Goal: Transaction & Acquisition: Purchase product/service

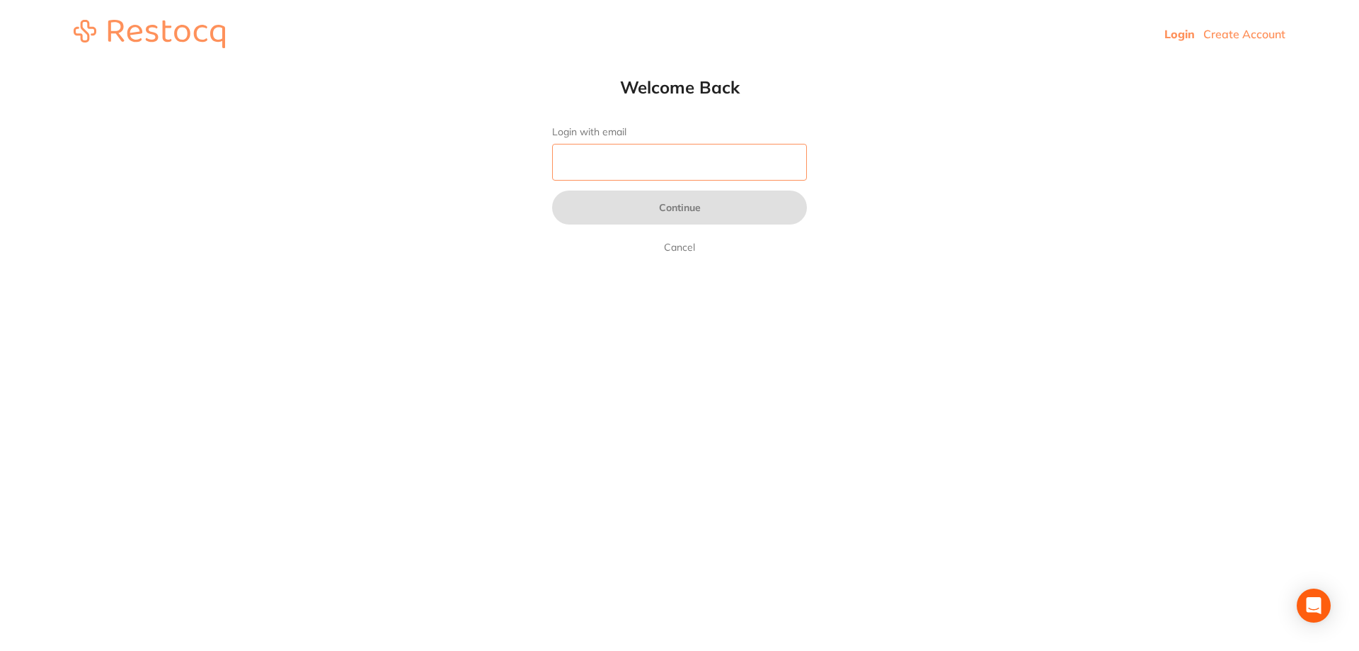
click at [667, 168] on input "Login with email" at bounding box center [679, 162] width 255 height 37
type input "[PERSON_NAME][EMAIL_ADDRESS][DOMAIN_NAME]"
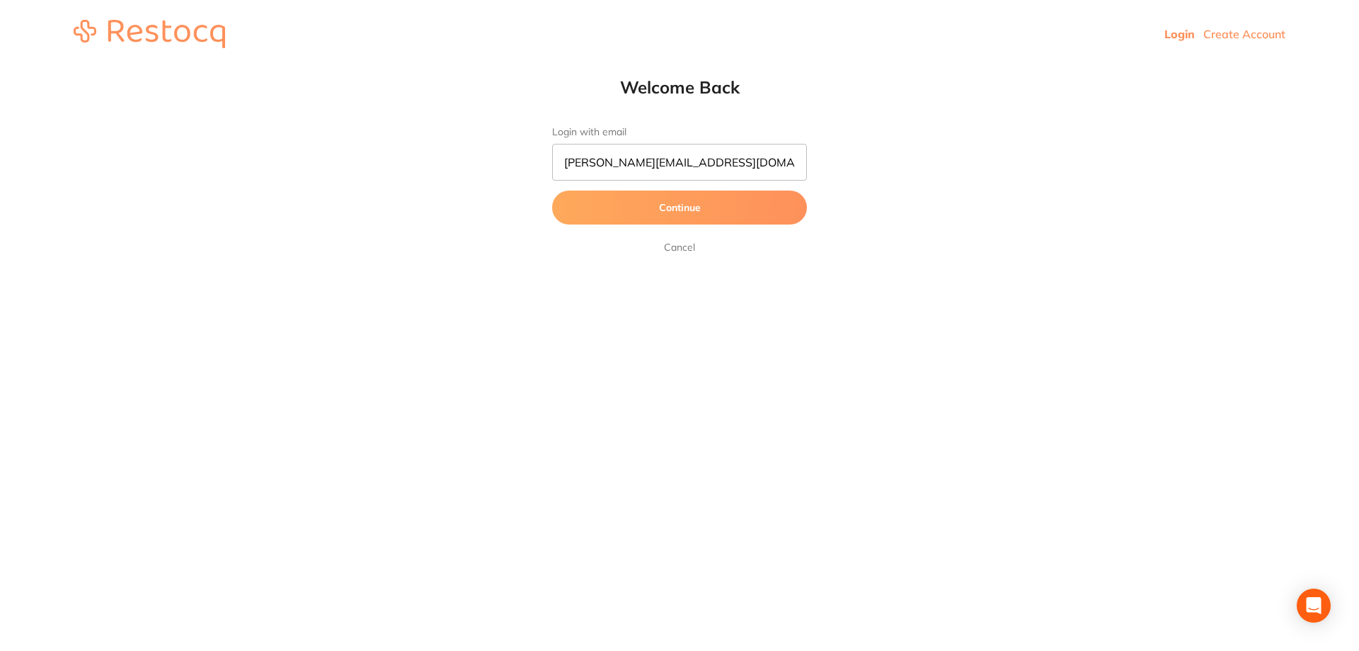
click at [673, 203] on button "Continue" at bounding box center [679, 207] width 255 height 34
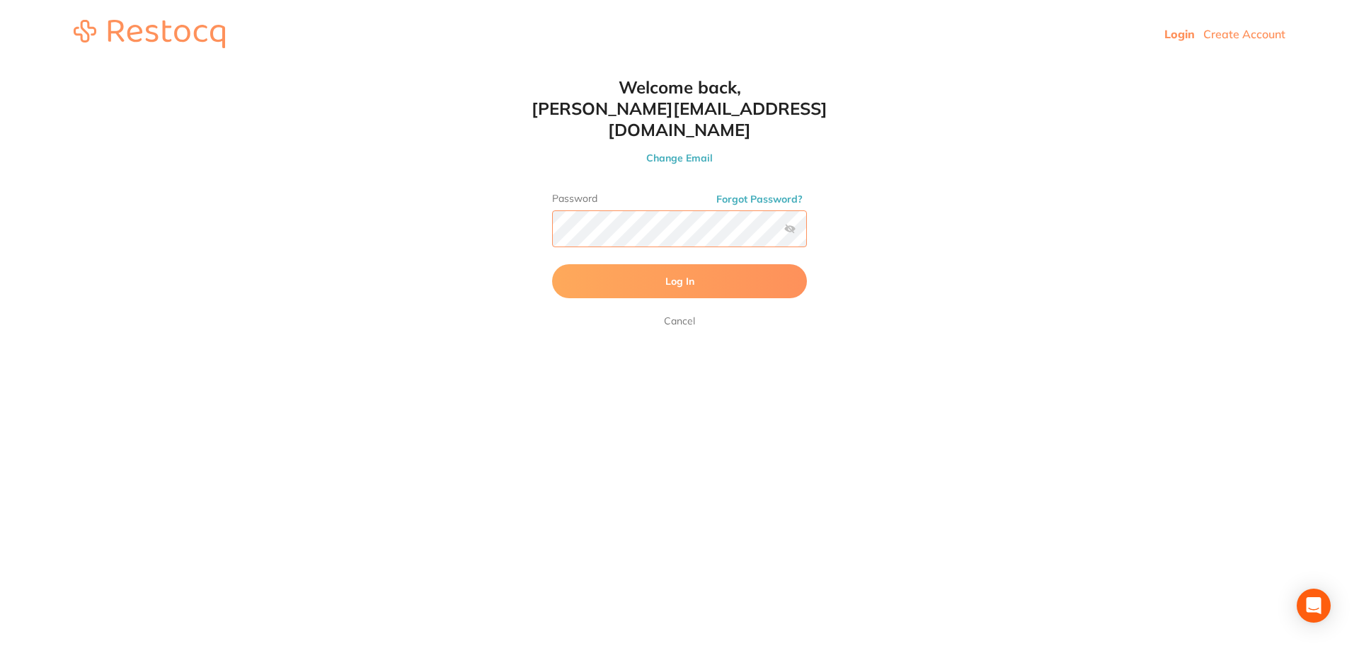
click at [552, 264] on button "Log In" at bounding box center [679, 281] width 255 height 34
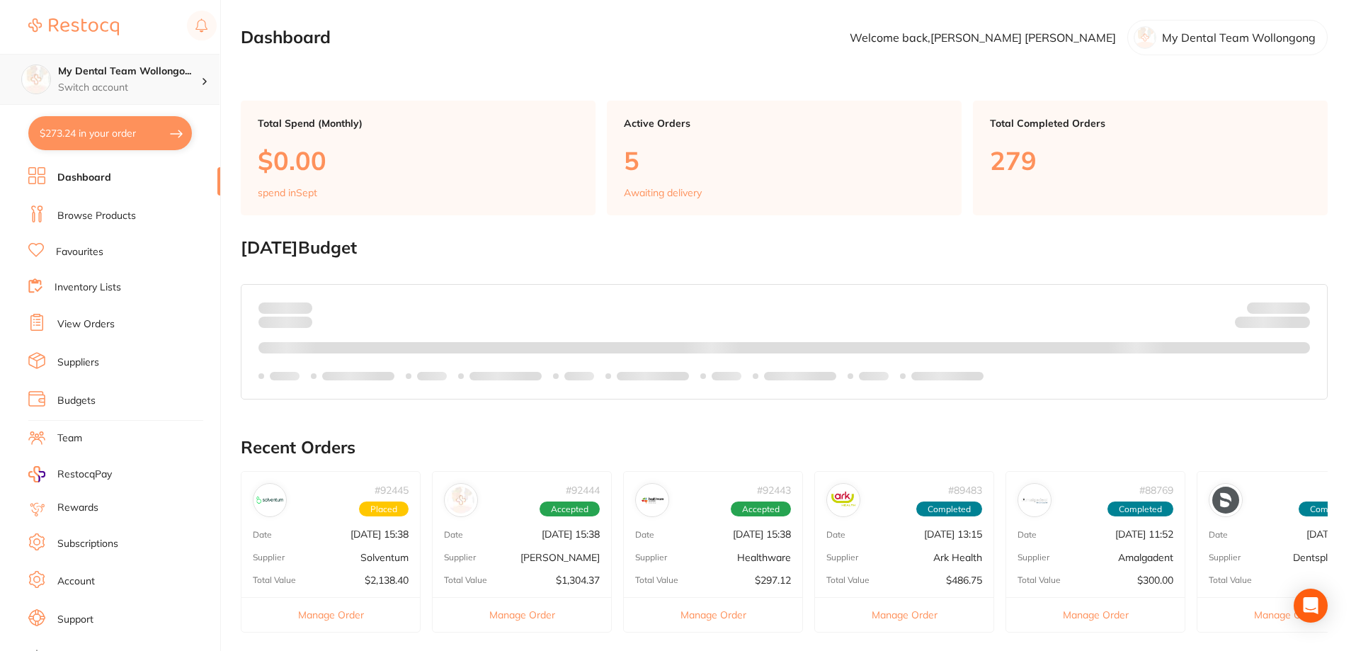
click at [129, 81] on p "Switch account" at bounding box center [129, 88] width 143 height 14
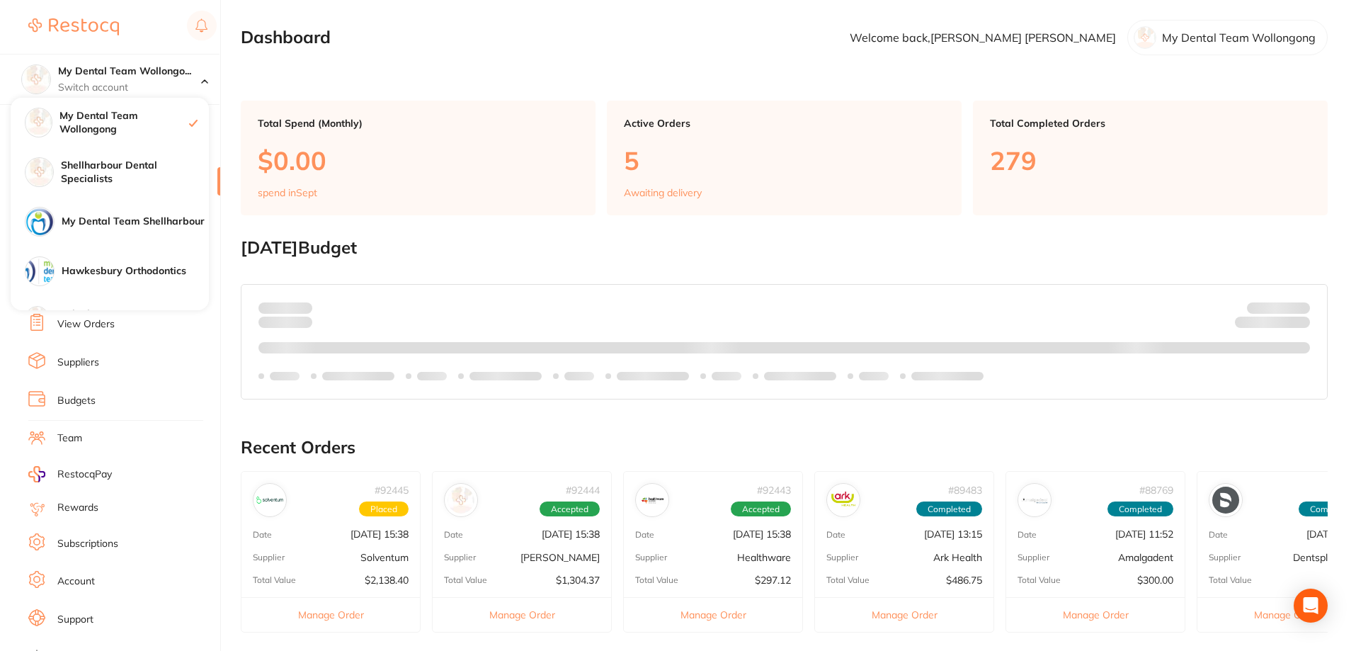
scroll to position [135, 0]
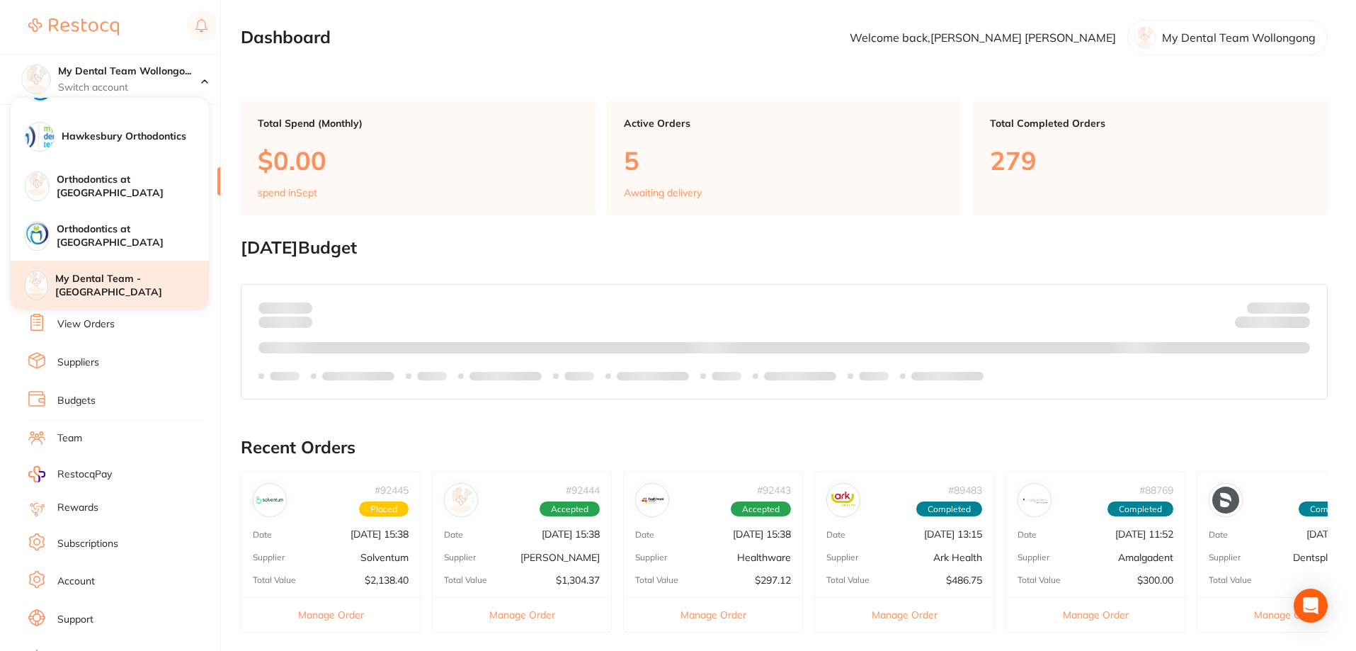
click at [132, 283] on h4 "My Dental Team - [GEOGRAPHIC_DATA]" at bounding box center [132, 286] width 154 height 28
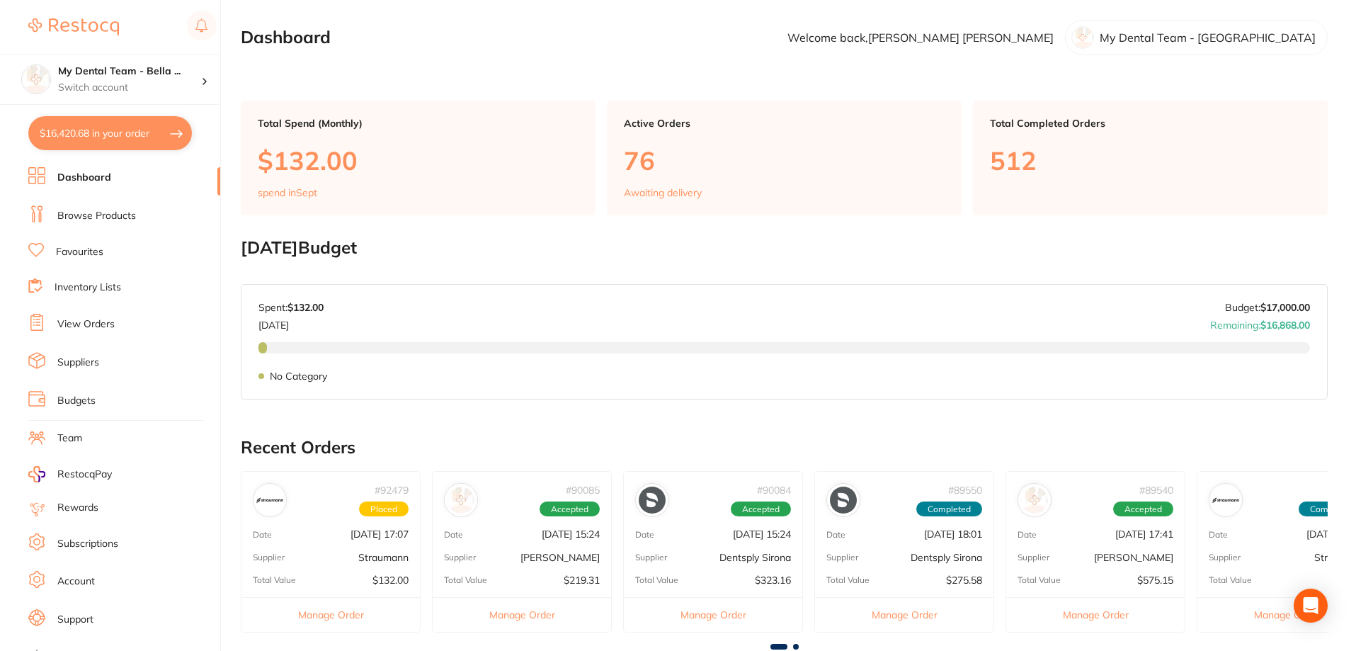
click at [124, 136] on button "$16,420.68 in your order" at bounding box center [110, 133] width 164 height 34
checkbox input "true"
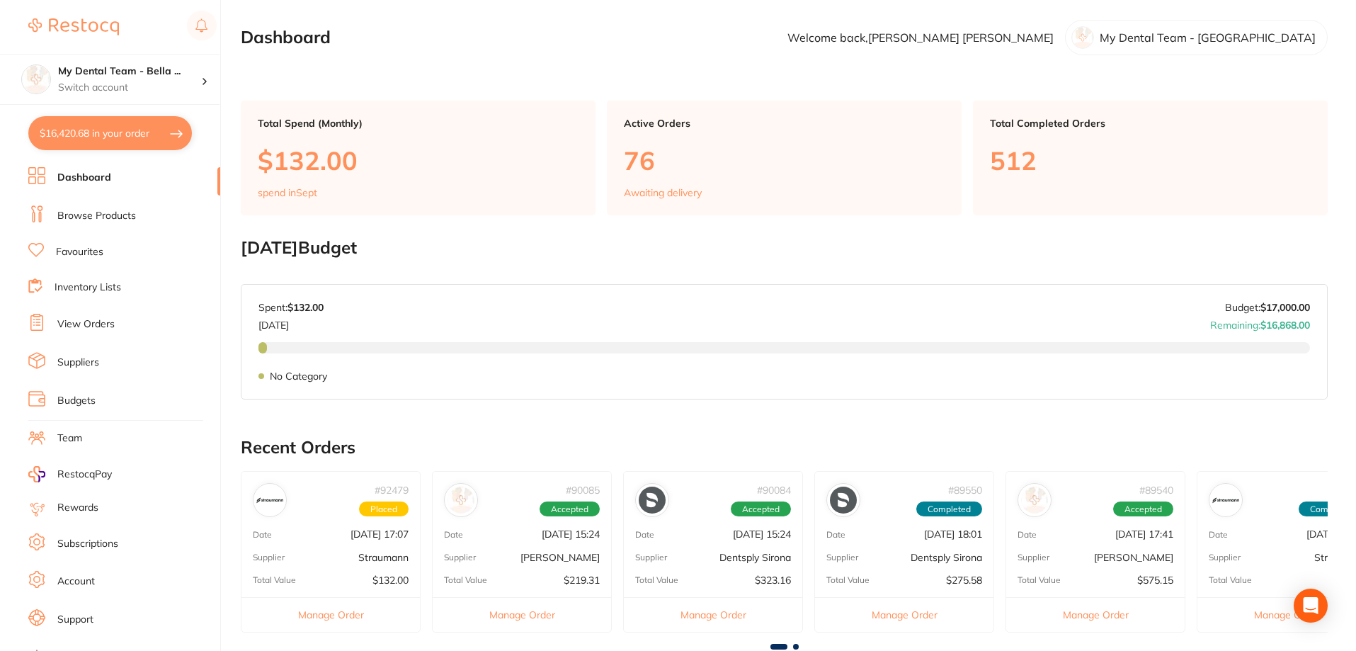
checkbox input "true"
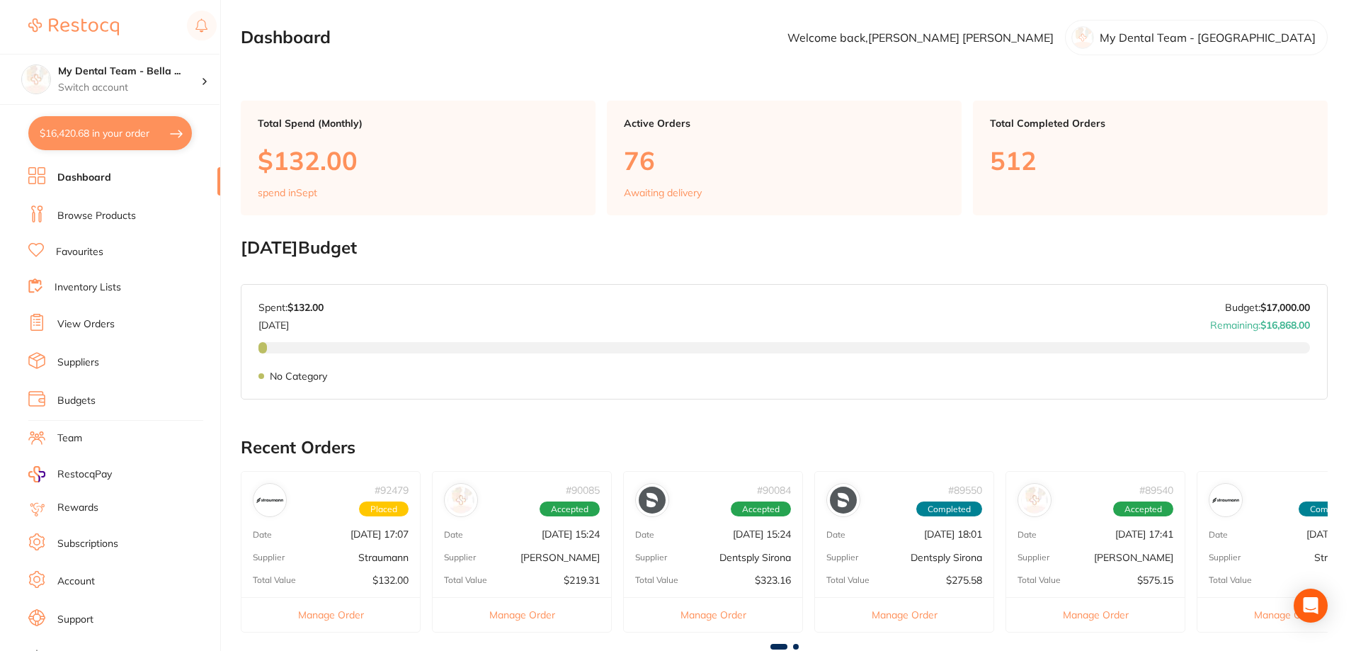
checkbox input "true"
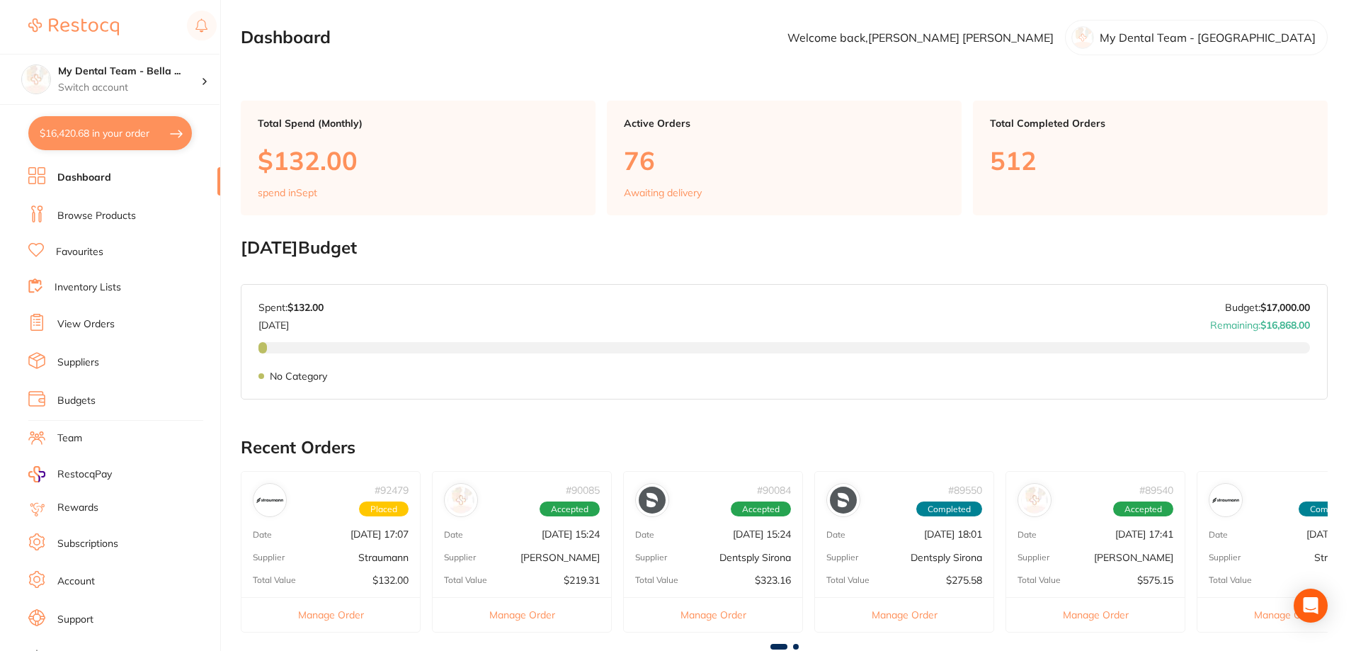
checkbox input "true"
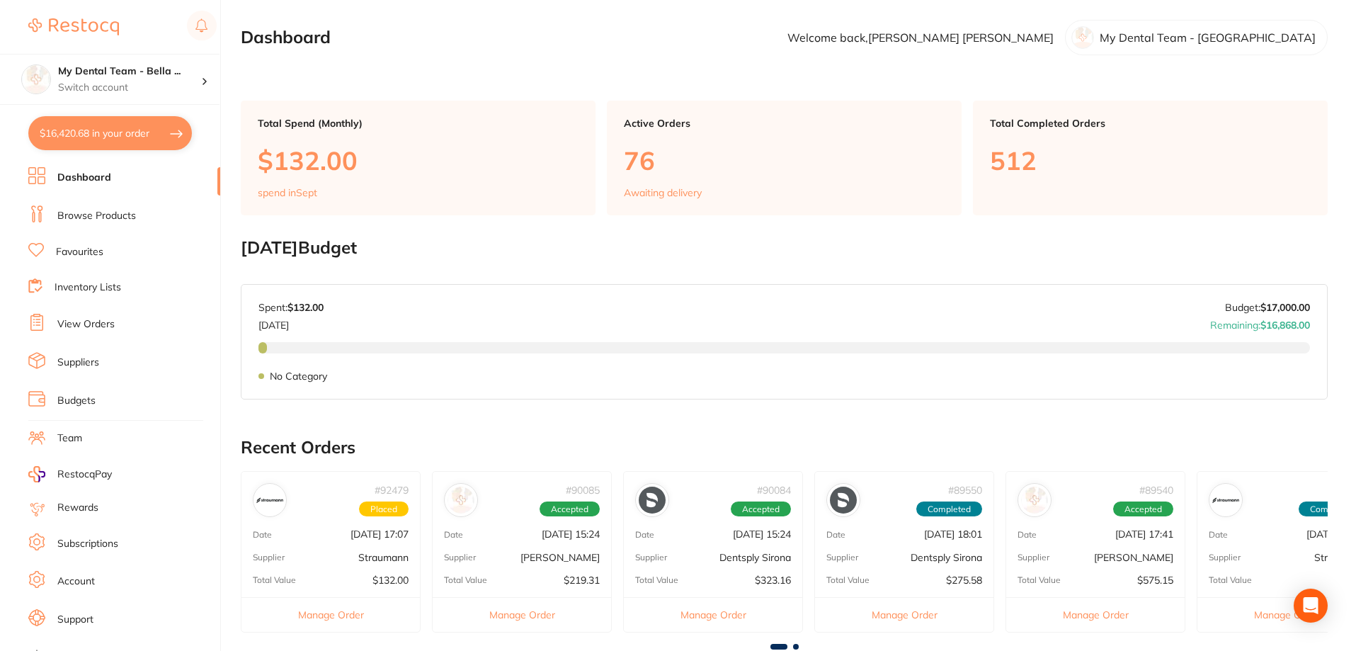
checkbox input "true"
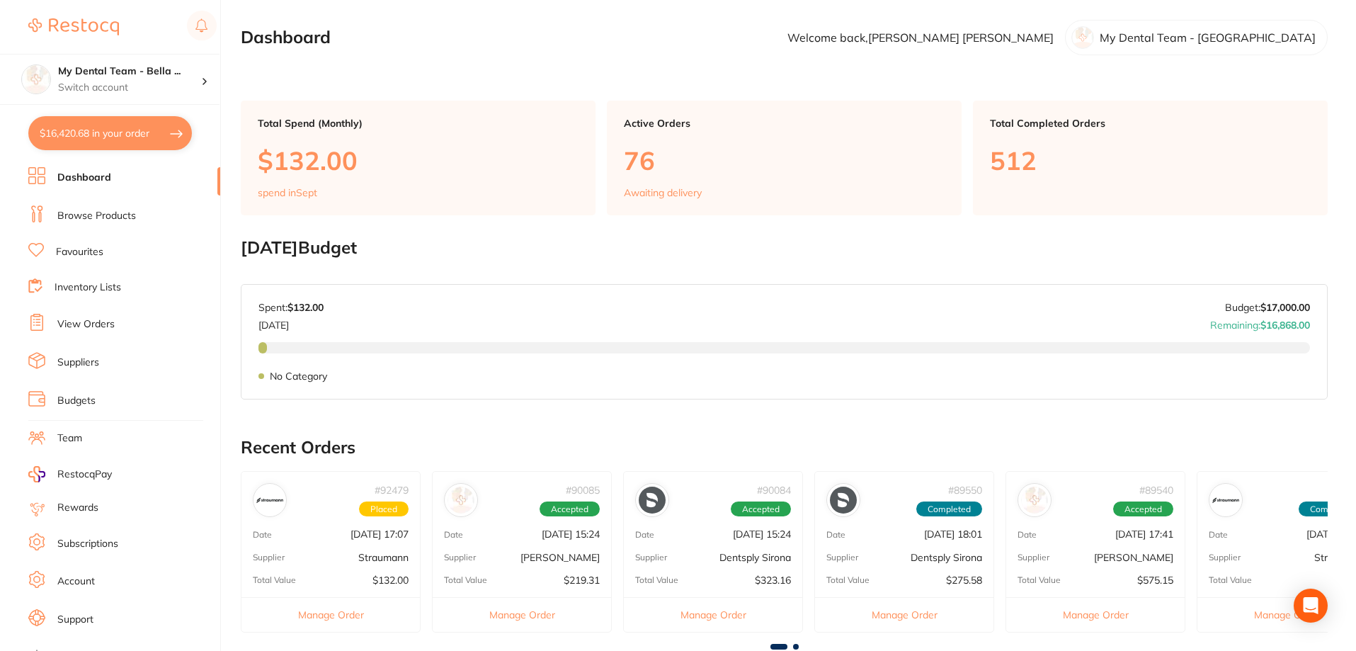
checkbox input "true"
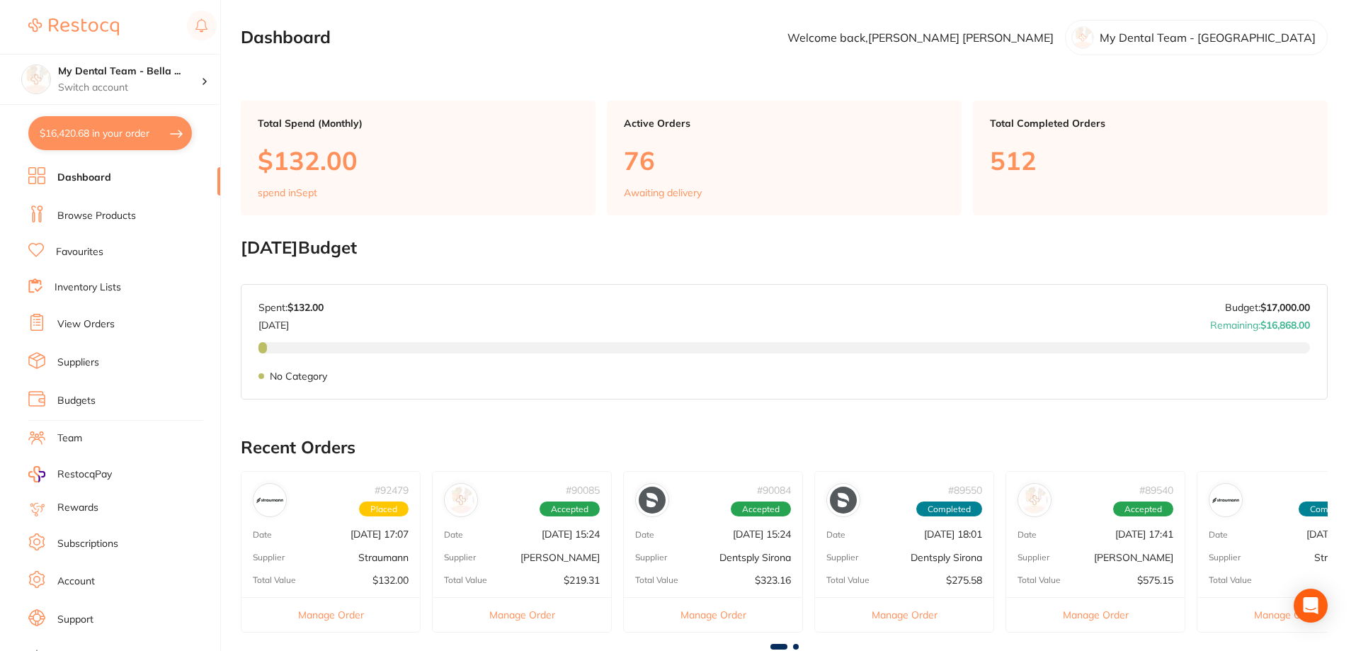
checkbox input "true"
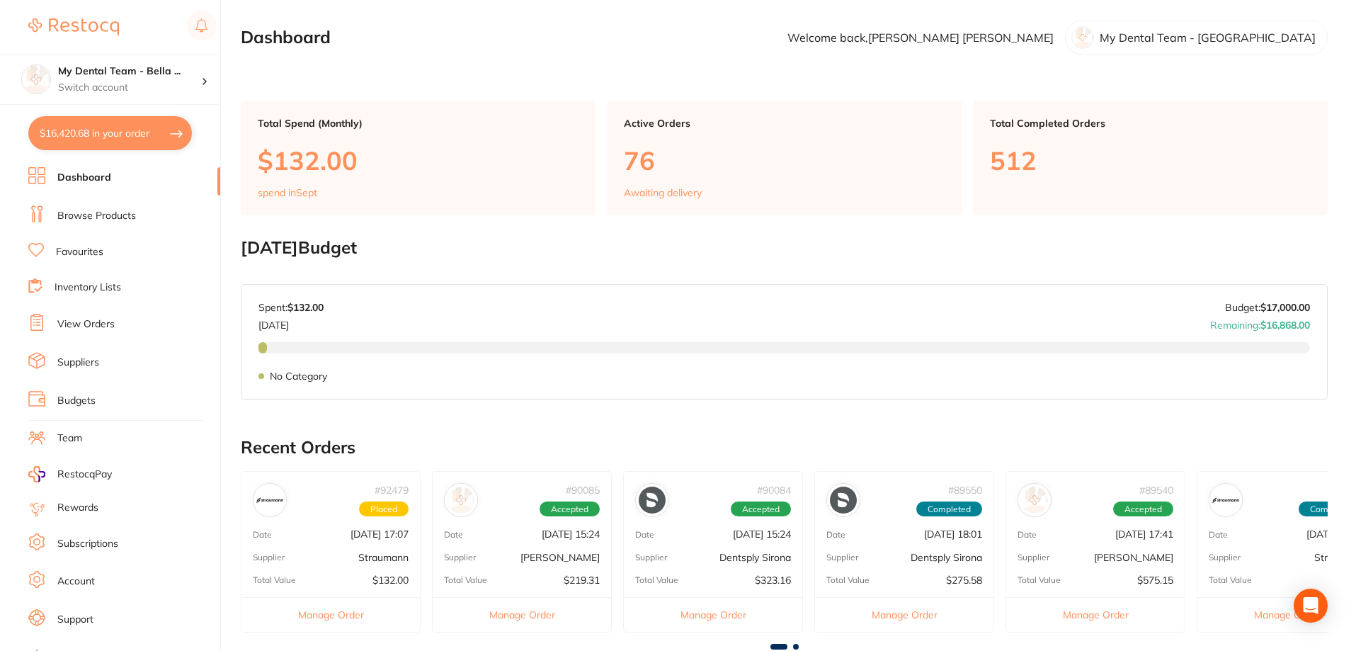
checkbox input "true"
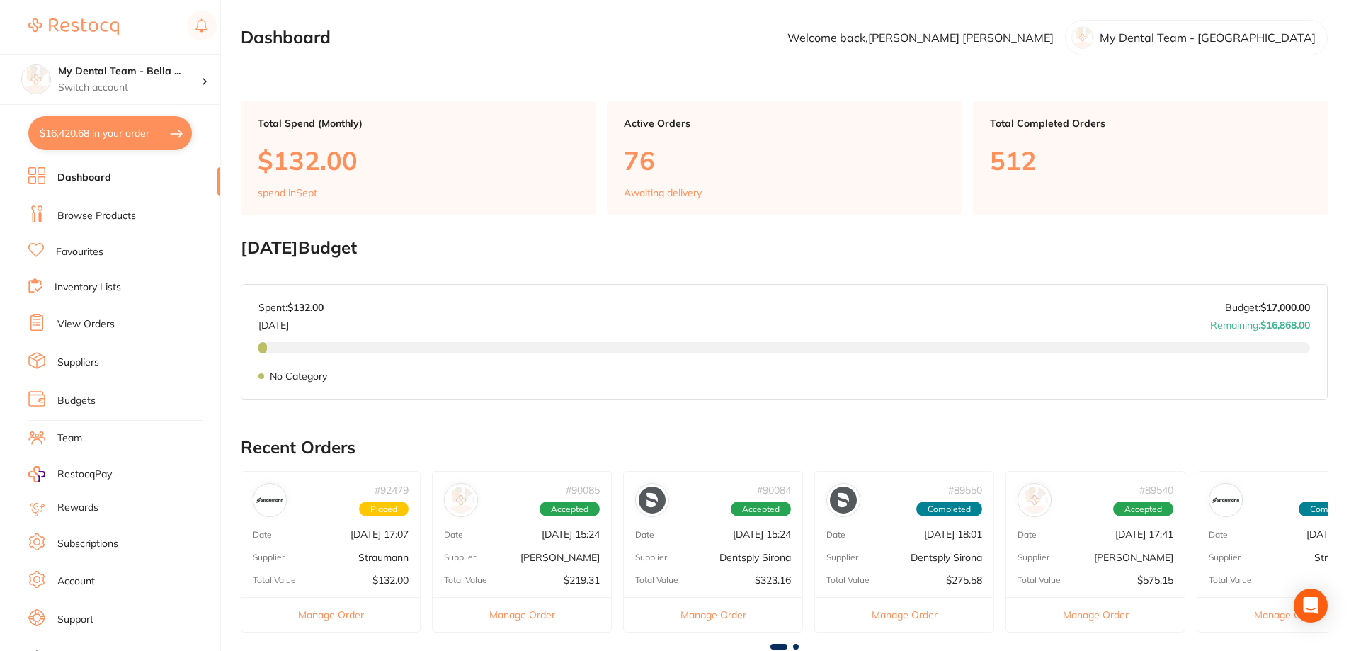
checkbox input "true"
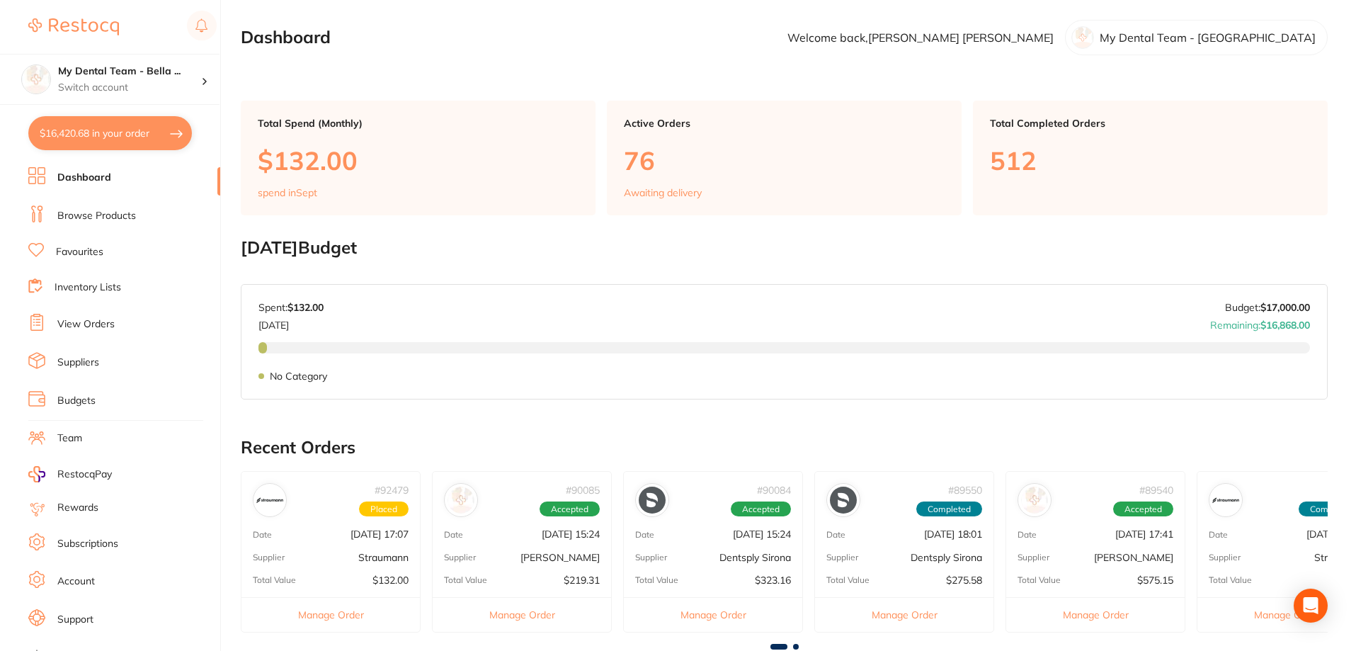
checkbox input "true"
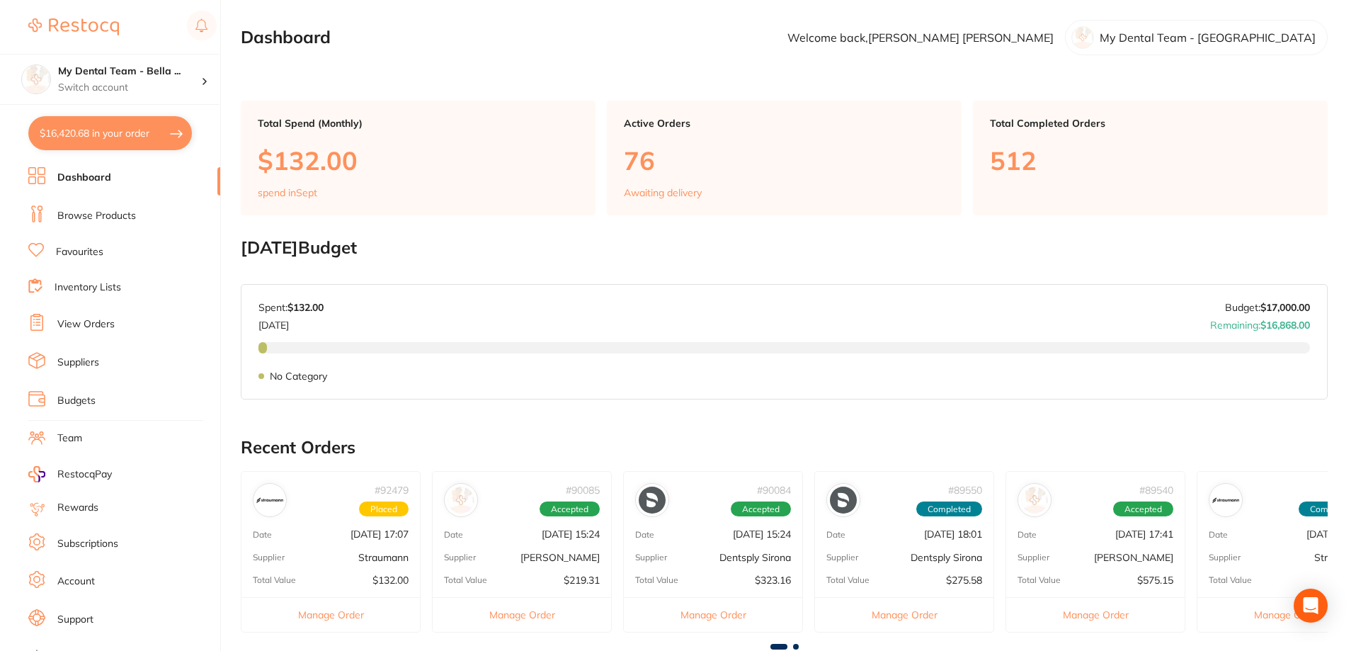
checkbox input "true"
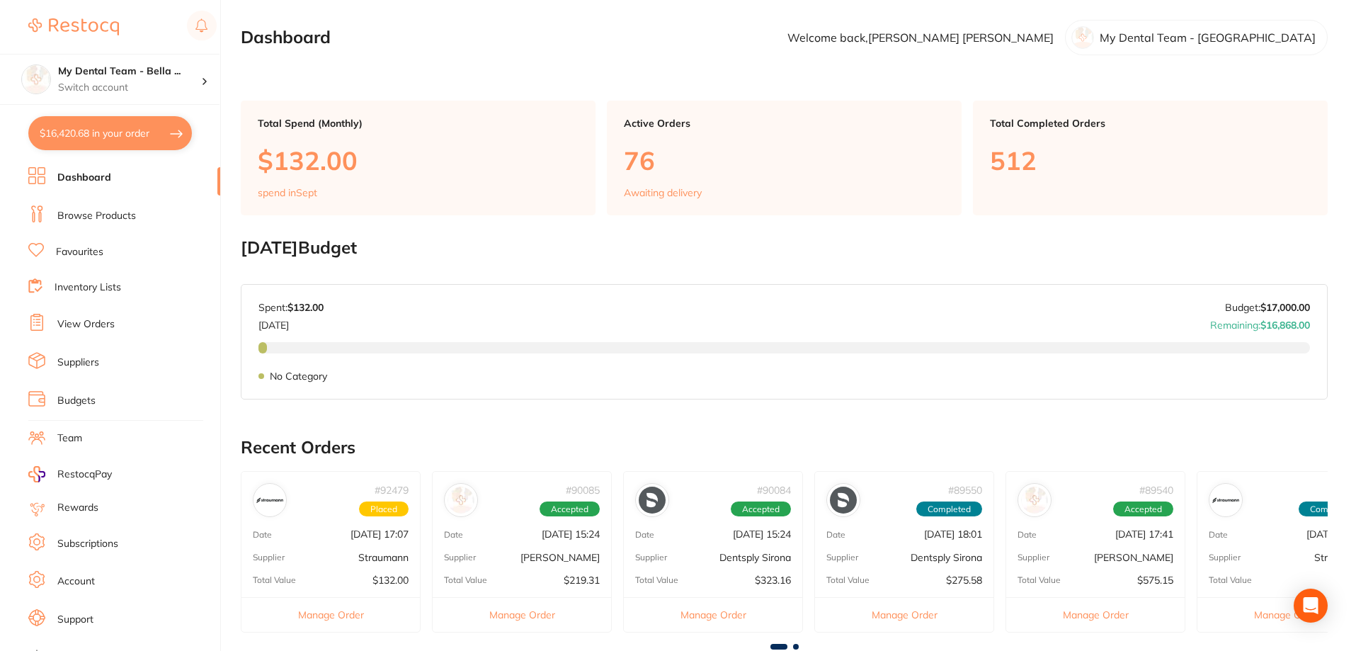
checkbox input "true"
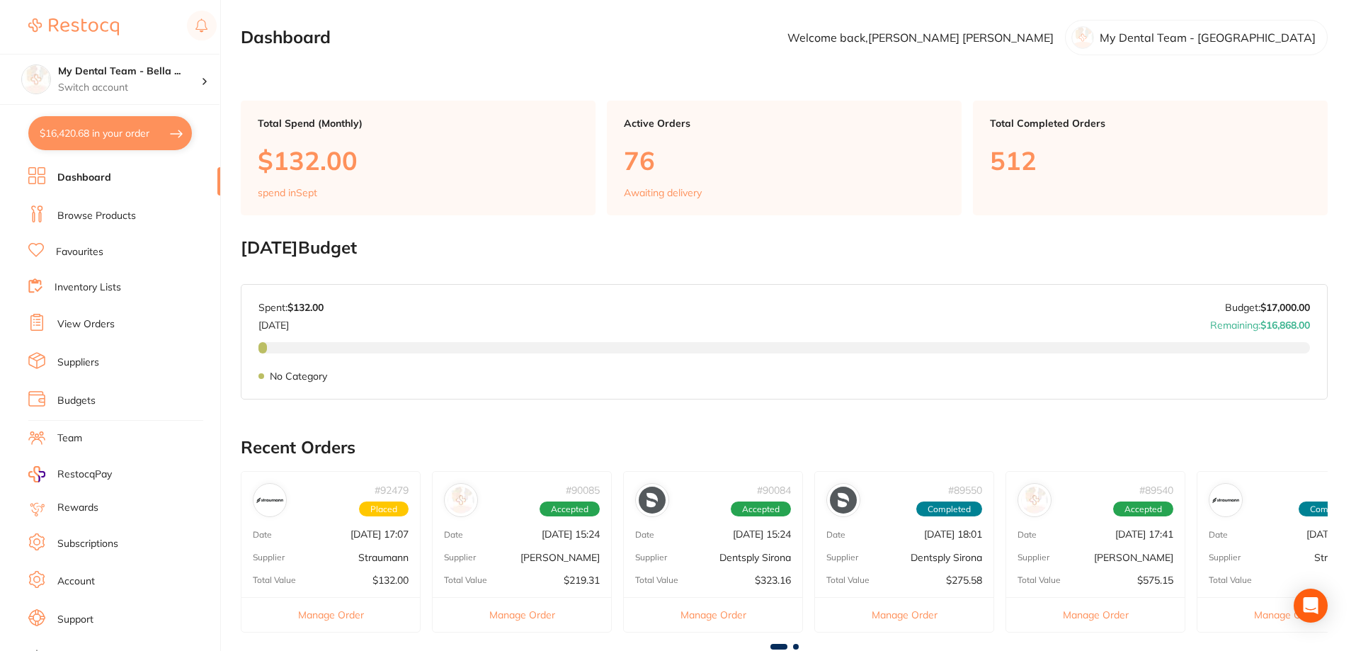
checkbox input "true"
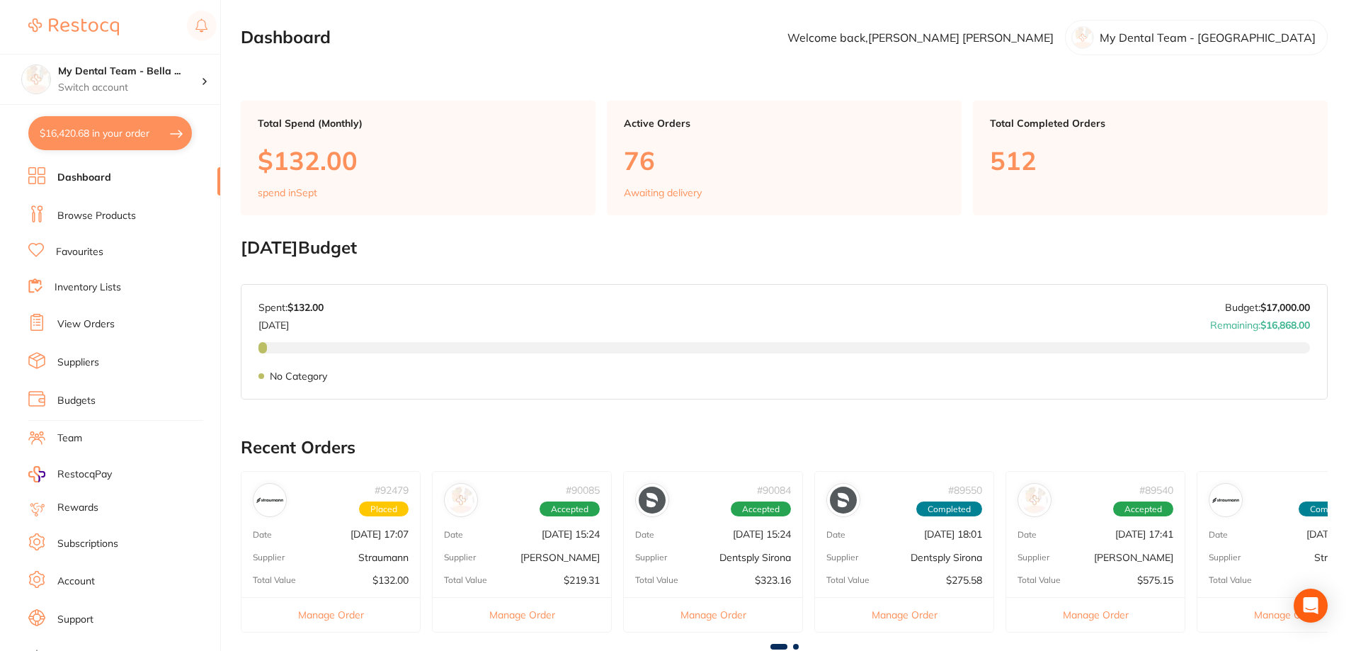
checkbox input "true"
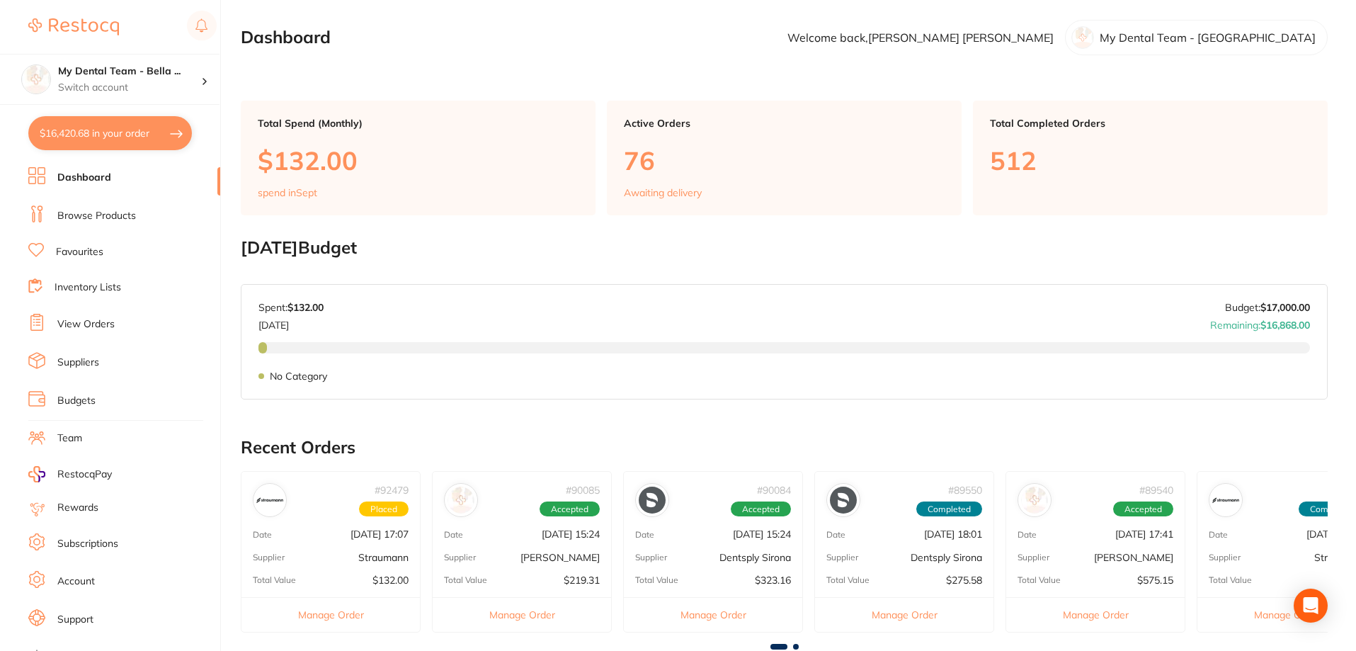
checkbox input "true"
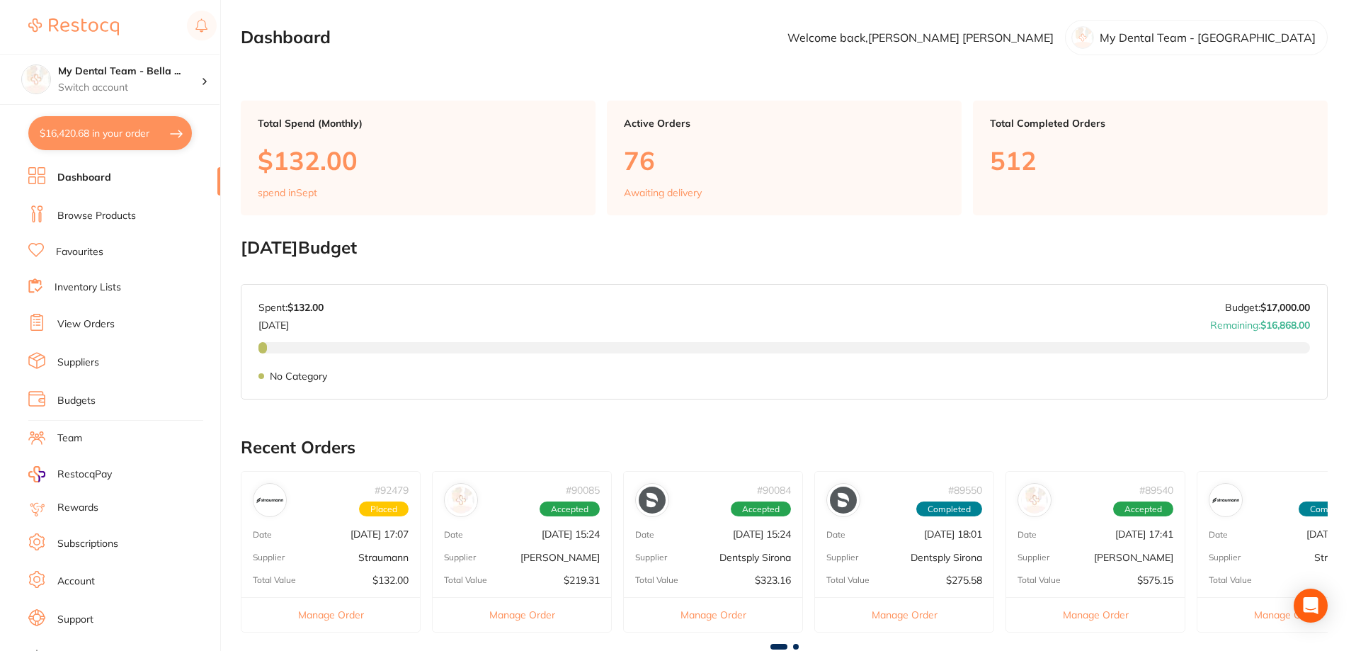
checkbox input "true"
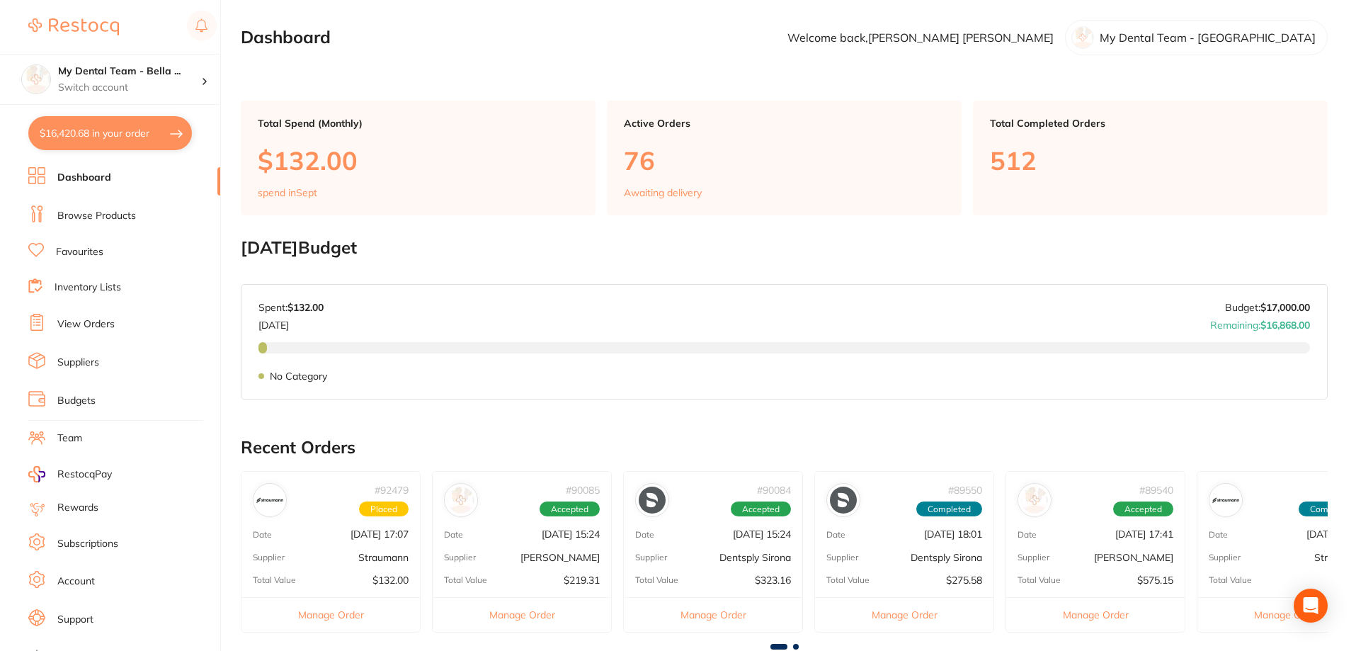
checkbox input "true"
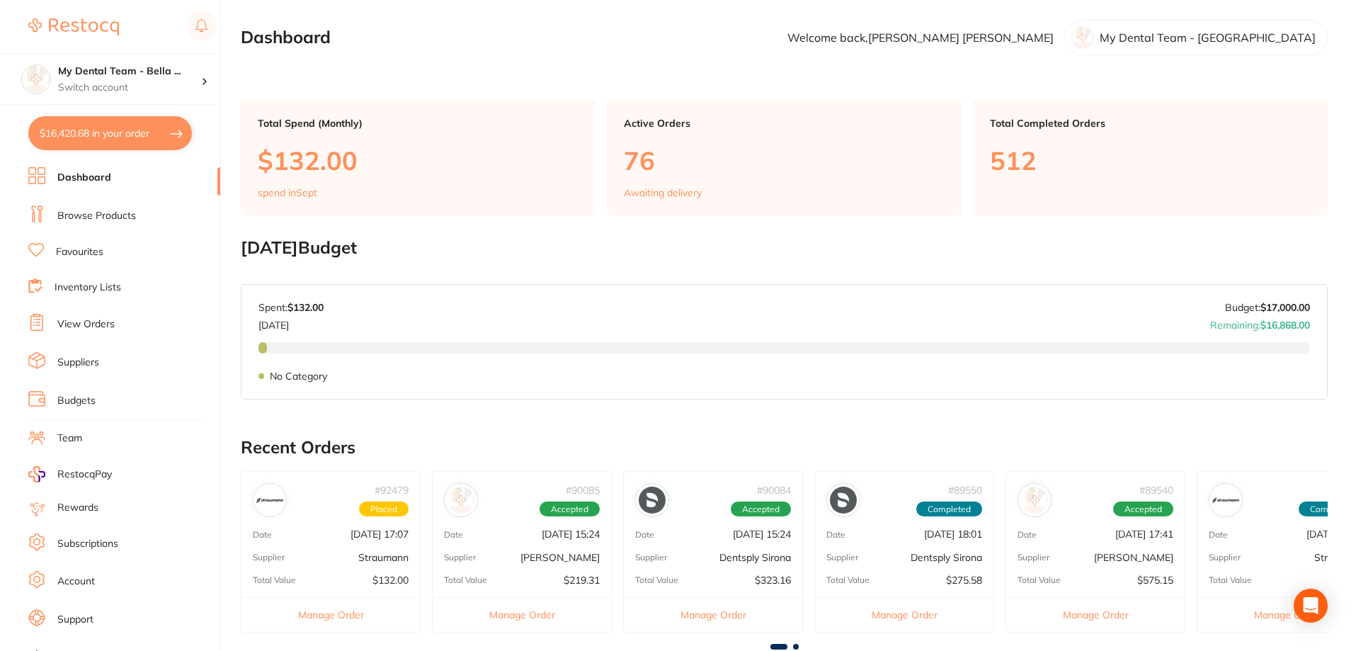
checkbox input "true"
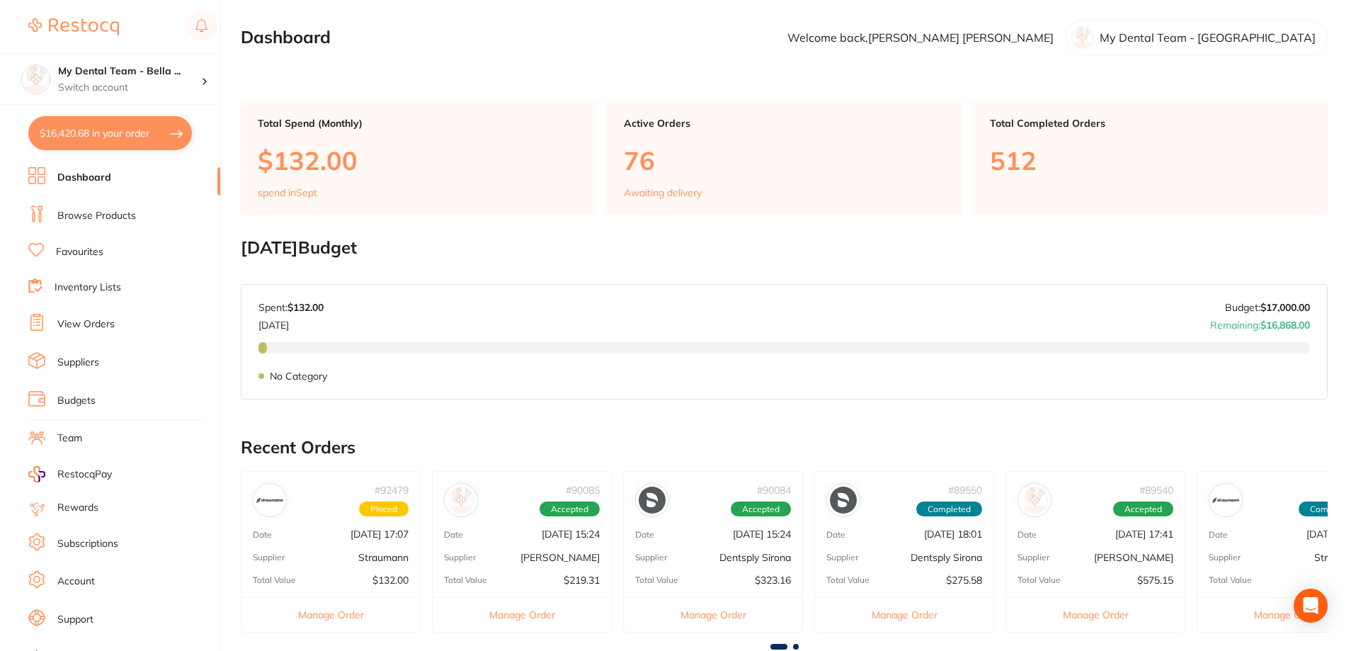
checkbox input "true"
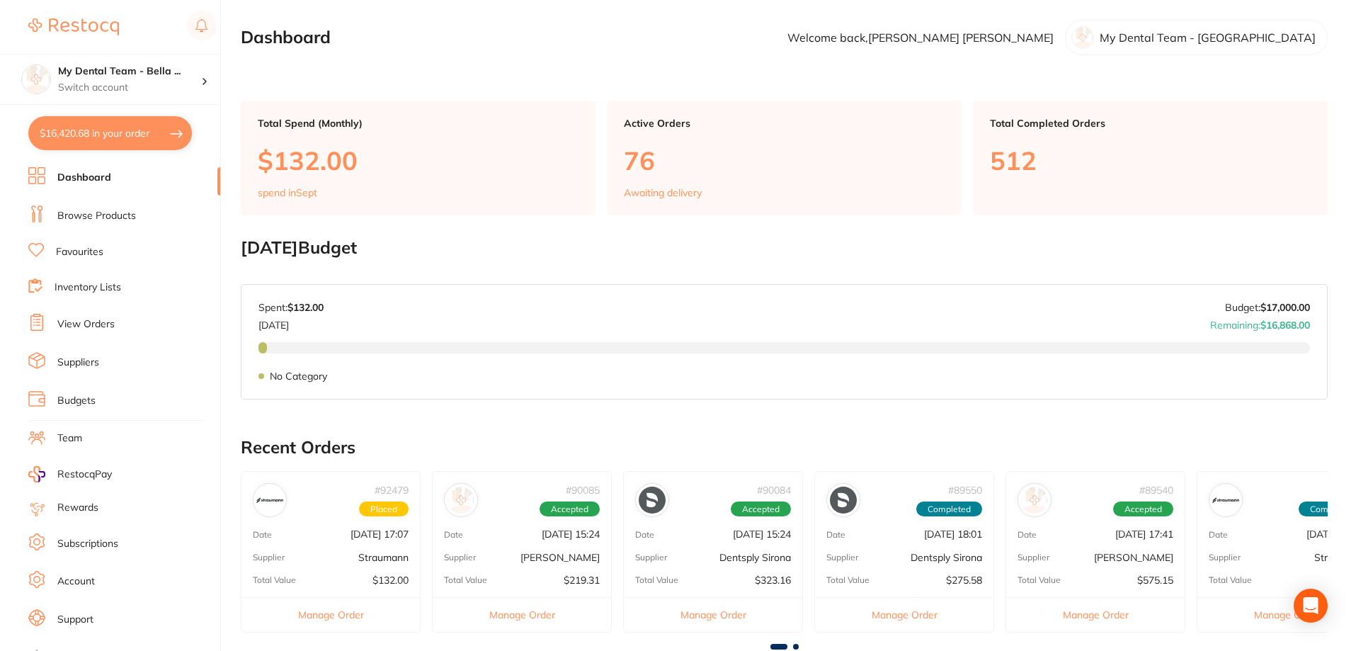
checkbox input "true"
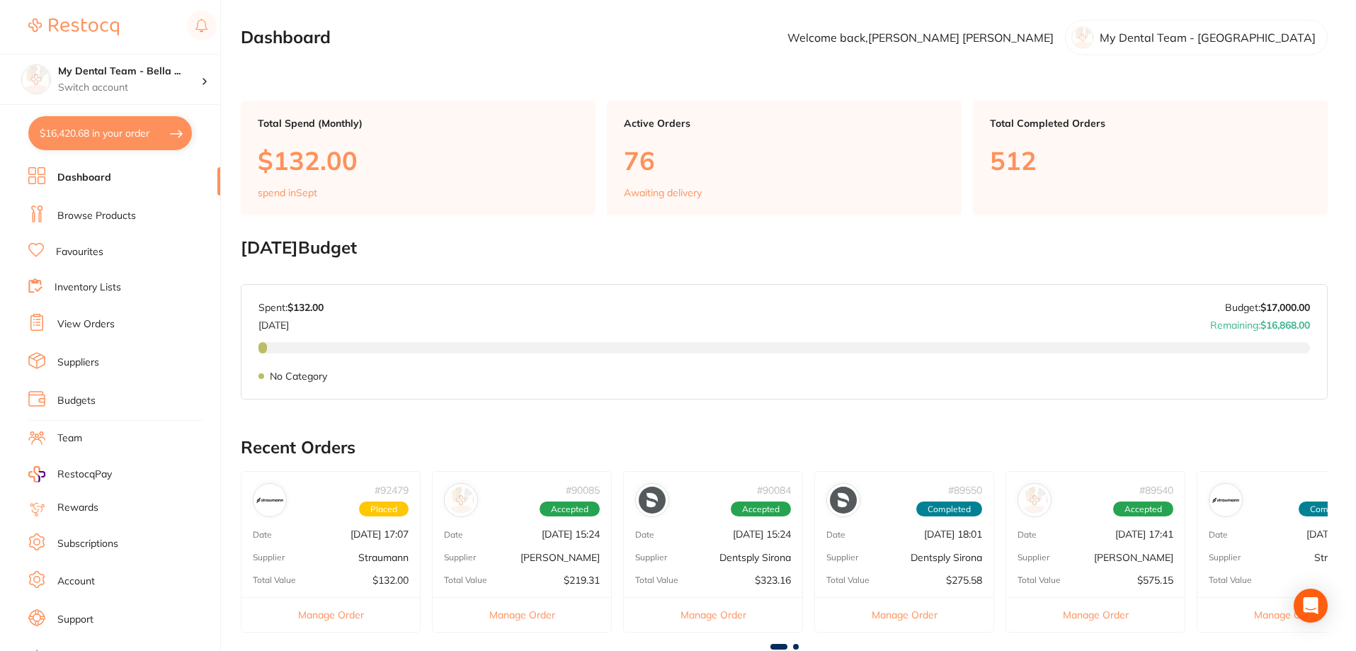
checkbox input "true"
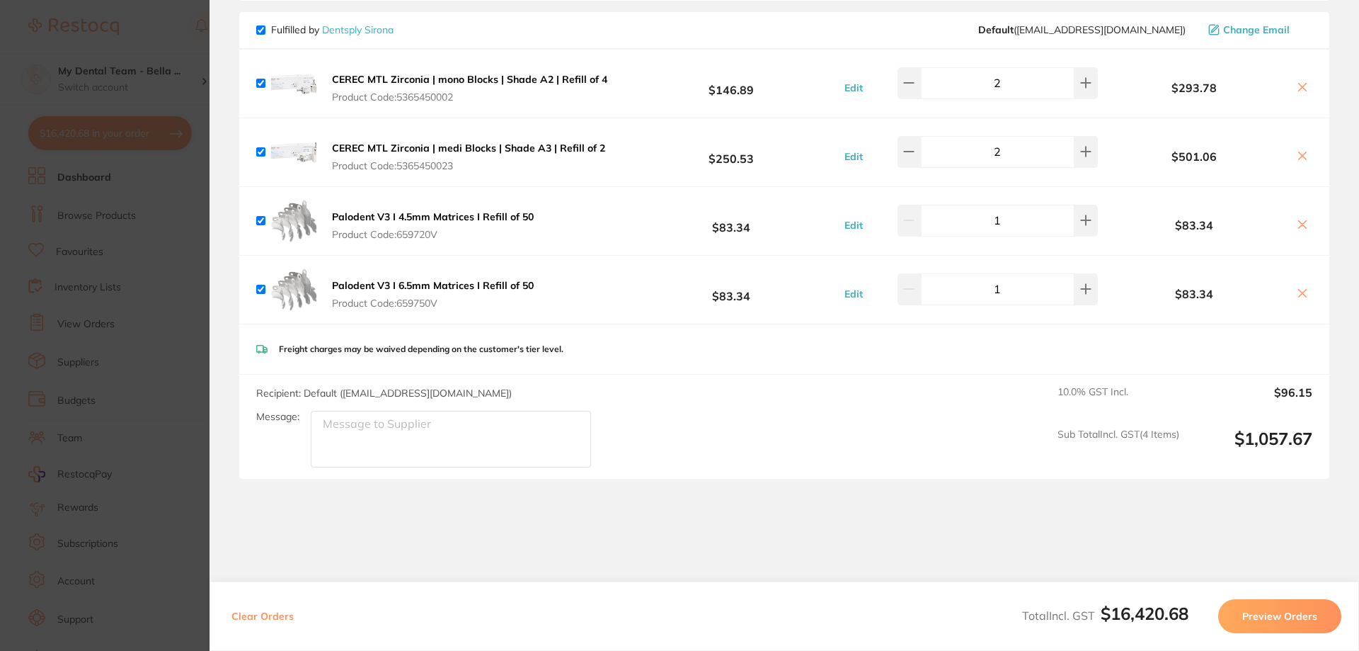
scroll to position [7527, 0]
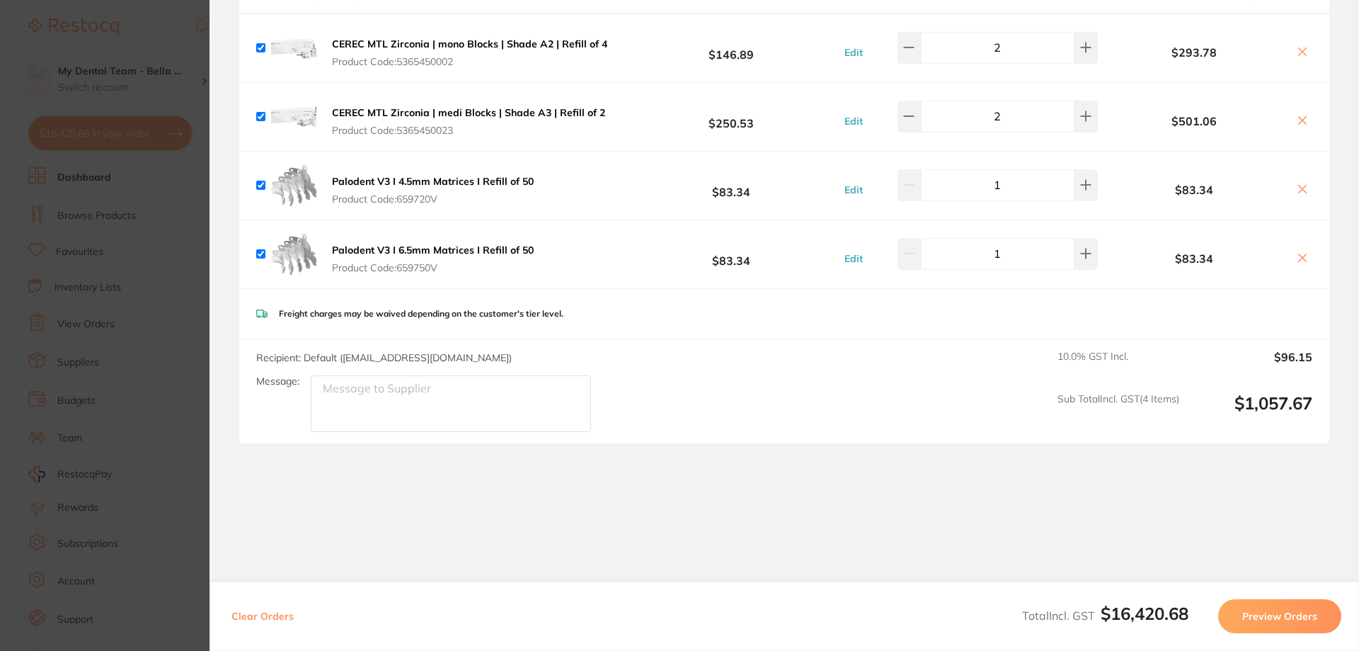
click at [1265, 616] on button "Preview Orders" at bounding box center [1280, 616] width 123 height 34
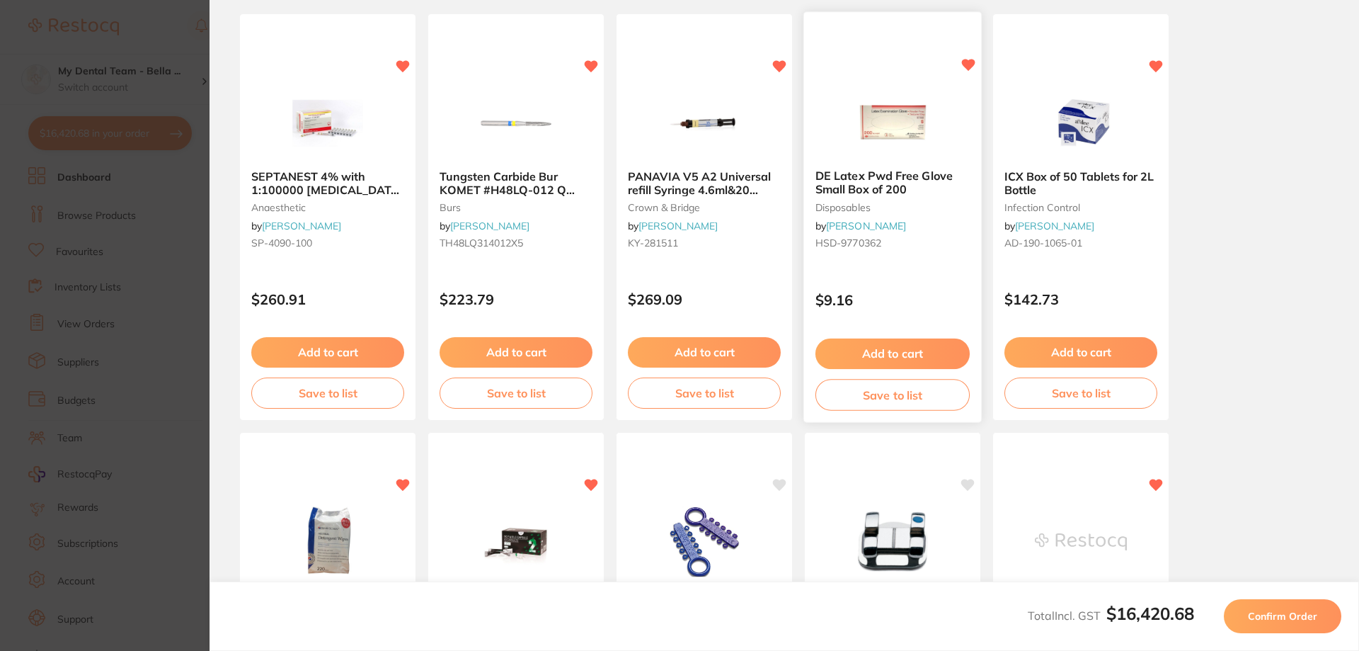
scroll to position [0, 0]
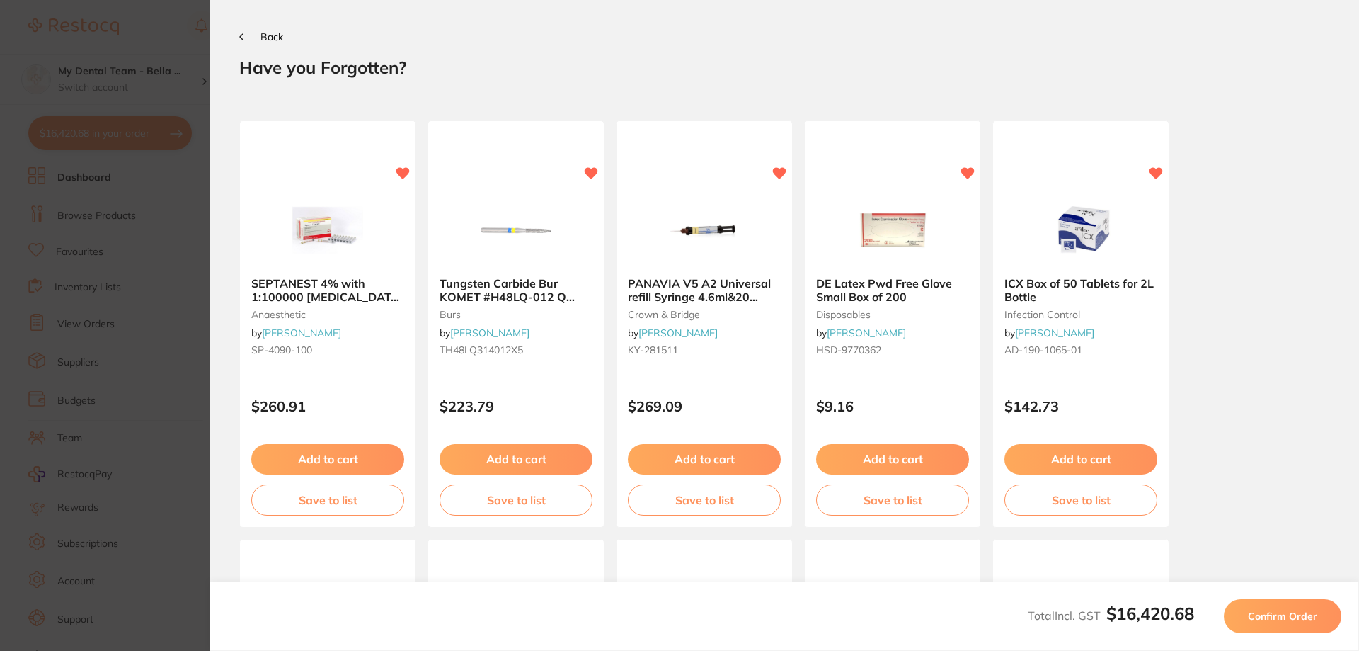
click at [1284, 624] on button "Confirm Order" at bounding box center [1283, 616] width 118 height 34
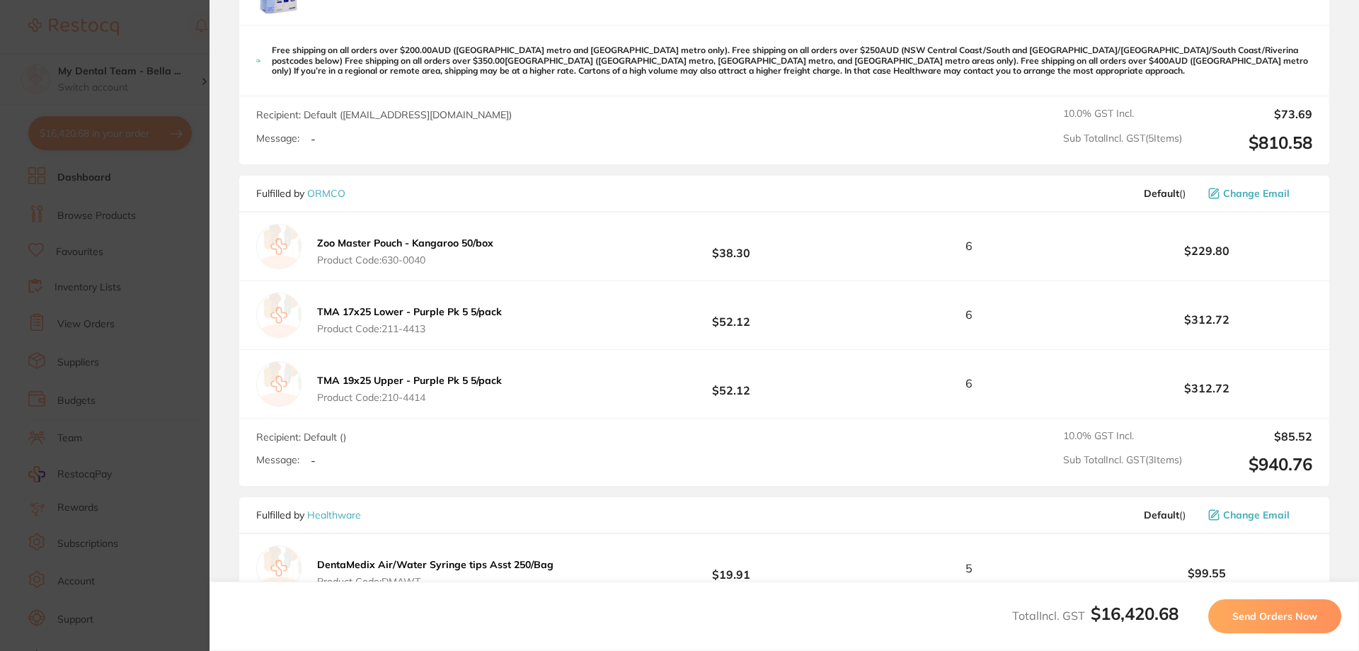
scroll to position [4956, 0]
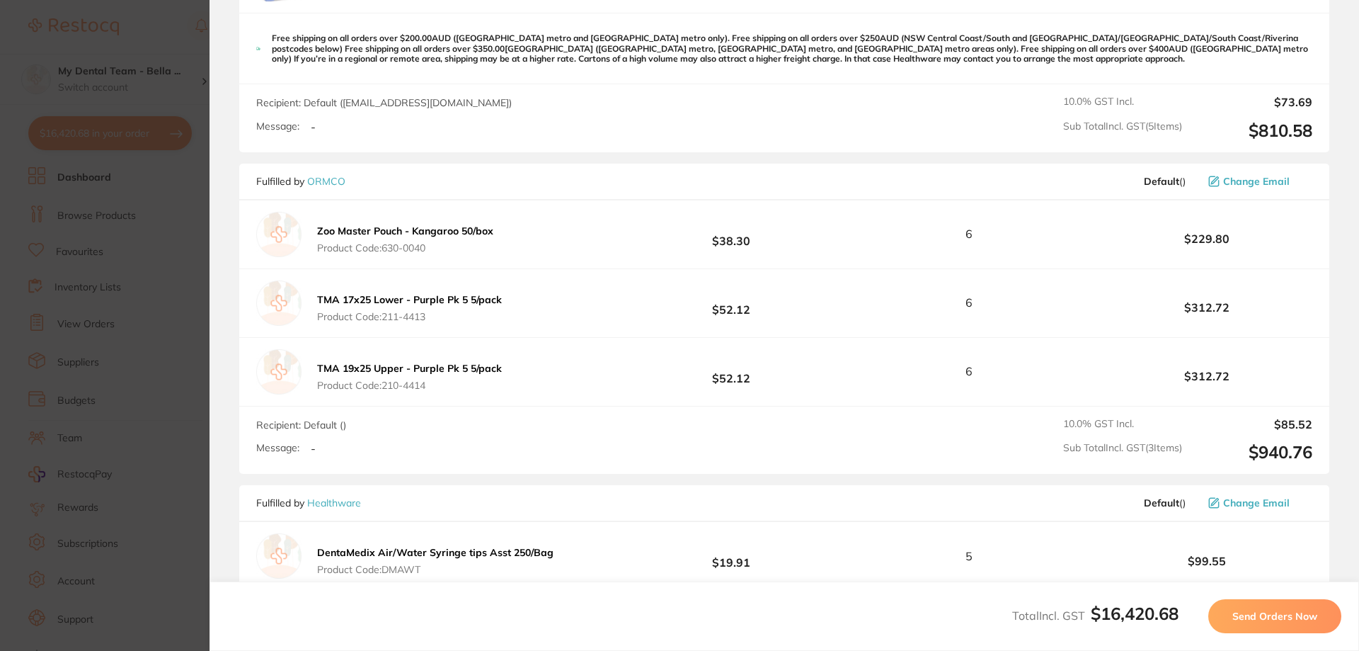
click at [1270, 618] on span "Send Orders Now" at bounding box center [1275, 616] width 85 height 13
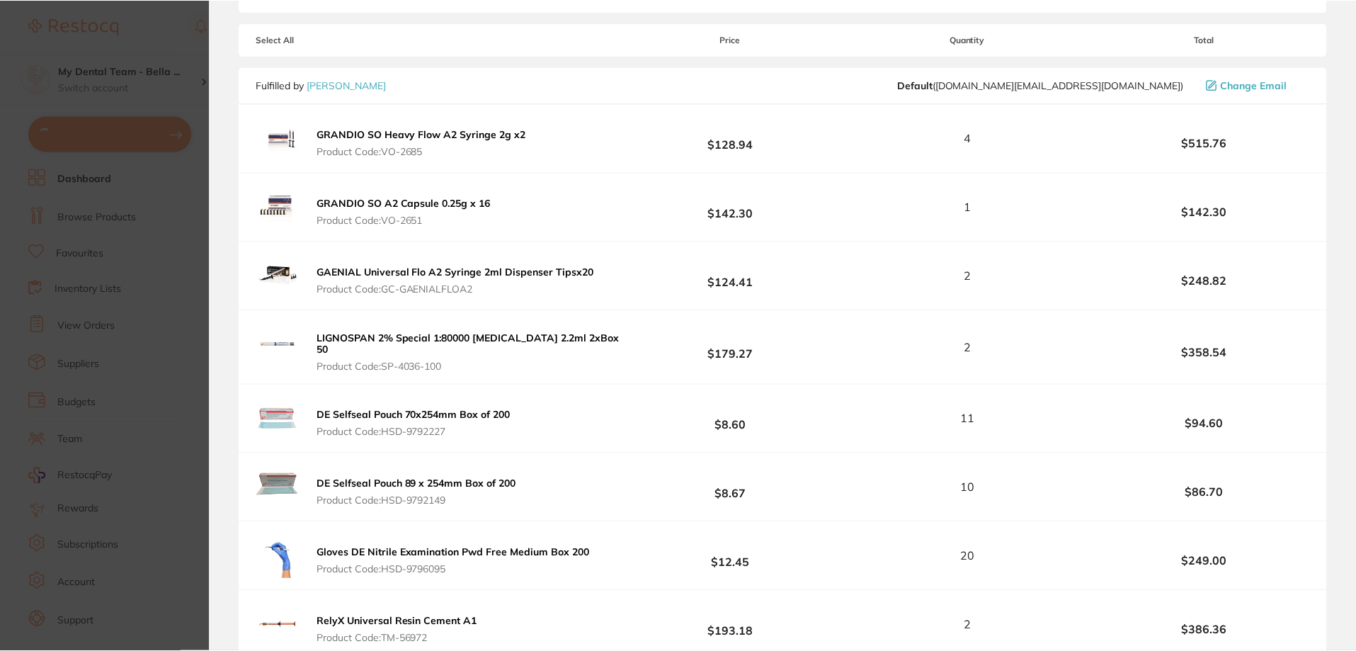
scroll to position [0, 0]
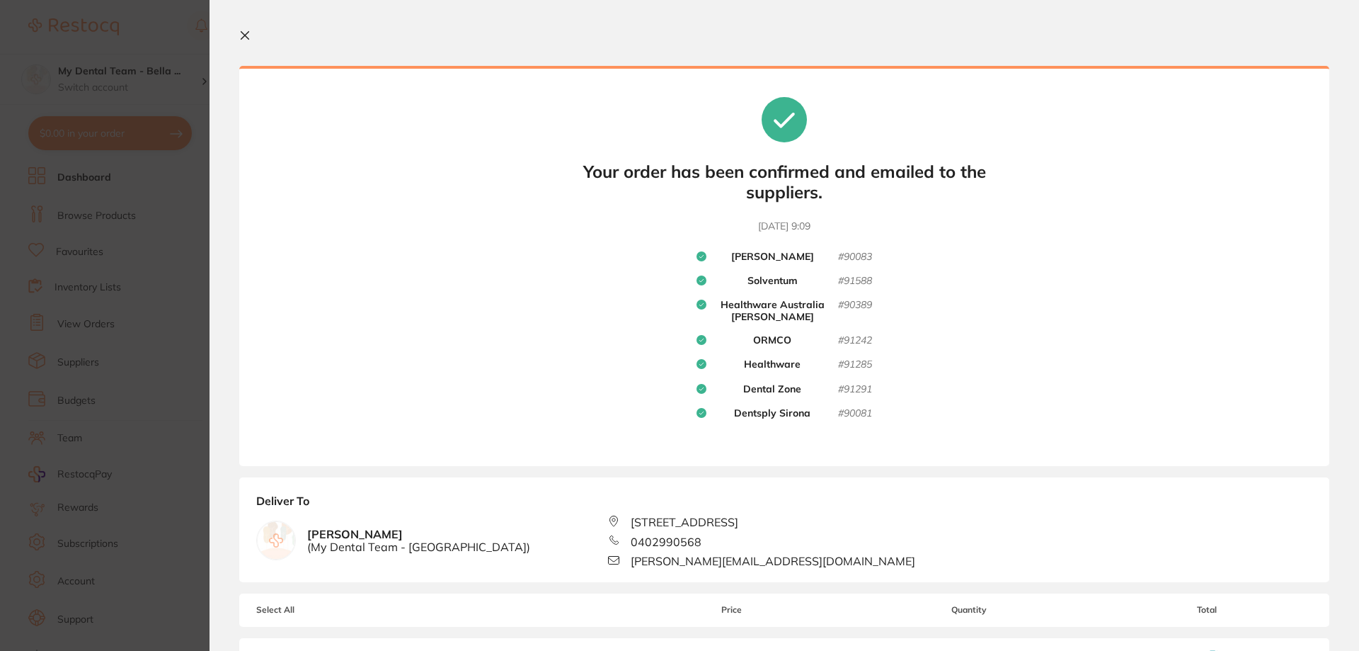
click at [244, 33] on icon at bounding box center [245, 36] width 8 height 8
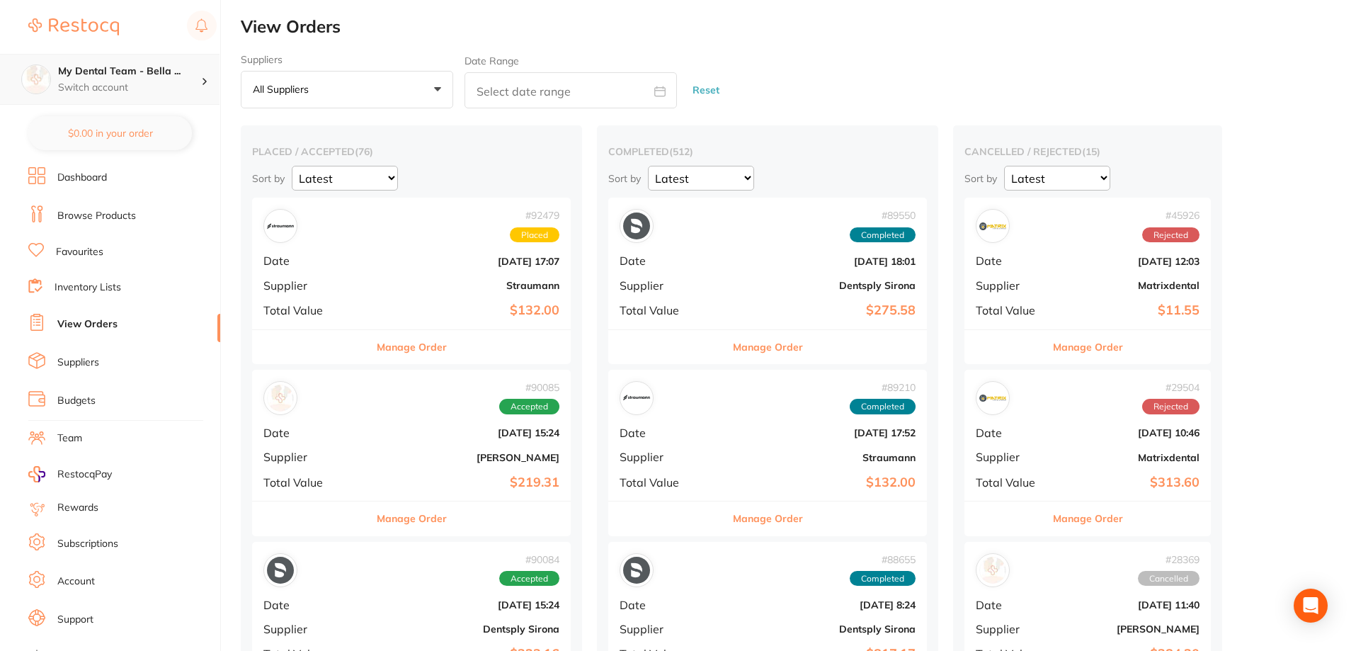
click at [169, 89] on p "Switch account" at bounding box center [129, 88] width 143 height 14
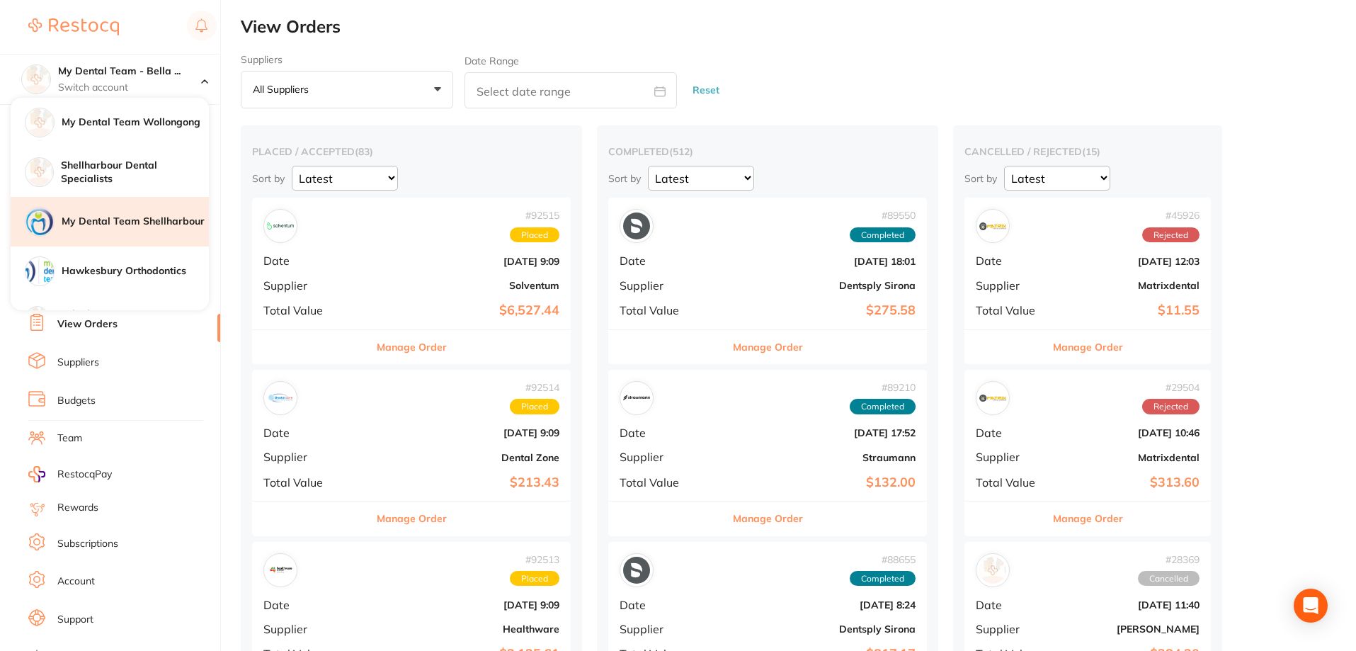
scroll to position [135, 0]
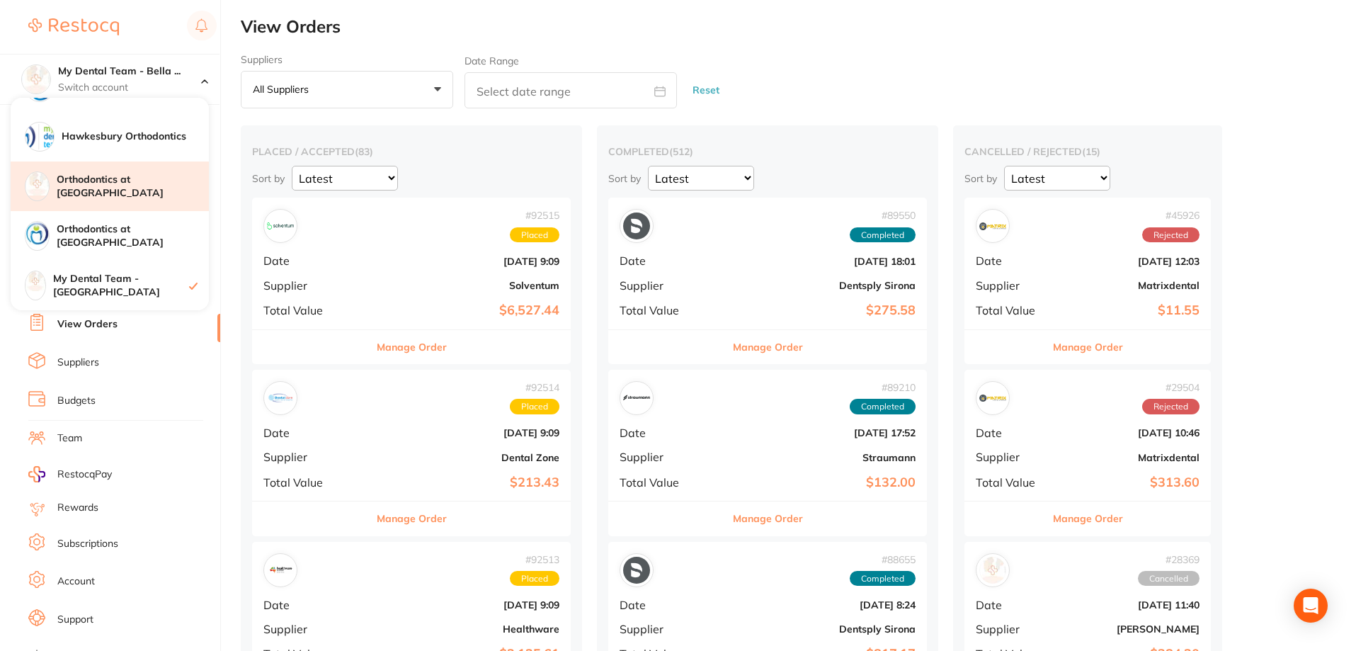
click at [166, 195] on div "Orthodontics at [GEOGRAPHIC_DATA]" at bounding box center [110, 186] width 198 height 50
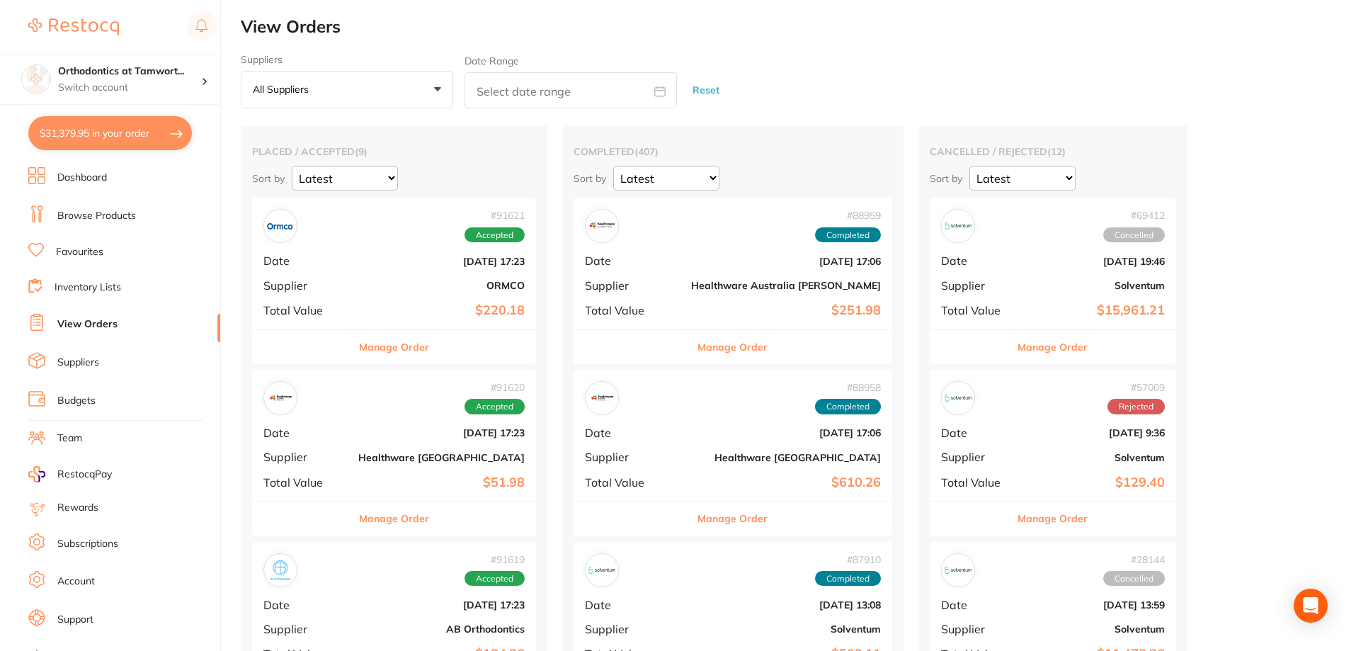
click at [166, 135] on button "$31,379.95 in your order" at bounding box center [110, 133] width 164 height 34
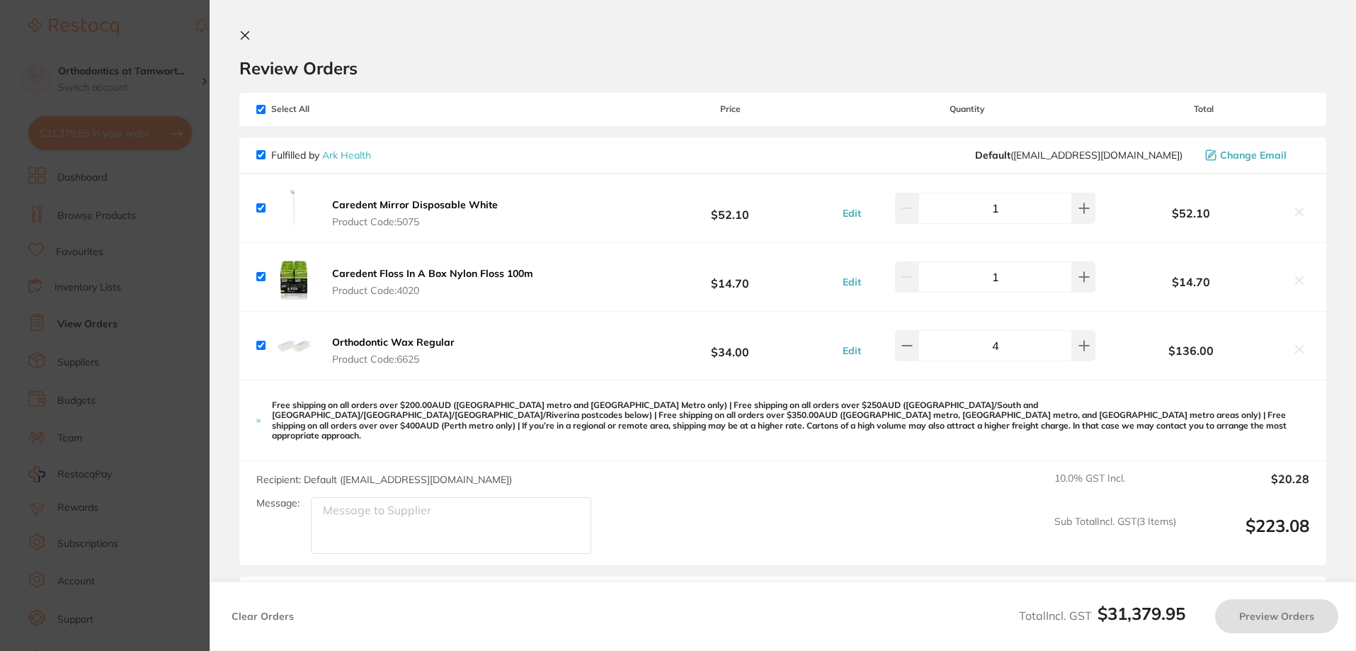
checkbox input "true"
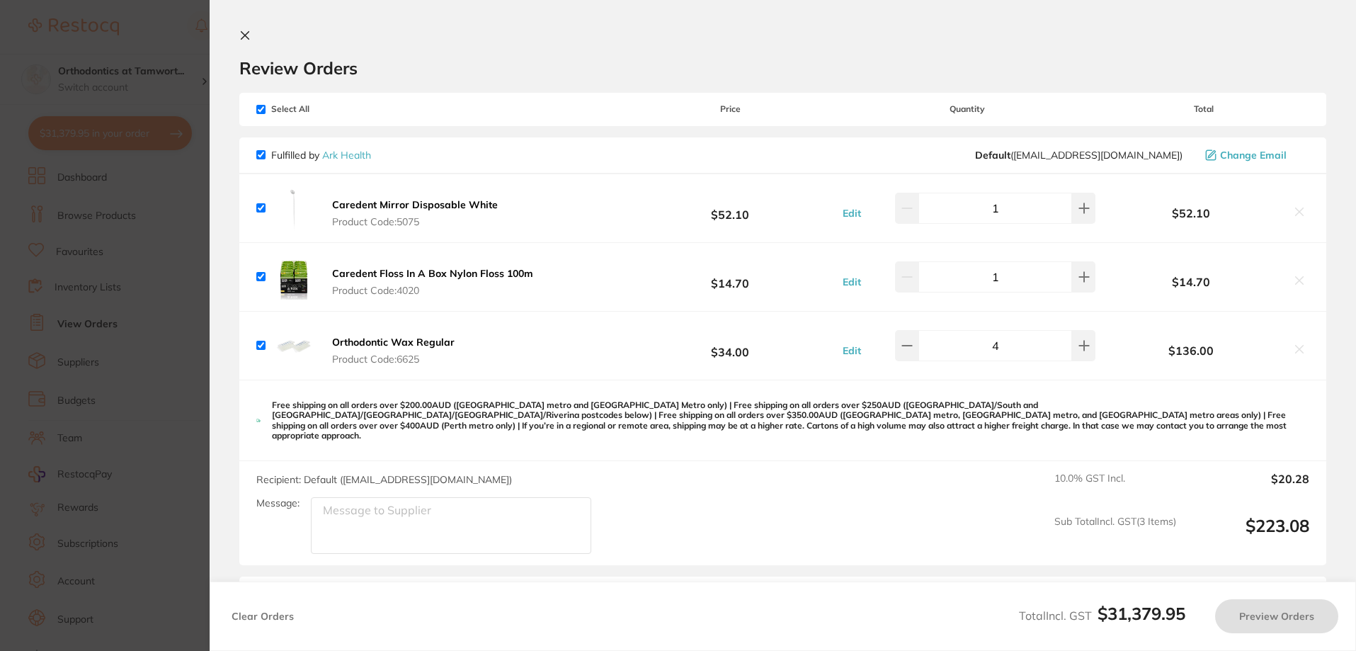
checkbox input "true"
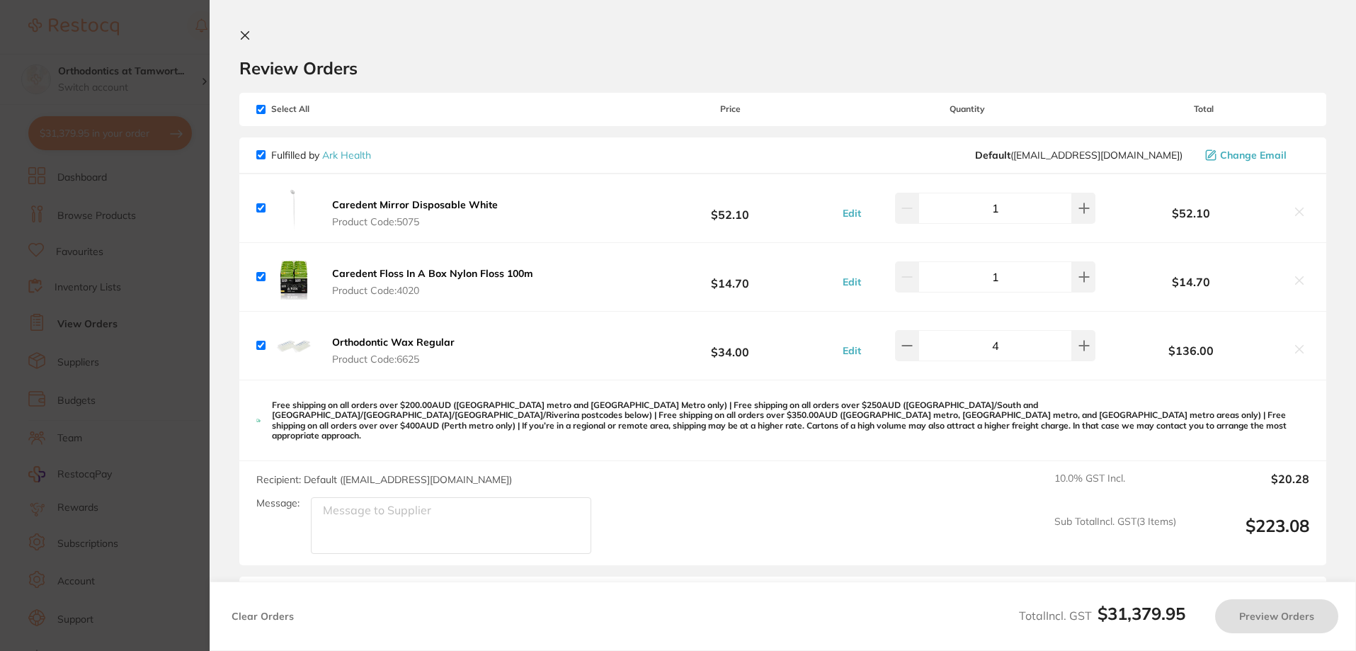
checkbox input "true"
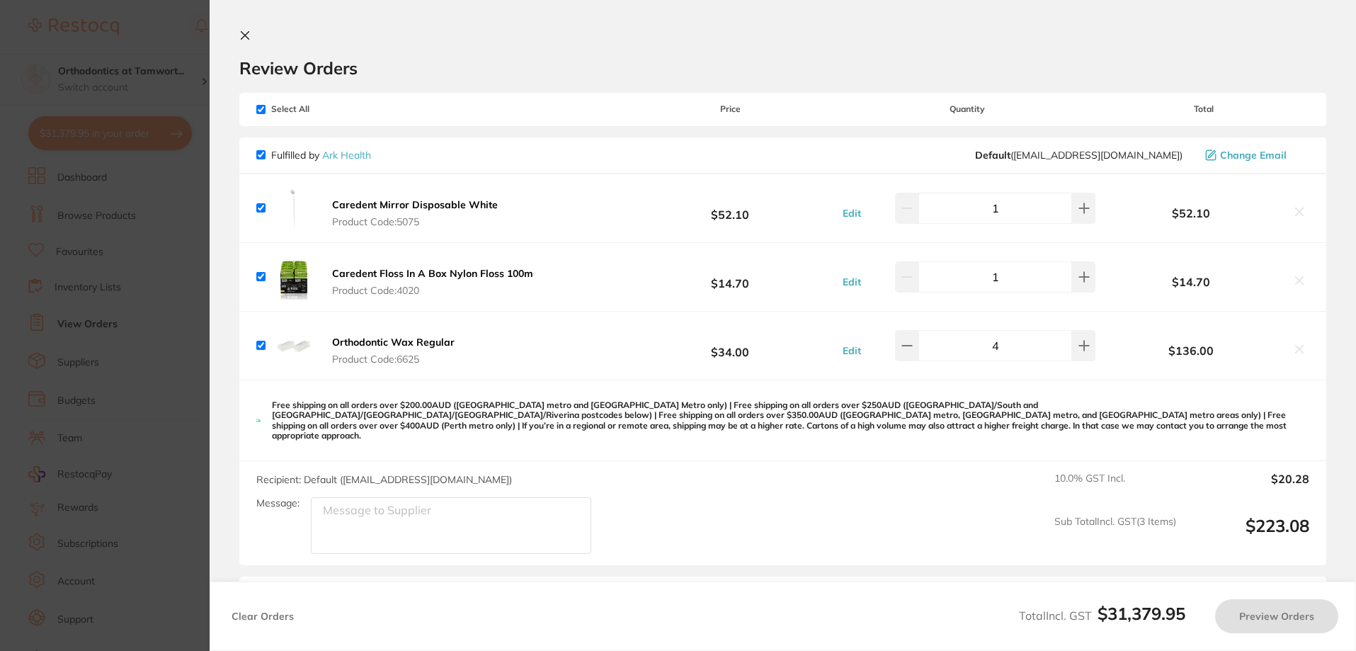
checkbox input "true"
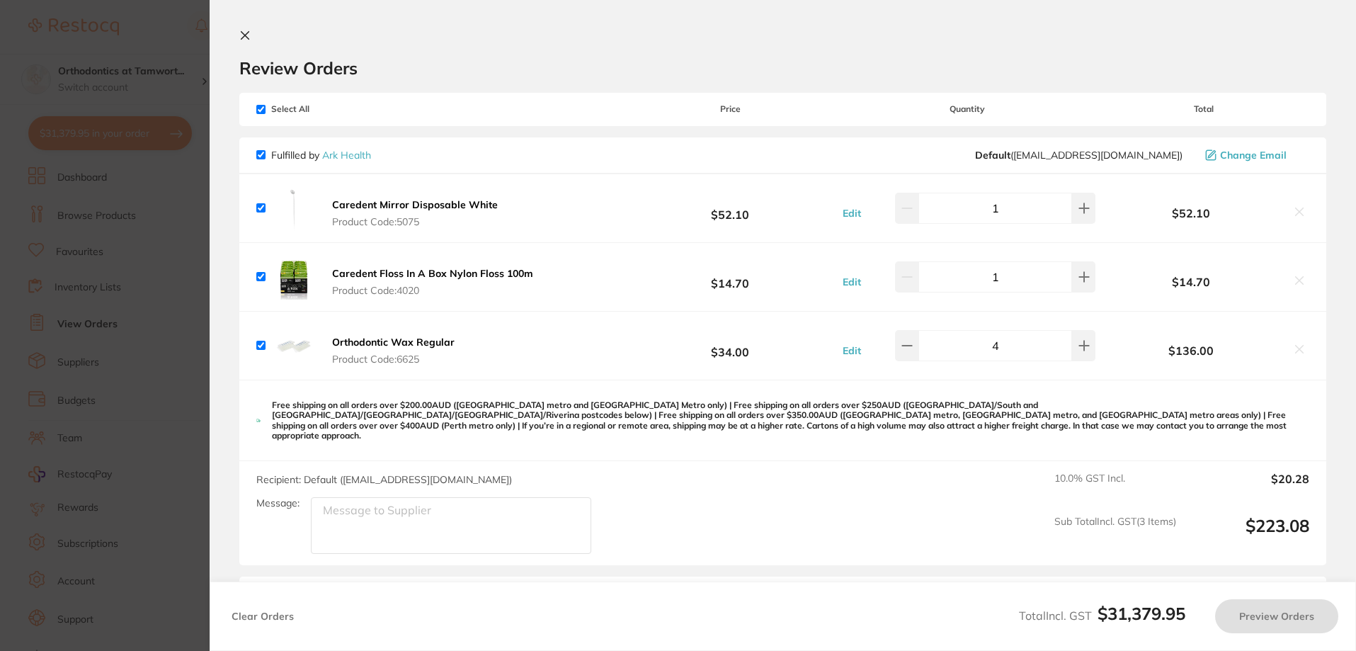
checkbox input "true"
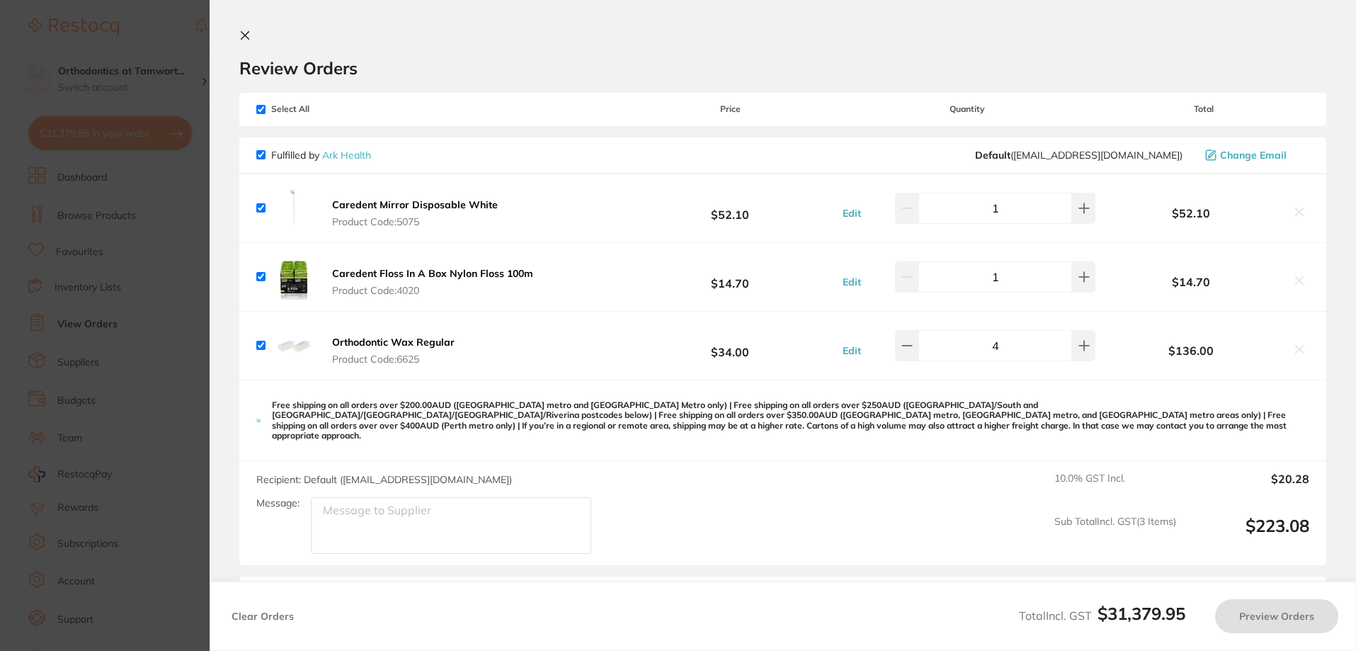
checkbox input "true"
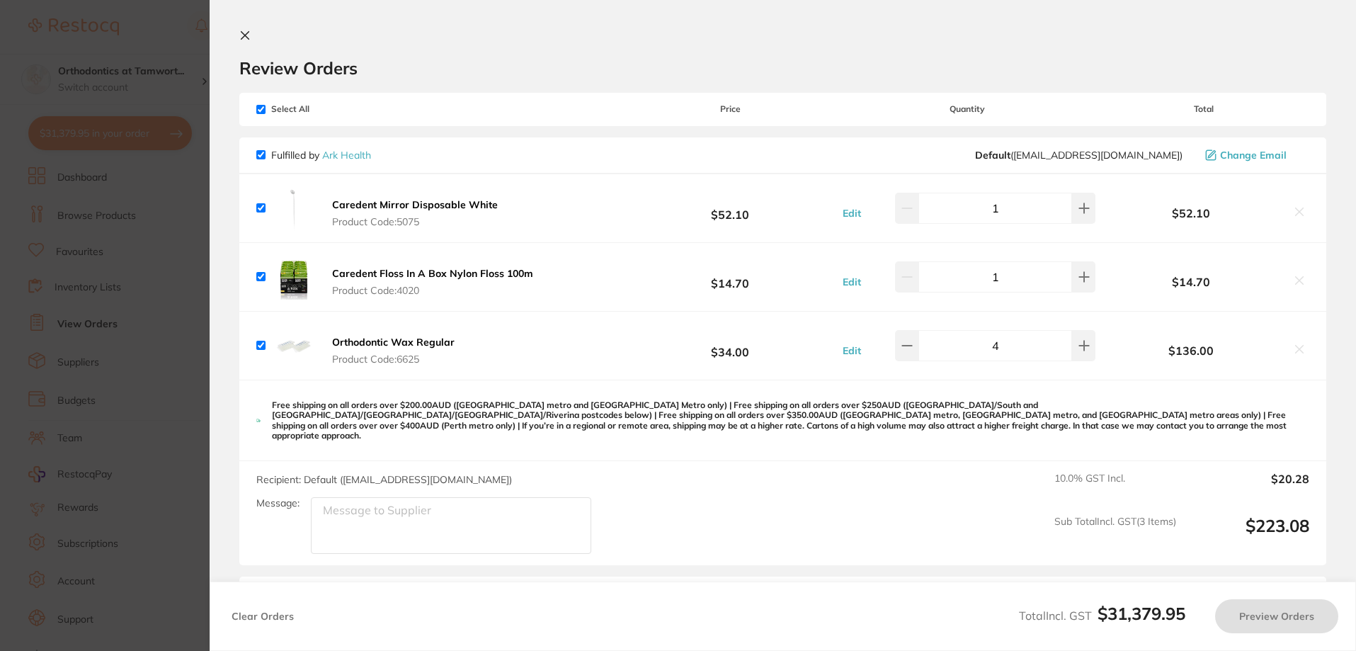
checkbox input "true"
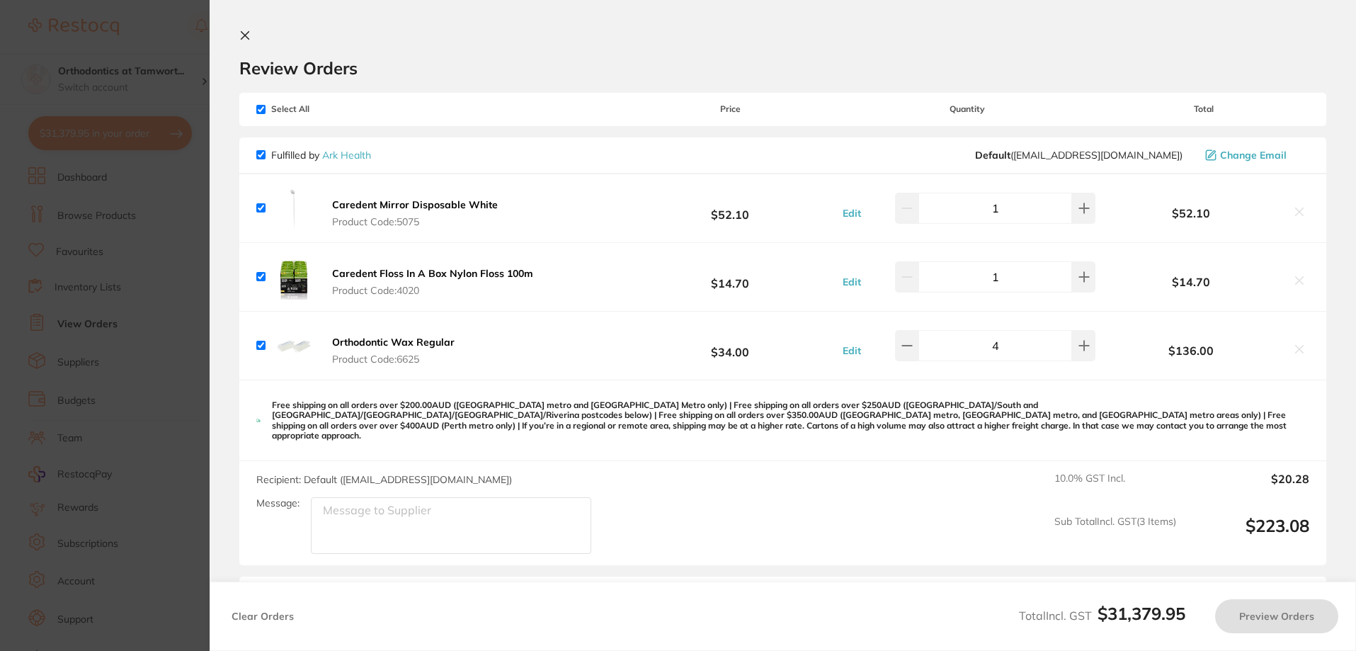
checkbox input "true"
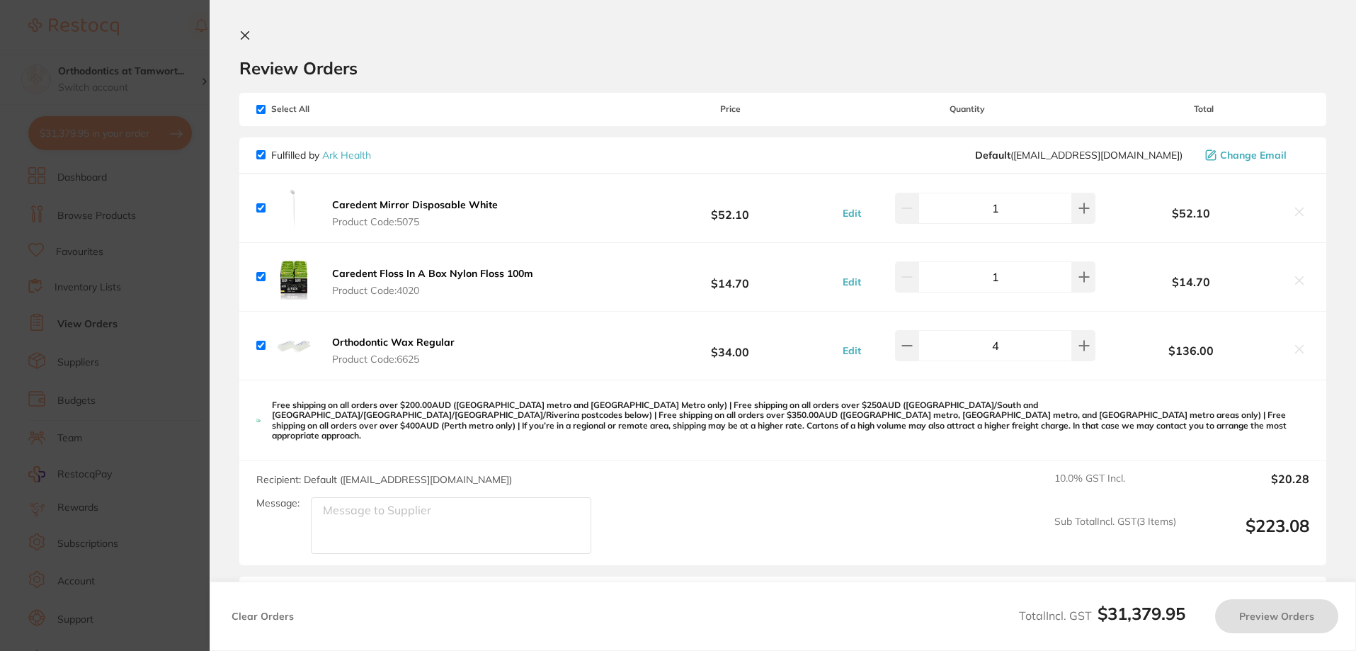
checkbox input "true"
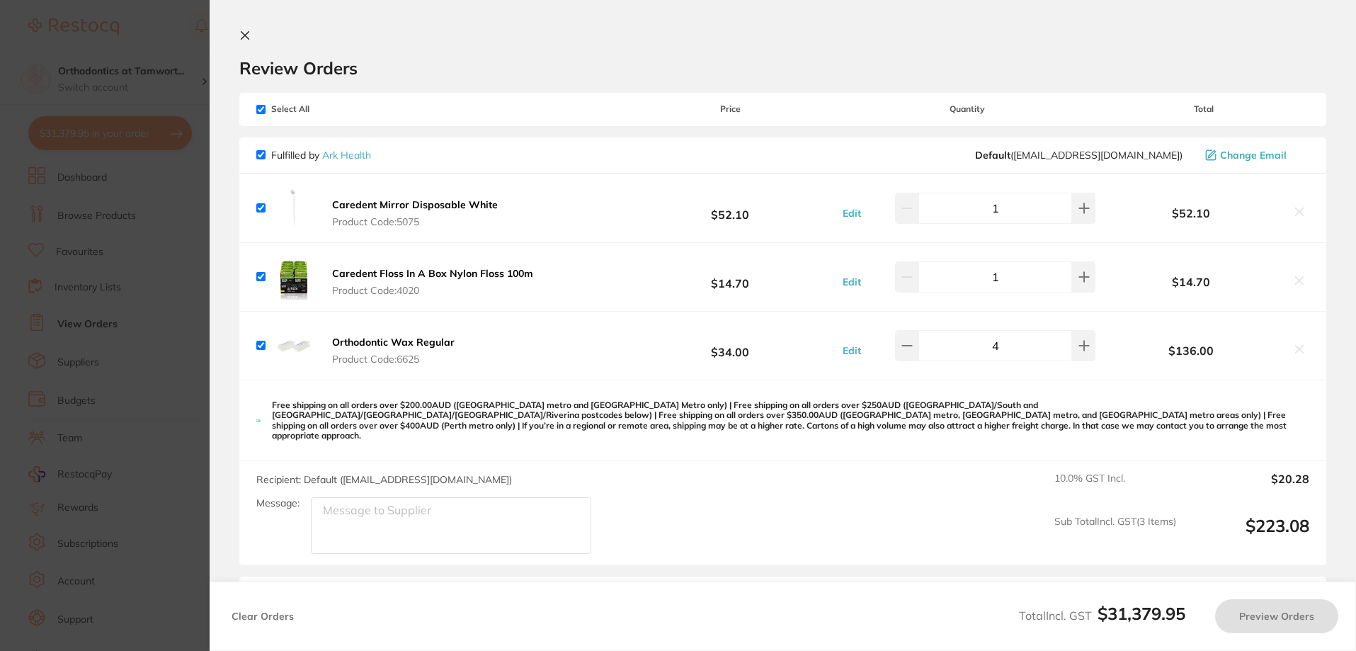
checkbox input "true"
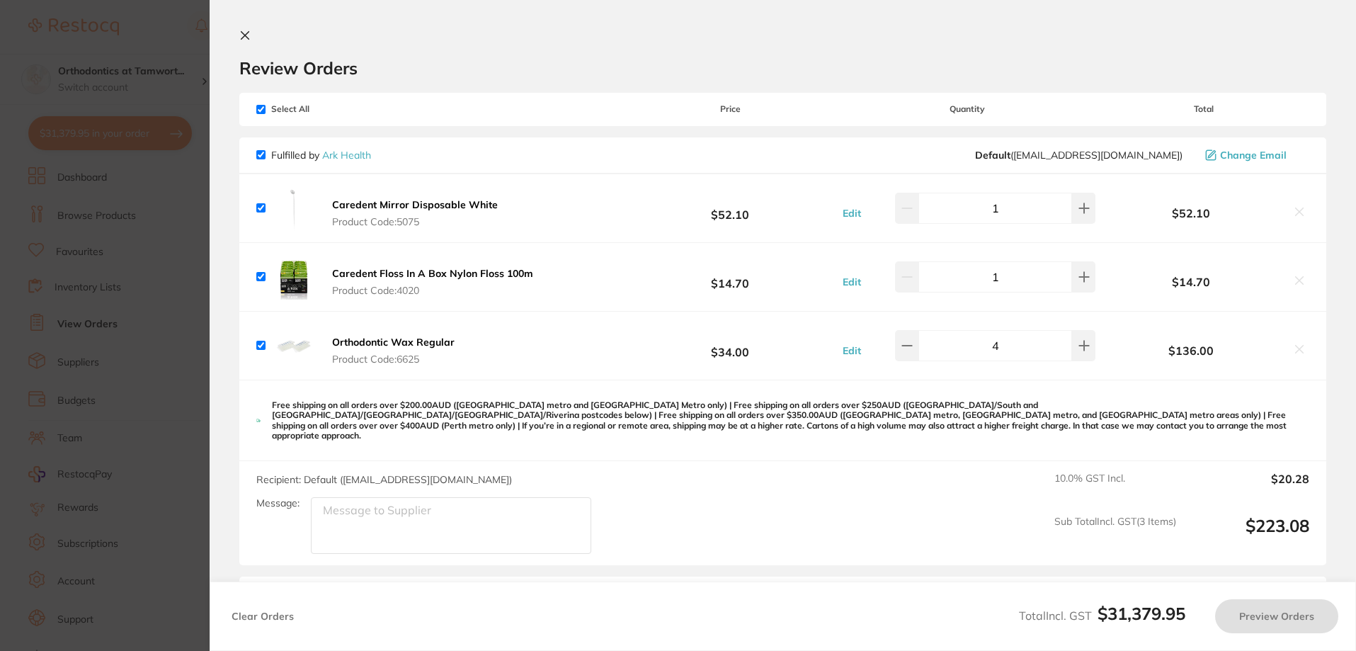
checkbox input "true"
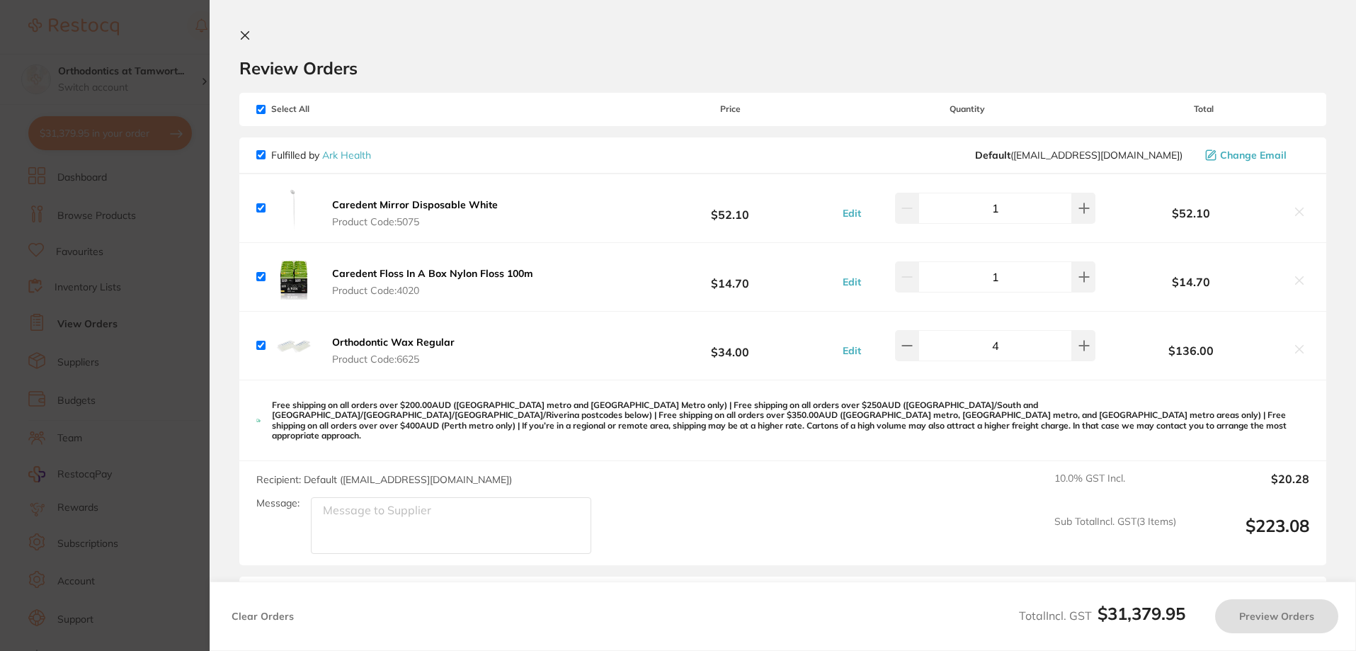
checkbox input "true"
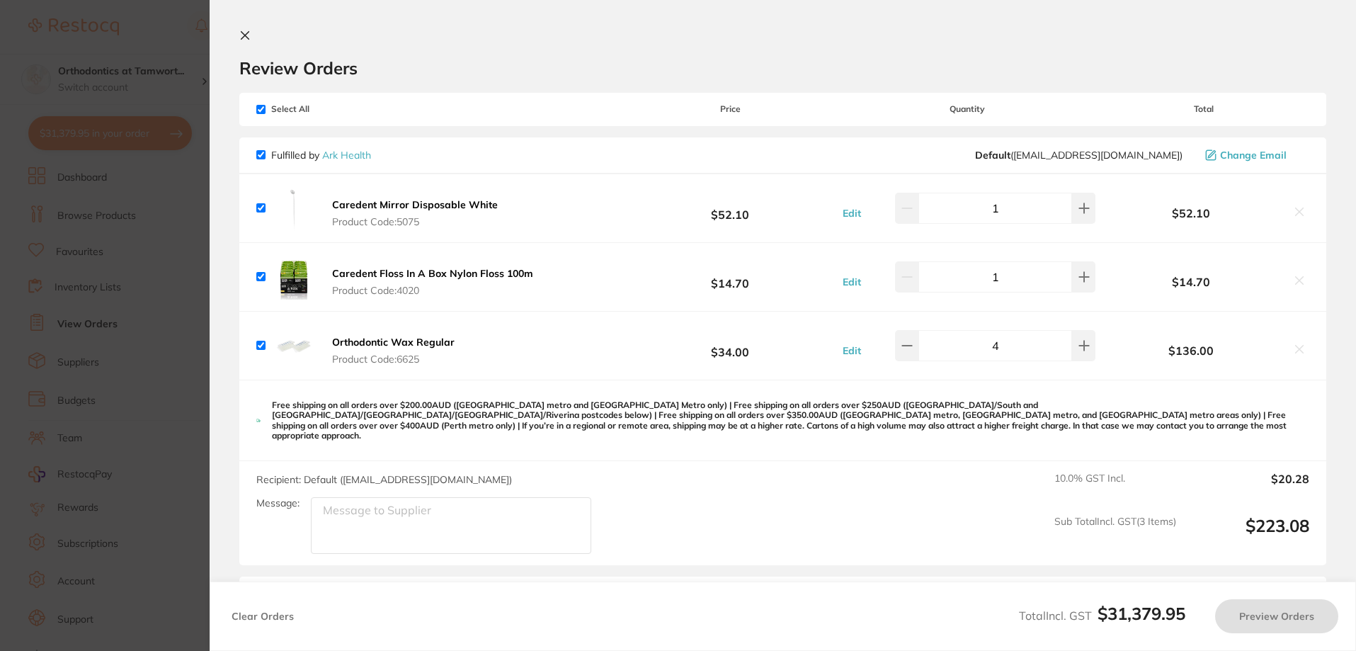
checkbox input "true"
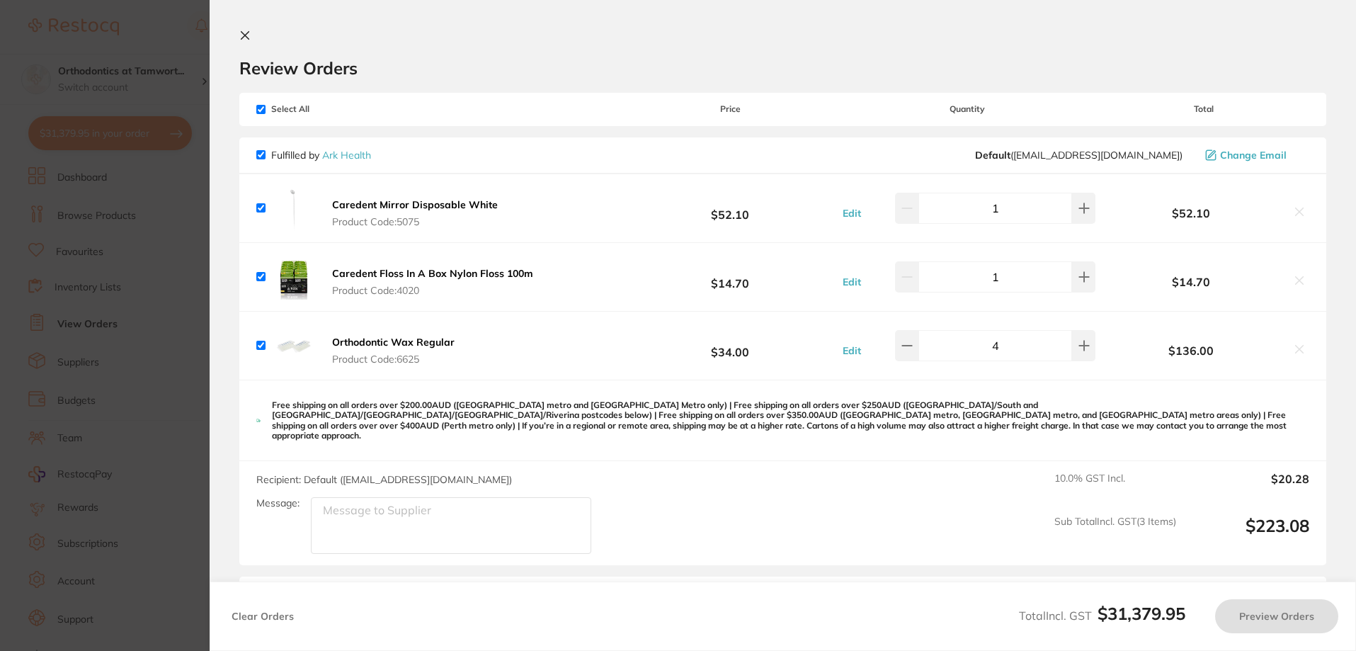
checkbox input "true"
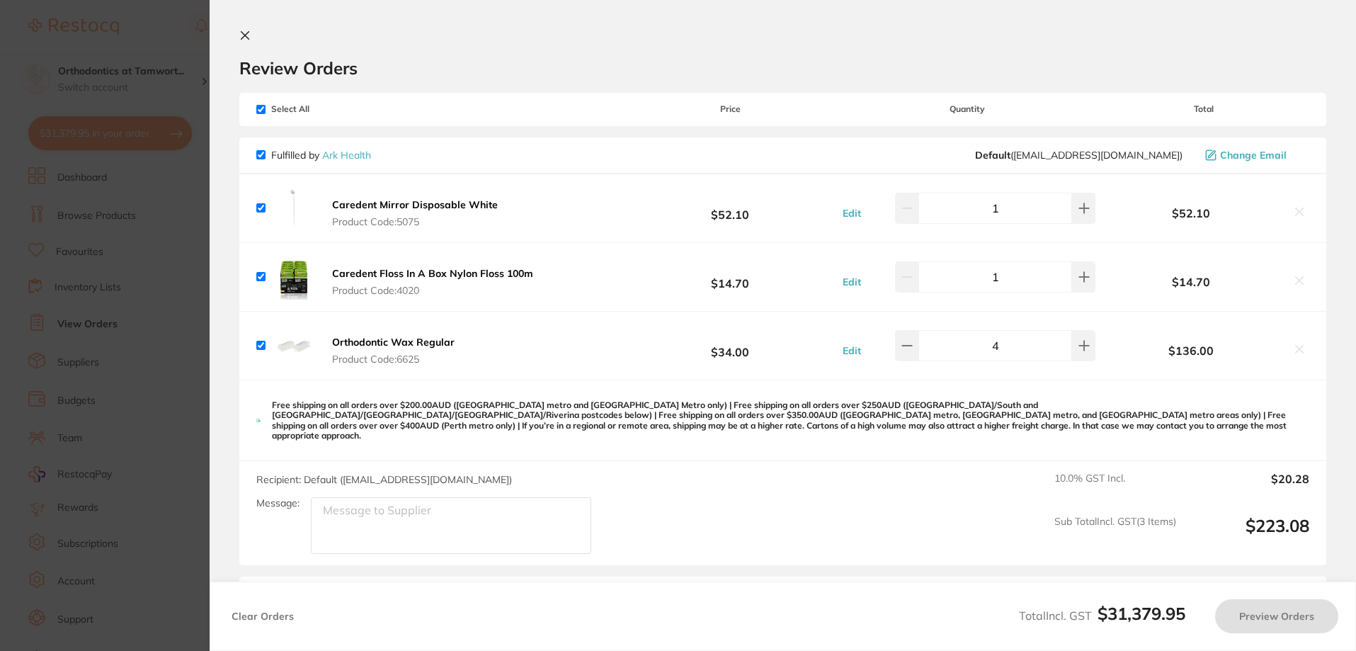
checkbox input "true"
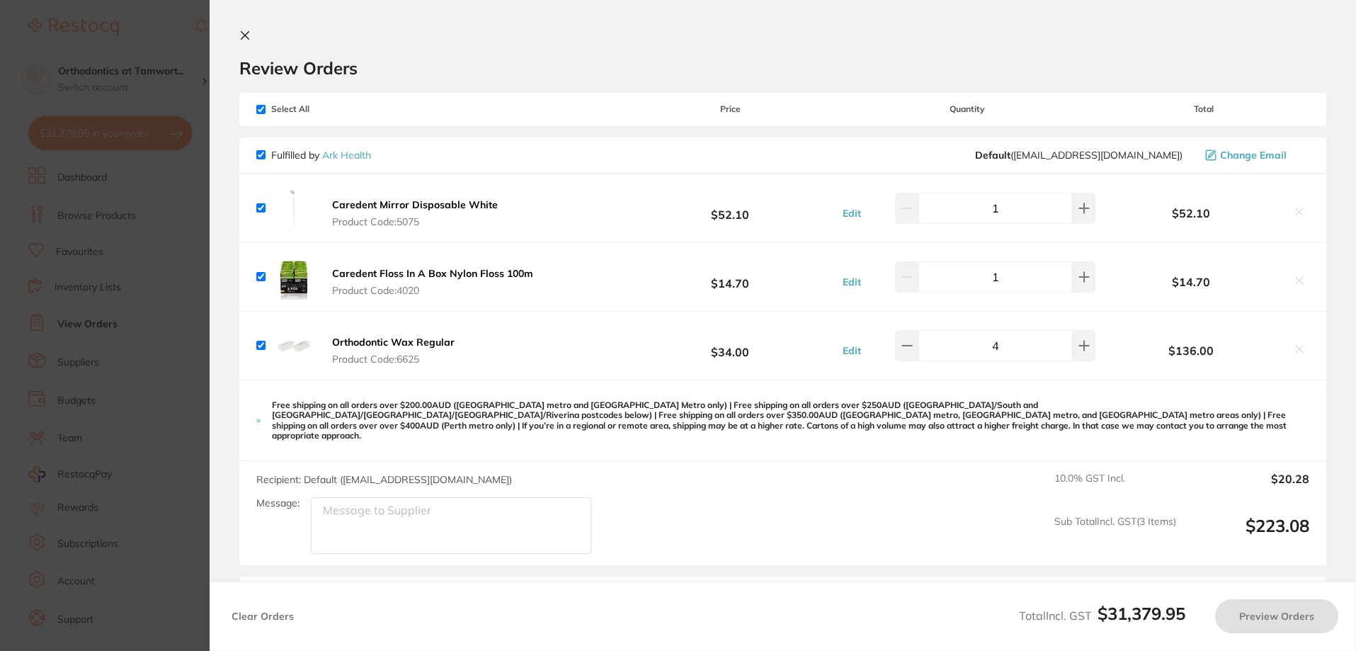
checkbox input "true"
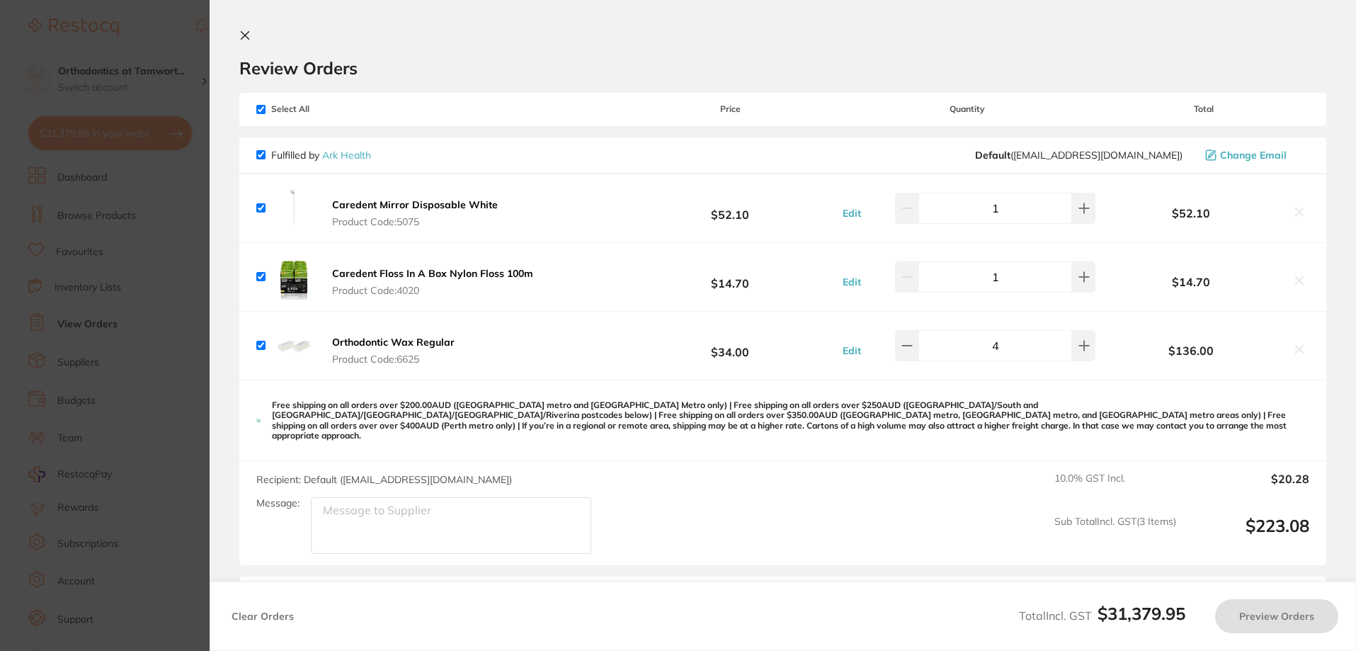
checkbox input "true"
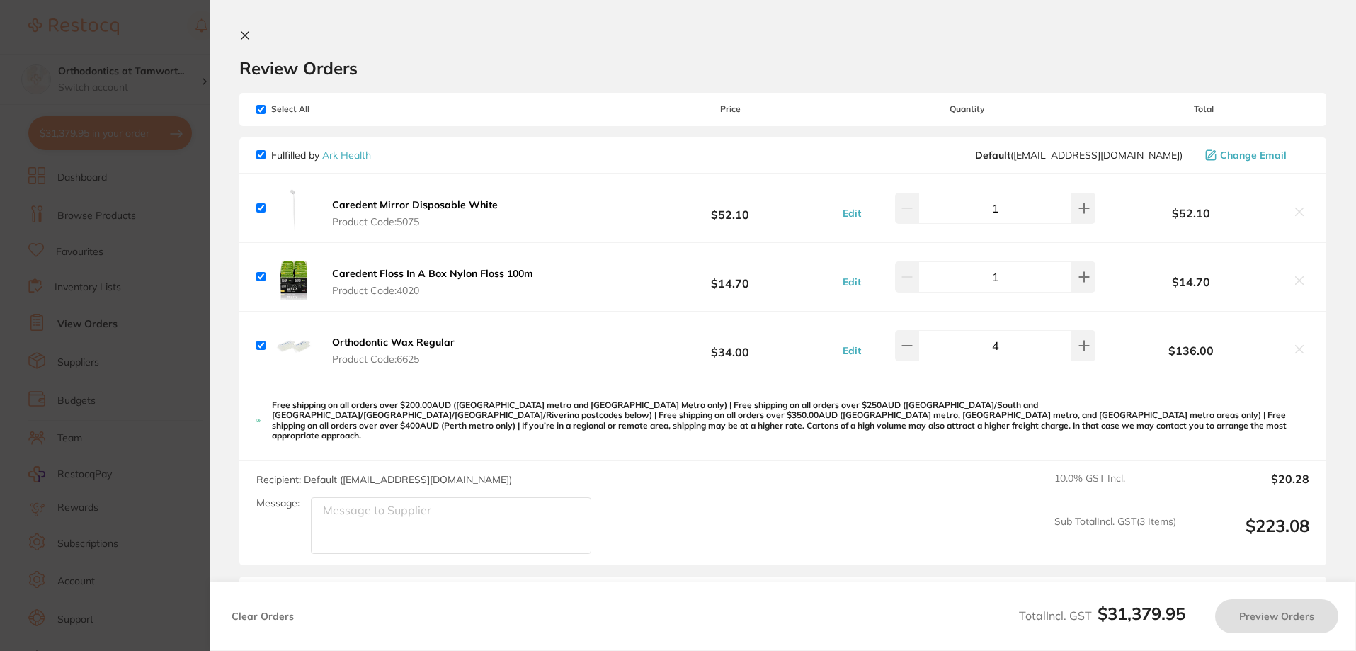
checkbox input "true"
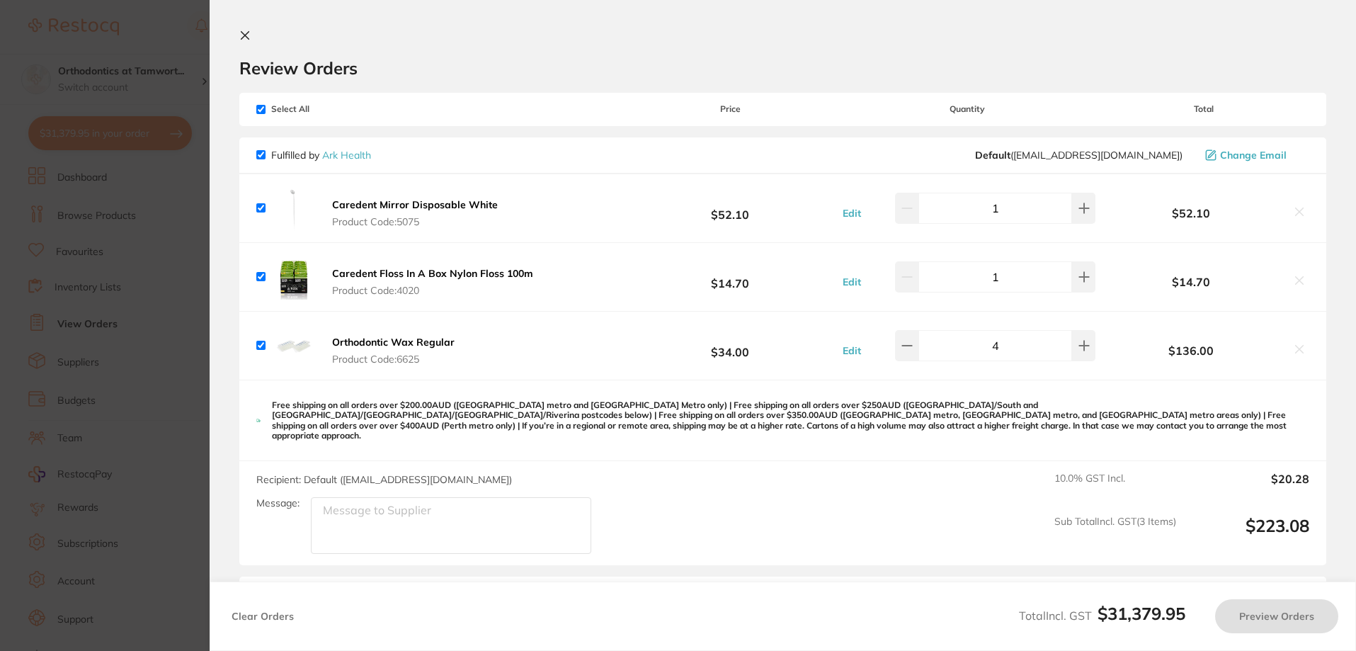
checkbox input "true"
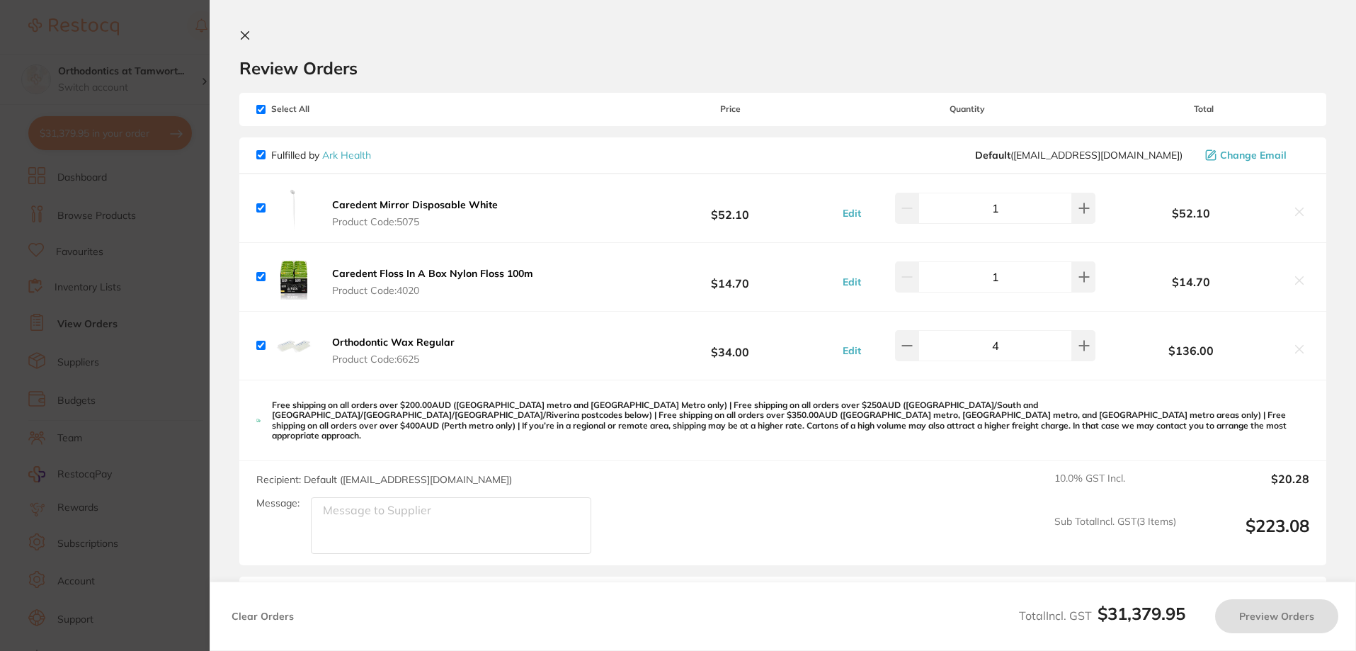
checkbox input "true"
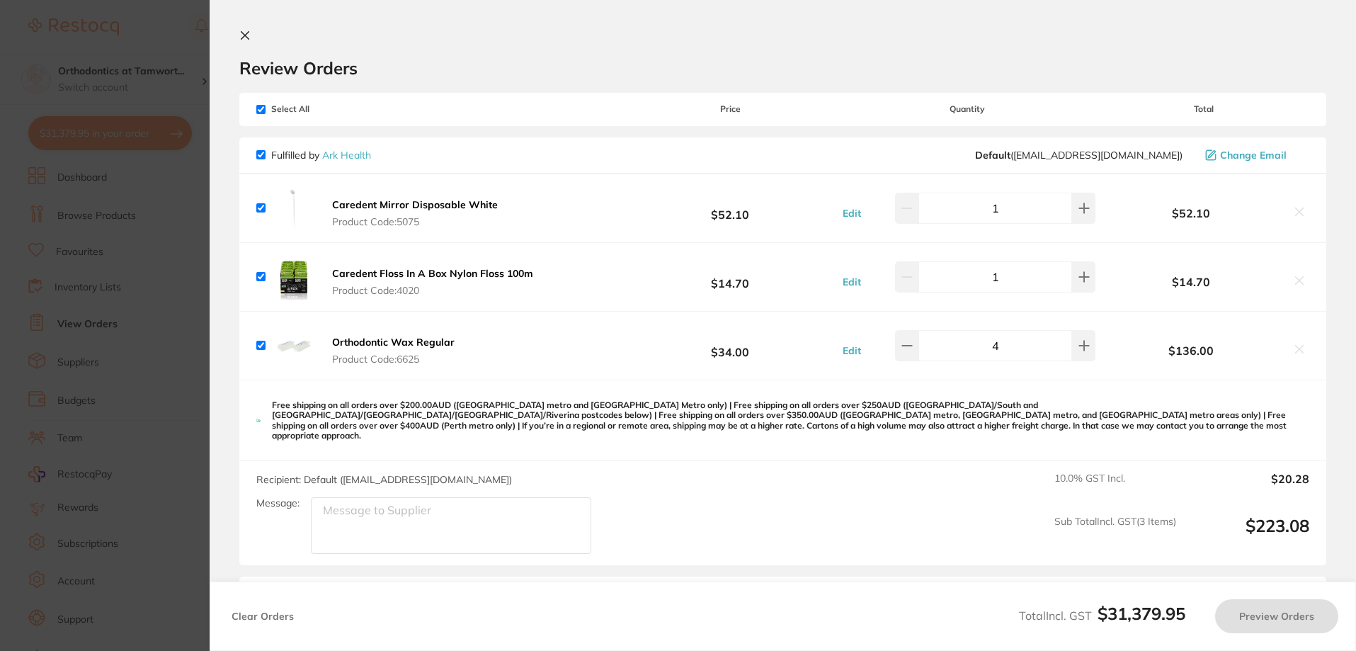
checkbox input "true"
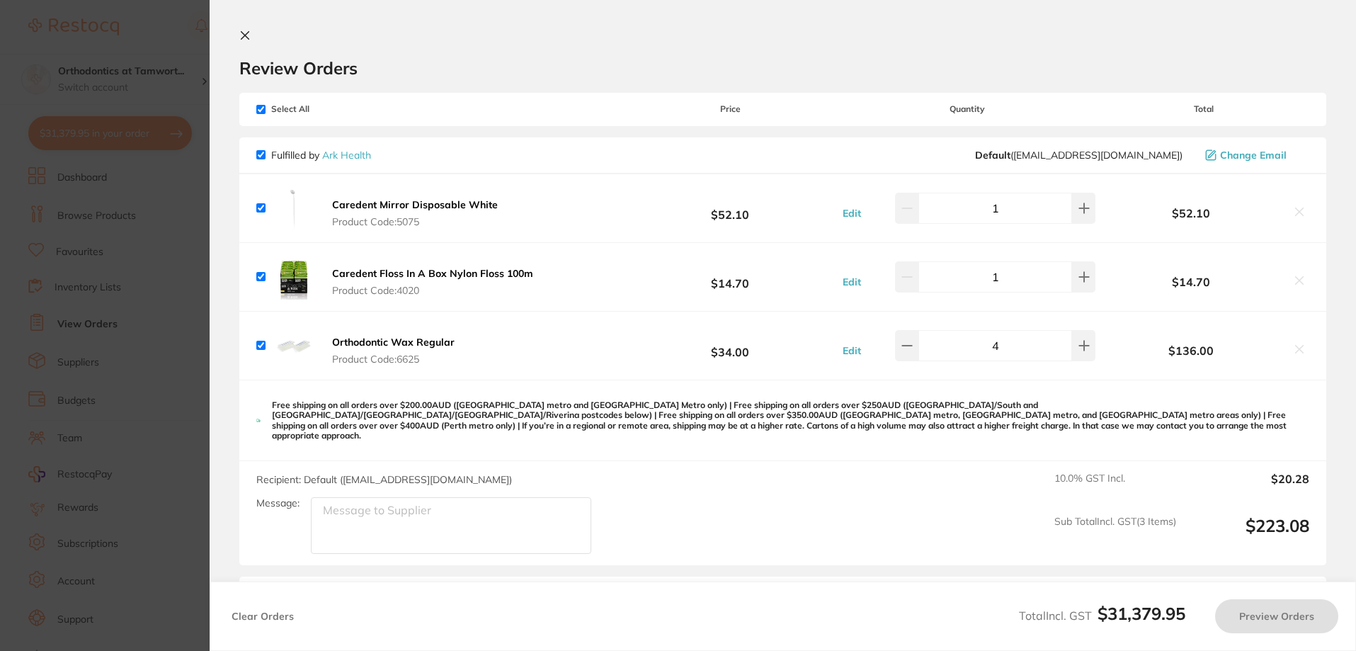
checkbox input "true"
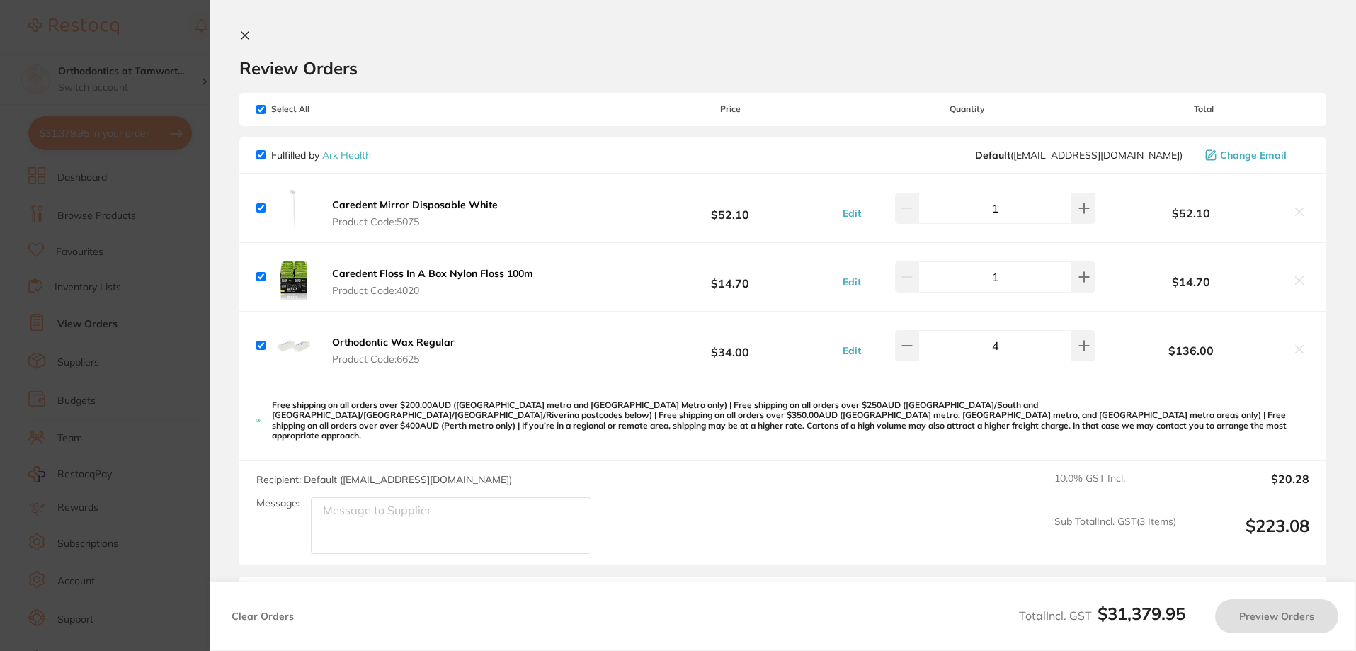
checkbox input "true"
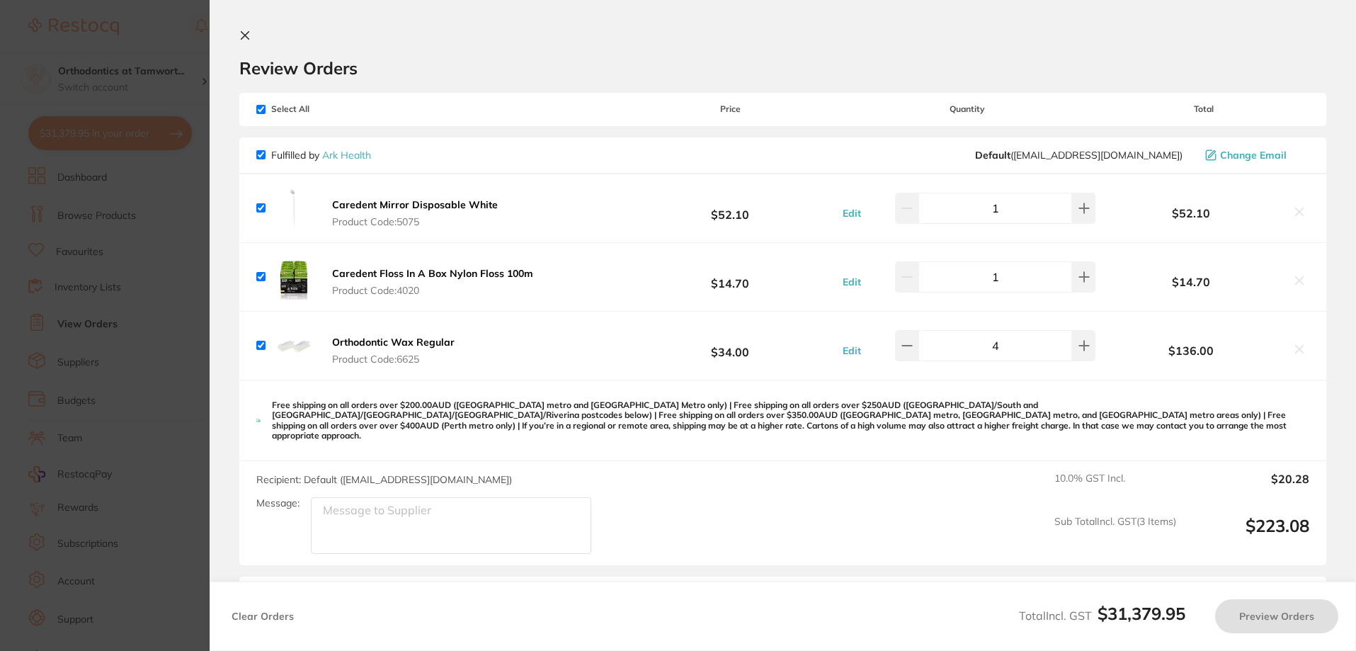
checkbox input "true"
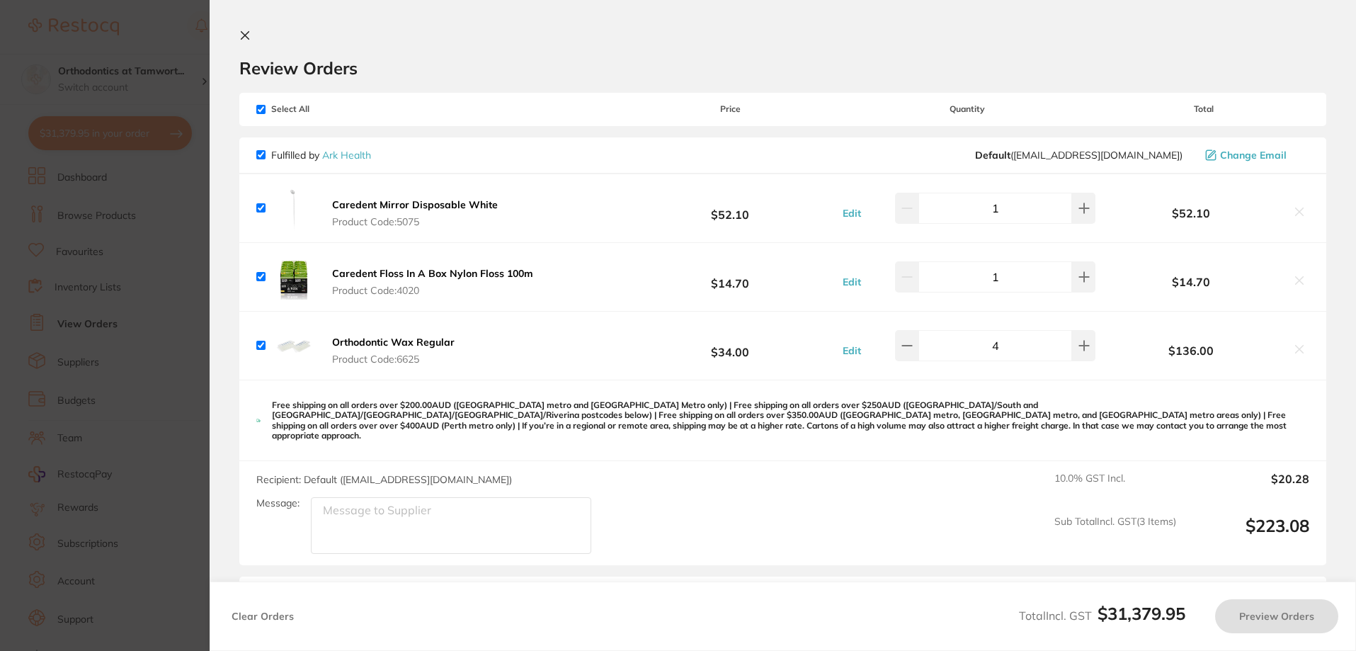
checkbox input "true"
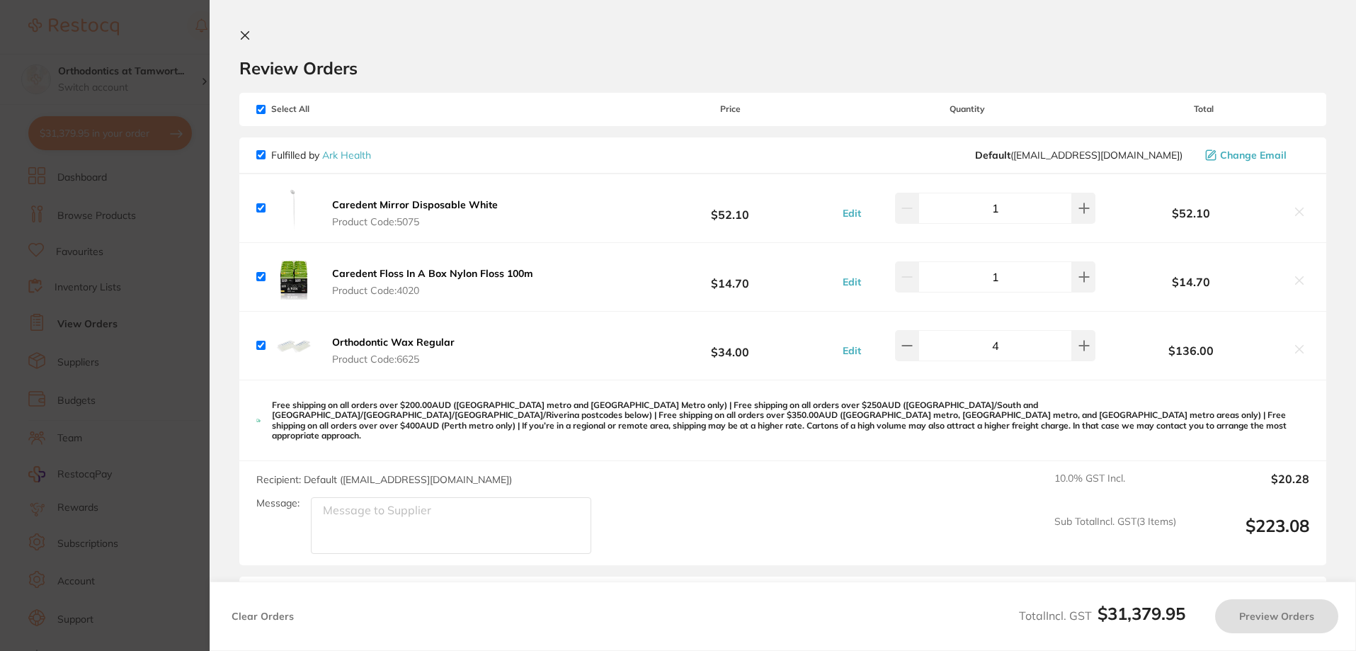
checkbox input "true"
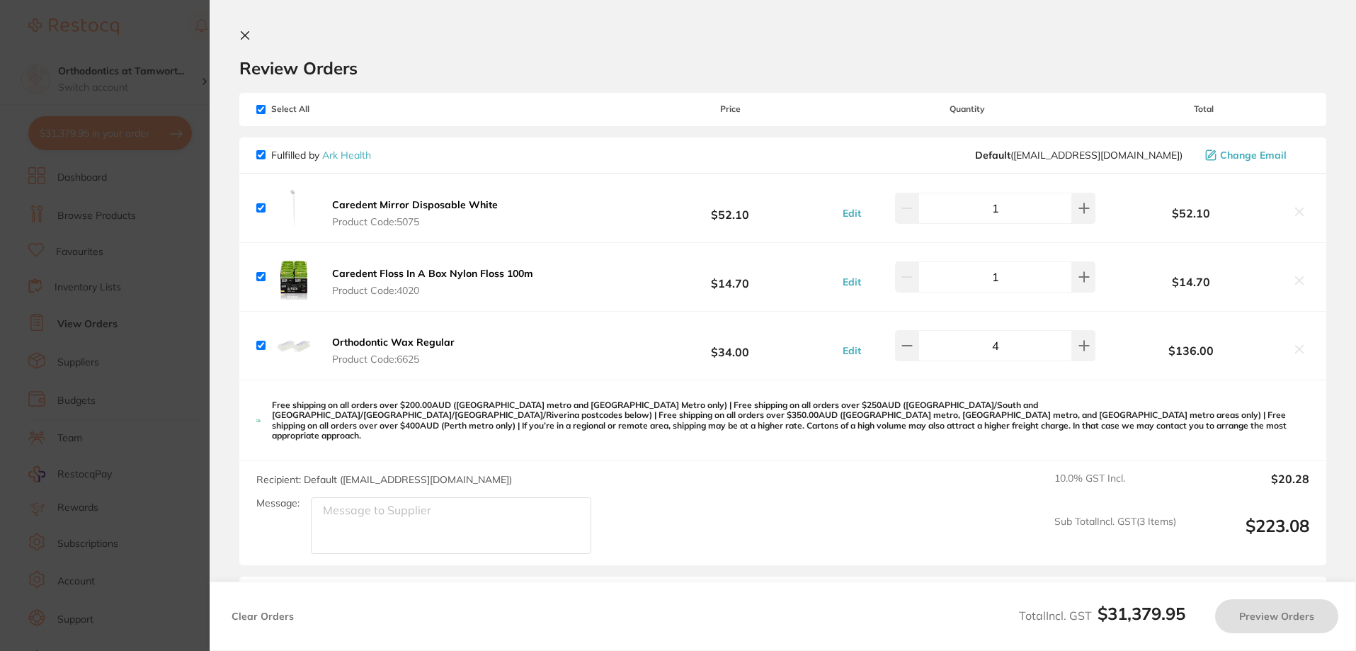
checkbox input "true"
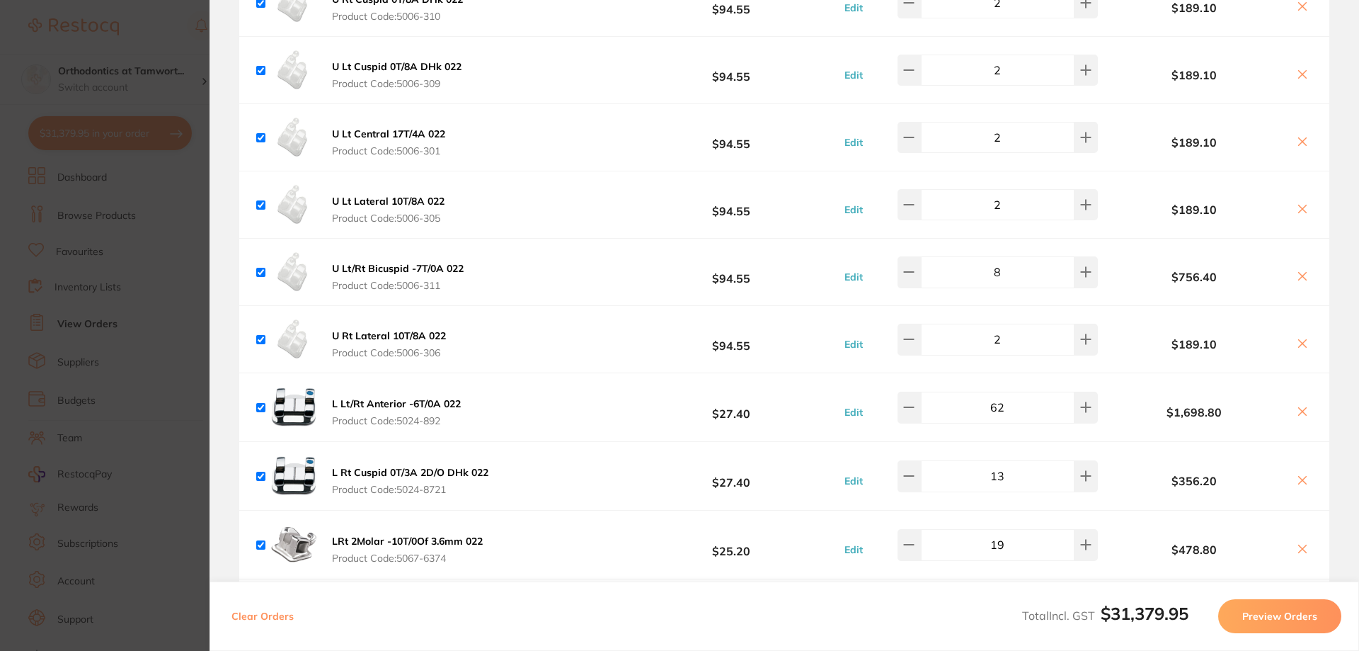
scroll to position [2596, 0]
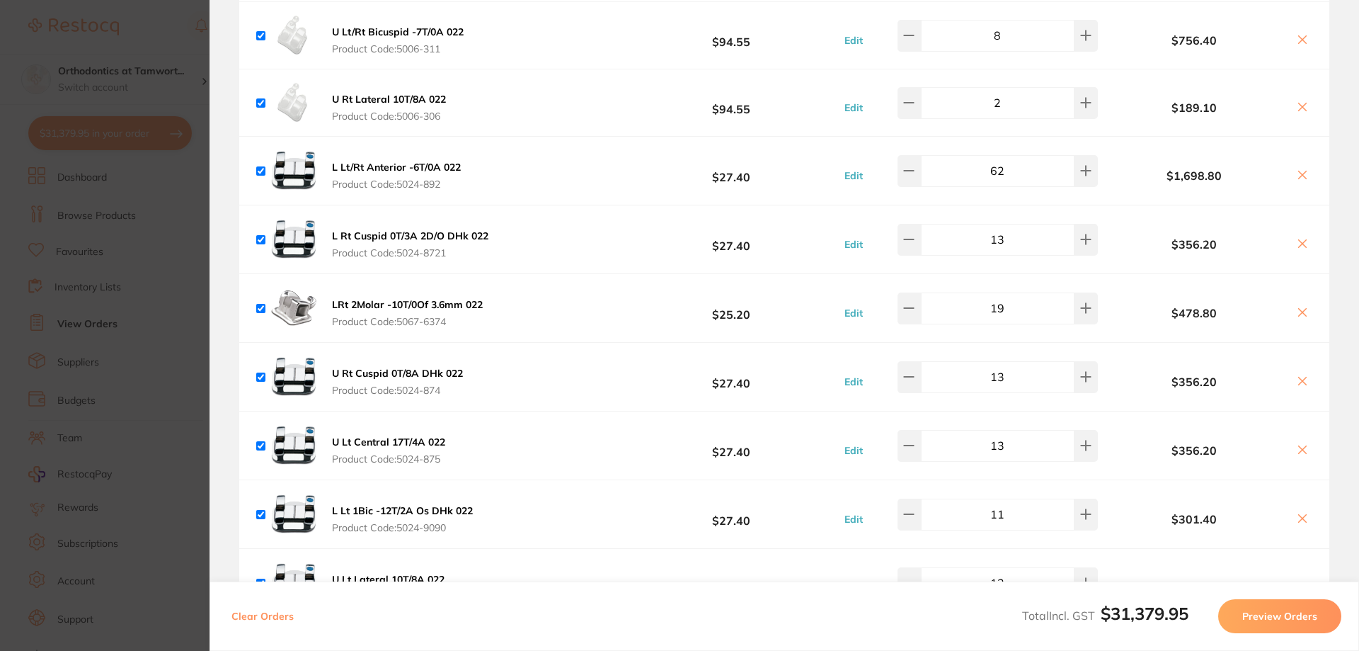
click at [1006, 159] on input "62" at bounding box center [998, 170] width 154 height 31
click at [1108, 175] on div "L Lt/Rt Anterior -6T/0A 022 Product Code: 5024-892 $27.40 Edit 56 $1,698.80" at bounding box center [784, 171] width 1090 height 68
click at [1122, 173] on div "L Lt/Rt Anterior -6T/0A 022 Product Code: 5024-892 $27.40 Edit 56 $1,534.40" at bounding box center [784, 171] width 1090 height 68
click at [997, 161] on input "56" at bounding box center [998, 170] width 154 height 31
type input "48"
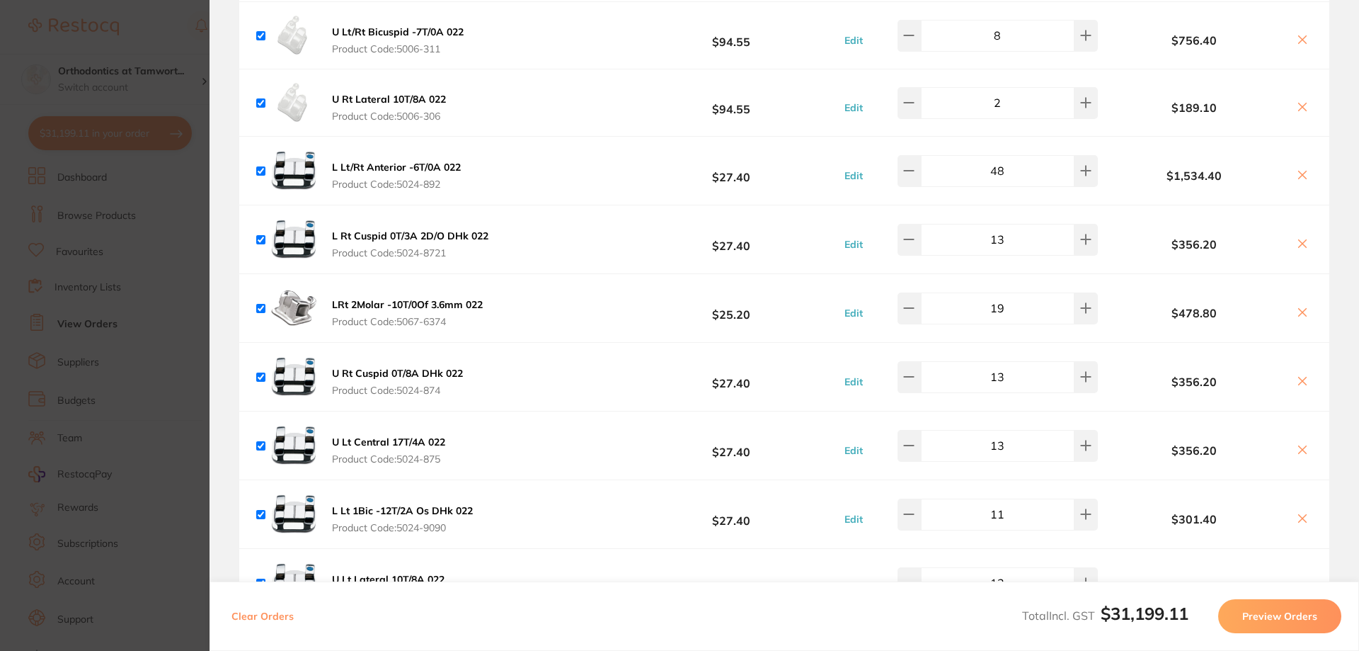
click at [1027, 231] on input "13" at bounding box center [998, 239] width 154 height 31
click at [1007, 231] on input "13" at bounding box center [998, 239] width 154 height 31
type input "8"
click at [1024, 300] on input "19" at bounding box center [998, 307] width 154 height 31
click at [1007, 304] on input "19" at bounding box center [998, 307] width 154 height 31
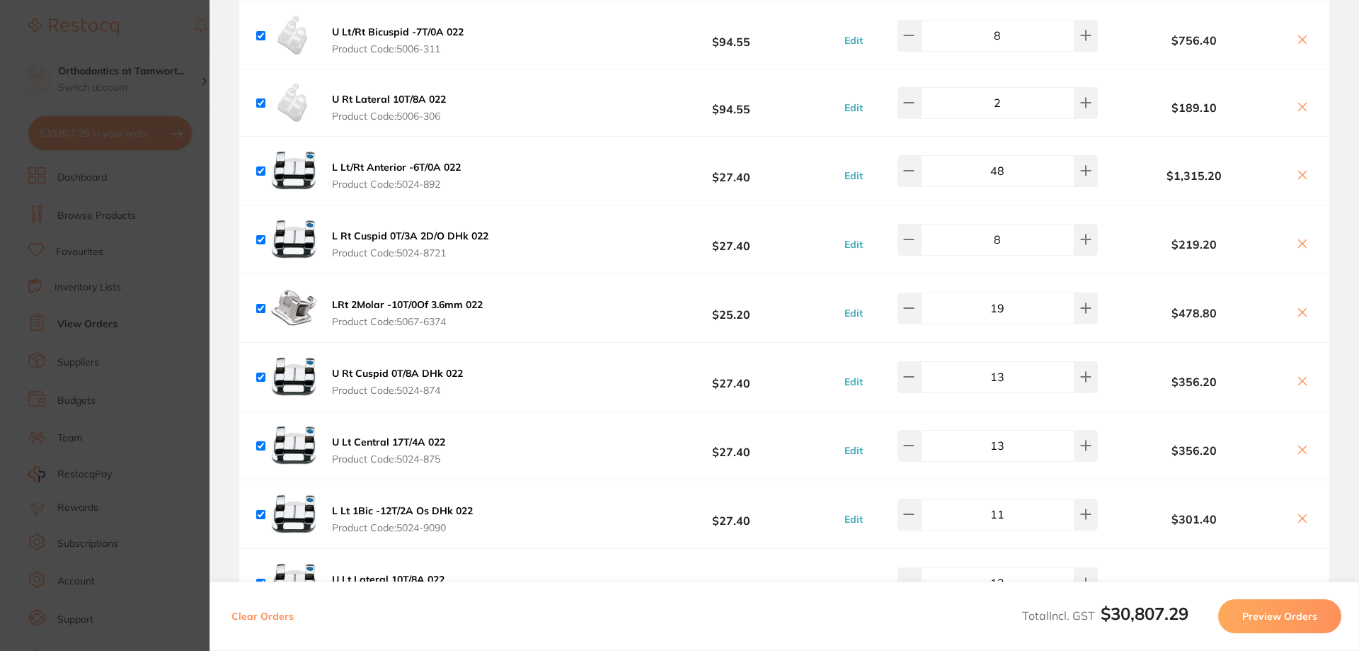
click at [1022, 298] on input "19" at bounding box center [998, 307] width 154 height 31
type input "15"
click at [1010, 361] on input "13" at bounding box center [998, 376] width 154 height 31
checkbox input "true"
click at [1017, 300] on input "13" at bounding box center [998, 307] width 154 height 31
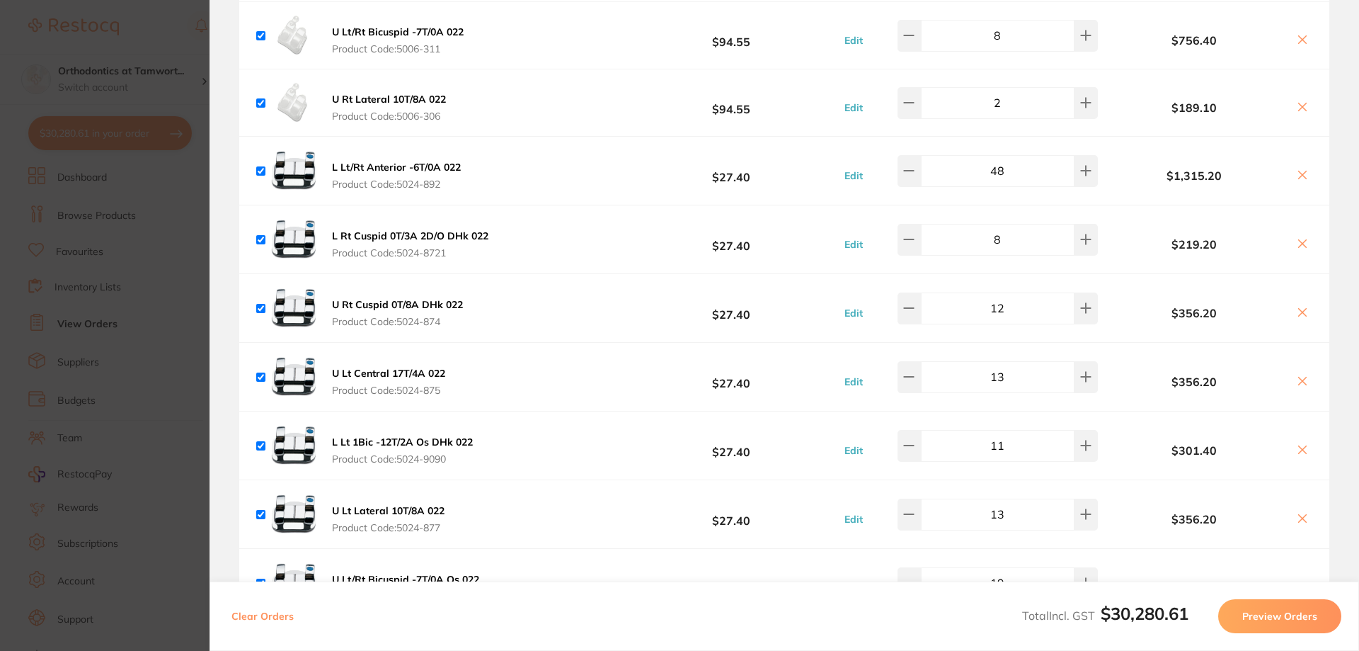
type input "12"
click at [1010, 367] on input "13" at bounding box center [998, 376] width 154 height 31
click at [1017, 430] on input "11" at bounding box center [998, 445] width 154 height 31
type input "13"
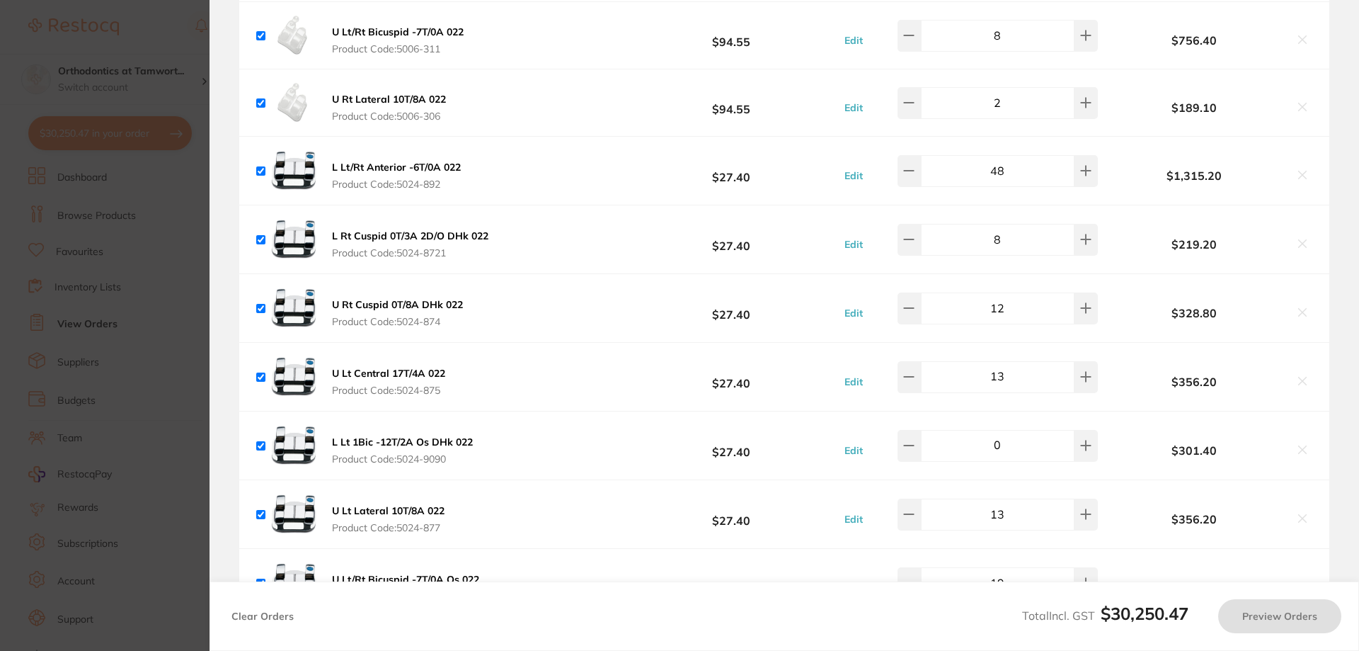
scroll to position [0, 0]
type input "9"
click at [1022, 467] on div "L Lt 1Bic -12T/2A Os DHk 022 Product Code: 5024-9090 $27.40 Edit 9 $301.40" at bounding box center [784, 445] width 1090 height 68
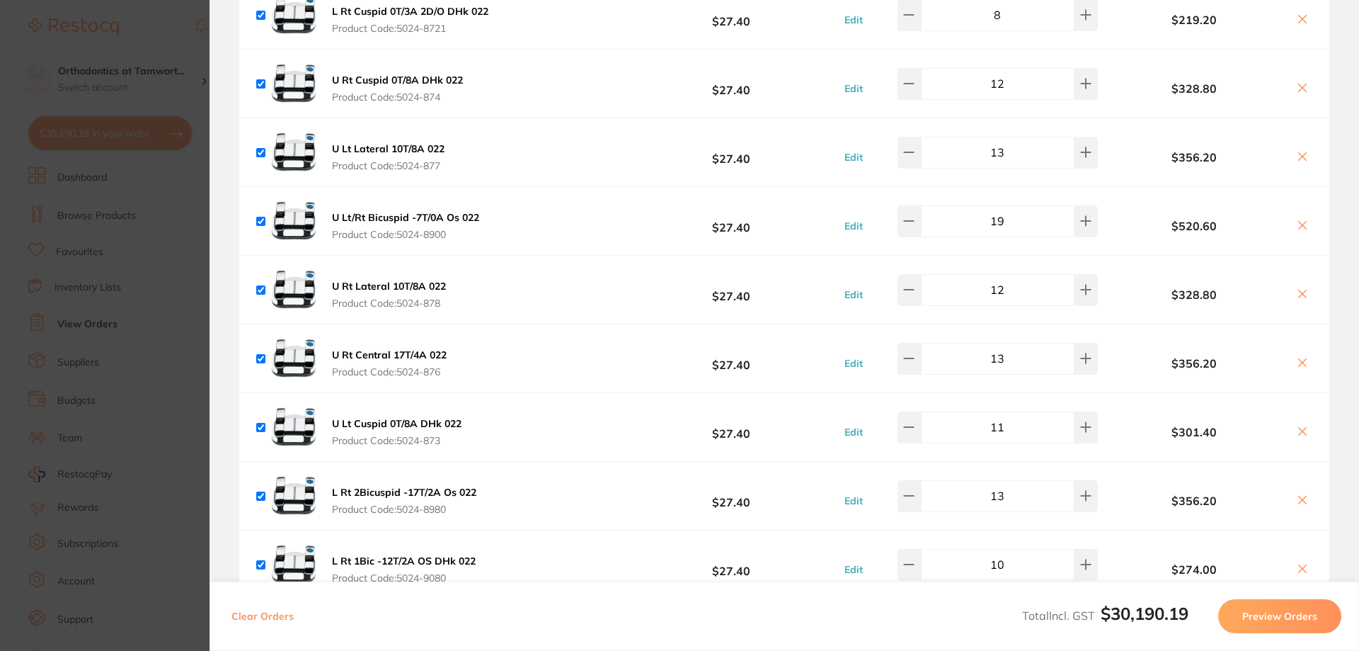
scroll to position [2832, 0]
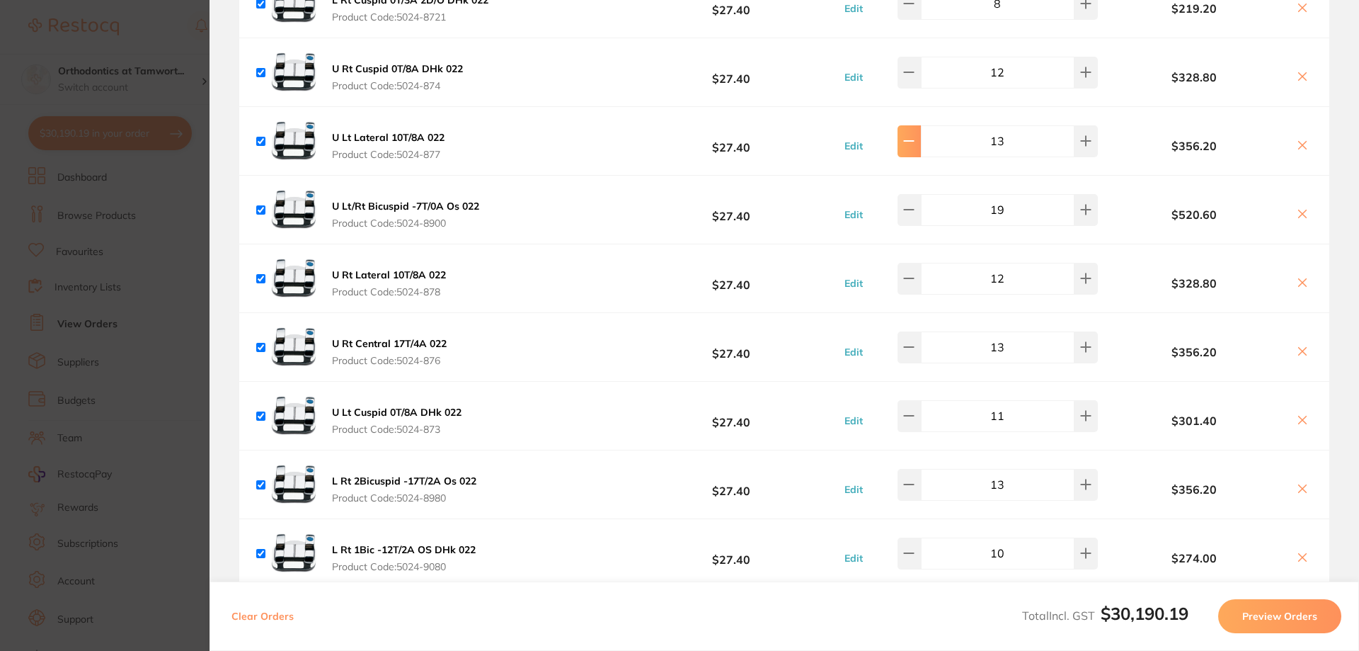
click at [912, 135] on icon at bounding box center [908, 140] width 11 height 11
click at [915, 135] on icon at bounding box center [908, 140] width 11 height 11
click at [915, 136] on icon at bounding box center [908, 140] width 11 height 11
type input "10"
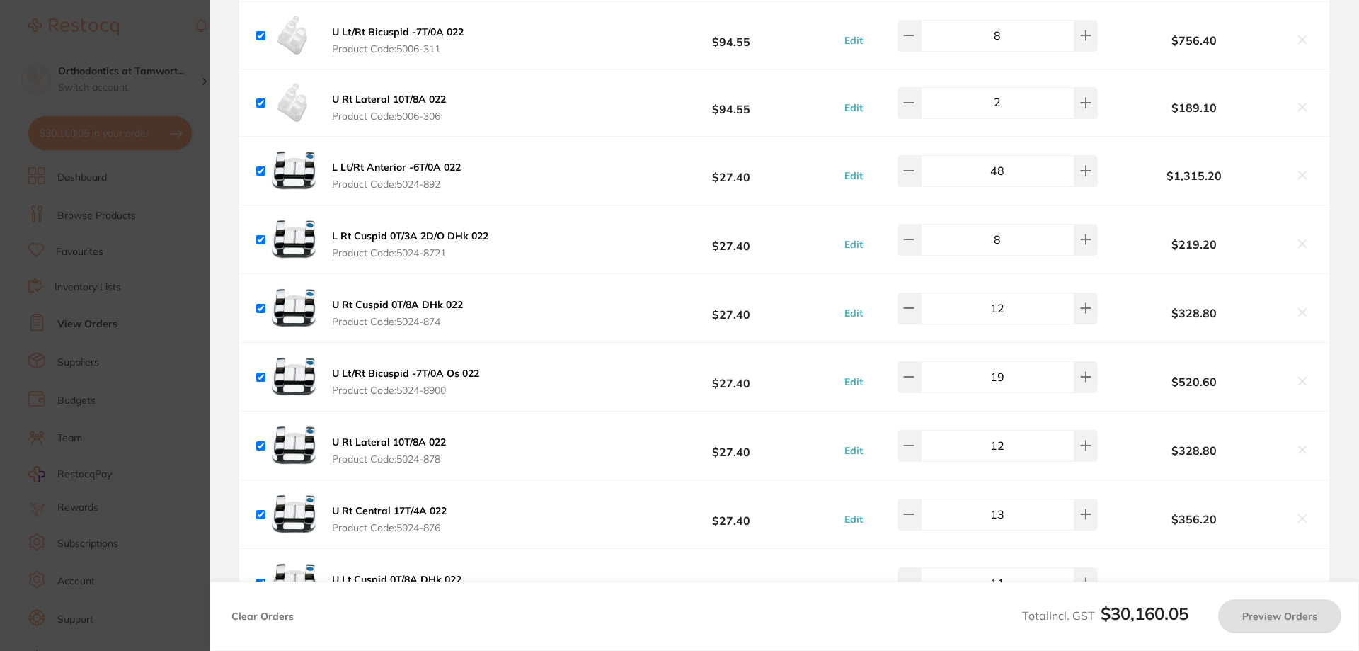
drag, startPoint x: 1010, startPoint y: 369, endPoint x: 996, endPoint y: 365, distance: 15.5
click at [996, 365] on input "19" at bounding box center [998, 376] width 154 height 31
type input "91"
type input "10"
click at [1013, 369] on input "91" at bounding box center [998, 376] width 154 height 31
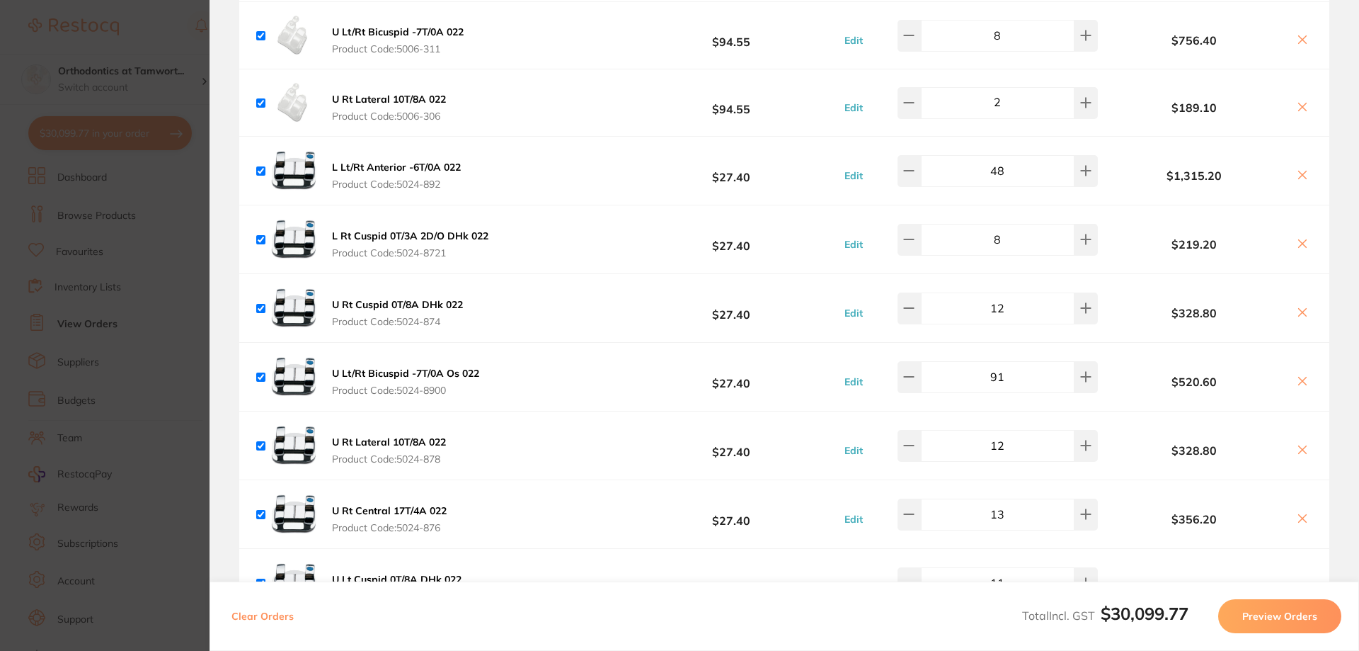
drag, startPoint x: 1003, startPoint y: 367, endPoint x: 989, endPoint y: 369, distance: 13.5
click at [989, 369] on input "91" at bounding box center [998, 376] width 154 height 31
type input "14"
click at [986, 395] on div "U Lt/Rt [MEDICAL_DATA] -7T/0A Os 022 Product Code: 5024-8900 $27.40 Edit 14 $52…" at bounding box center [784, 377] width 1090 height 68
click at [1015, 443] on input "12" at bounding box center [998, 445] width 154 height 31
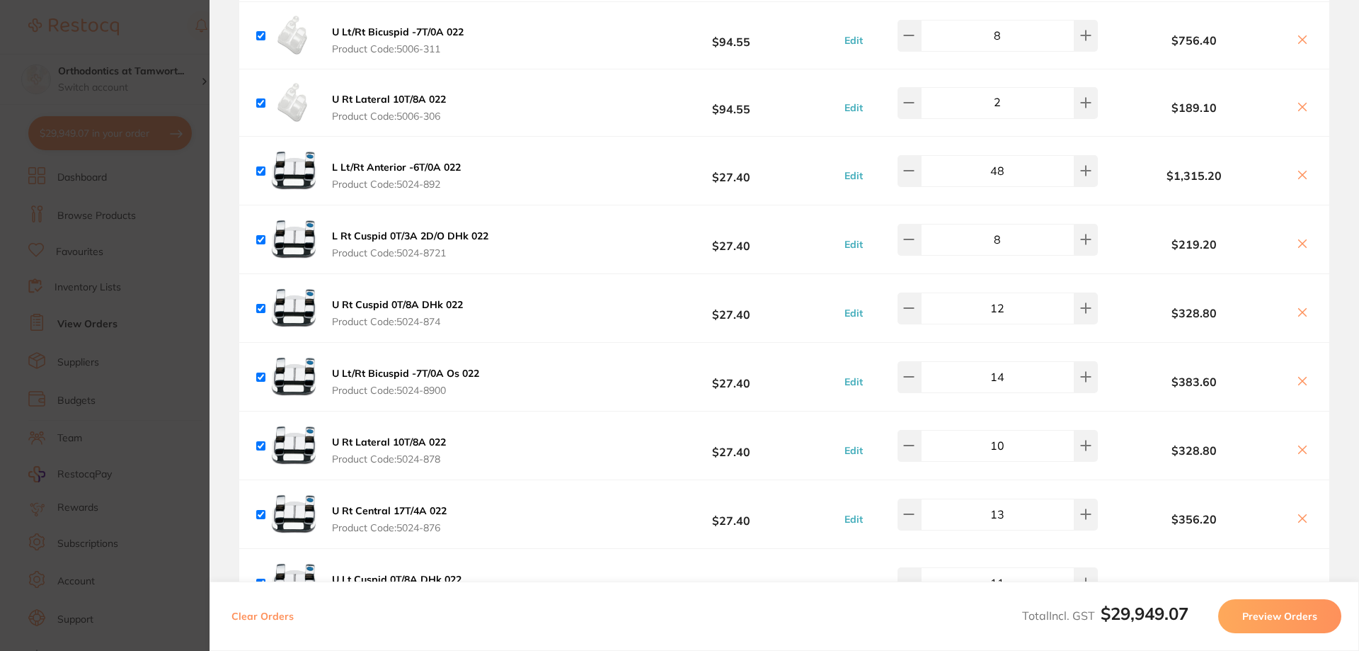
type input "10"
click at [1008, 508] on input "13" at bounding box center [998, 513] width 154 height 31
type input "10"
click at [1008, 301] on input "12" at bounding box center [998, 307] width 154 height 31
type input "10"
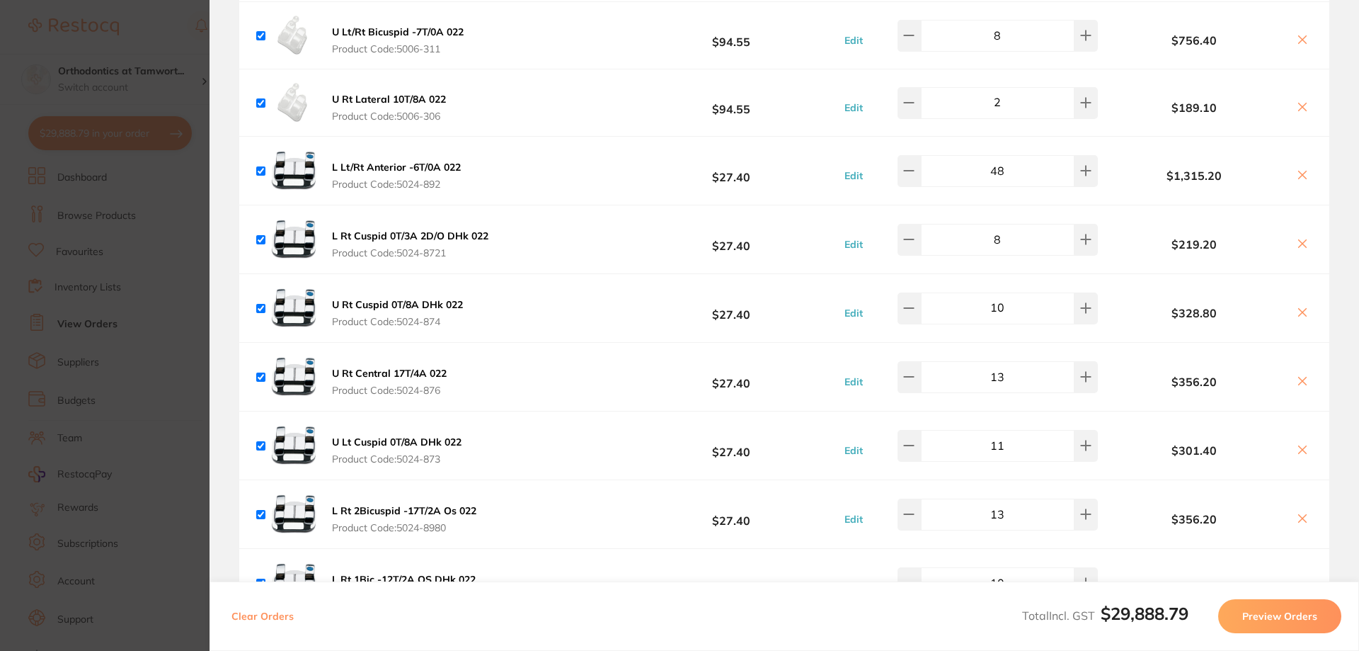
click at [1139, 307] on b "$328.80" at bounding box center [1195, 313] width 186 height 13
click at [1010, 365] on input "13" at bounding box center [998, 376] width 154 height 31
type input "10"
click at [617, 401] on div "U Rt Central 17T/4A 022 Product Code: 5024-876 $27.40 Edit 10 $356.20" at bounding box center [784, 377] width 1090 height 68
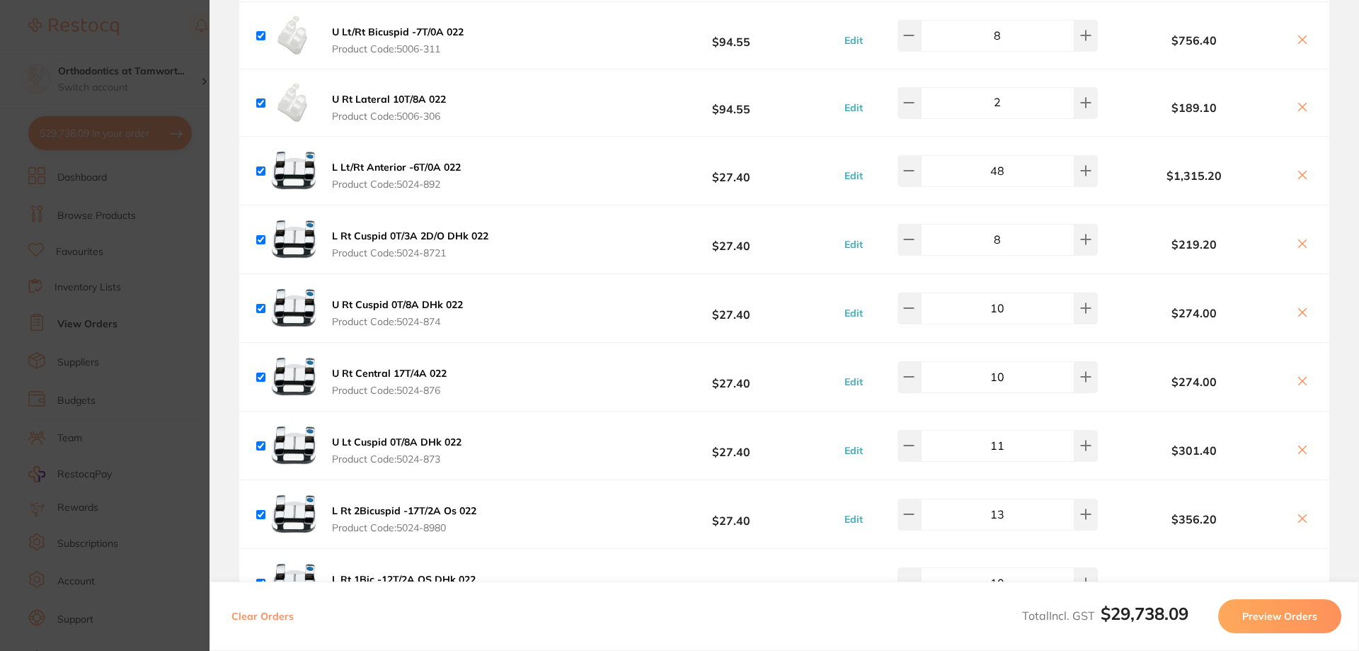
click at [1011, 435] on input "11" at bounding box center [998, 445] width 154 height 31
type input "10"
click at [608, 411] on div "U Lt [MEDICAL_DATA] 0T/8A DHk 022 Product Code: 5024-873 $27.40 Edit 10 $301.40" at bounding box center [784, 445] width 1090 height 68
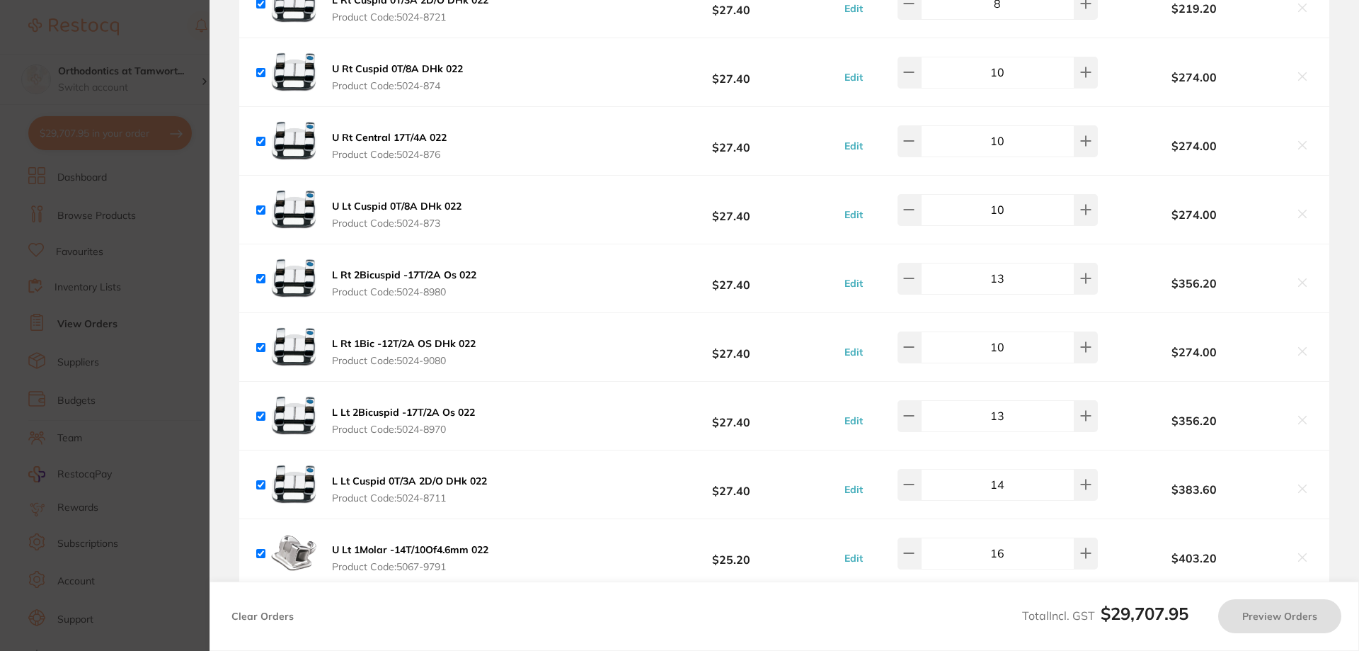
click at [1019, 271] on input "13" at bounding box center [998, 278] width 154 height 31
click at [1019, 269] on input "13" at bounding box center [998, 278] width 154 height 31
click at [659, 279] on b "$27.40" at bounding box center [731, 279] width 211 height 26
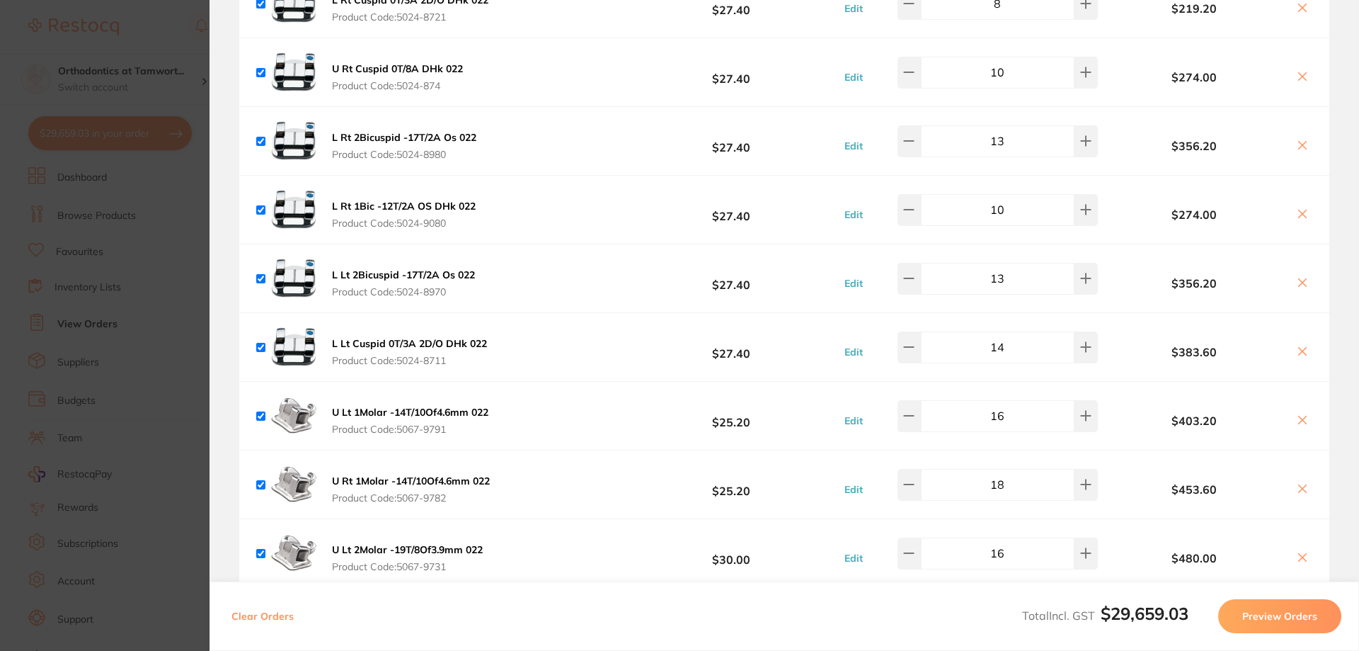
click at [1017, 268] on input "13" at bounding box center [998, 278] width 154 height 31
type input "10"
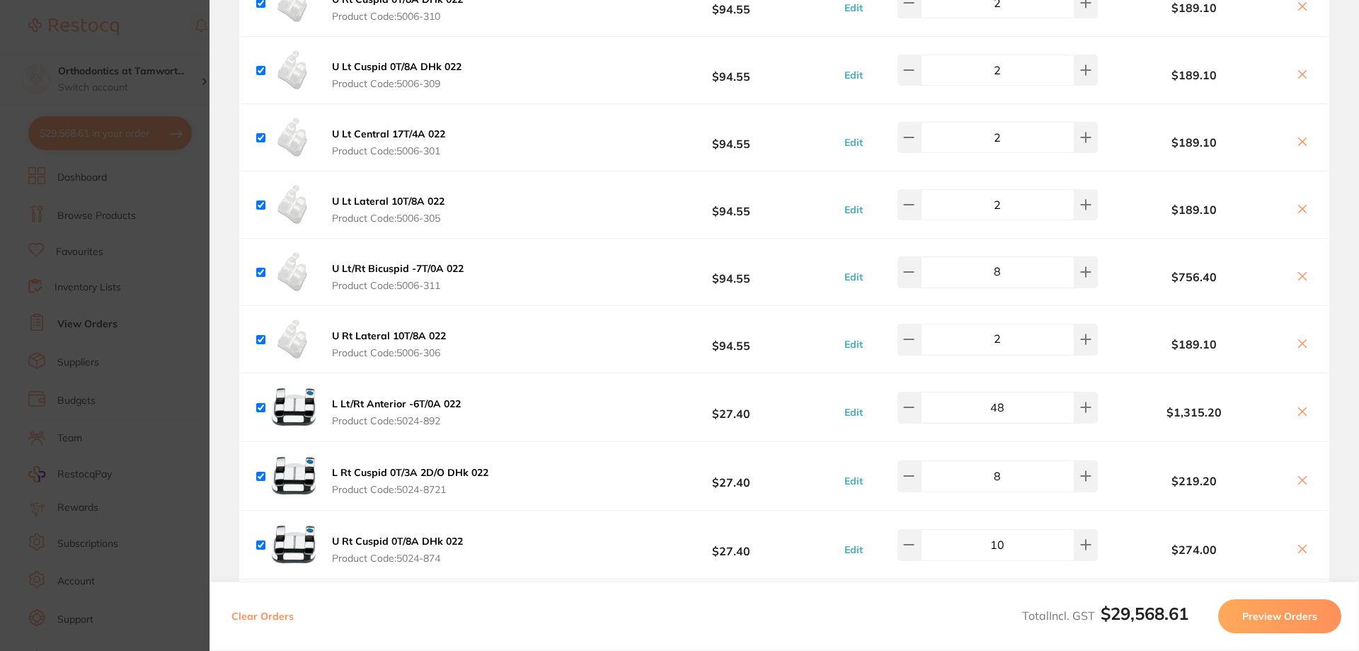
scroll to position [2596, 0]
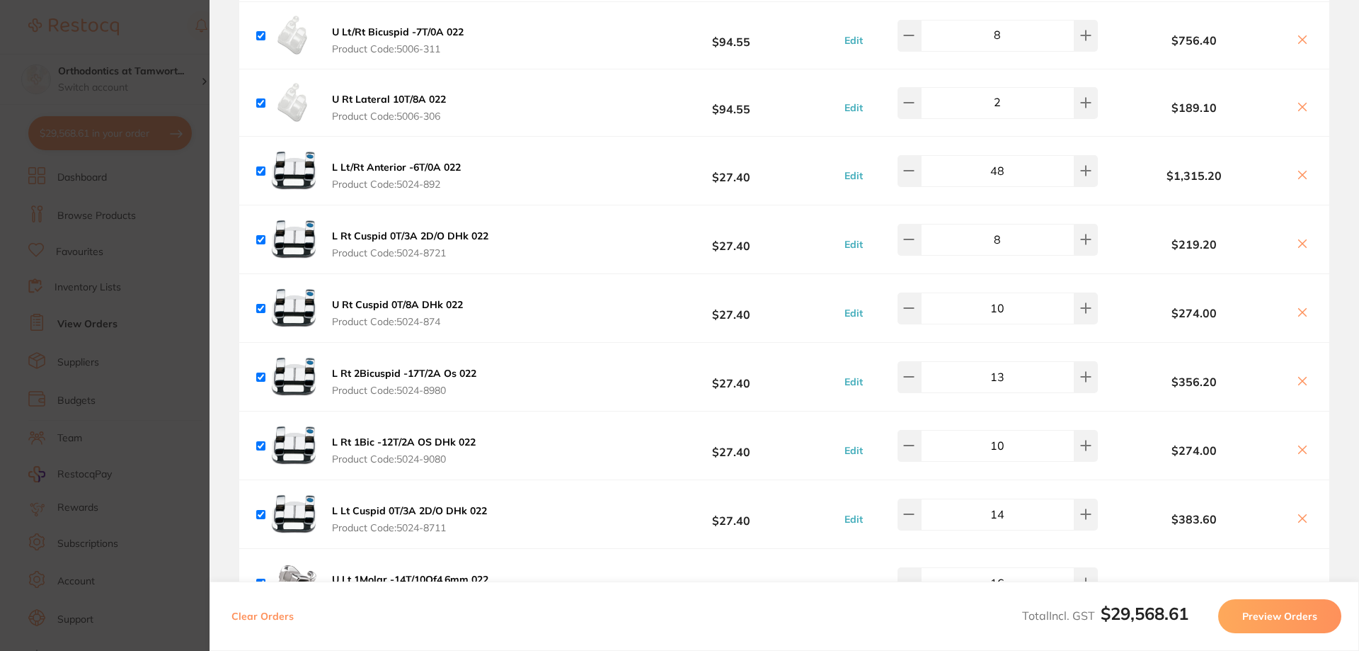
click at [1007, 159] on input "48" at bounding box center [998, 170] width 154 height 31
type input "40"
click at [1018, 193] on div "L Lt/Rt Anterior -6T/0A 022 Product Code: 5024-892 $27.40 Edit 40 $1,315.20" at bounding box center [784, 171] width 1090 height 68
click at [1006, 363] on input "13" at bounding box center [998, 376] width 154 height 31
type input "10"
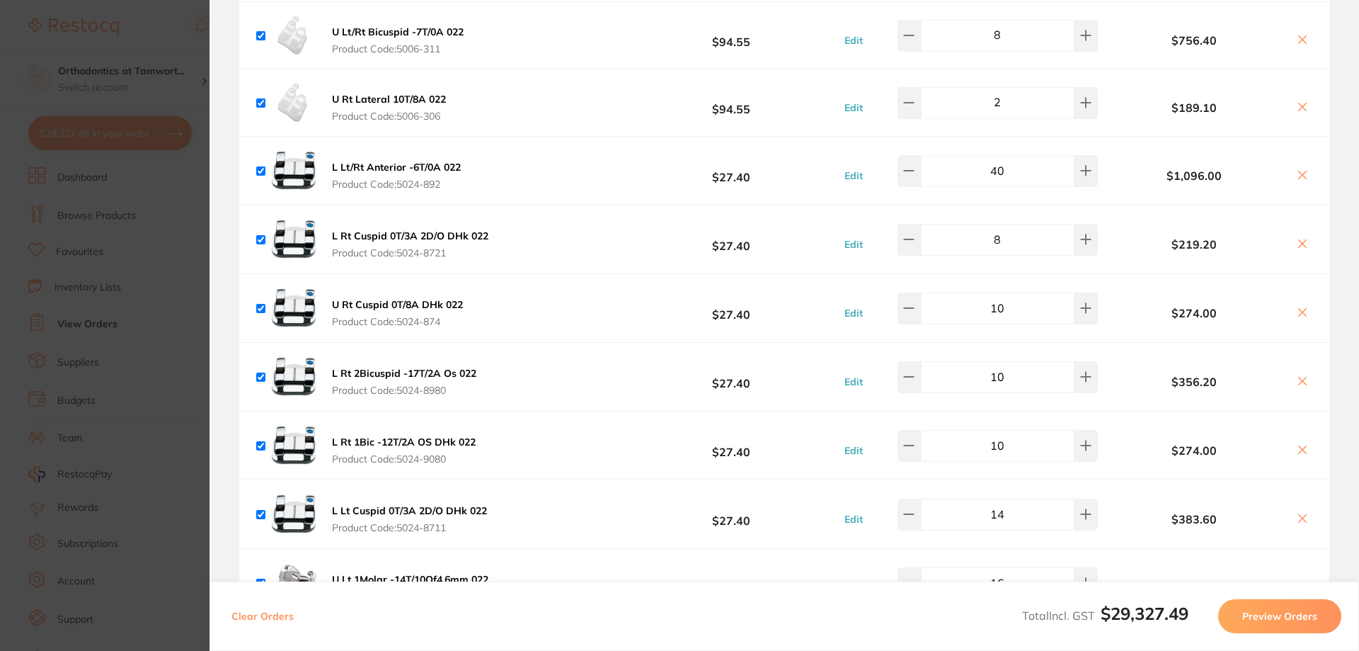
click at [1117, 375] on b "$356.20" at bounding box center [1195, 381] width 186 height 13
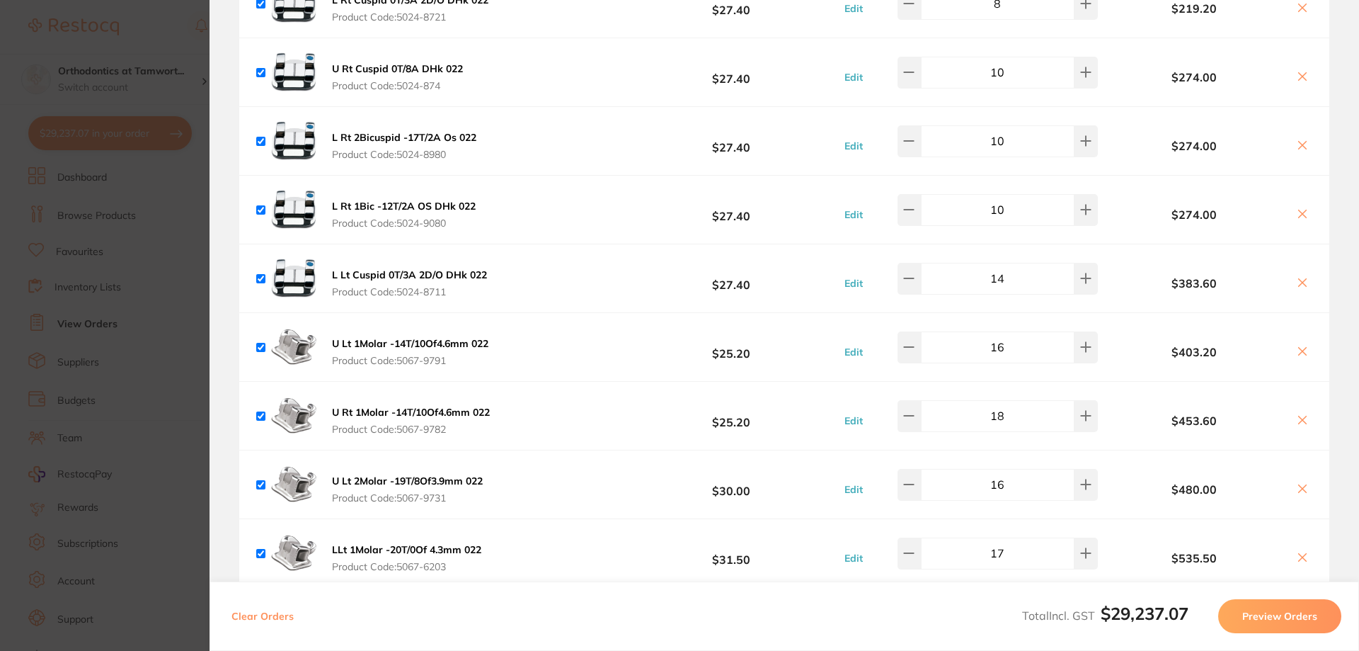
click at [1009, 272] on input "14" at bounding box center [998, 278] width 154 height 31
type input "10"
click at [1144, 277] on b "$383.60" at bounding box center [1195, 283] width 186 height 13
click at [1024, 198] on input "14" at bounding box center [998, 209] width 154 height 31
type input "10"
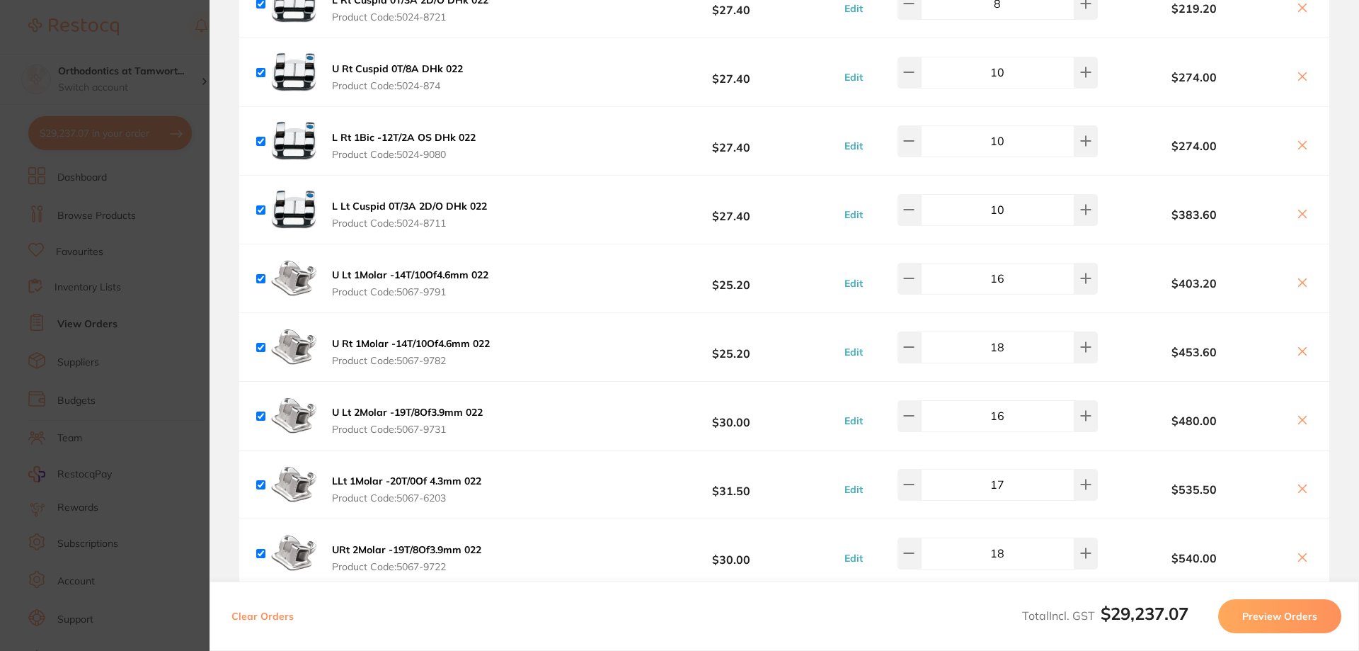
click at [1134, 250] on div "U Lt 1Molar -14T/10Of4.6mm 022 Product Code: 5067-9791 $25.20 Edit 16 $403.20" at bounding box center [784, 278] width 1090 height 68
click at [1008, 199] on input "16" at bounding box center [998, 209] width 154 height 31
type input "10"
click at [1020, 270] on input "18" at bounding box center [998, 278] width 154 height 31
type input "10"
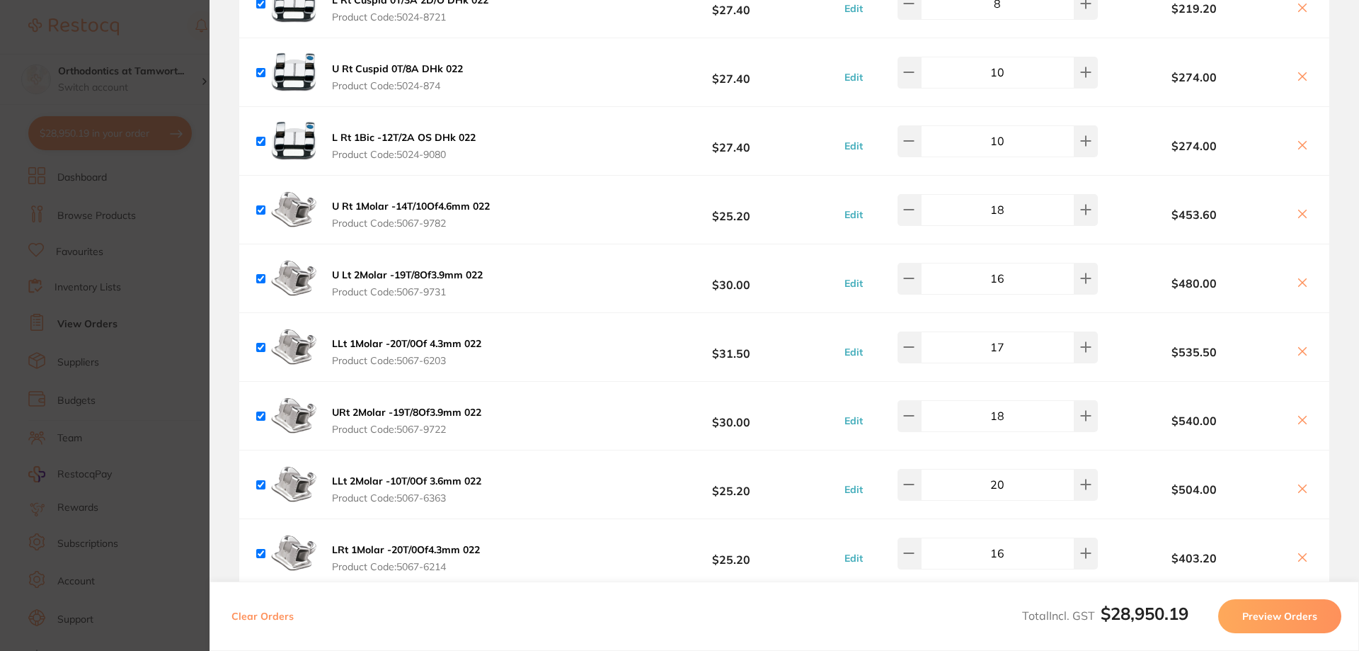
click at [1007, 196] on input "18" at bounding box center [998, 209] width 154 height 31
type input "12"
click at [1015, 227] on div "U Rt 1Molar -14T/10Of4.6mm 022 Product Code: 5067-9782 $25.20 Edit 12 $453.60" at bounding box center [784, 210] width 1090 height 68
click at [1008, 272] on input "16" at bounding box center [998, 278] width 154 height 31
type input "1"
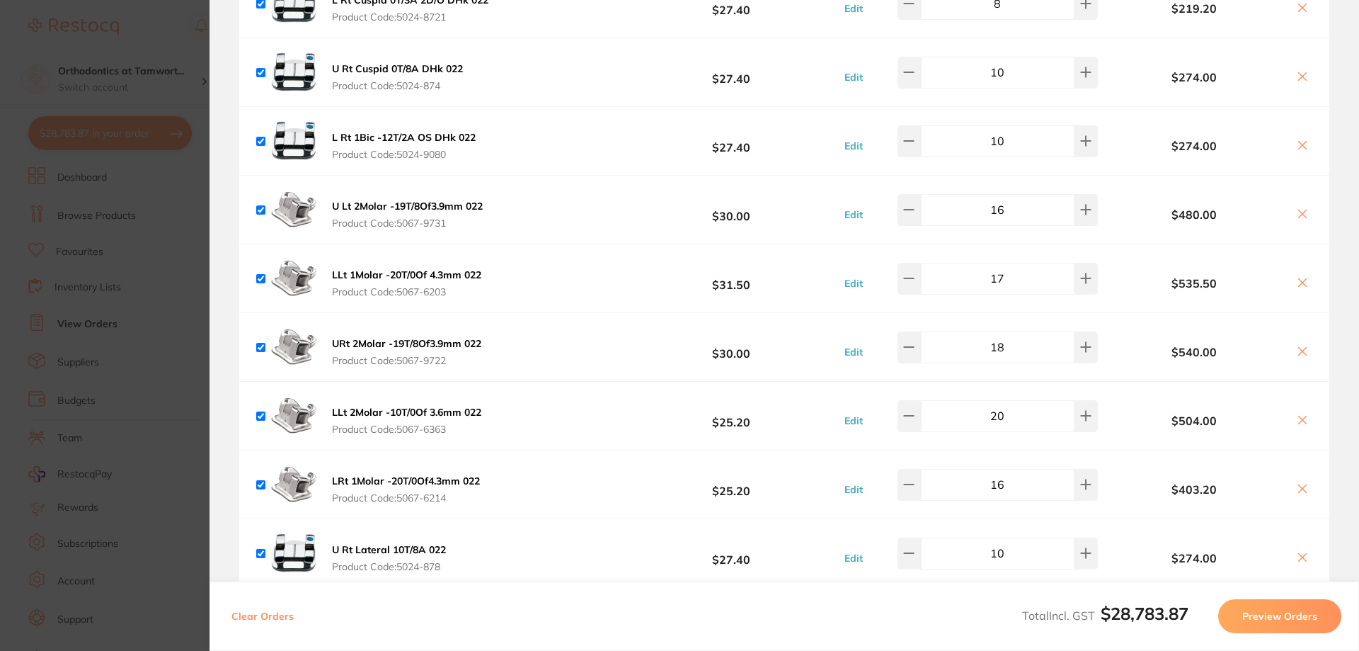
click at [1013, 200] on input "16" at bounding box center [998, 209] width 154 height 31
type input "12"
click at [1116, 208] on b "$480.00" at bounding box center [1195, 214] width 186 height 13
click at [855, 277] on button "Edit" at bounding box center [853, 283] width 27 height 13
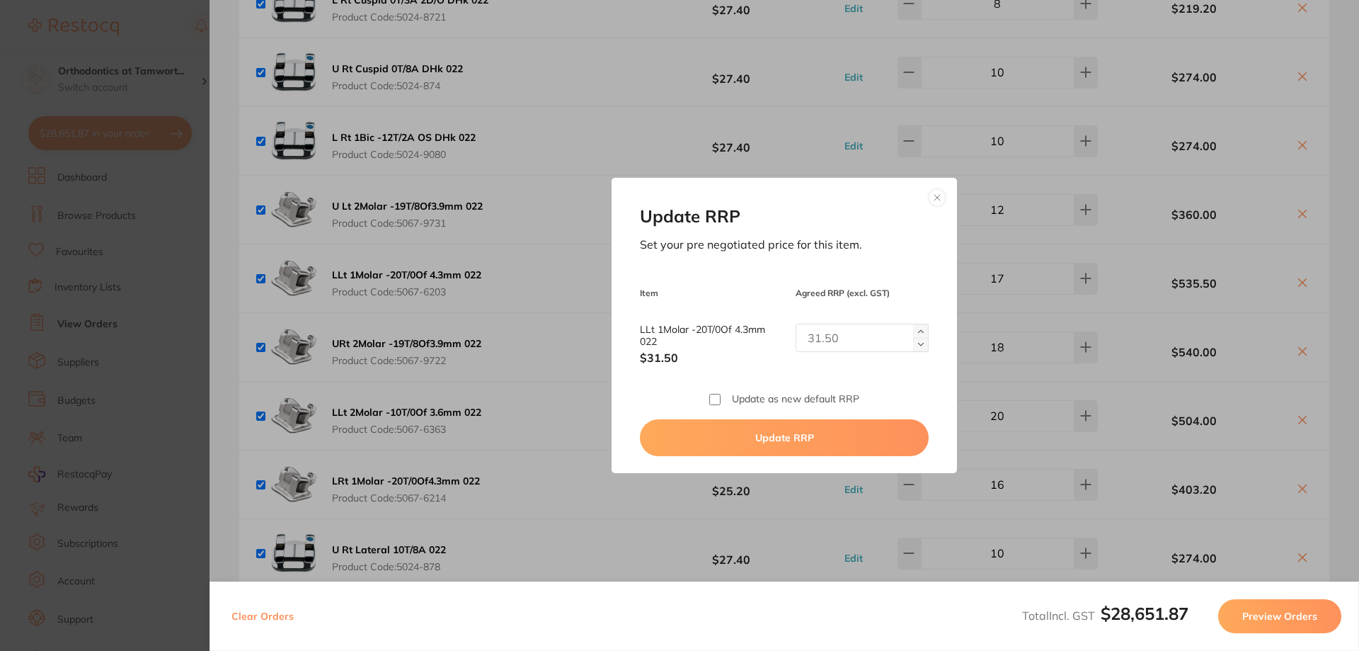
click at [932, 200] on button at bounding box center [937, 197] width 17 height 17
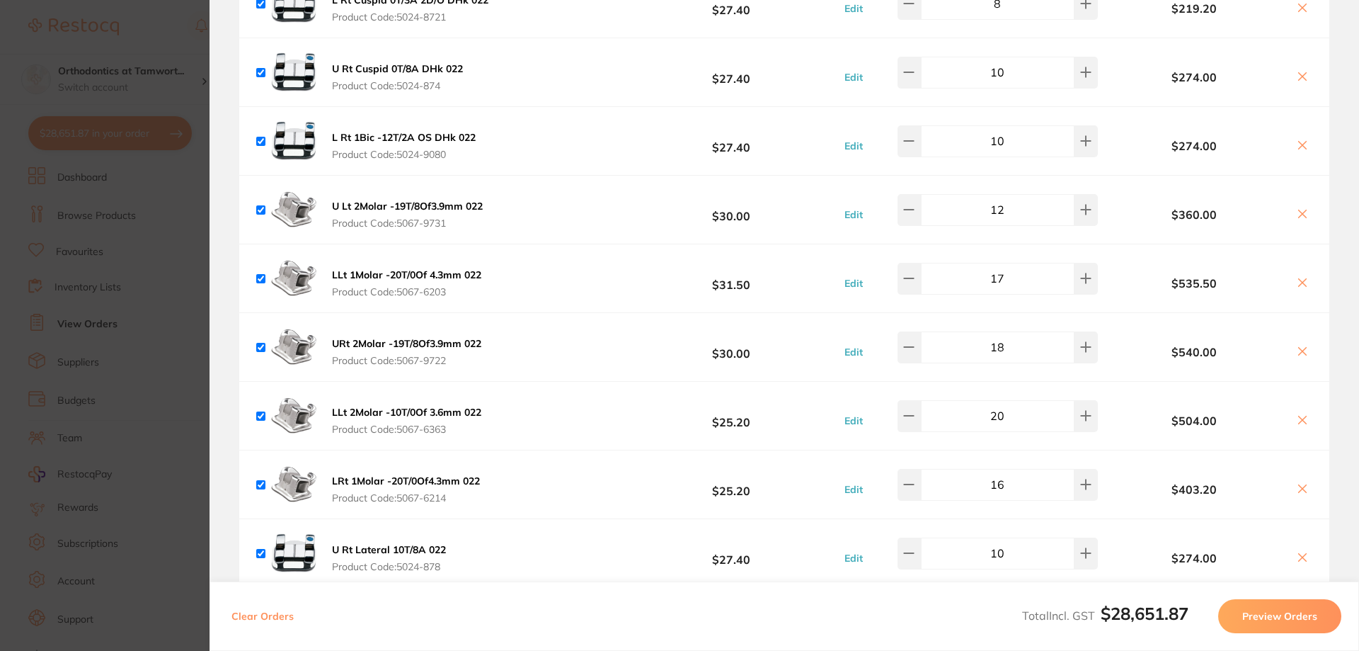
click at [1005, 269] on input "17" at bounding box center [998, 278] width 154 height 31
click at [1096, 274] on div "Edit 12" at bounding box center [970, 278] width 264 height 31
click at [1006, 268] on input "12" at bounding box center [998, 278] width 154 height 31
type input "10"
click at [1004, 196] on input "12" at bounding box center [998, 209] width 154 height 31
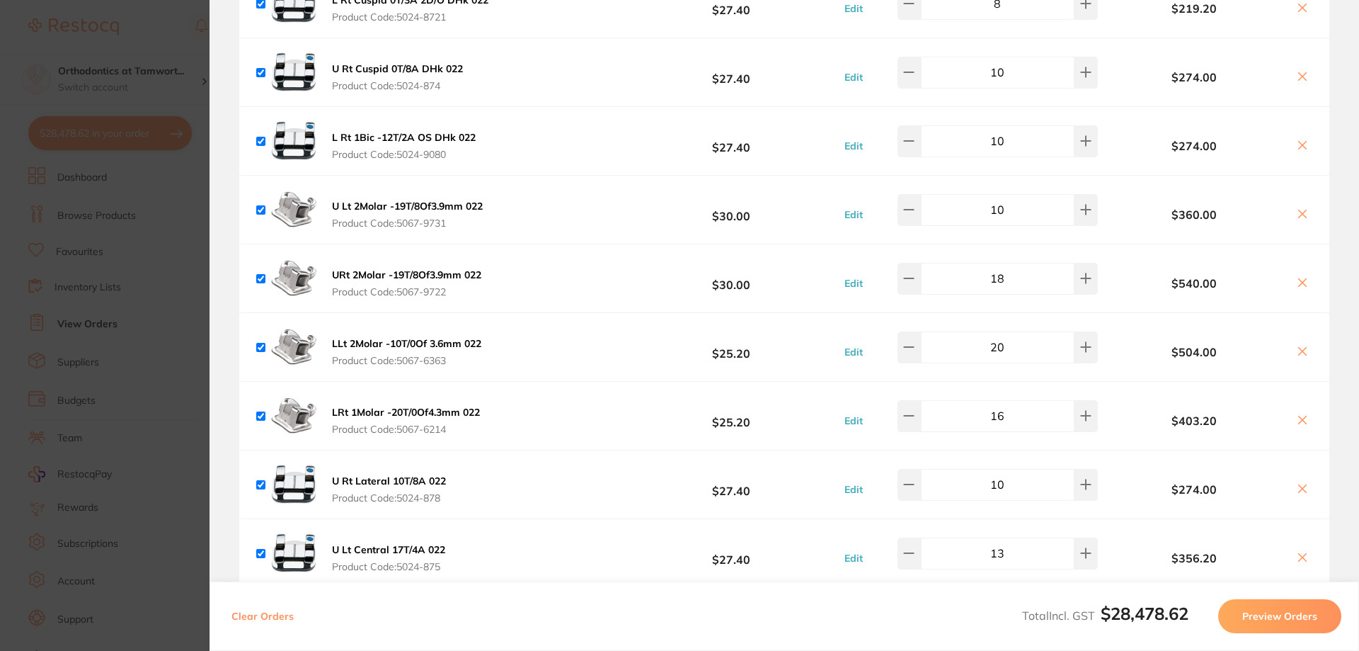
type input "10"
click at [1042, 266] on input "18" at bounding box center [998, 278] width 154 height 31
type input "10"
click at [1128, 277] on b "$540.00" at bounding box center [1195, 283] width 186 height 13
click at [1010, 335] on input "20" at bounding box center [998, 346] width 154 height 31
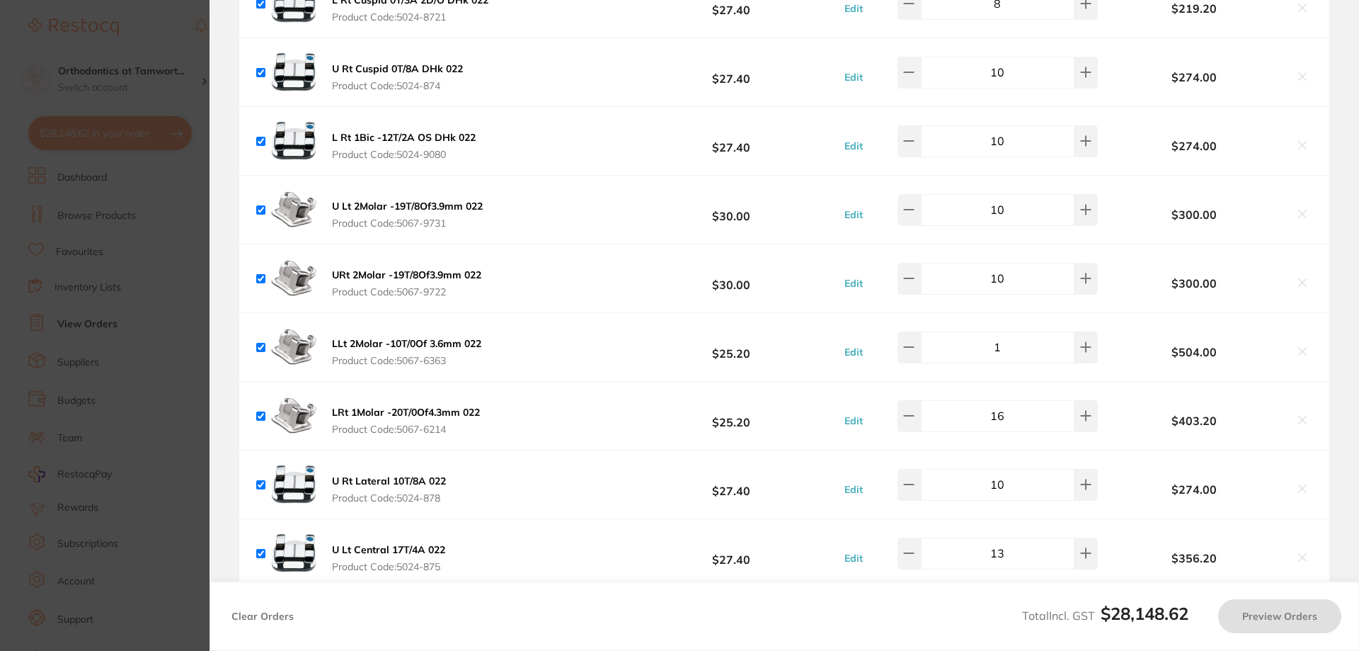
type input "10"
type input "18"
type input "10"
click at [1119, 346] on b "$504.00" at bounding box center [1195, 352] width 186 height 13
type input "10"
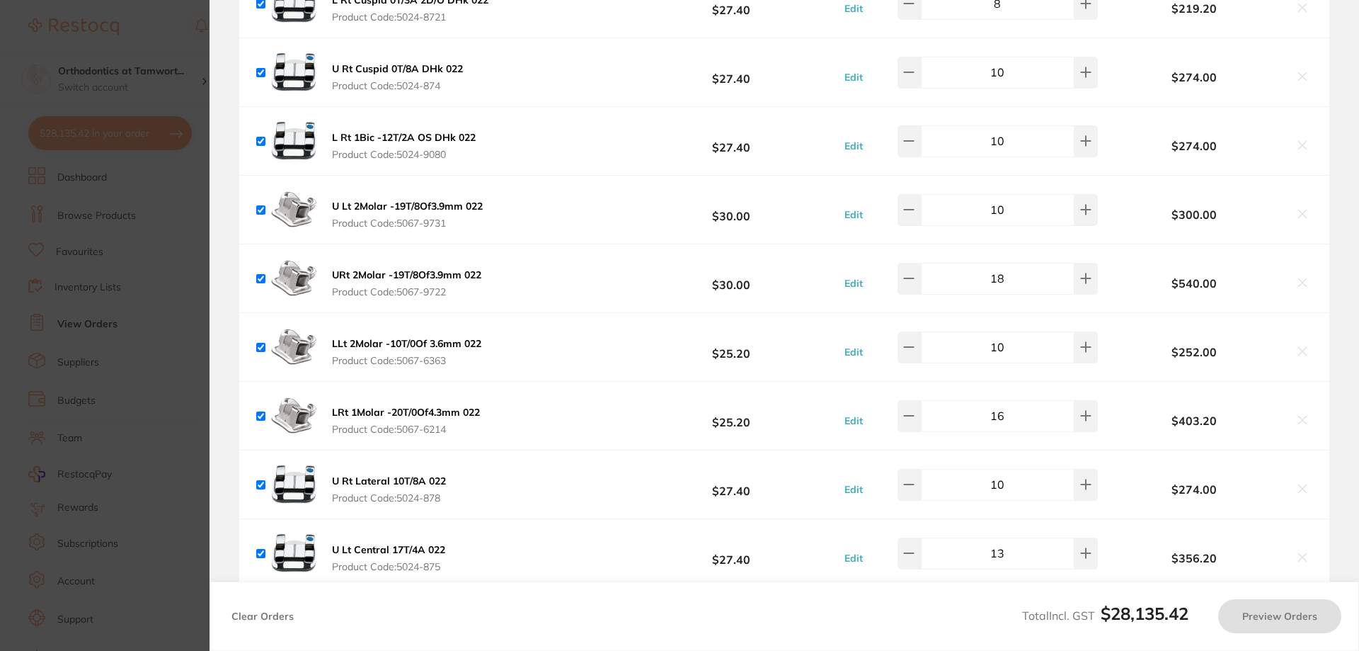
type input "20"
click at [1006, 270] on input "18" at bounding box center [998, 278] width 154 height 31
type input "12"
click at [1131, 335] on div "$403.20" at bounding box center [1207, 347] width 211 height 25
click at [1004, 339] on input "16" at bounding box center [998, 346] width 154 height 31
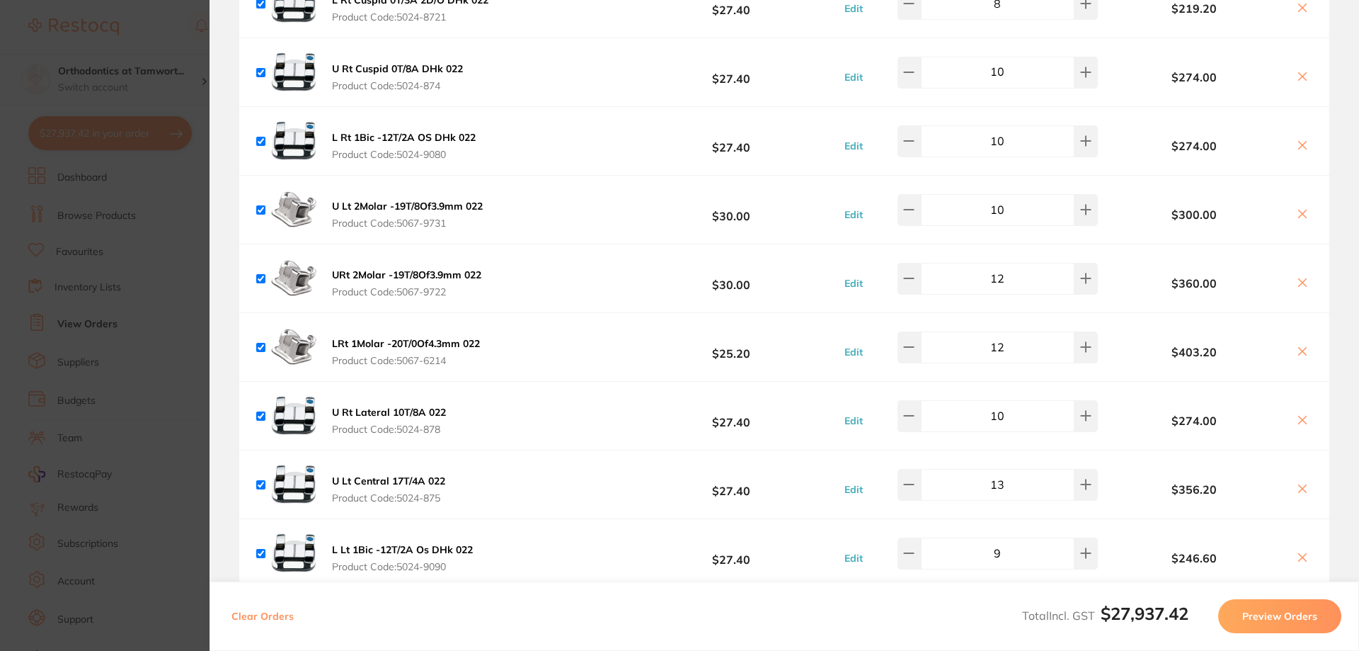
type input "12"
click at [1119, 346] on b "$403.20" at bounding box center [1195, 352] width 186 height 13
click at [1014, 473] on input "13" at bounding box center [998, 484] width 154 height 31
type input "1"
click at [1014, 473] on input "9" at bounding box center [998, 484] width 154 height 31
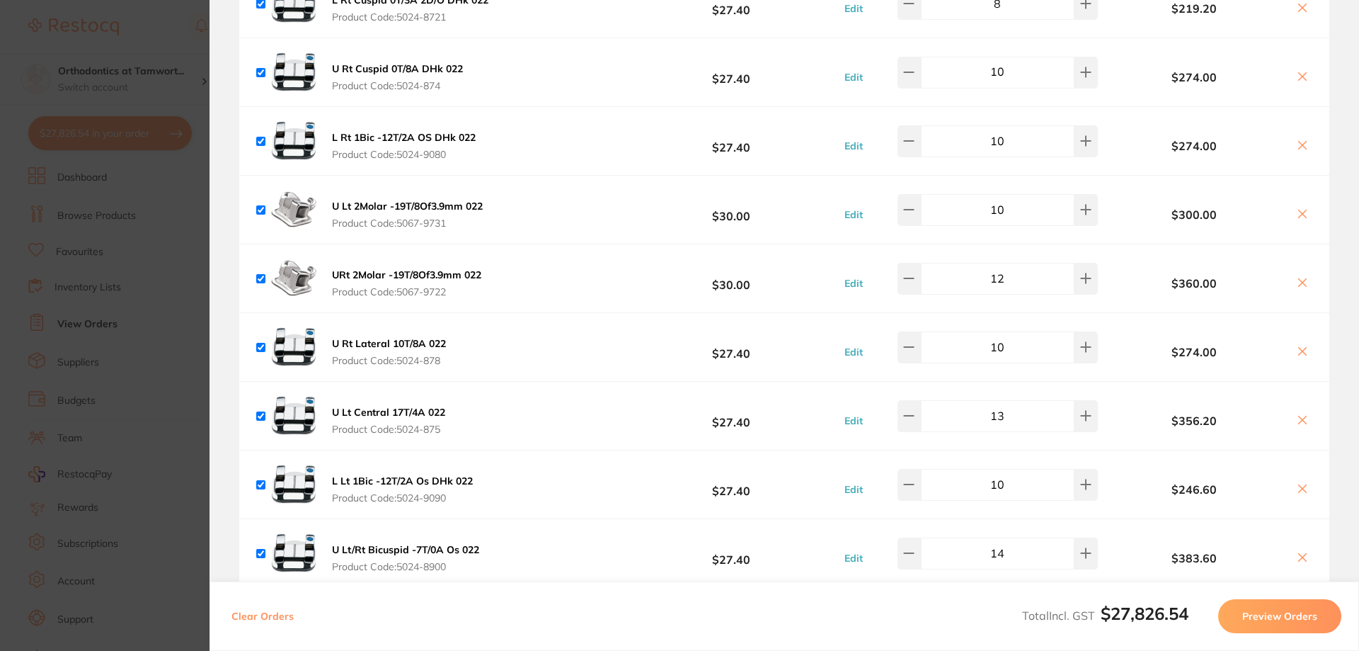
type input "10"
click at [1005, 408] on input "13" at bounding box center [998, 415] width 154 height 31
type input "12"
click at [1027, 545] on input "14" at bounding box center [998, 552] width 154 height 31
type input "12"
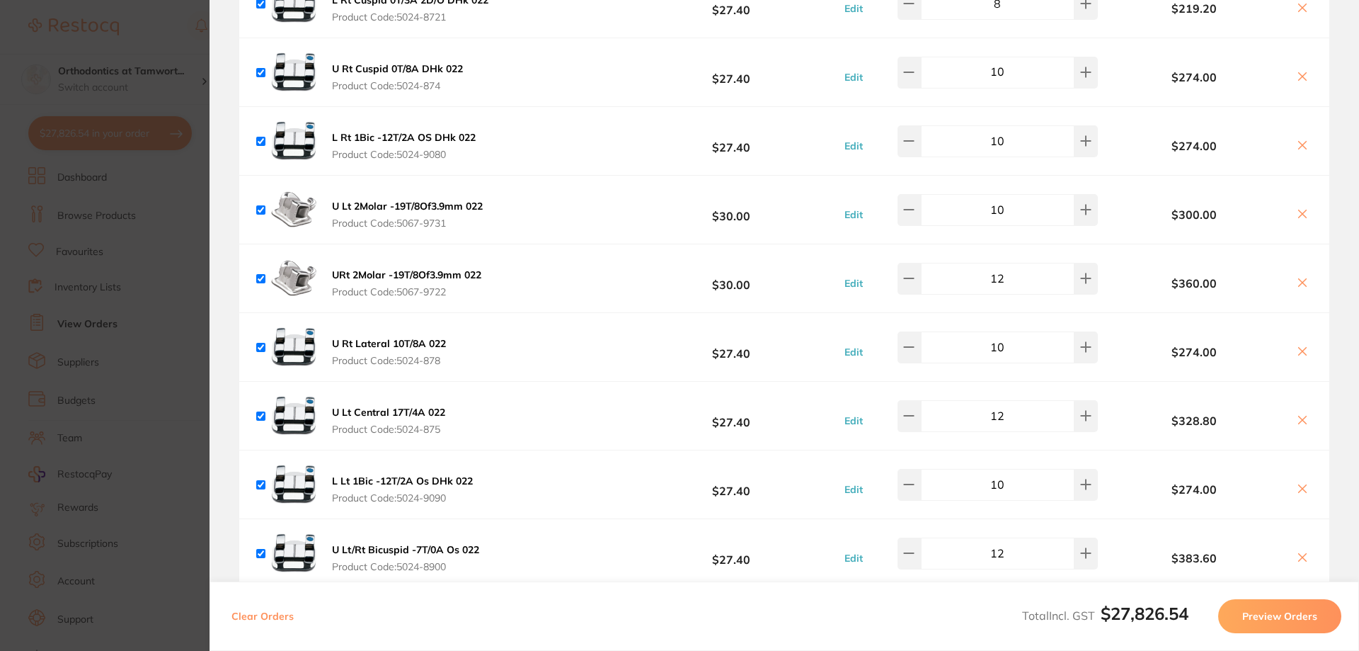
click at [1129, 541] on div "$383.60" at bounding box center [1207, 553] width 211 height 25
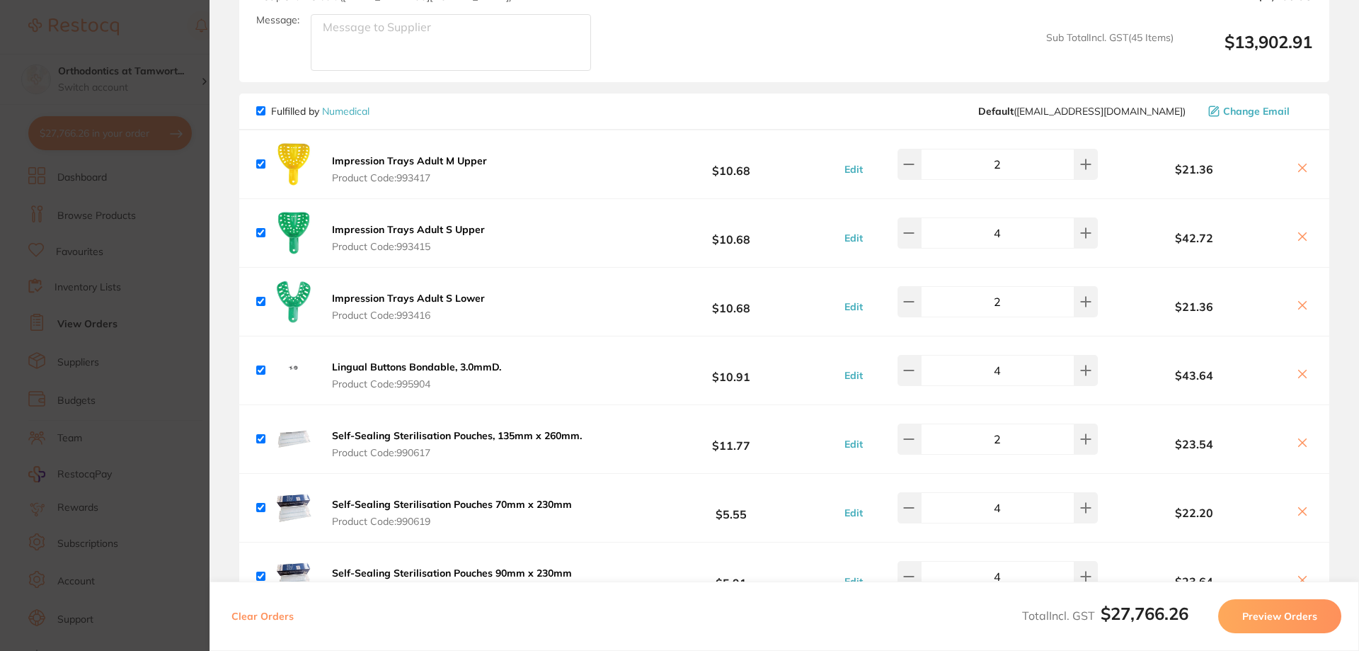
scroll to position [4484, 0]
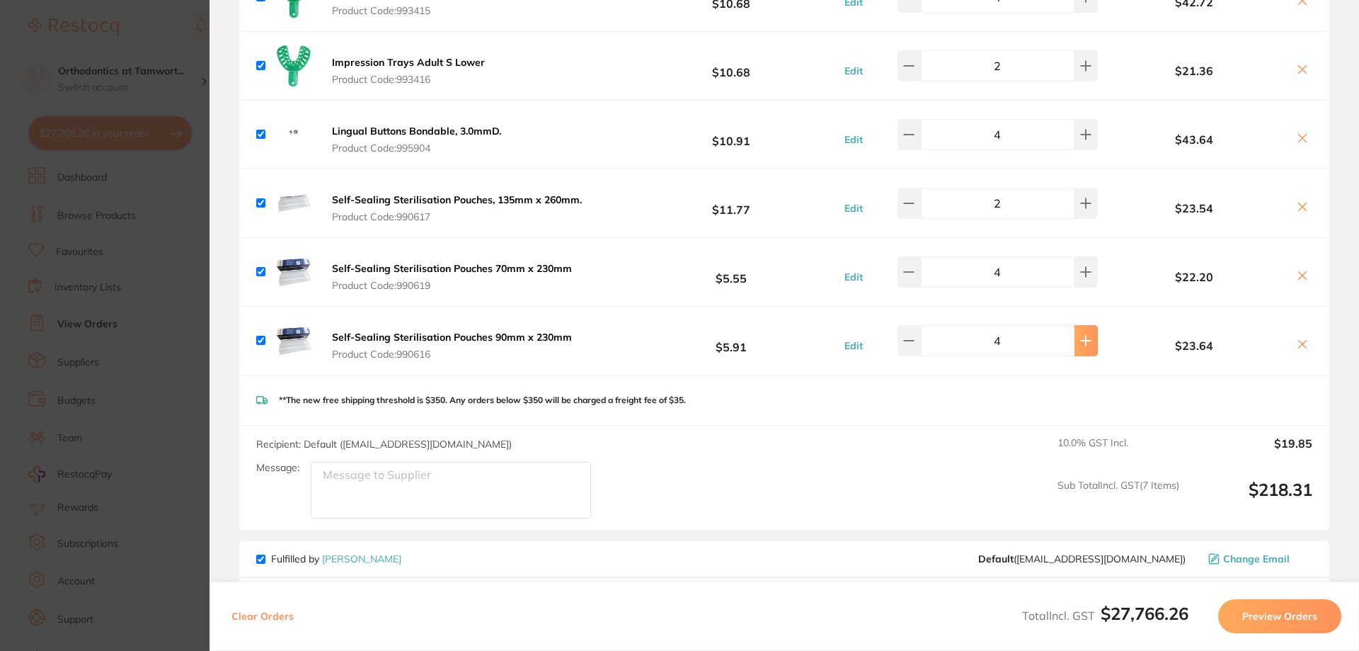
click at [1085, 325] on button at bounding box center [1086, 340] width 23 height 31
type input "6"
click at [1079, 268] on button at bounding box center [1086, 271] width 23 height 31
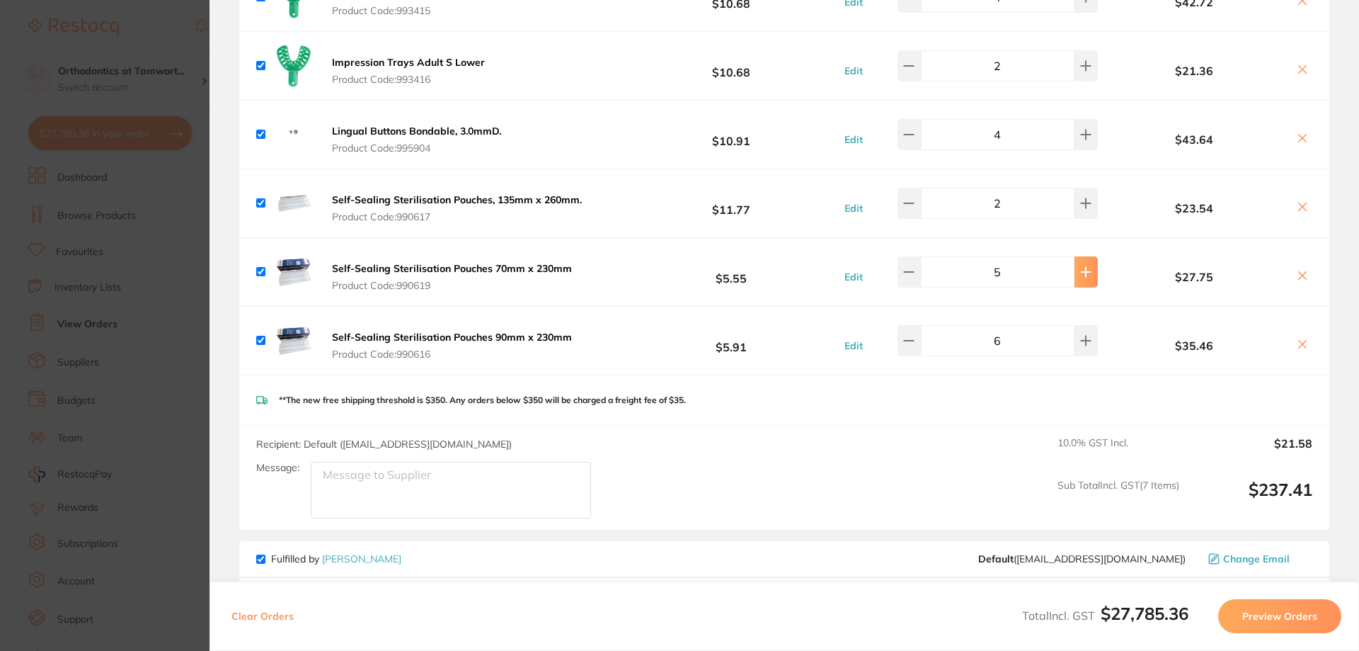
type input "6"
click at [1079, 200] on button at bounding box center [1086, 203] width 23 height 31
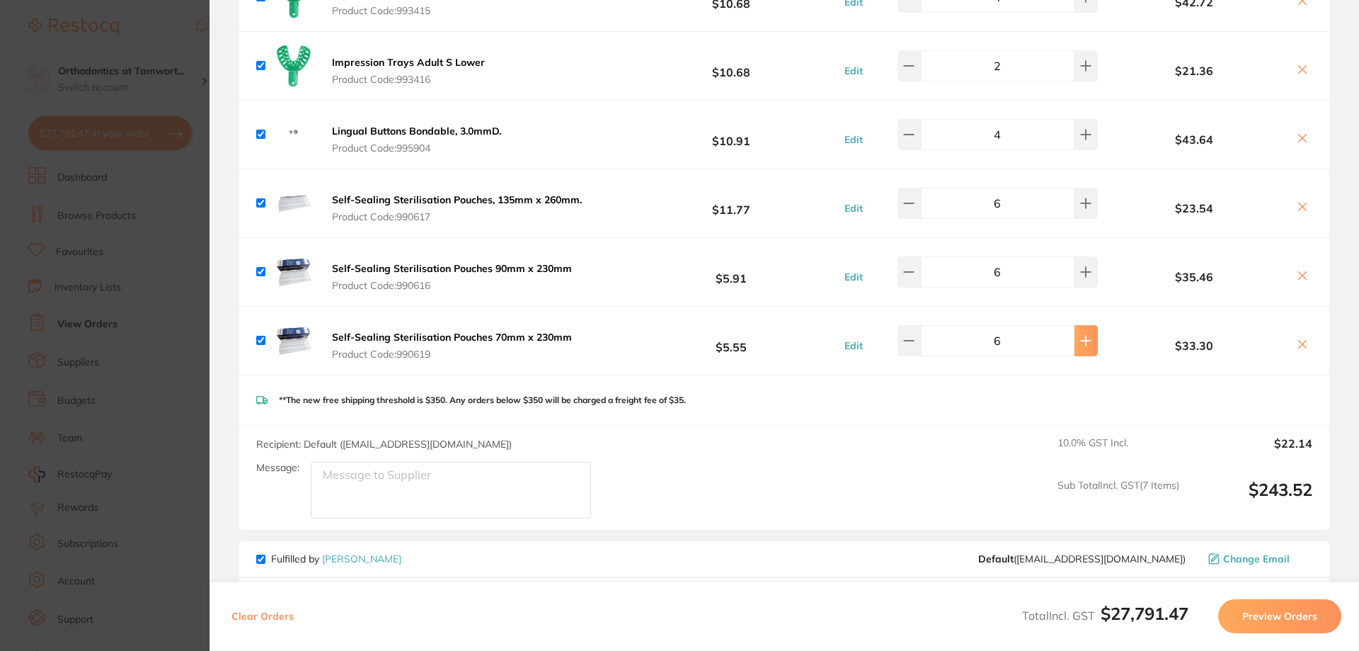
type input "2"
click at [1080, 335] on icon at bounding box center [1085, 340] width 11 height 11
click at [1082, 336] on icon at bounding box center [1086, 340] width 9 height 9
type input "8"
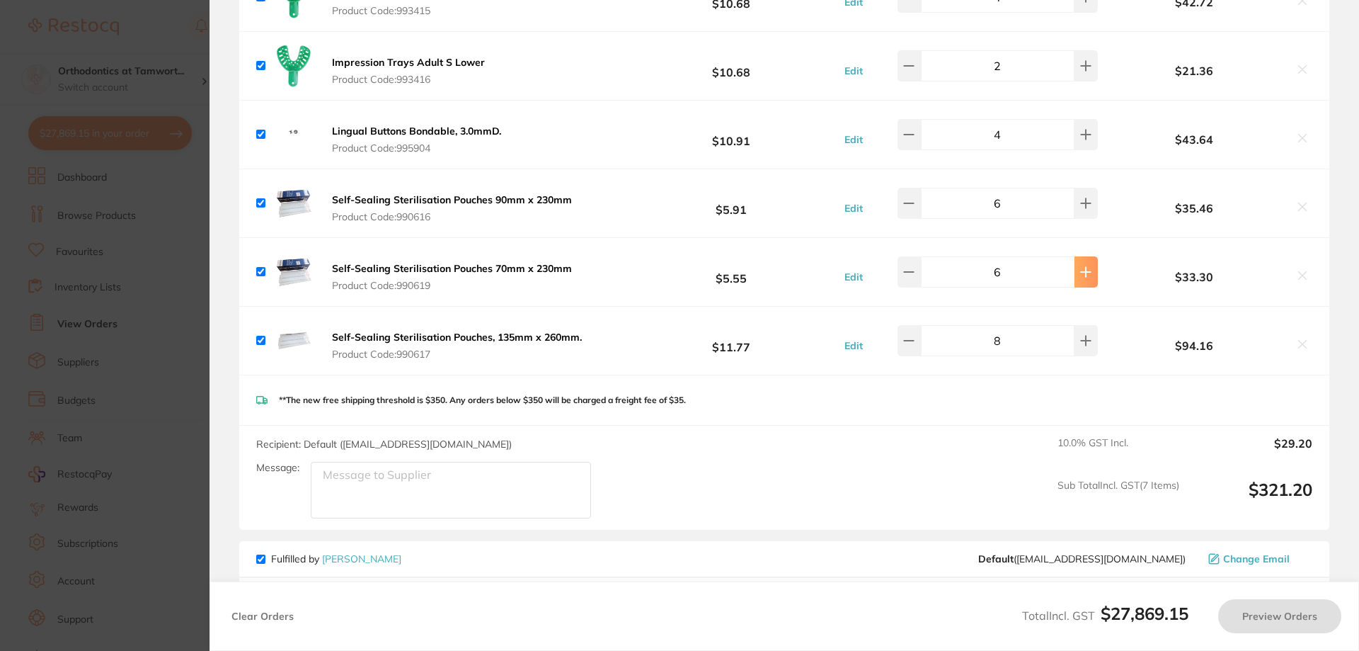
click at [1075, 259] on button at bounding box center [1086, 271] width 23 height 31
type input "8"
click at [1086, 198] on button at bounding box center [1086, 203] width 23 height 31
type input "6"
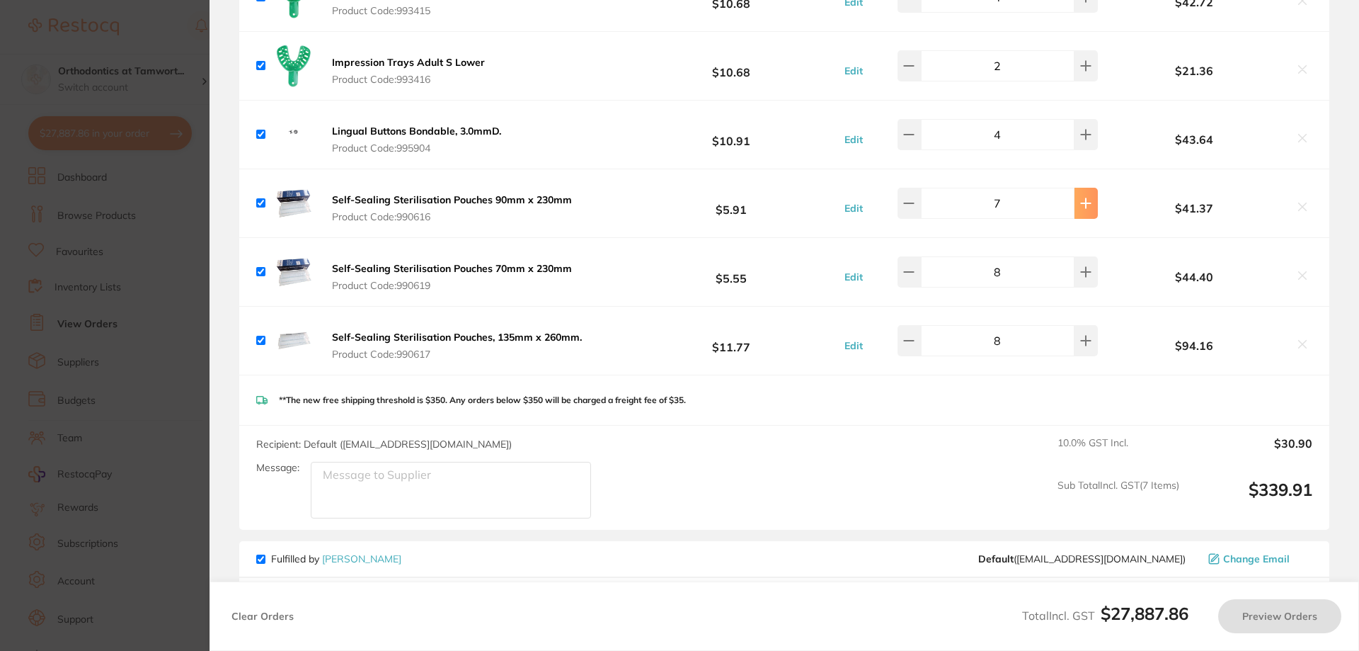
type input "6"
click at [1086, 198] on button at bounding box center [1086, 203] width 23 height 31
type input "7"
click at [1080, 266] on icon at bounding box center [1085, 271] width 11 height 11
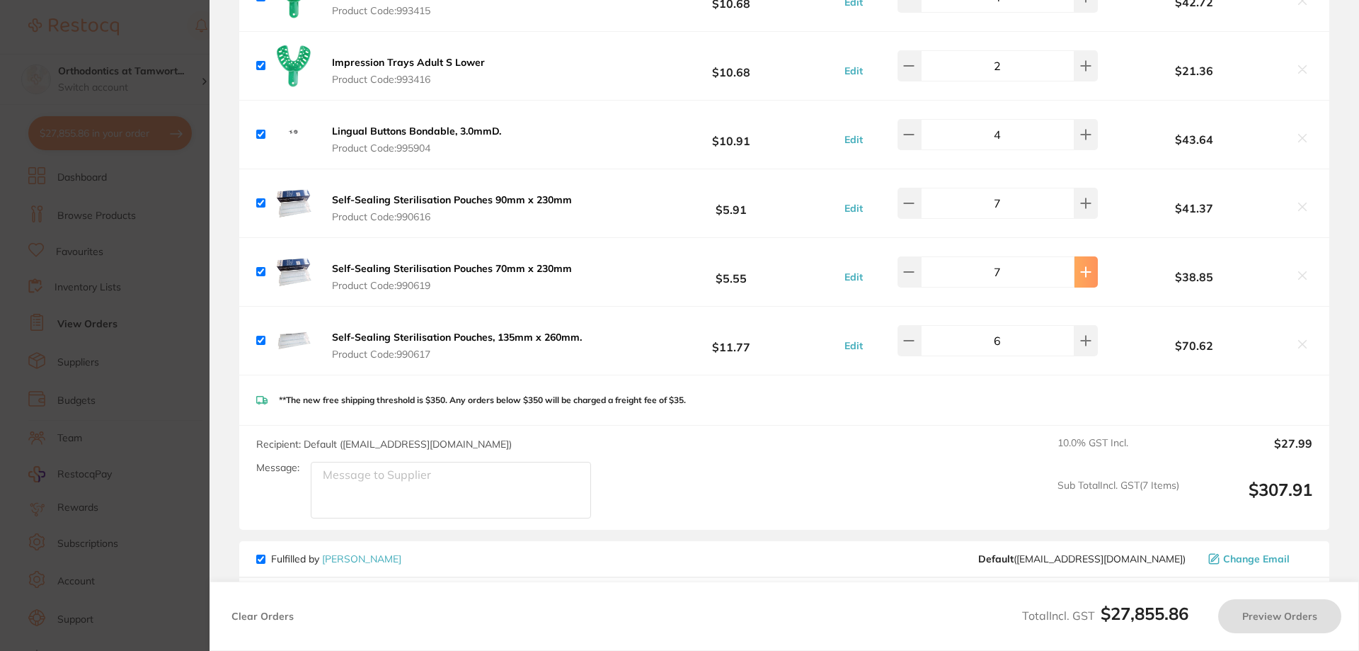
click at [1080, 266] on icon at bounding box center [1085, 271] width 11 height 11
click at [1034, 261] on input "6" at bounding box center [998, 271] width 154 height 31
type input "8"
click at [1023, 327] on input "6" at bounding box center [998, 340] width 154 height 31
click at [1009, 264] on input "6" at bounding box center [998, 271] width 154 height 31
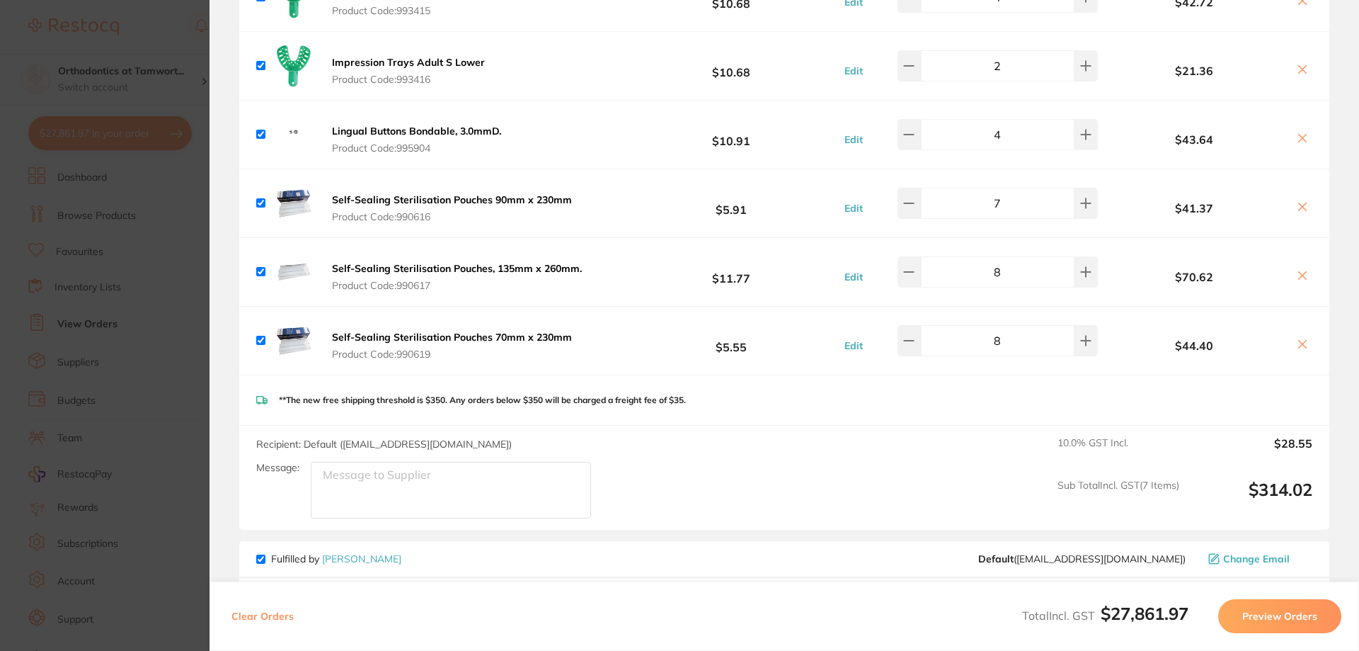
click at [1010, 193] on input "7" at bounding box center [998, 203] width 154 height 31
type input "6"
click at [1010, 261] on input "6" at bounding box center [998, 271] width 154 height 31
click at [1003, 192] on input "7" at bounding box center [998, 203] width 154 height 31
type input "8"
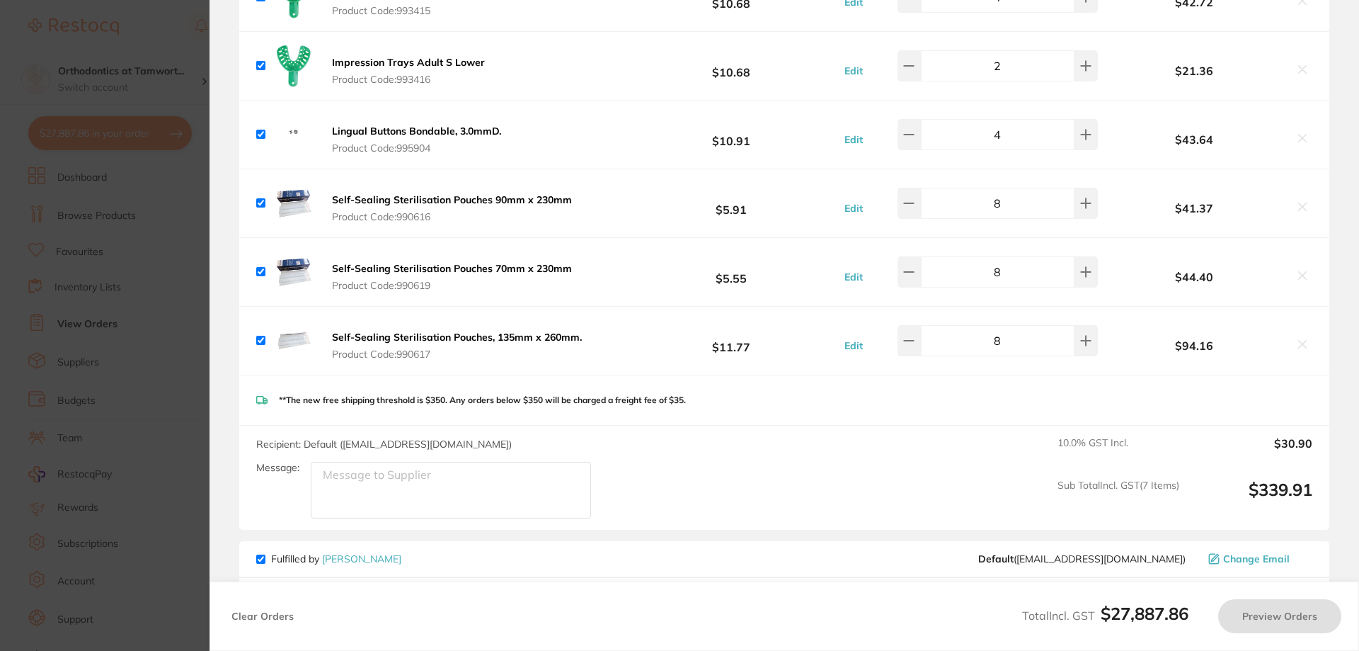
click at [1022, 224] on div "Self-Sealing Sterilisation Pouches 90mm x 230mm Product Code: 990616 $5.91 Edit…" at bounding box center [784, 203] width 1090 height 68
click at [1008, 331] on input "6" at bounding box center [998, 340] width 154 height 31
type input "8"
click at [1052, 375] on div "**The new free shipping threshold is $350. Any orders below $350 will be charge…" at bounding box center [784, 400] width 1090 height 50
click at [1084, 130] on icon at bounding box center [1085, 134] width 11 height 11
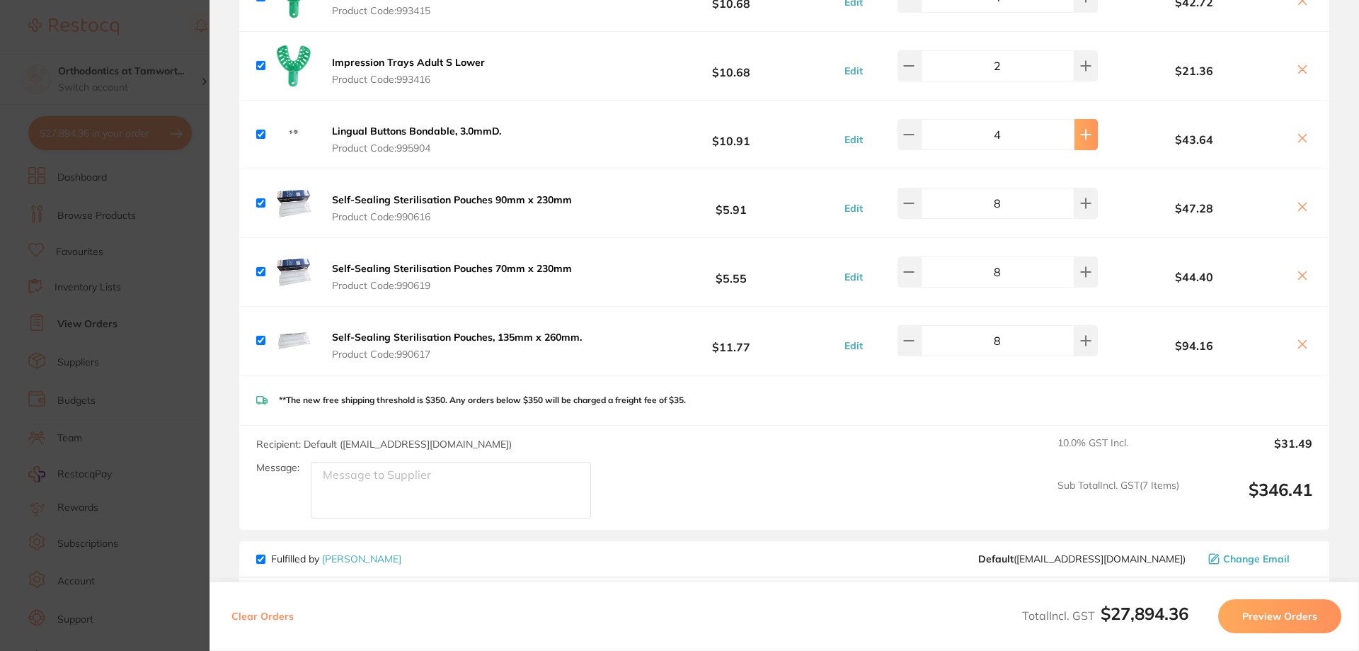
type input "5"
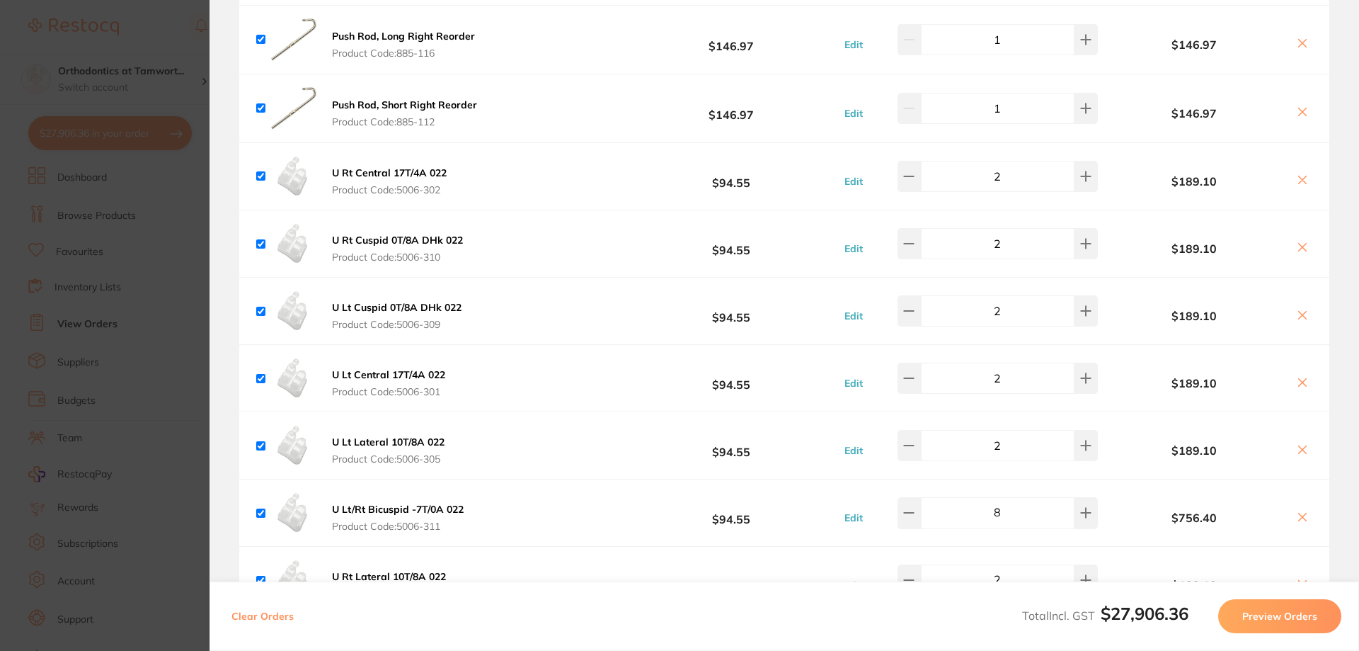
scroll to position [2124, 0]
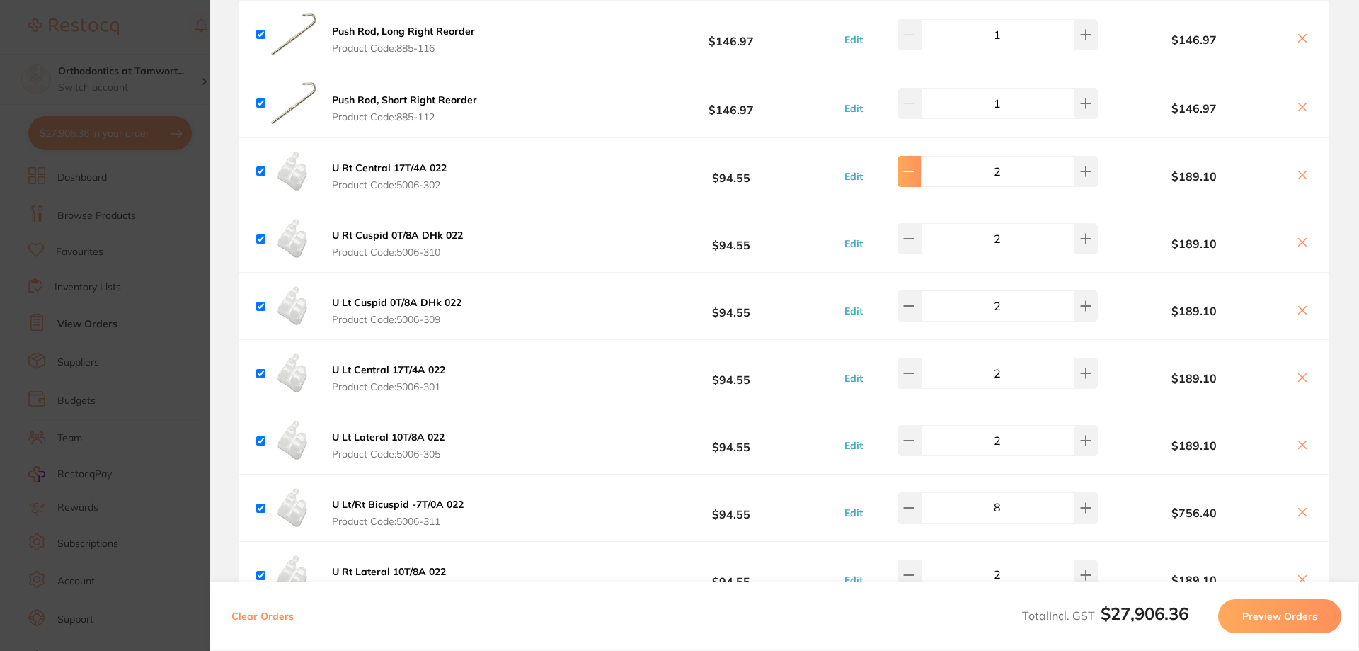
click at [914, 169] on button at bounding box center [909, 171] width 23 height 31
type input "1"
click at [915, 235] on button at bounding box center [909, 238] width 23 height 31
type input "1"
click at [915, 302] on button at bounding box center [909, 305] width 23 height 31
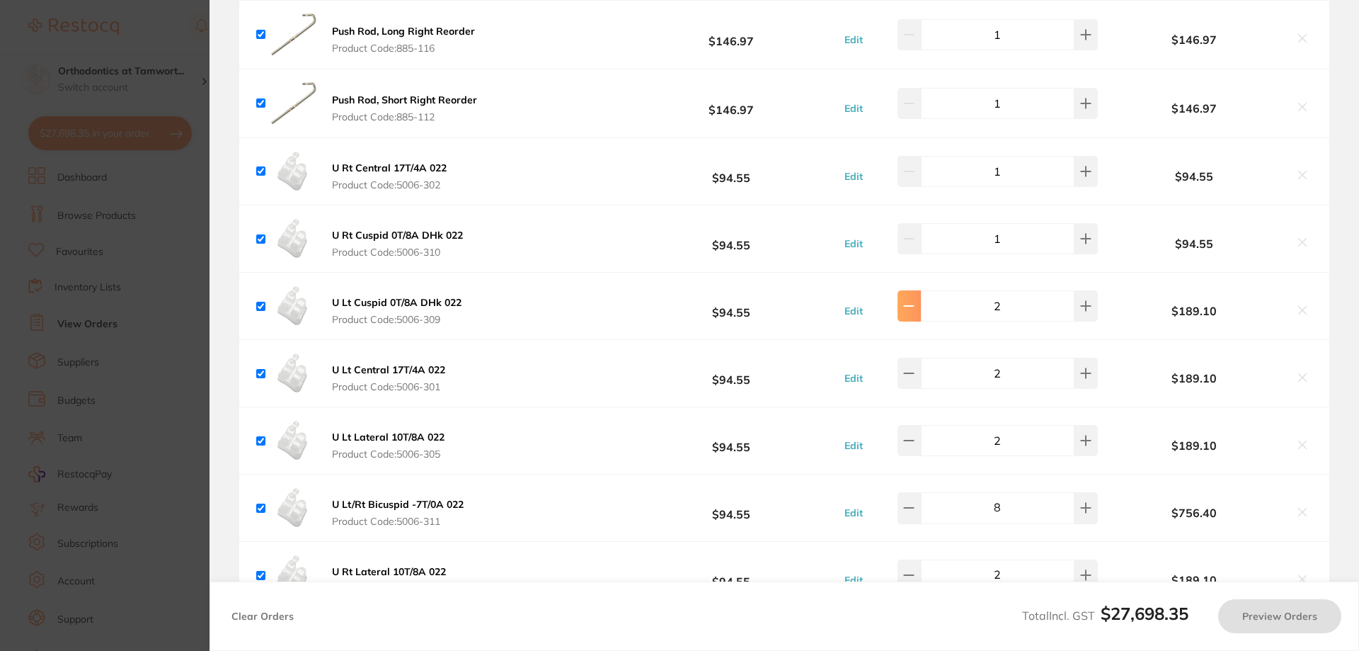
type input "1"
click at [920, 169] on button at bounding box center [909, 171] width 23 height 31
type input "1"
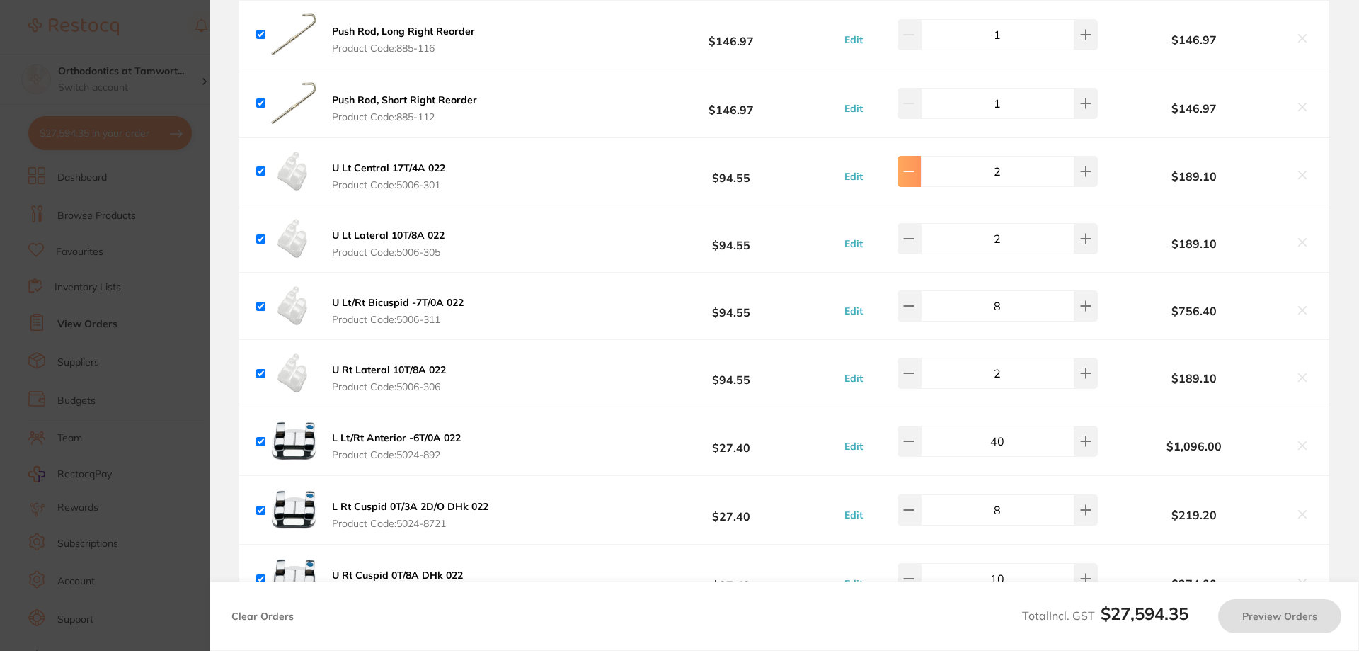
click at [915, 169] on button at bounding box center [909, 171] width 23 height 31
click at [918, 169] on button at bounding box center [909, 171] width 23 height 31
type input "1"
click at [914, 239] on icon at bounding box center [909, 239] width 9 height 0
type input "1"
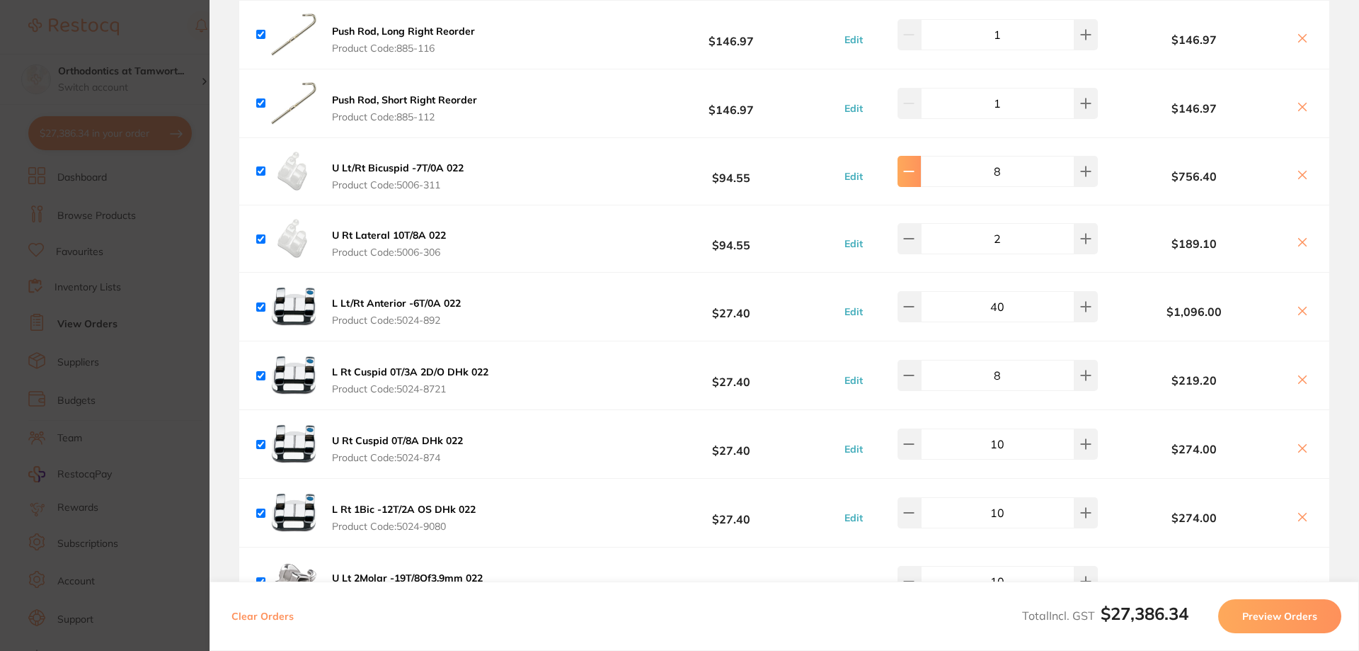
click at [921, 165] on button at bounding box center [909, 171] width 23 height 31
click at [915, 166] on icon at bounding box center [908, 171] width 11 height 11
type input "4"
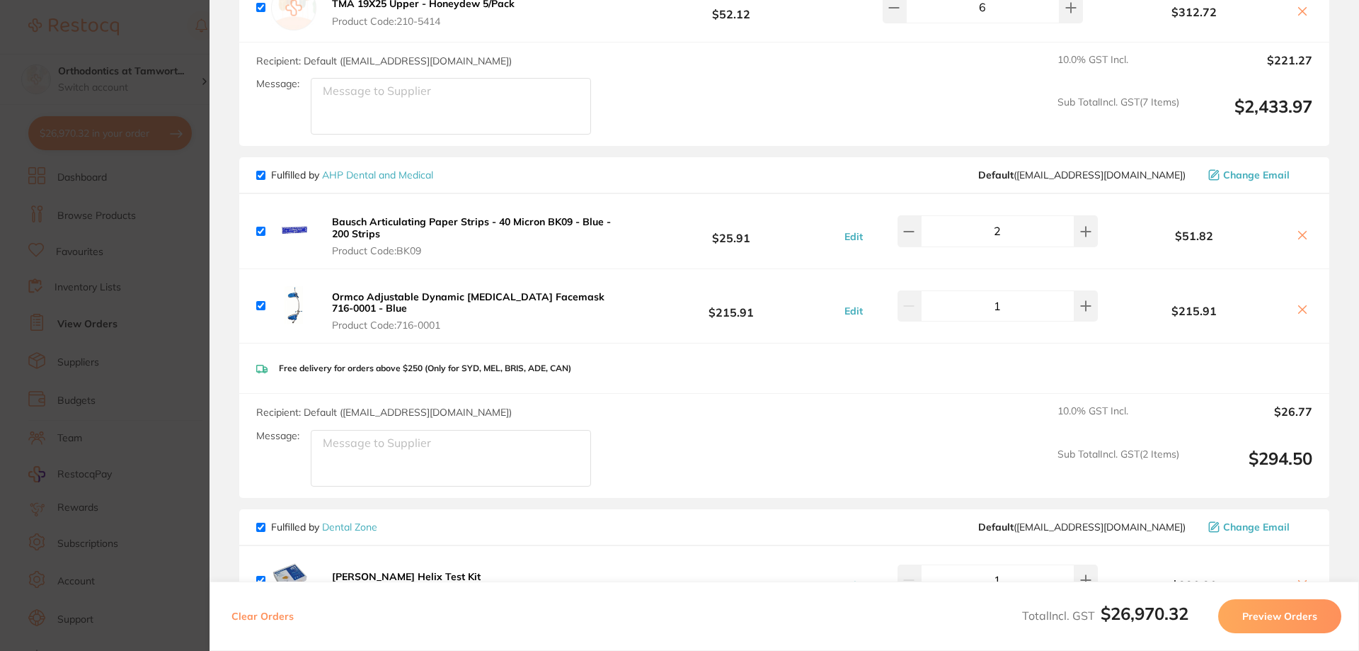
scroll to position [5900, 0]
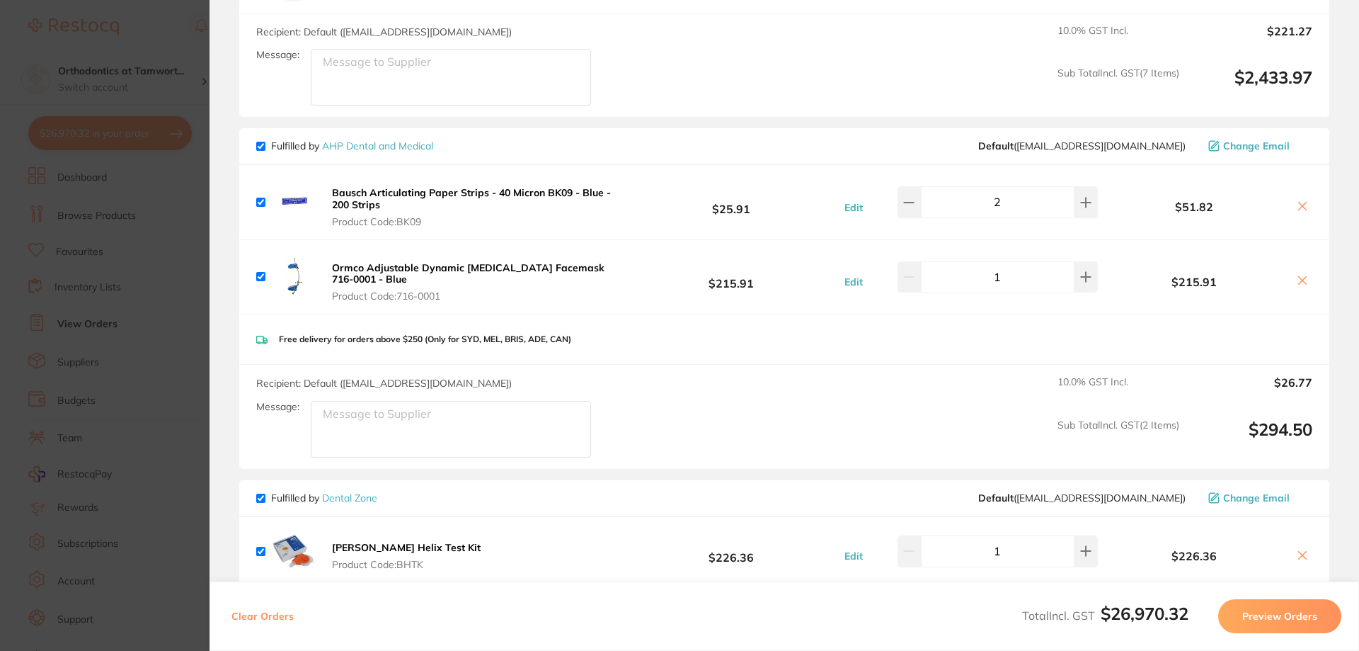
click at [1300, 200] on icon at bounding box center [1302, 205] width 11 height 11
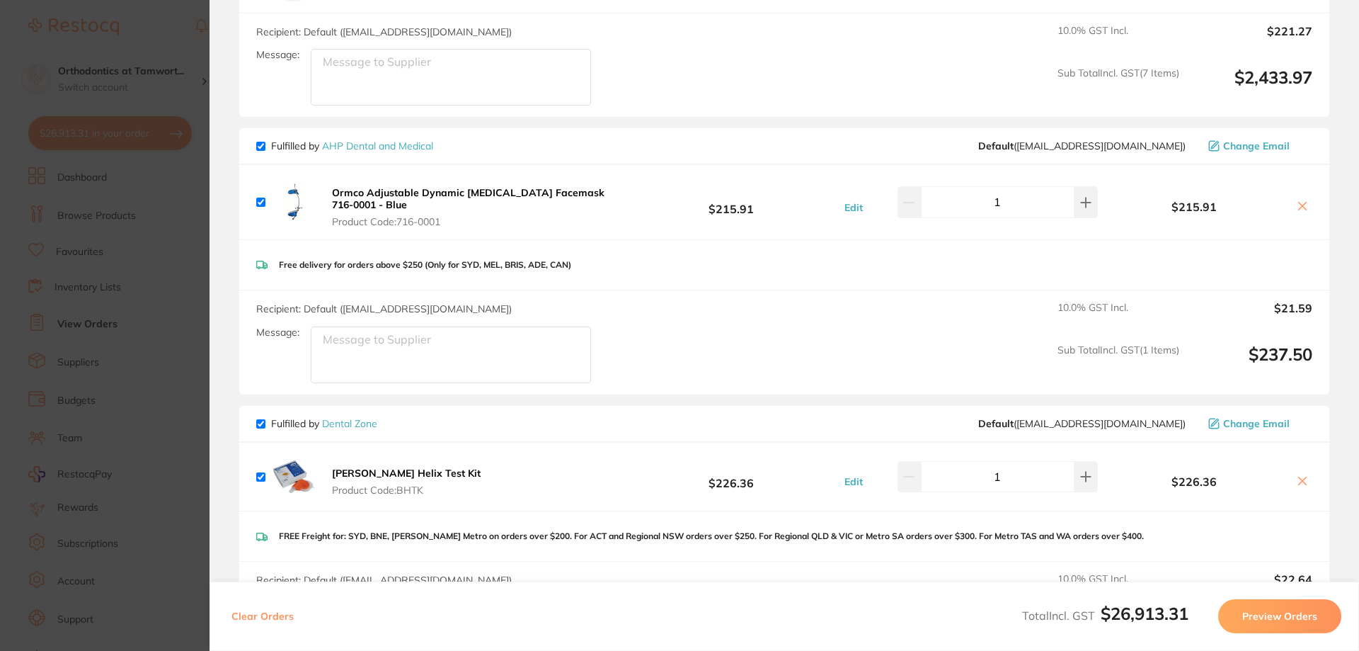
click at [1299, 200] on icon at bounding box center [1302, 205] width 11 height 11
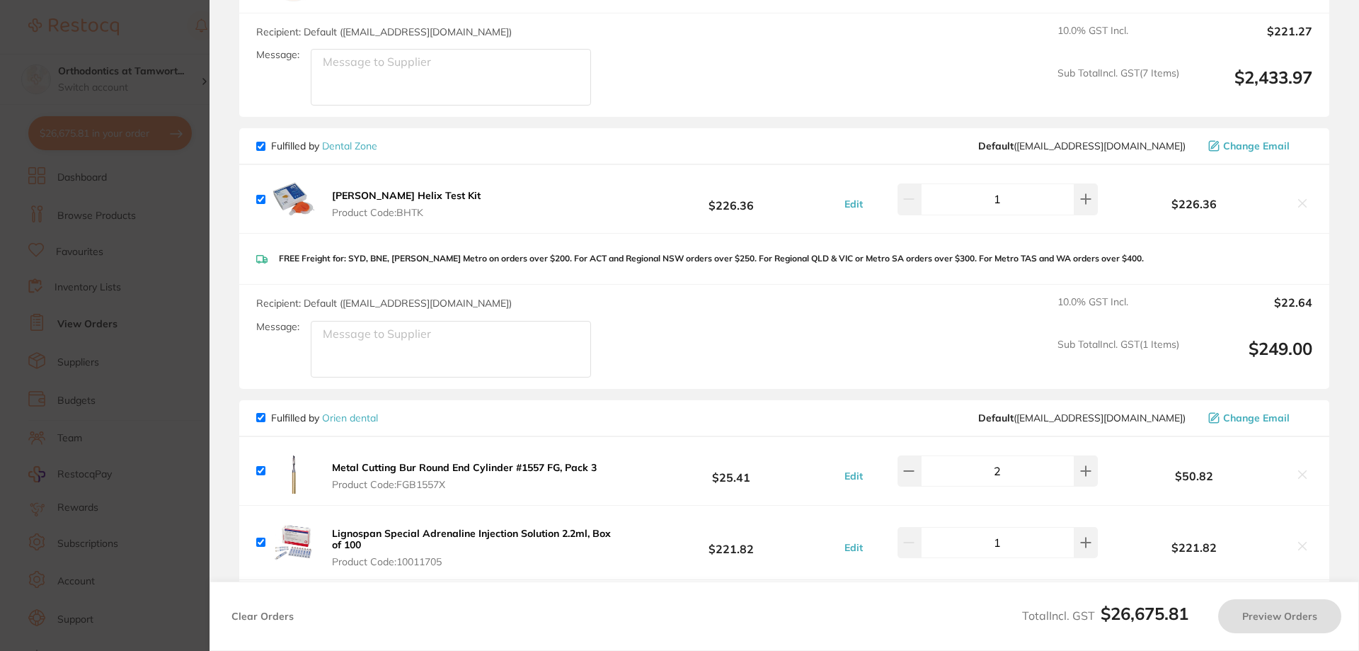
checkbox input "true"
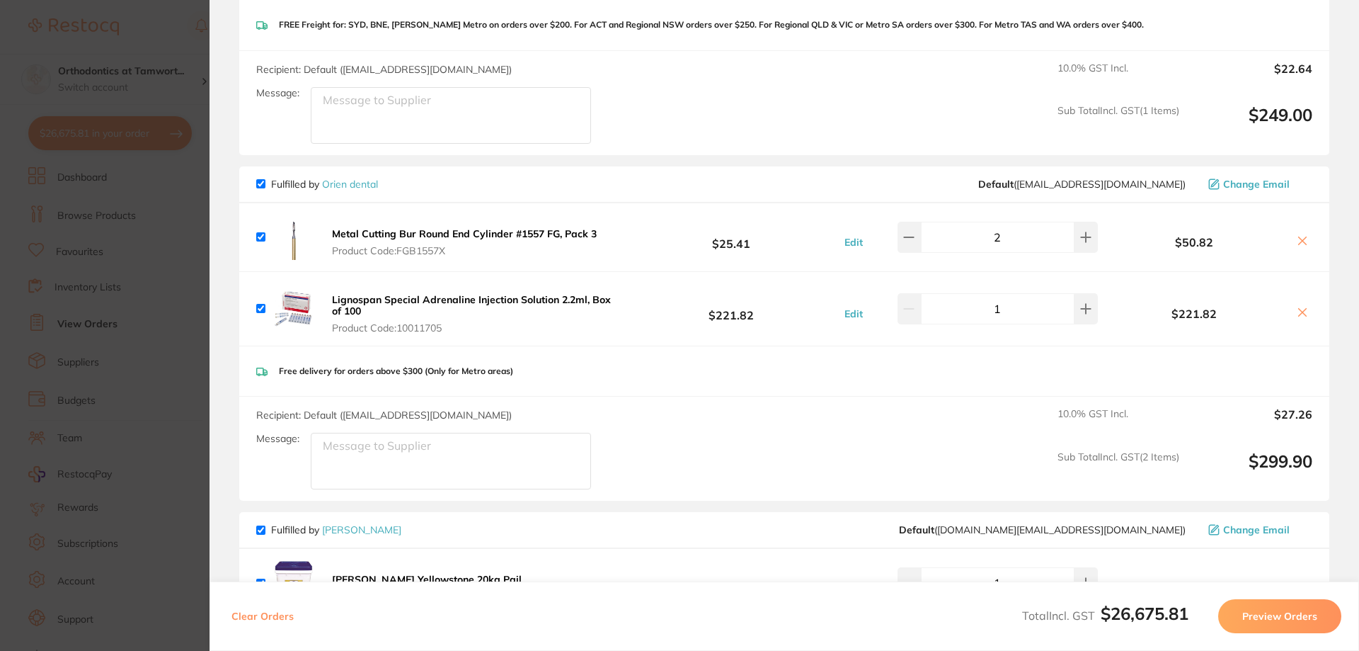
scroll to position [6137, 0]
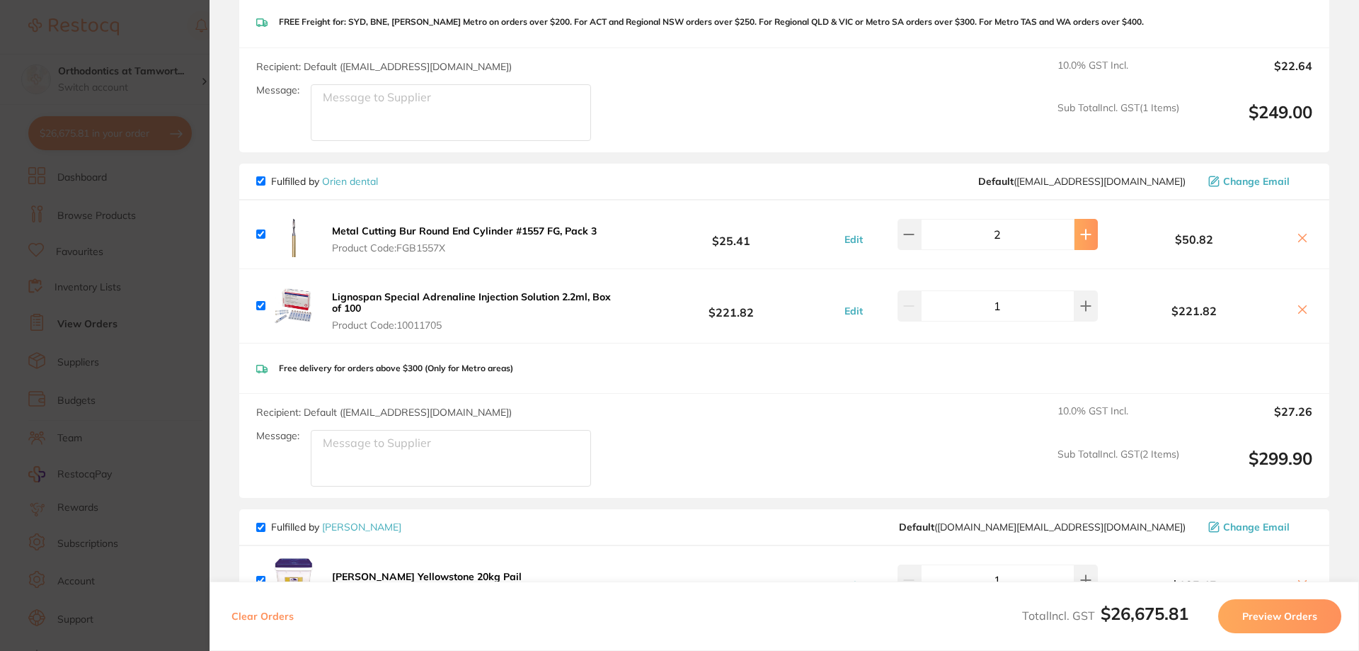
click at [1081, 223] on button at bounding box center [1086, 234] width 23 height 31
type input "3"
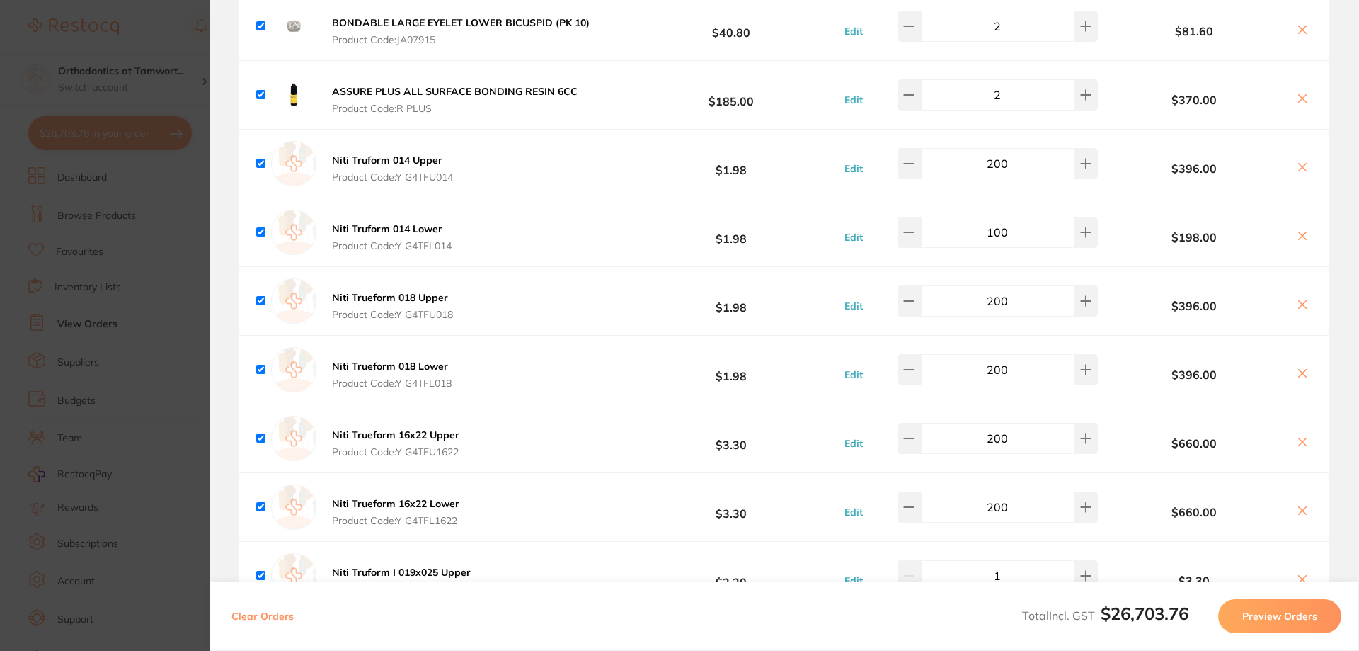
scroll to position [8261, 0]
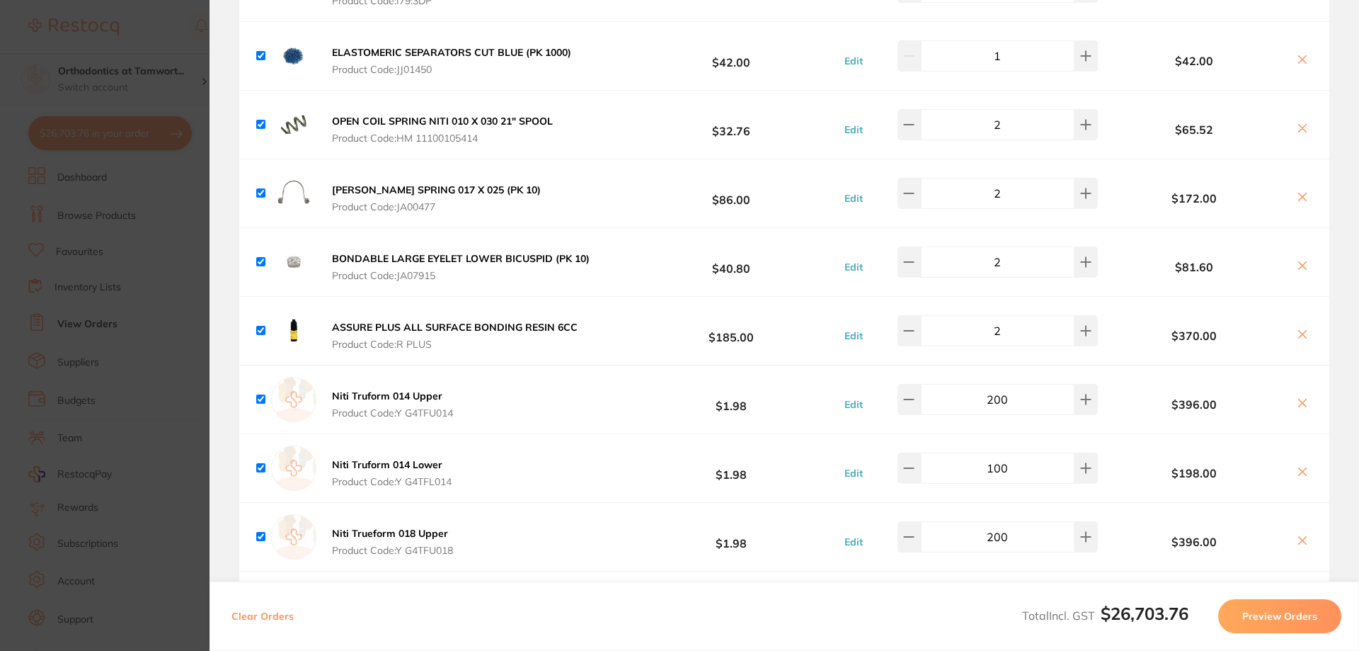
drag, startPoint x: 1008, startPoint y: 372, endPoint x: 988, endPoint y: 371, distance: 19.1
click at [988, 384] on input "200" at bounding box center [998, 399] width 154 height 31
type input "150"
click at [1129, 398] on b "$396.00" at bounding box center [1195, 404] width 186 height 13
click at [1017, 384] on input "100" at bounding box center [998, 399] width 154 height 31
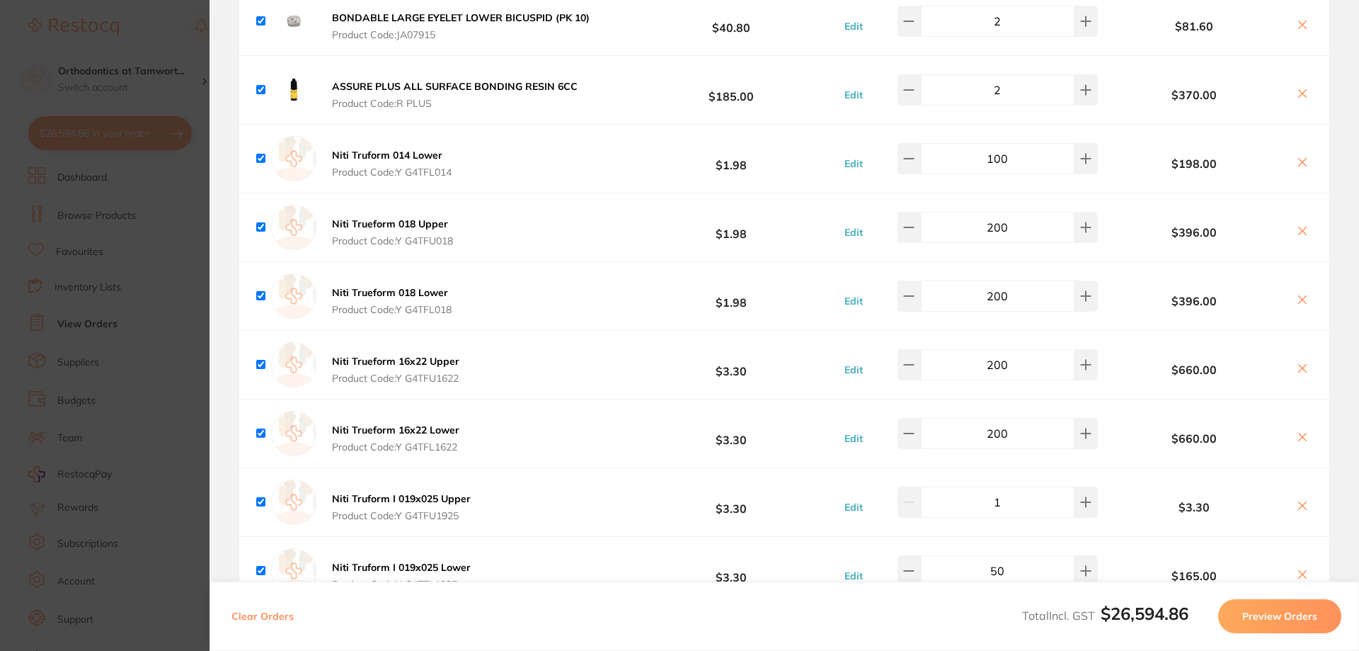
scroll to position [8497, 0]
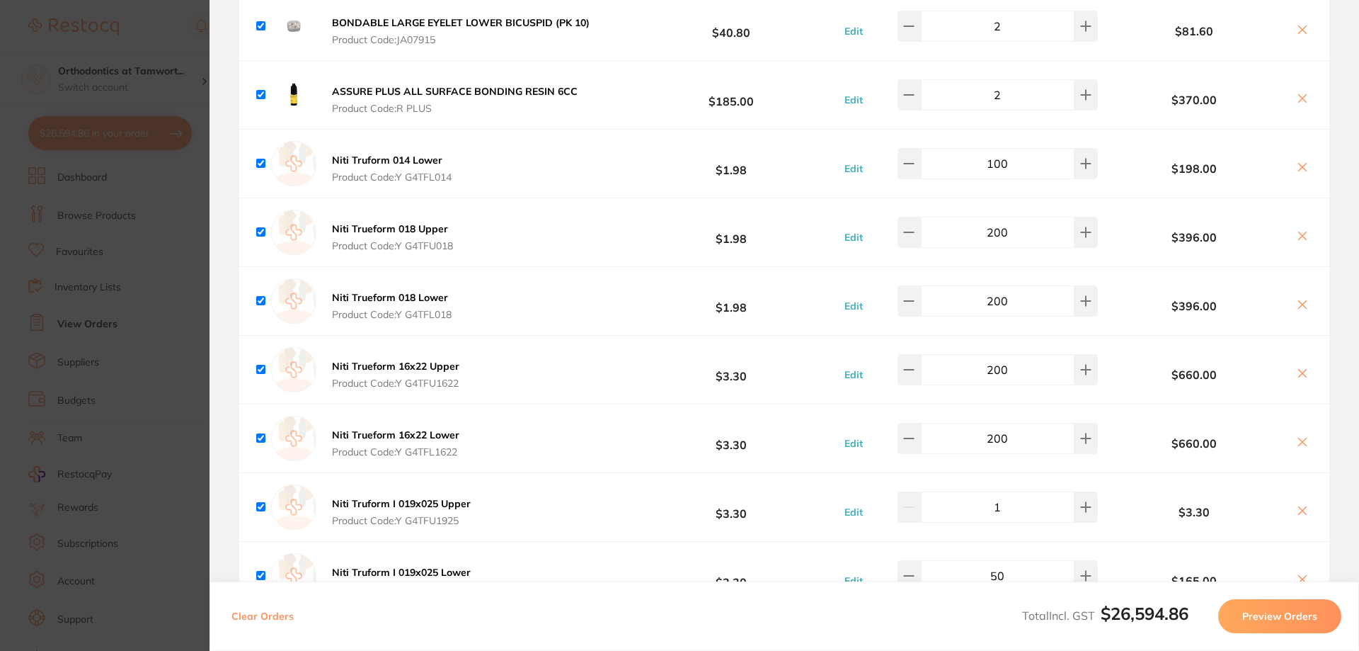
click at [1010, 423] on input "200" at bounding box center [998, 438] width 154 height 31
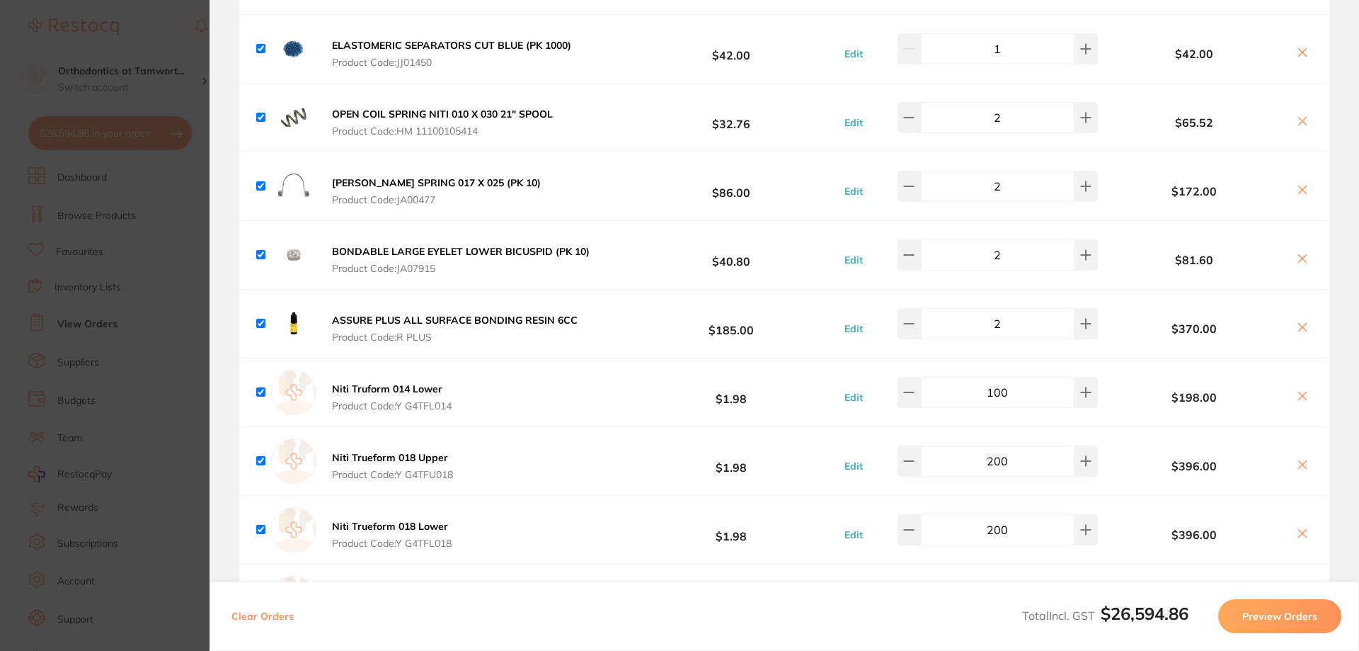
scroll to position [8261, 0]
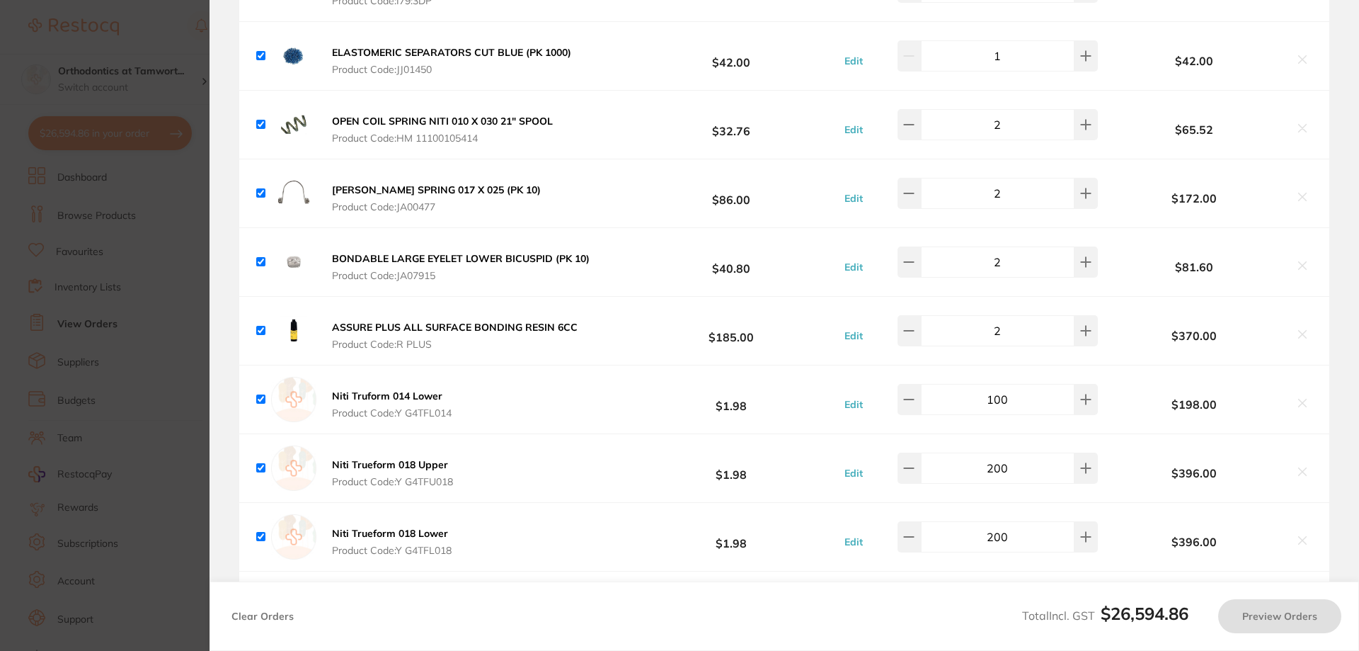
click at [995, 452] on input "200" at bounding box center [998, 467] width 154 height 31
type input "100"
click at [1115, 467] on b "$396.00" at bounding box center [1195, 473] width 186 height 13
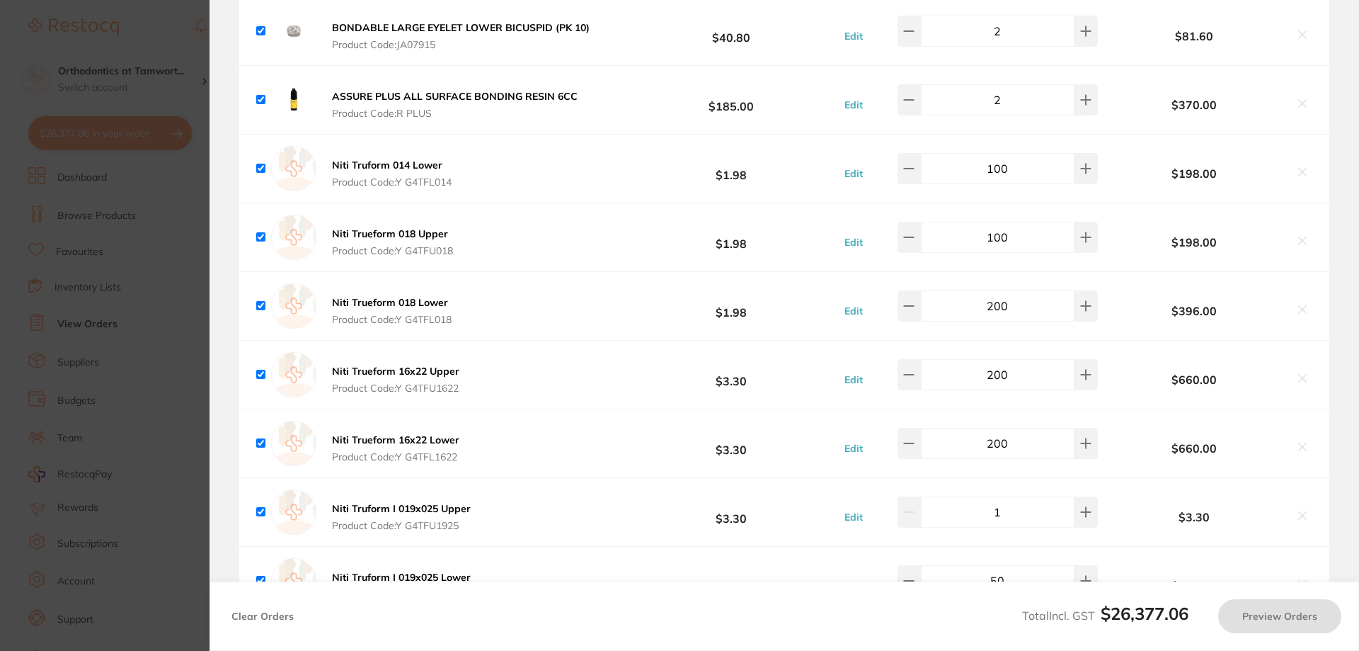
scroll to position [8497, 0]
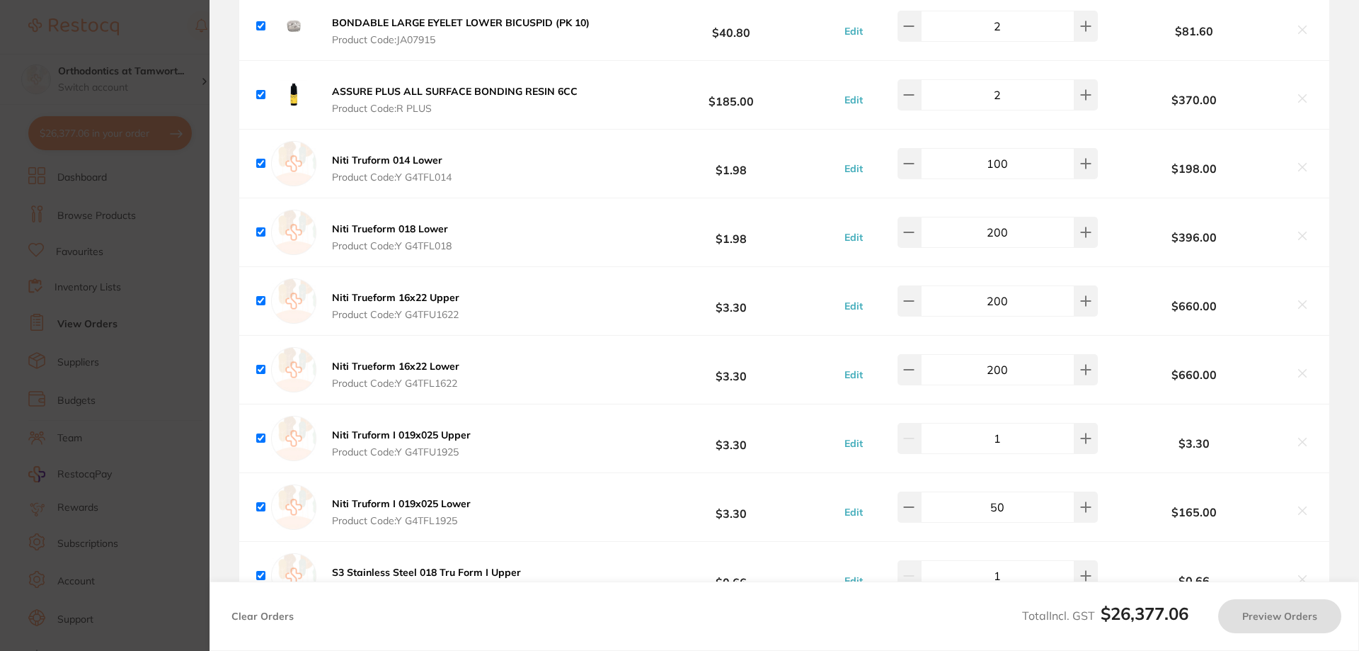
click at [994, 217] on input "200" at bounding box center [998, 232] width 154 height 31
click at [1044, 217] on input "100" at bounding box center [998, 232] width 154 height 31
type input "100"
click at [1020, 285] on input "200" at bounding box center [998, 300] width 154 height 31
click at [993, 285] on input "200" at bounding box center [998, 300] width 154 height 31
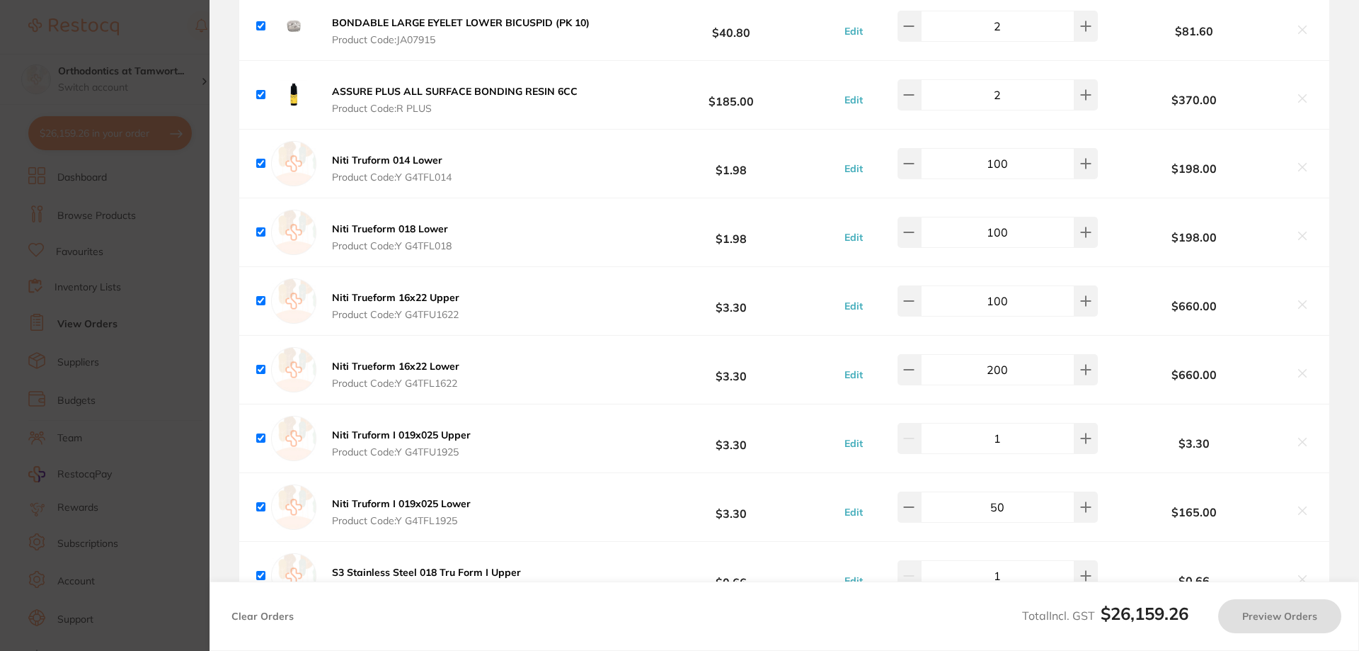
type input "100"
click at [1033, 336] on div "Niti Trueform 16x22 Lower Product Code: Y G4TFL1622 $3.30 Edit 200 $660.00" at bounding box center [784, 370] width 1090 height 68
click at [1027, 354] on input "200" at bounding box center [998, 369] width 154 height 31
click at [1008, 217] on input "200" at bounding box center [998, 232] width 154 height 31
type input "100"
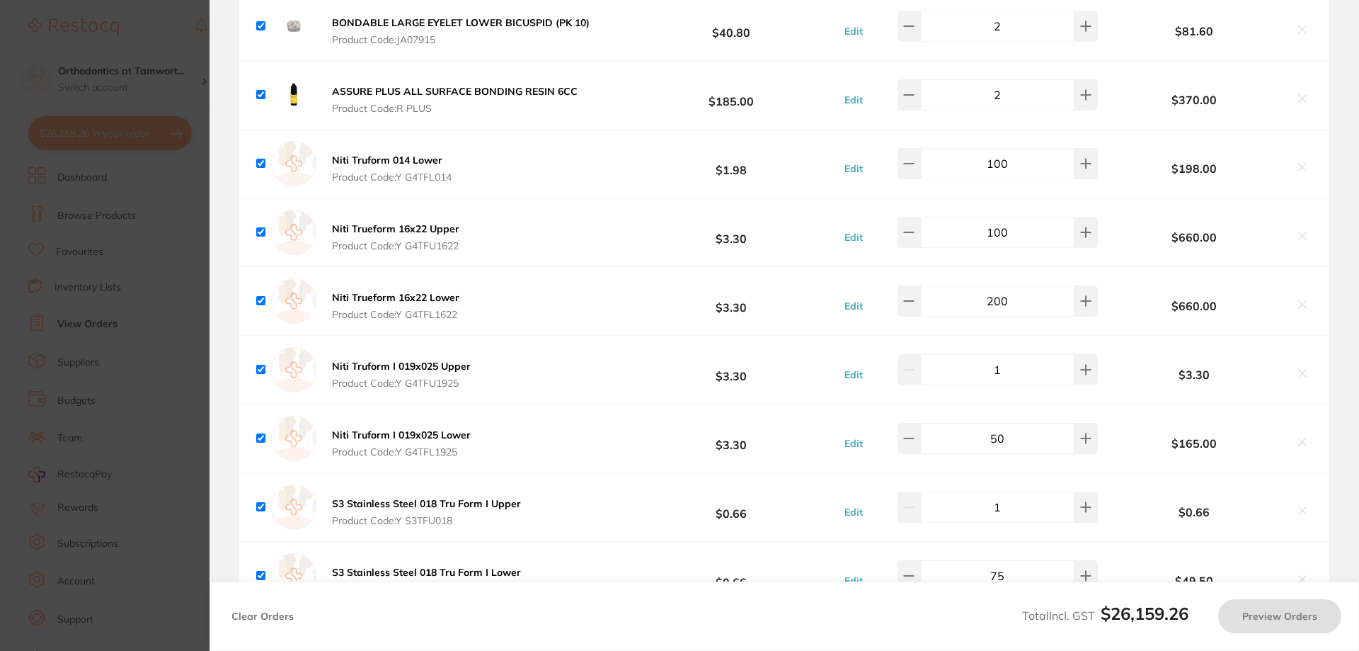
click at [1022, 237] on div "Niti Trueform 16x22 Upper Product Code: Y G4TFU1622 $3.30 Edit 100 $660.00" at bounding box center [784, 232] width 1090 height 68
click at [1026, 285] on input "200" at bounding box center [998, 300] width 154 height 31
type input "20"
click at [1022, 217] on input "200" at bounding box center [998, 232] width 154 height 31
click at [1024, 232] on div "Niti Trueform 16x22 Lower Product Code: Y G4TFL1622 $3.30 Edit 100 $660.00" at bounding box center [784, 232] width 1090 height 68
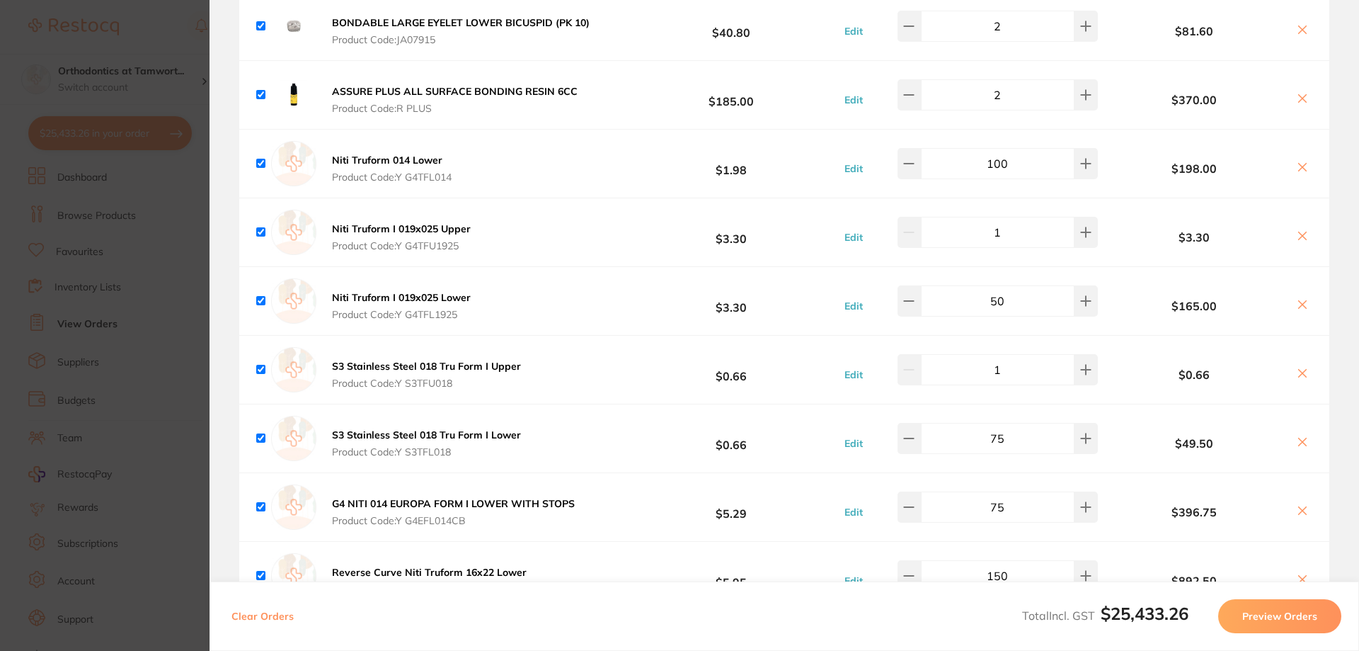
click at [174, 28] on section "Update RRP Set your pre negotiated price for this item. Item Agreed RRP (excl. …" at bounding box center [679, 325] width 1359 height 651
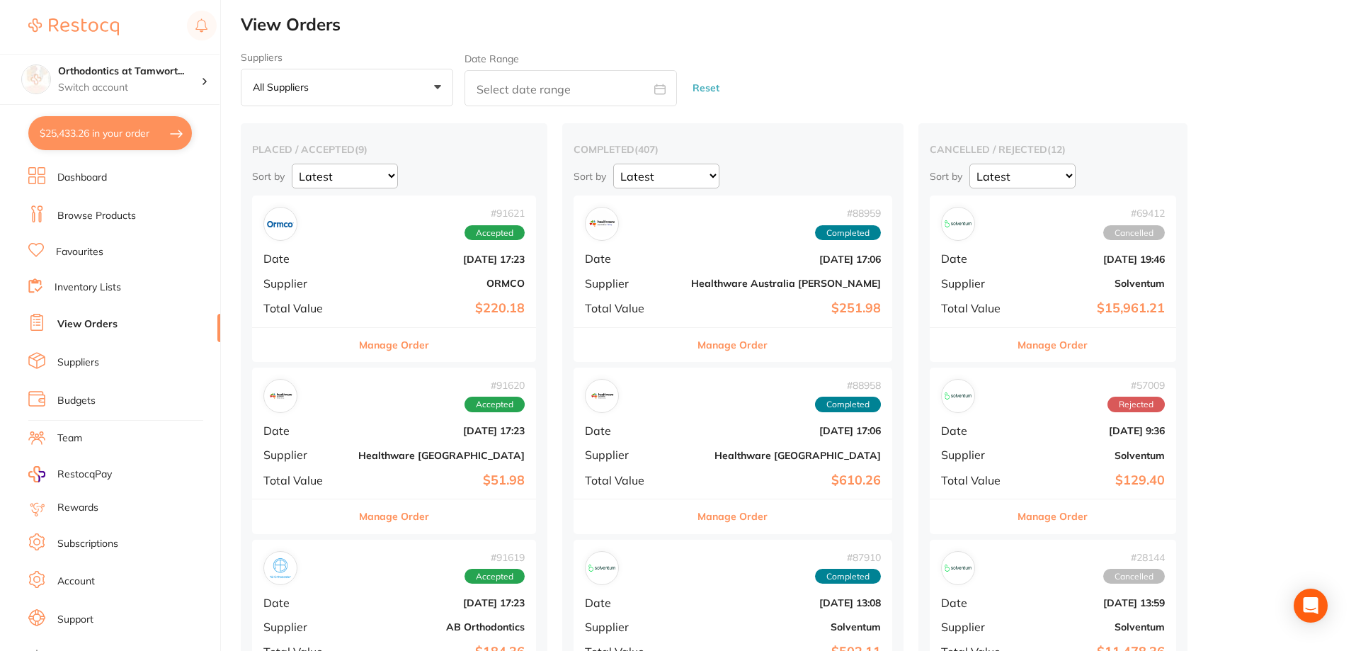
scroll to position [0, 0]
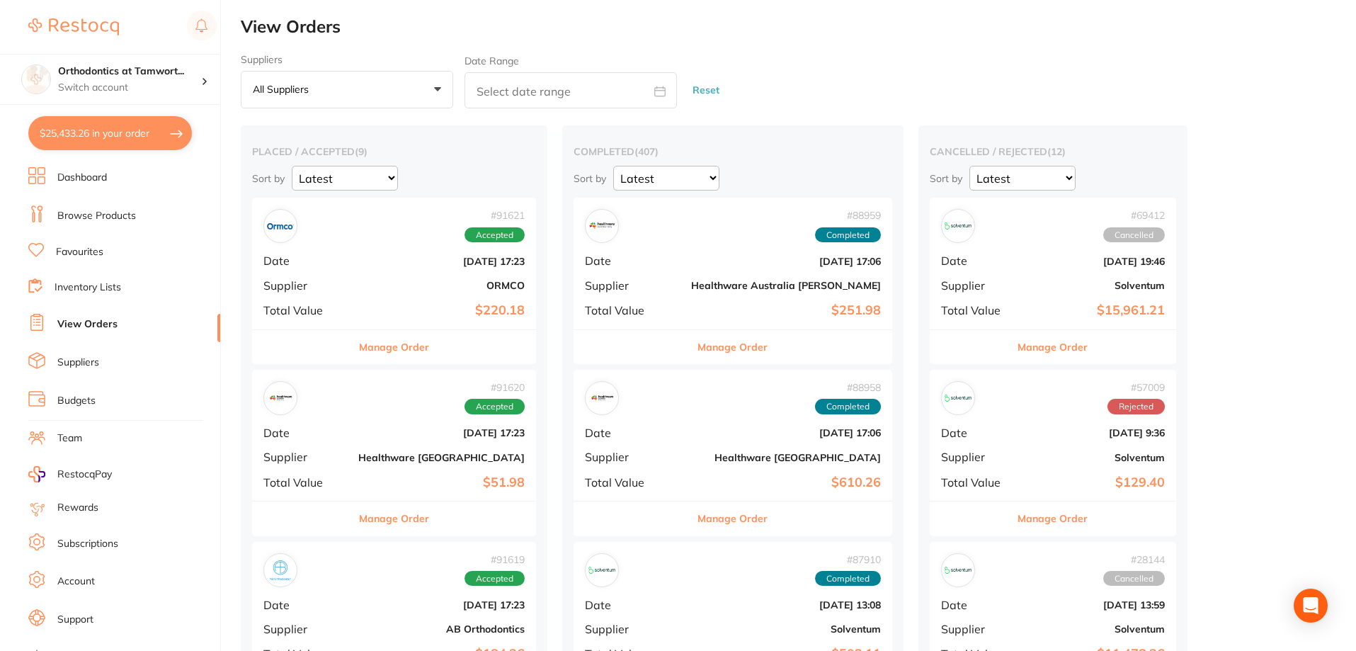
click at [96, 216] on link "Browse Products" at bounding box center [96, 216] width 79 height 14
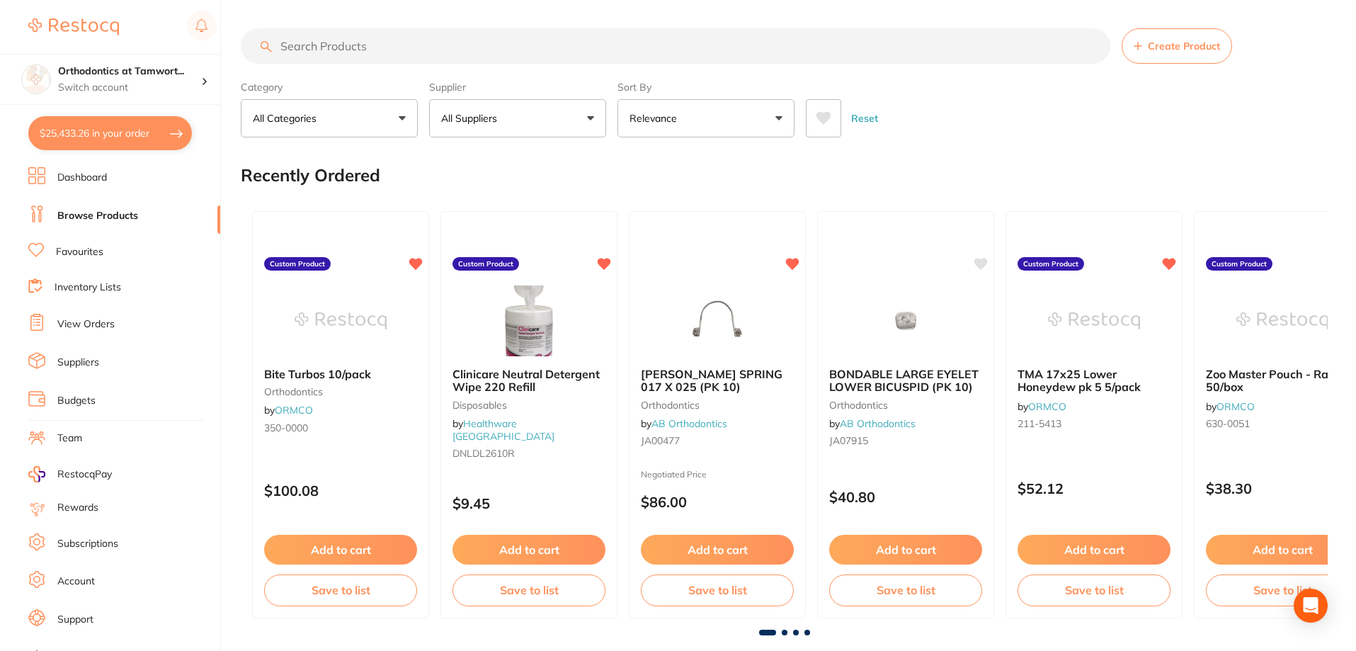
click at [360, 41] on input "search" at bounding box center [675, 45] width 869 height 35
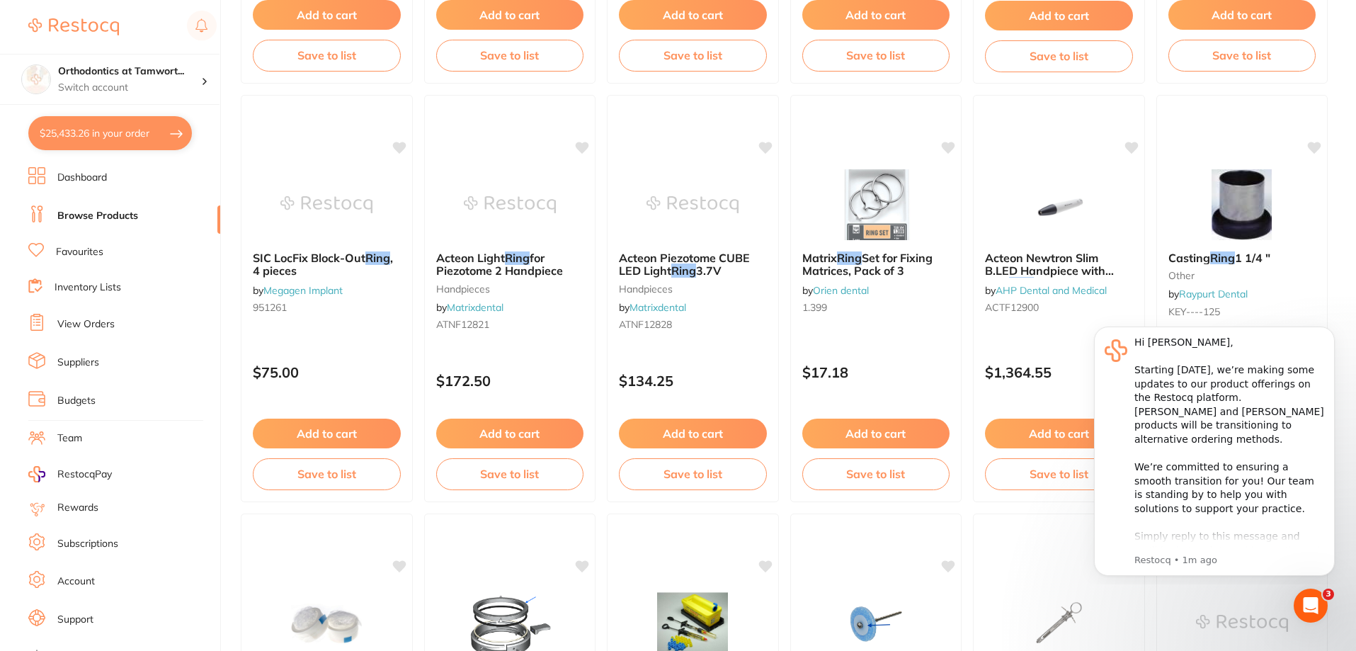
scroll to position [781, 0]
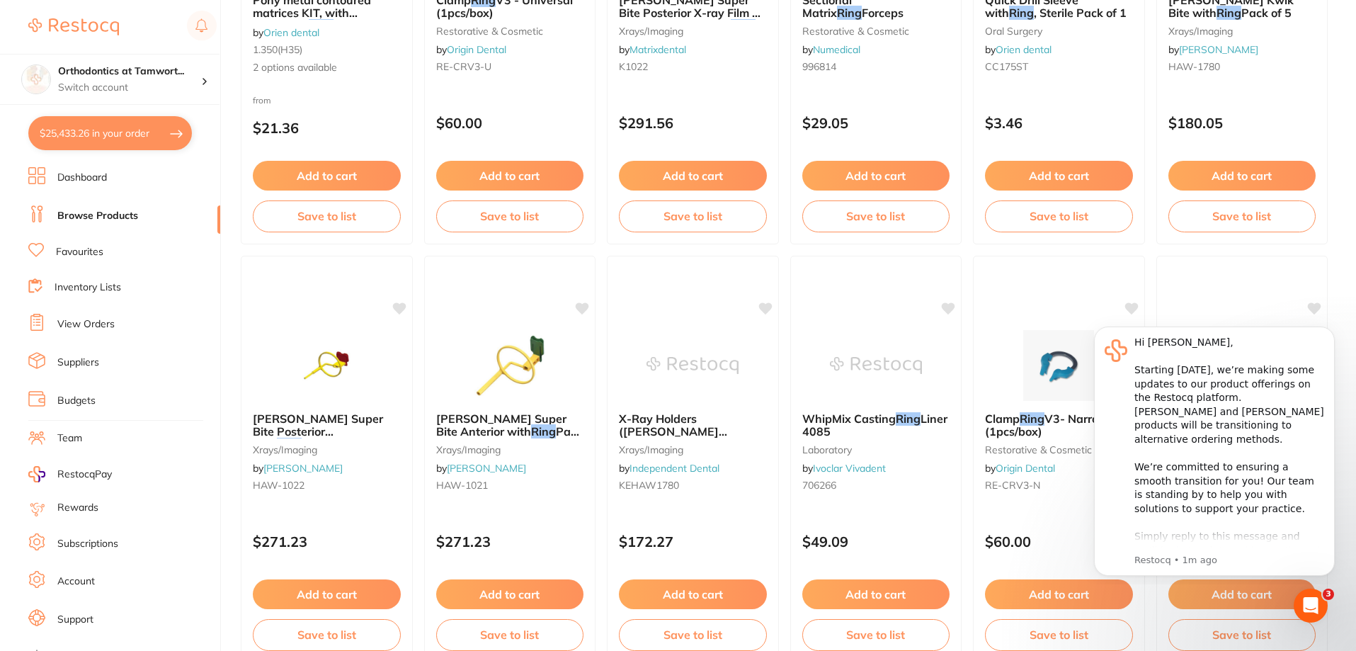
click at [101, 215] on link "Browse Products" at bounding box center [97, 216] width 81 height 14
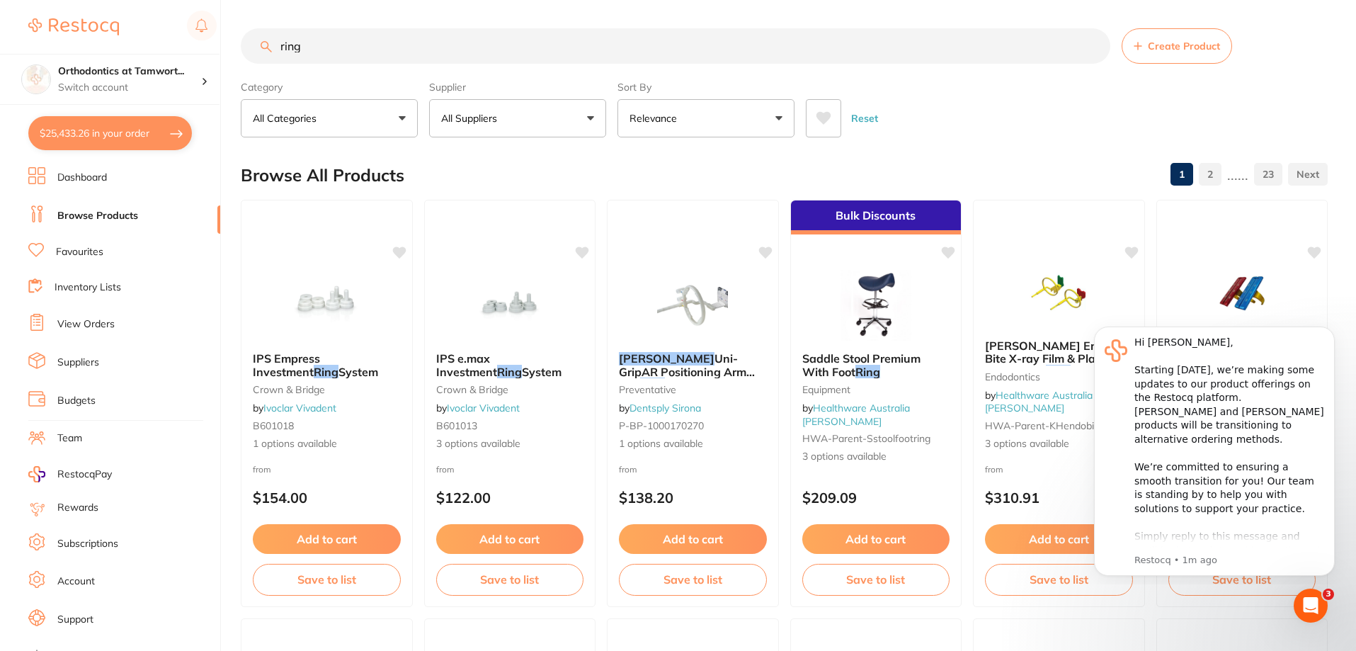
click at [343, 42] on input "ring" at bounding box center [675, 45] width 869 height 35
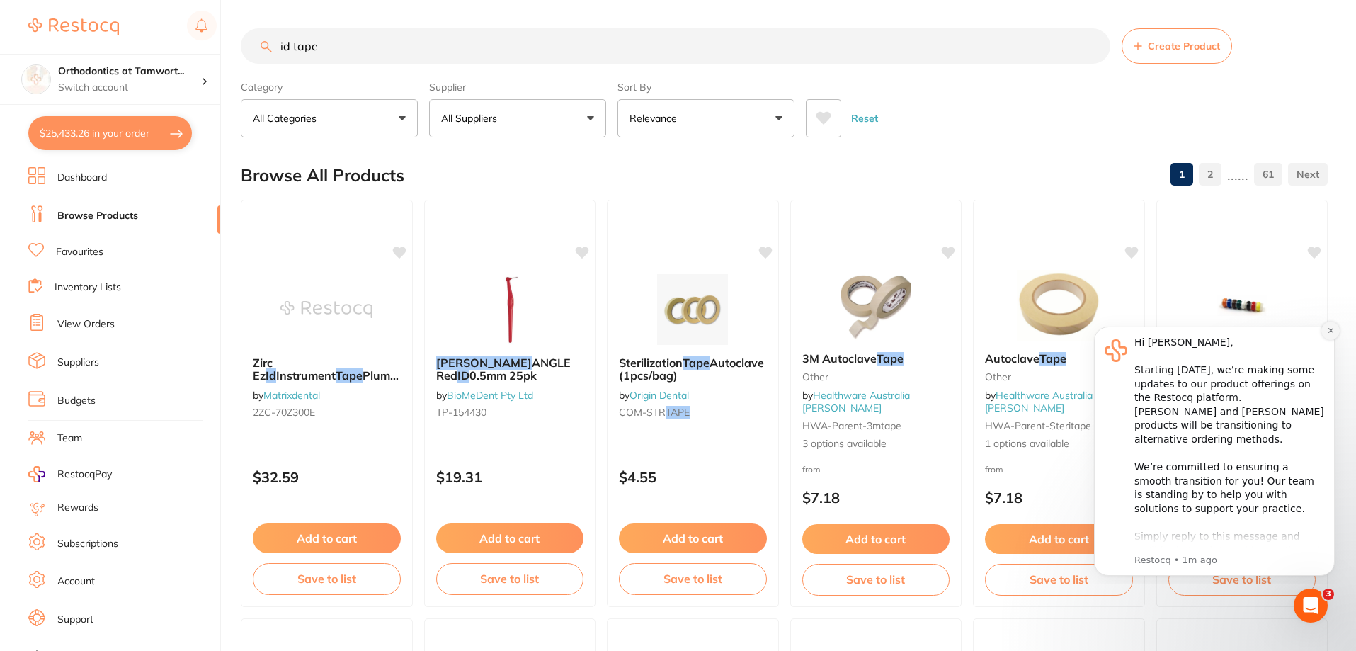
click at [1327, 331] on icon "Dismiss notification" at bounding box center [1331, 330] width 8 height 8
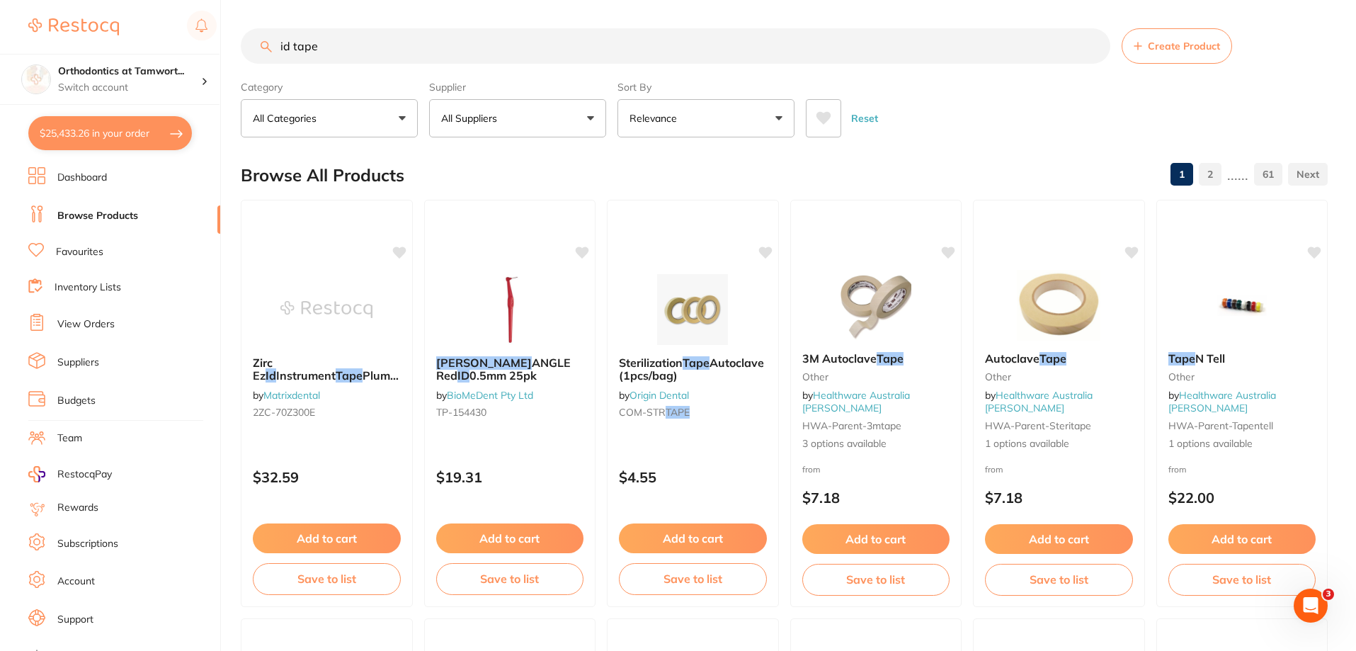
click at [1255, 351] on div "Tape N Tell other by Healthware Australia [PERSON_NAME]-parent-tapentell 1 opti…" at bounding box center [1242, 401] width 171 height 121
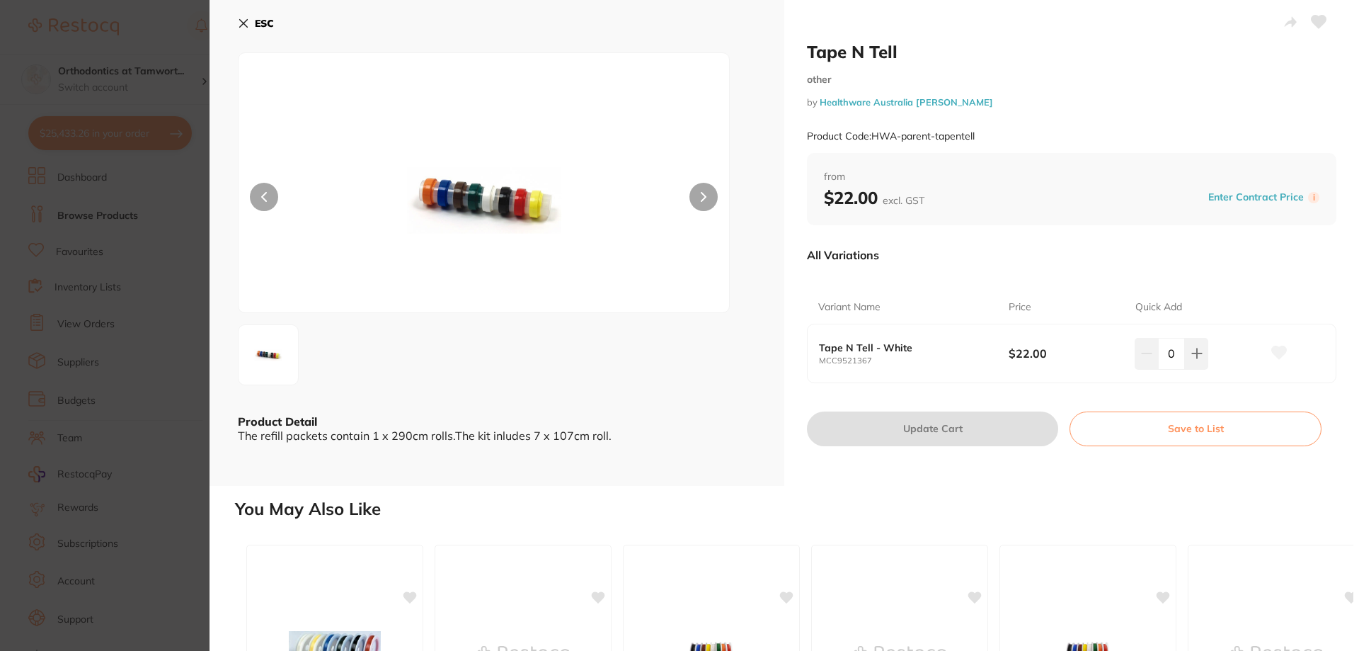
click at [702, 196] on icon at bounding box center [704, 197] width 6 height 10
click at [264, 15] on button "ESC" at bounding box center [256, 23] width 36 height 24
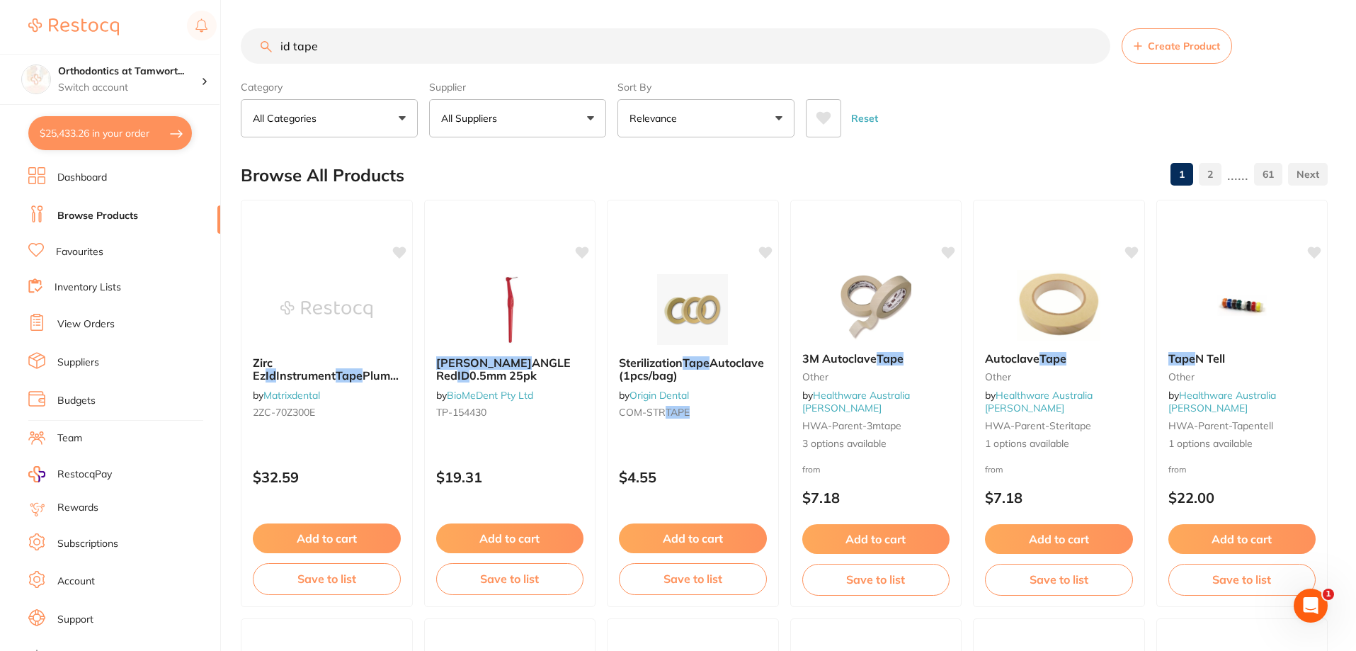
click at [586, 114] on button "All Suppliers" at bounding box center [517, 118] width 177 height 38
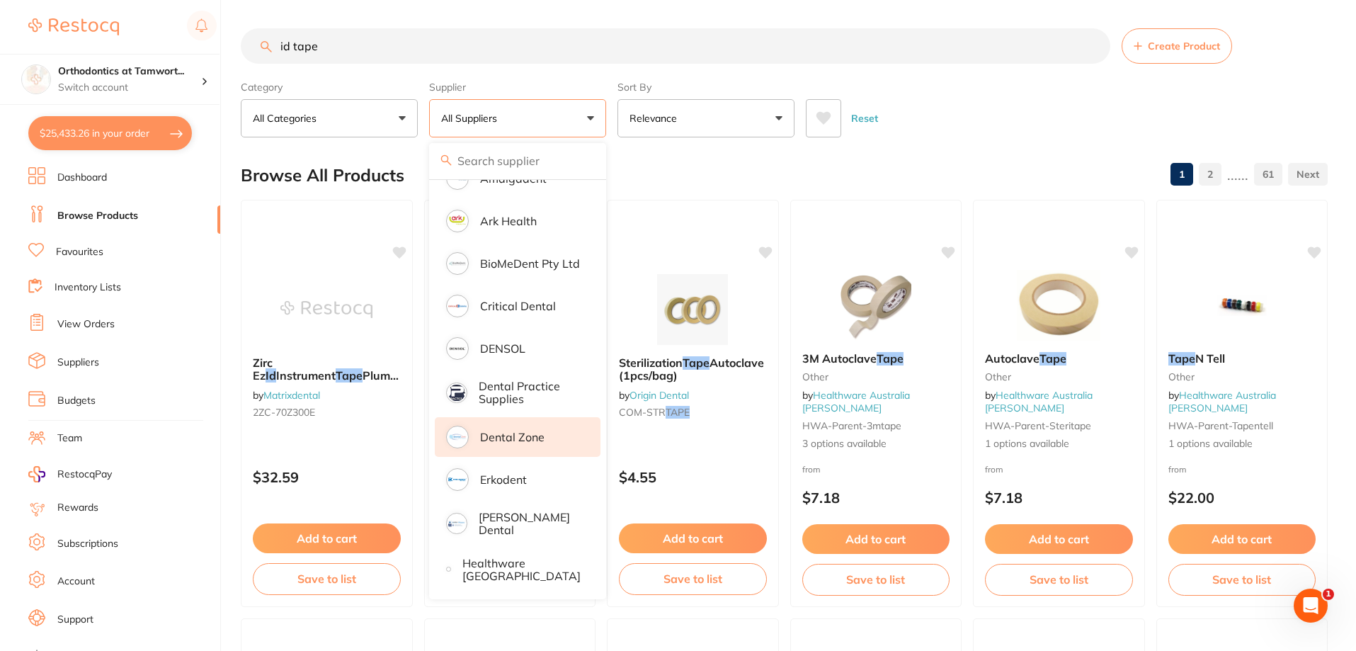
scroll to position [472, 0]
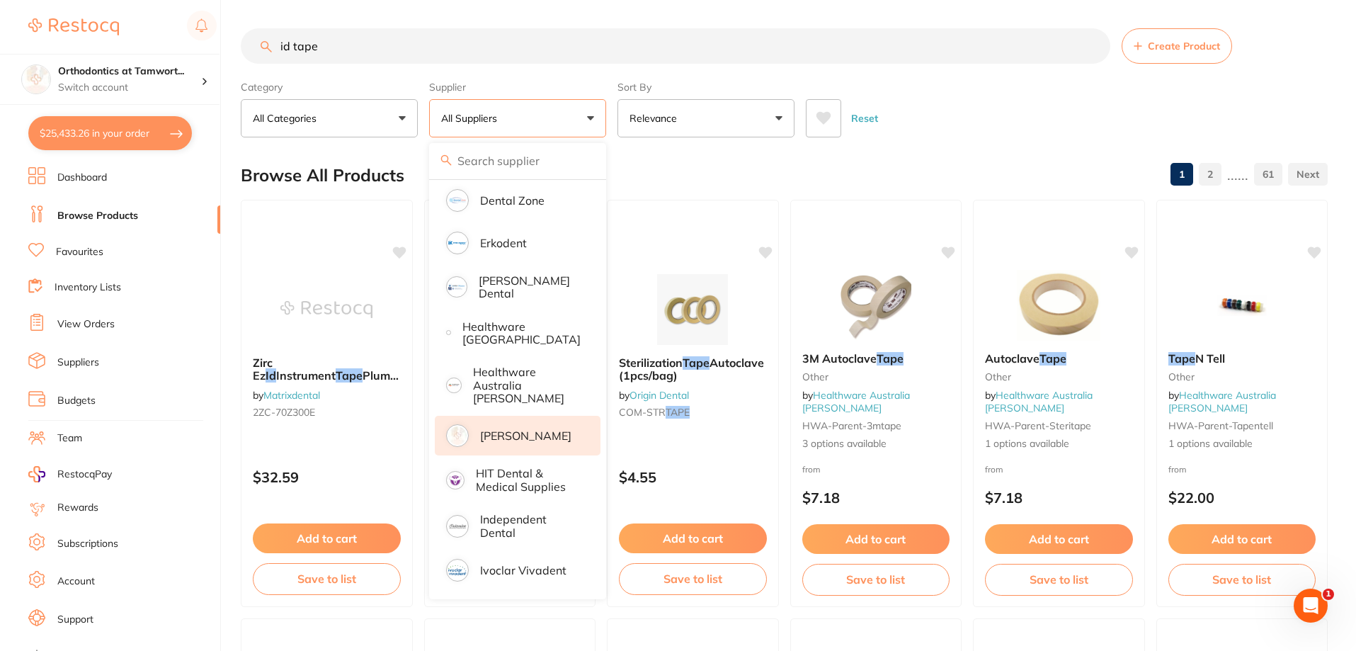
click at [534, 429] on p "[PERSON_NAME]" at bounding box center [525, 435] width 91 height 13
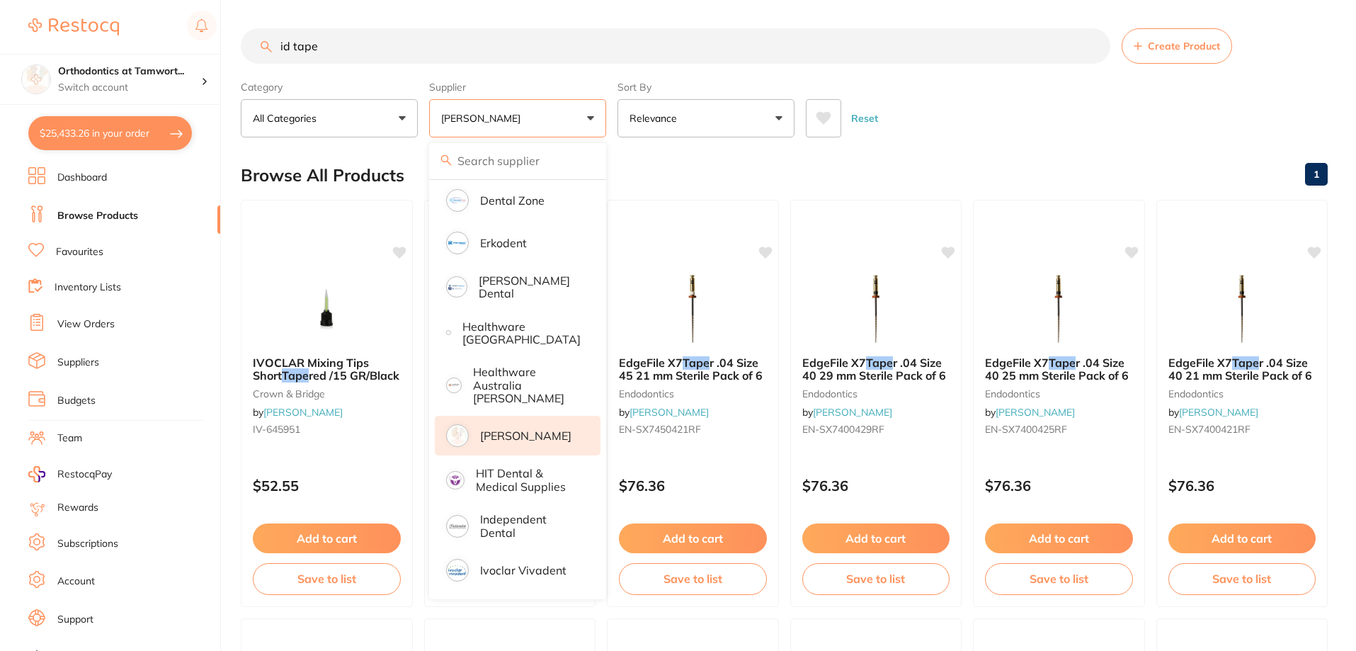
click at [1025, 91] on div "Reset" at bounding box center [1061, 113] width 511 height 50
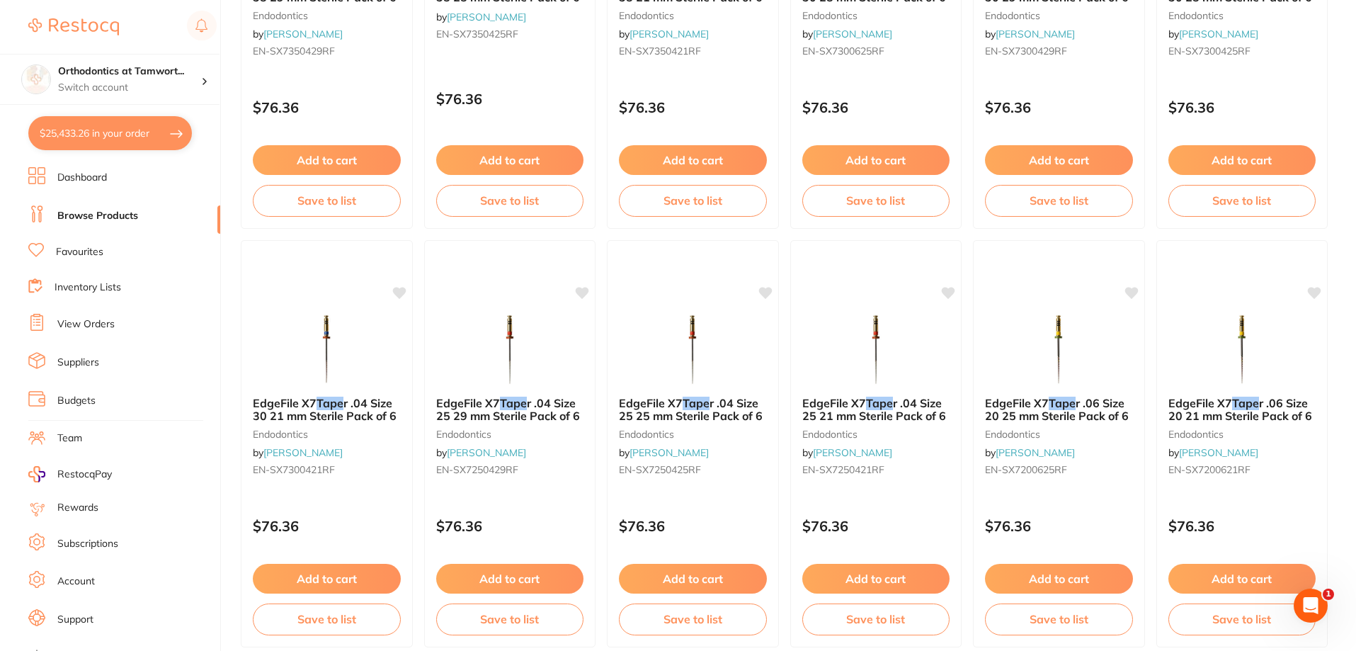
scroll to position [0, 0]
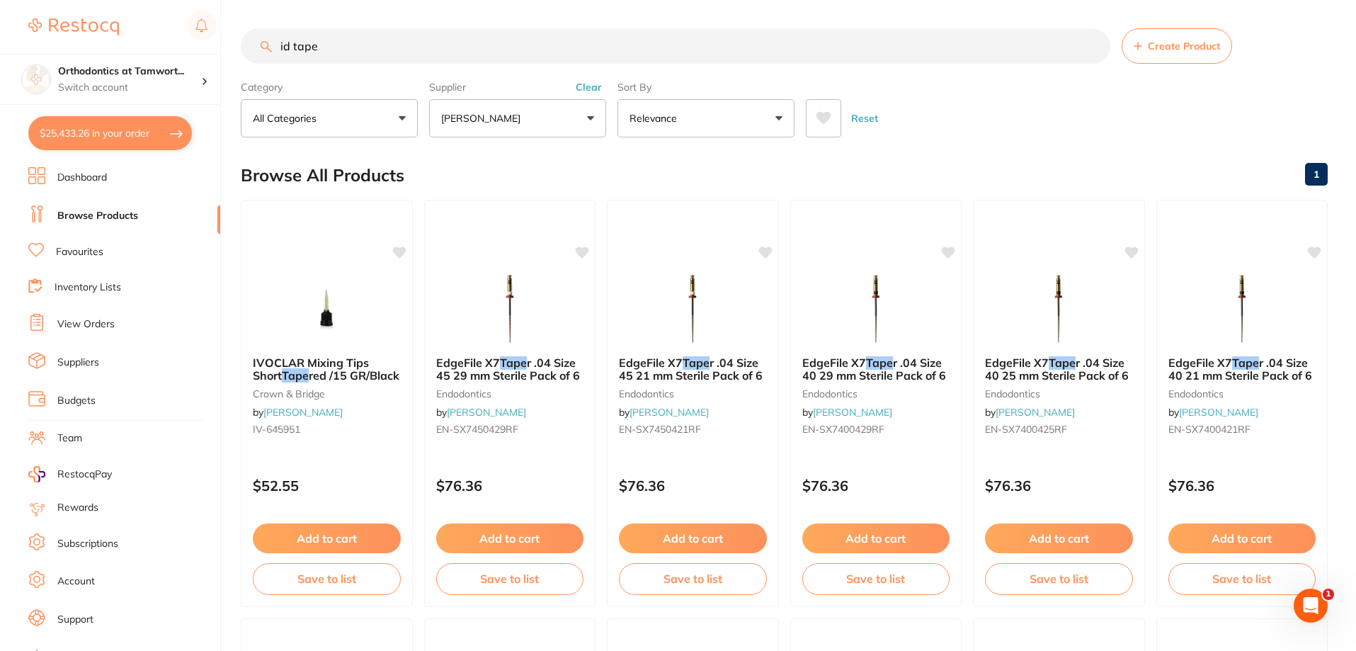
drag, startPoint x: 336, startPoint y: 47, endPoint x: 275, endPoint y: 47, distance: 60.9
click at [275, 47] on input "id tape" at bounding box center [675, 45] width 869 height 35
click at [307, 45] on input "id tape" at bounding box center [675, 45] width 869 height 35
drag, startPoint x: 295, startPoint y: 47, endPoint x: 268, endPoint y: 49, distance: 27.0
click at [268, 49] on div "id tape Create Product" at bounding box center [784, 45] width 1087 height 35
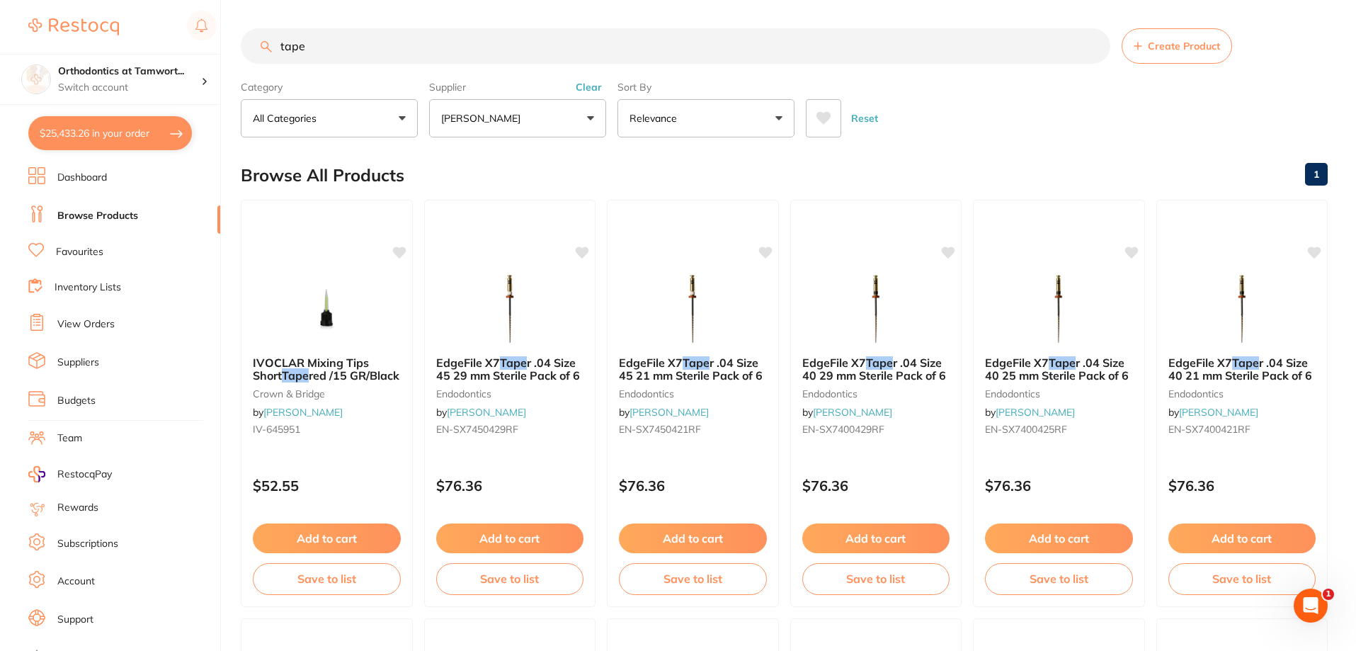
drag, startPoint x: 323, startPoint y: 49, endPoint x: 281, endPoint y: 53, distance: 42.0
click at [277, 52] on input "tape" at bounding box center [675, 45] width 869 height 35
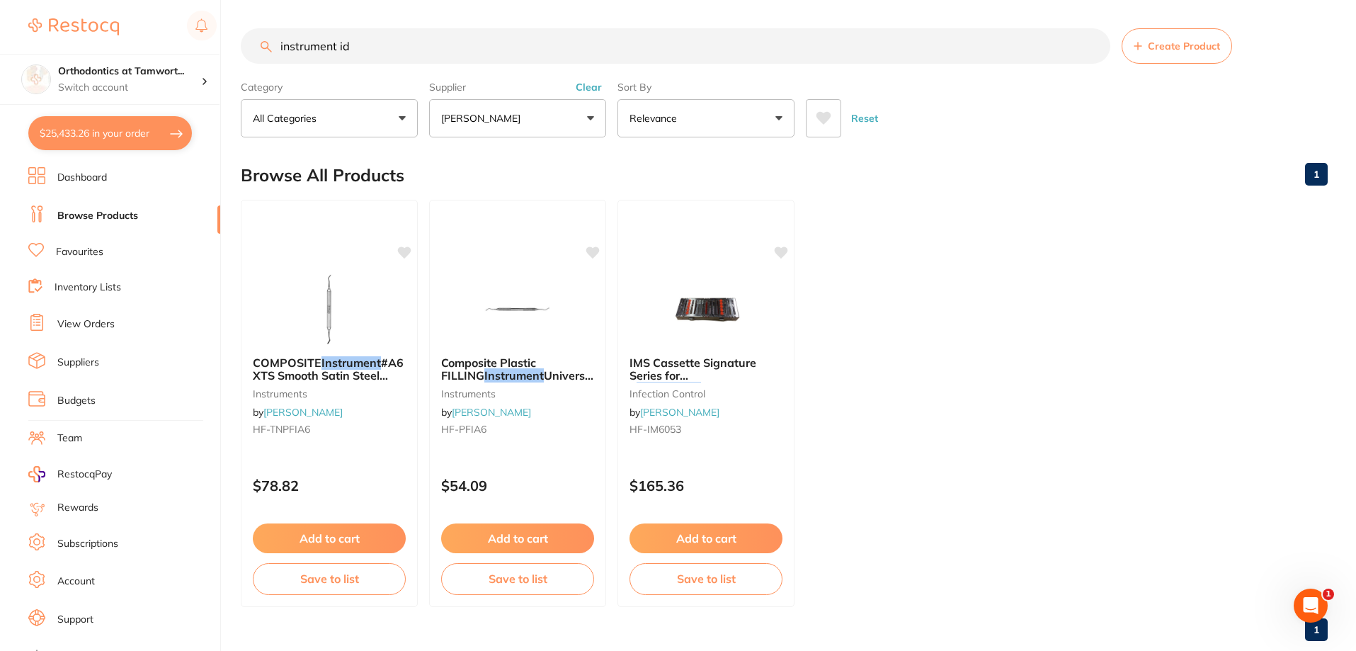
drag, startPoint x: 347, startPoint y: 40, endPoint x: 266, endPoint y: 40, distance: 81.4
click at [266, 40] on input "instrument id" at bounding box center [675, 45] width 869 height 35
click at [526, 124] on p "[PERSON_NAME]" at bounding box center [483, 118] width 85 height 14
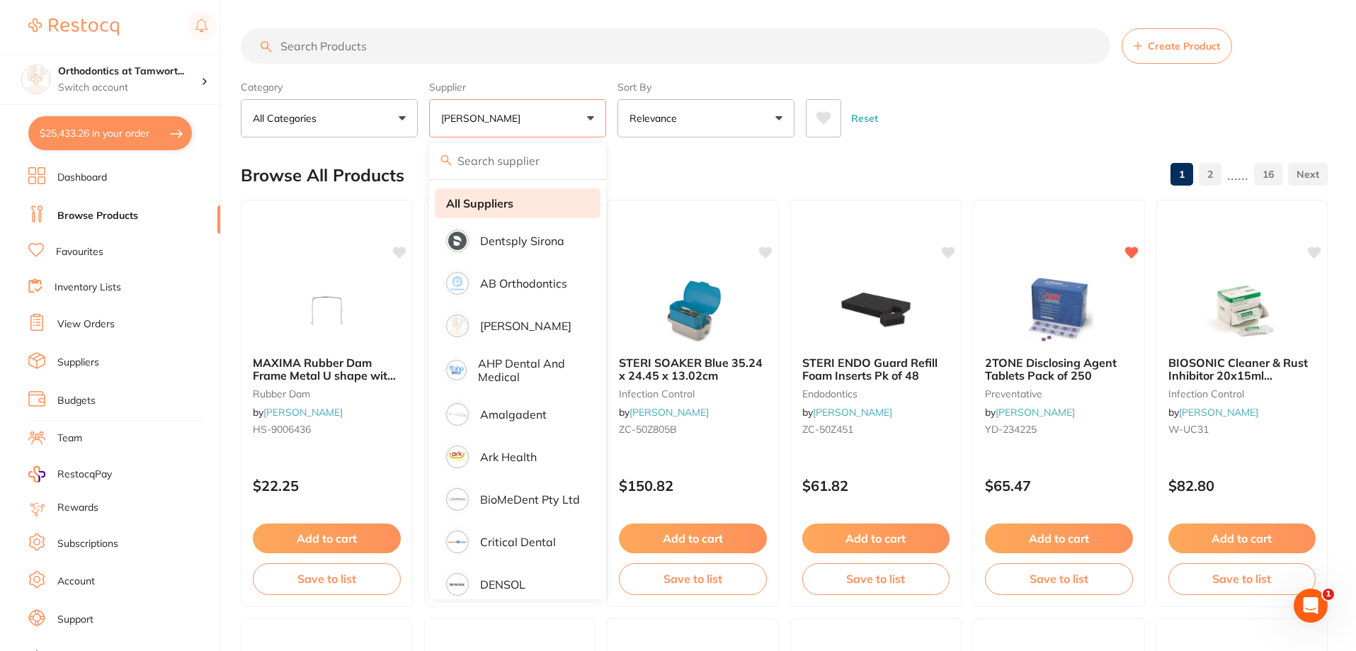
click at [499, 205] on strong "All Suppliers" at bounding box center [479, 203] width 67 height 13
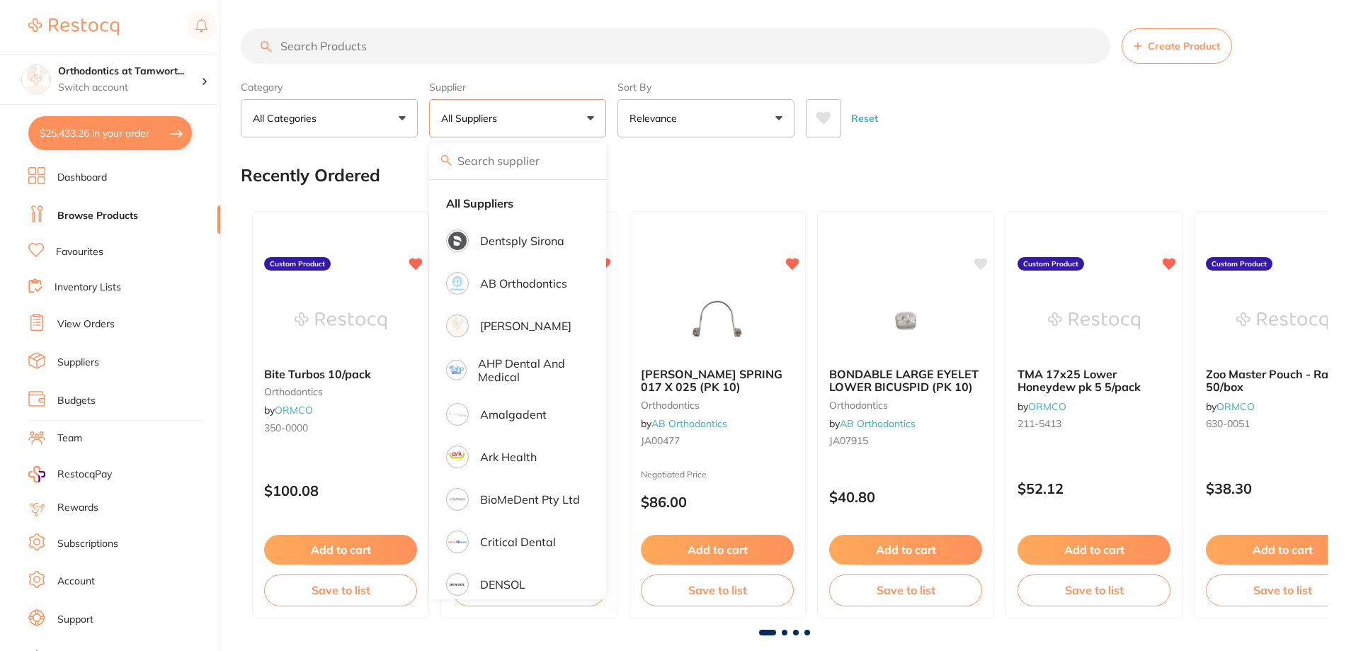
click at [464, 46] on input "search" at bounding box center [675, 45] width 869 height 35
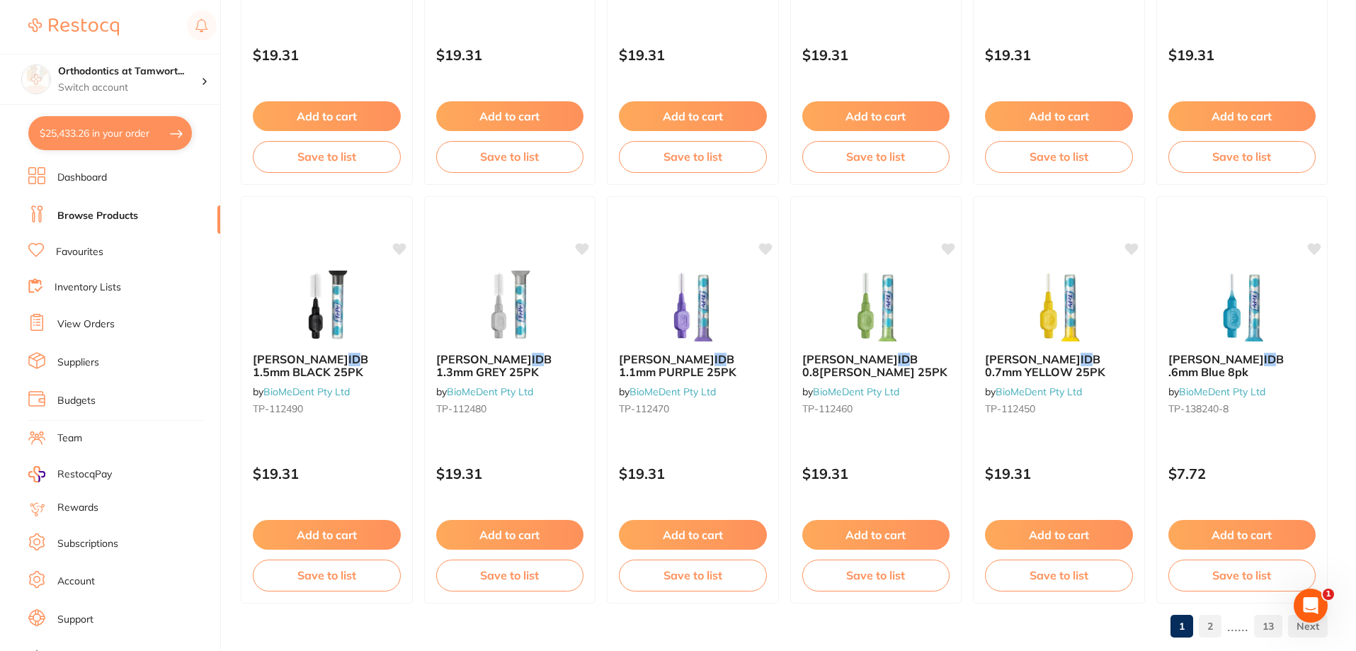
scroll to position [3377, 0]
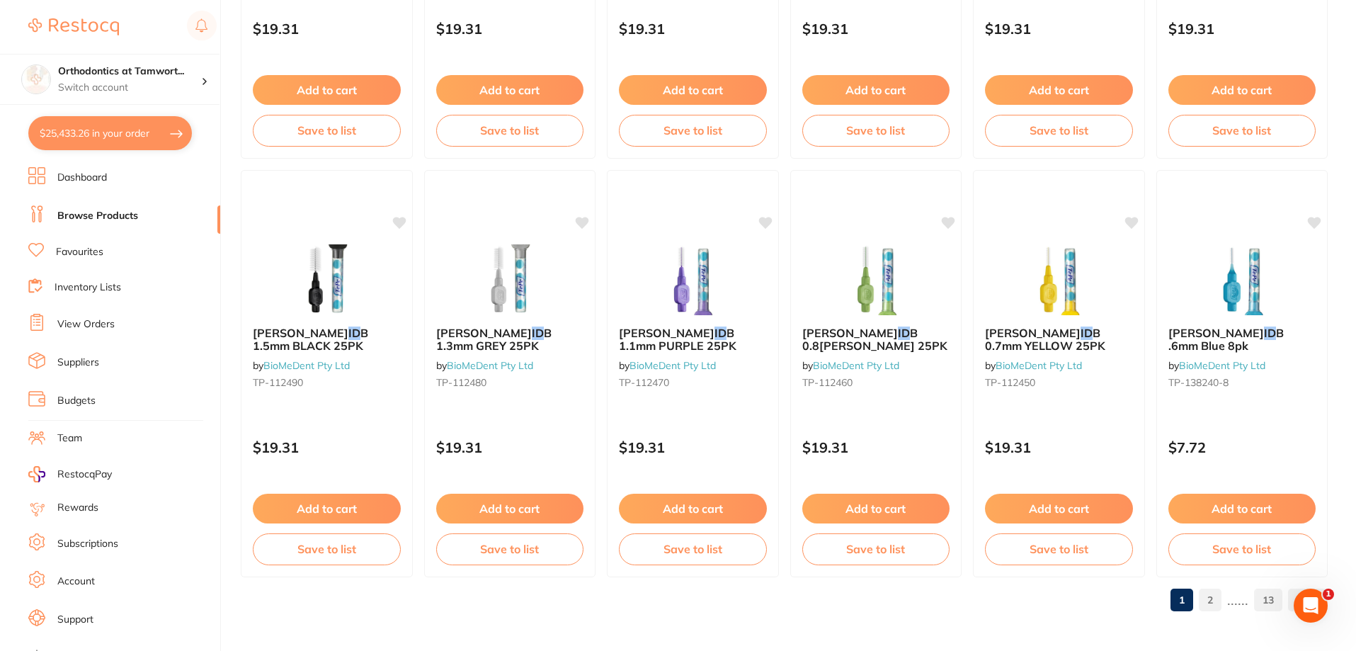
click at [1209, 601] on link "2" at bounding box center [1210, 600] width 23 height 28
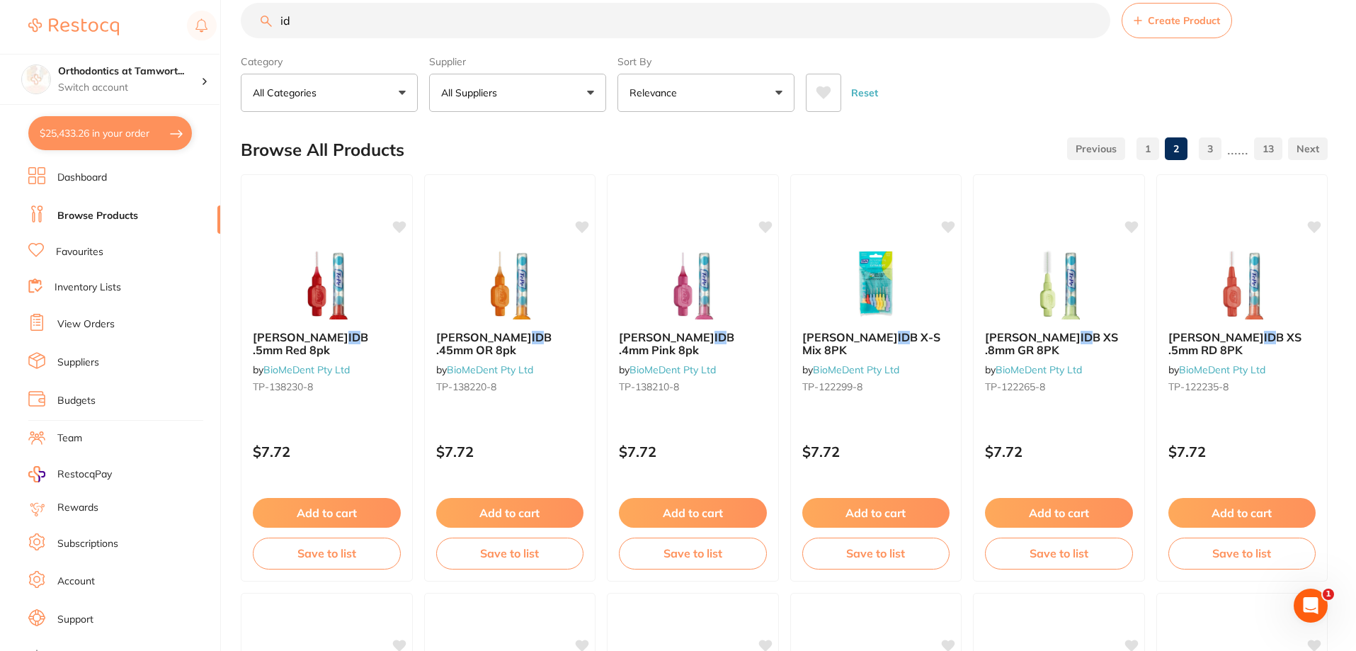
scroll to position [0, 0]
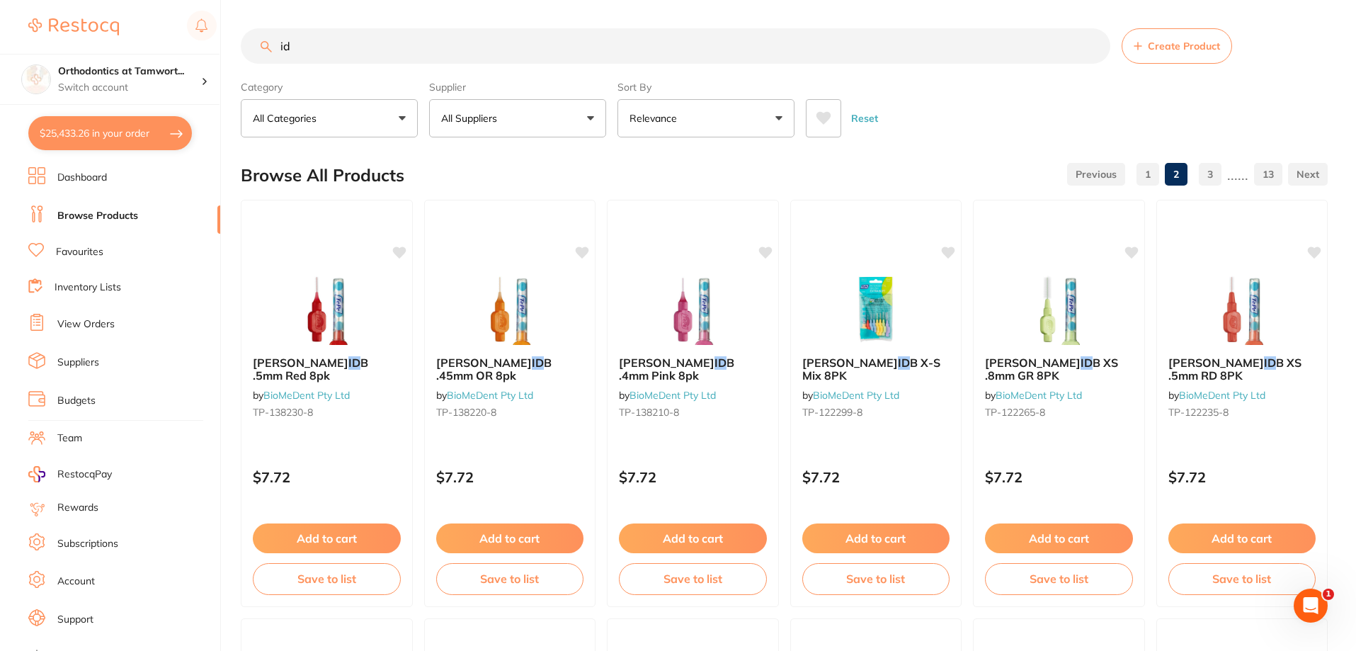
drag, startPoint x: 302, startPoint y: 38, endPoint x: 278, endPoint y: 35, distance: 24.2
click at [278, 35] on input "id" at bounding box center [675, 45] width 869 height 35
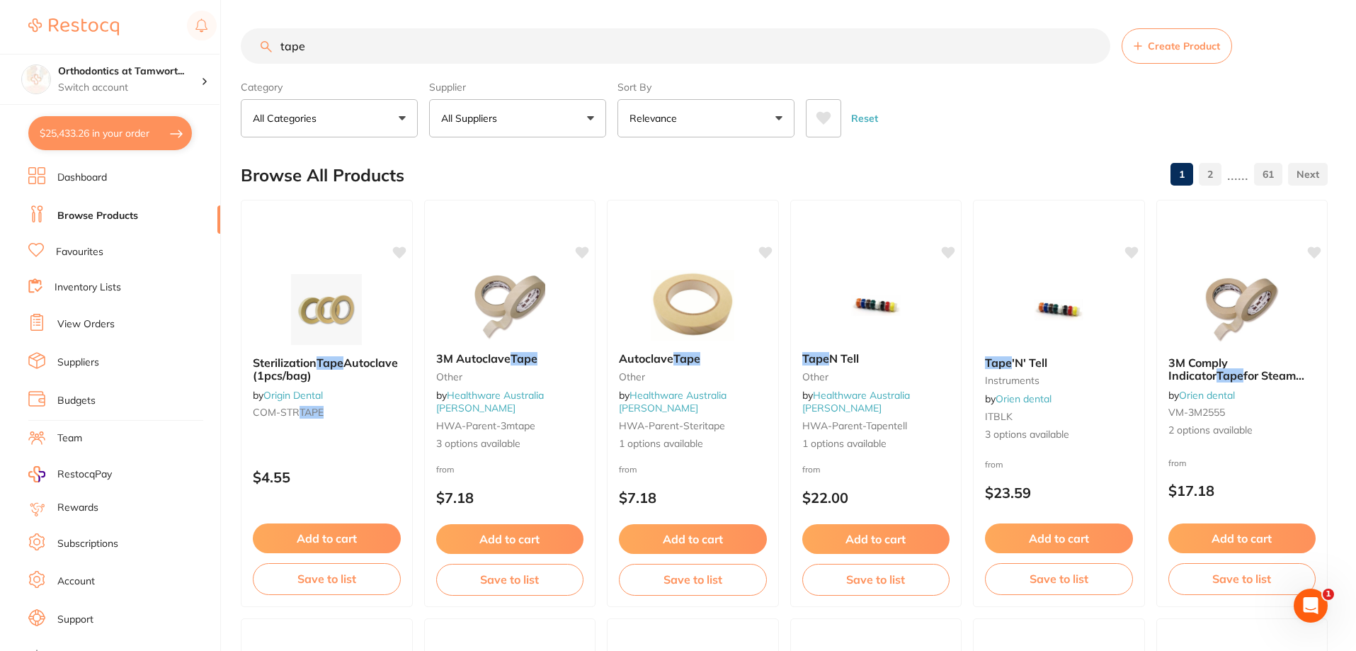
scroll to position [1, 0]
drag, startPoint x: 311, startPoint y: 47, endPoint x: 248, endPoint y: 57, distance: 63.7
click at [248, 57] on input "tape" at bounding box center [675, 45] width 869 height 35
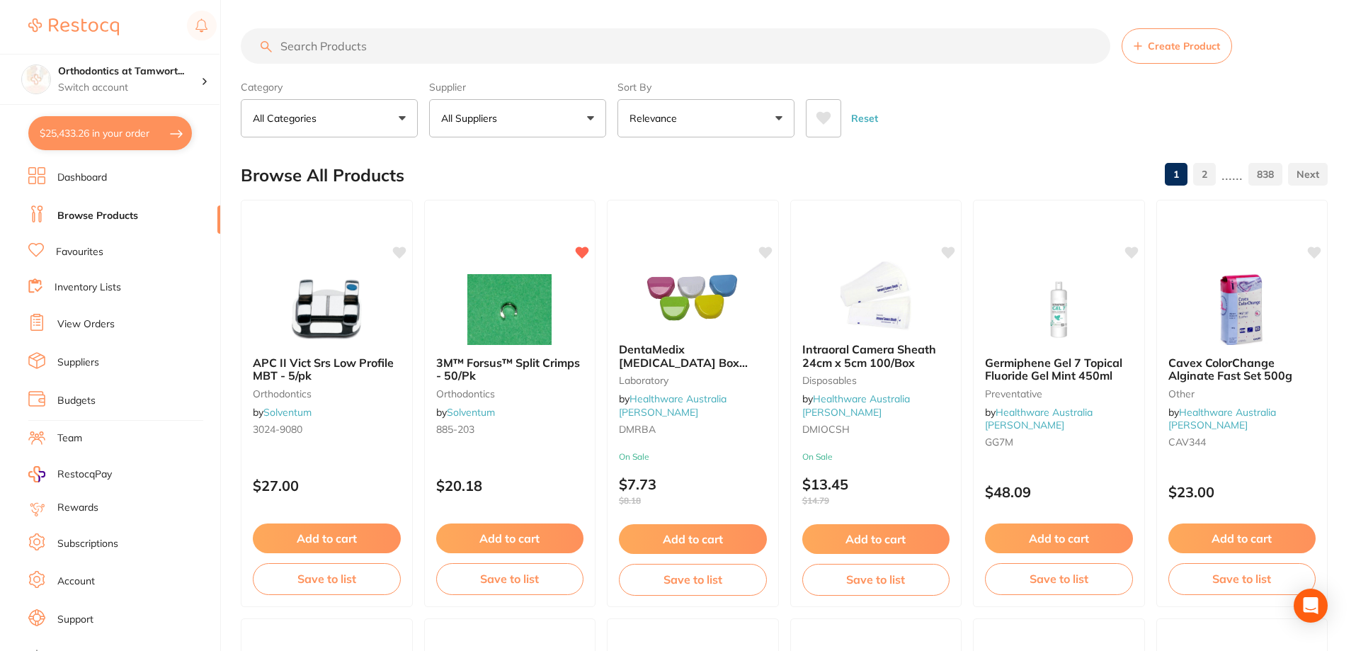
click at [302, 45] on input "search" at bounding box center [675, 45] width 869 height 35
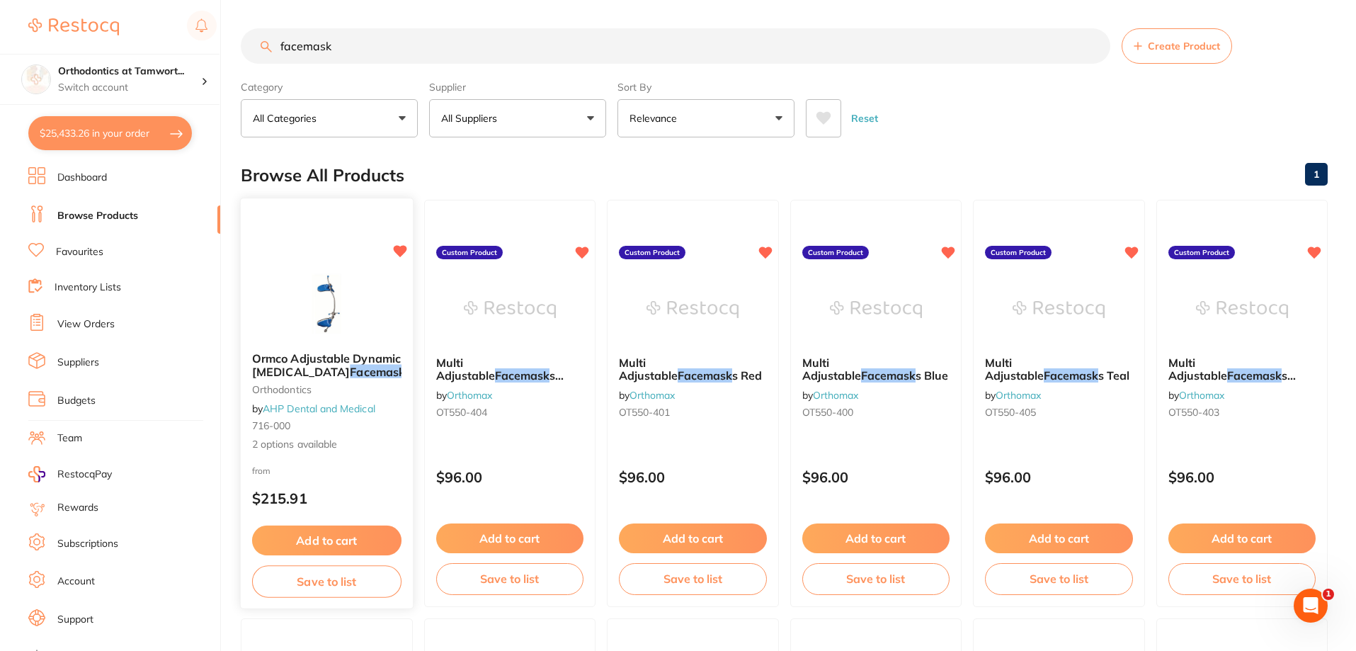
click at [396, 252] on icon at bounding box center [399, 251] width 13 height 12
click at [869, 312] on img at bounding box center [875, 309] width 93 height 72
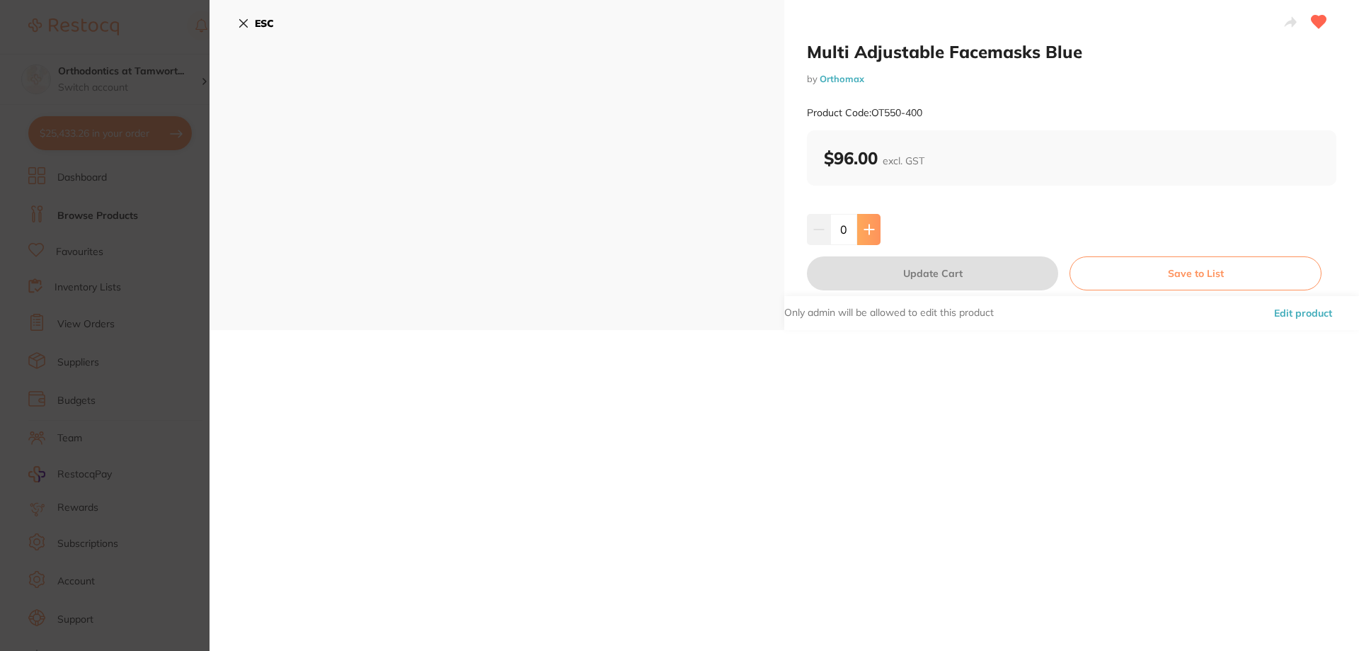
click at [868, 229] on icon at bounding box center [869, 228] width 9 height 9
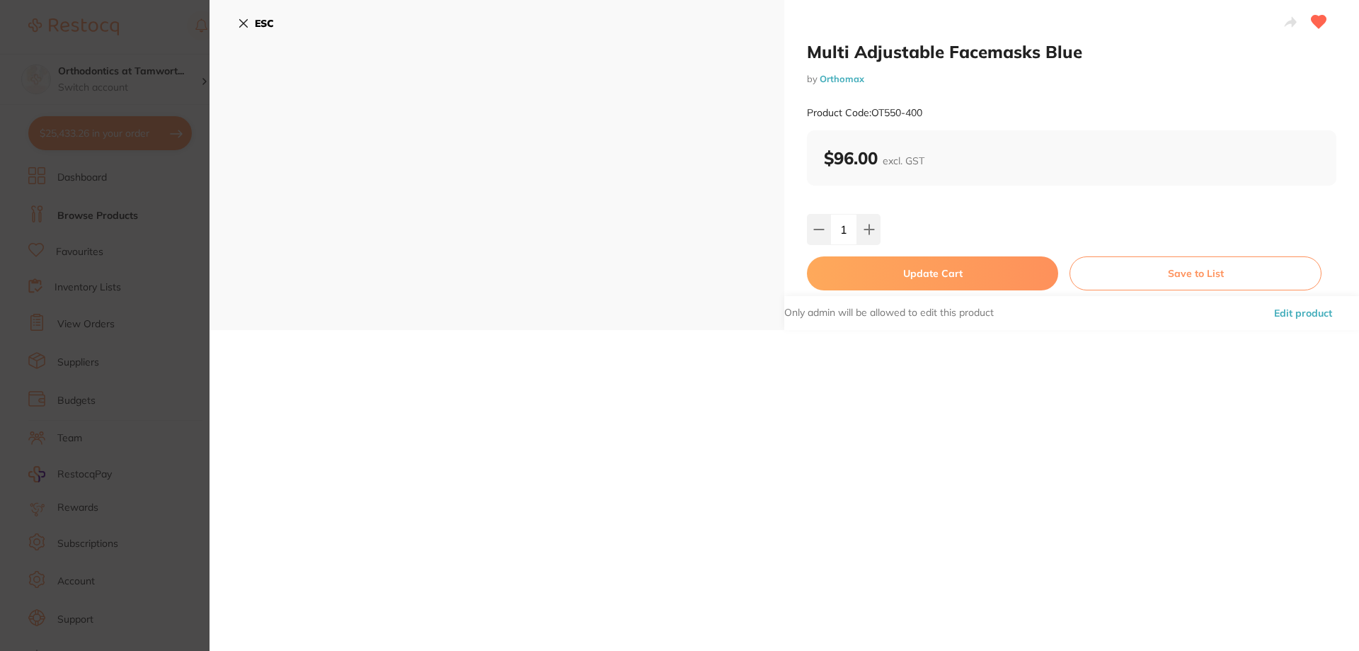
click at [926, 274] on button "Update Cart" at bounding box center [932, 273] width 251 height 34
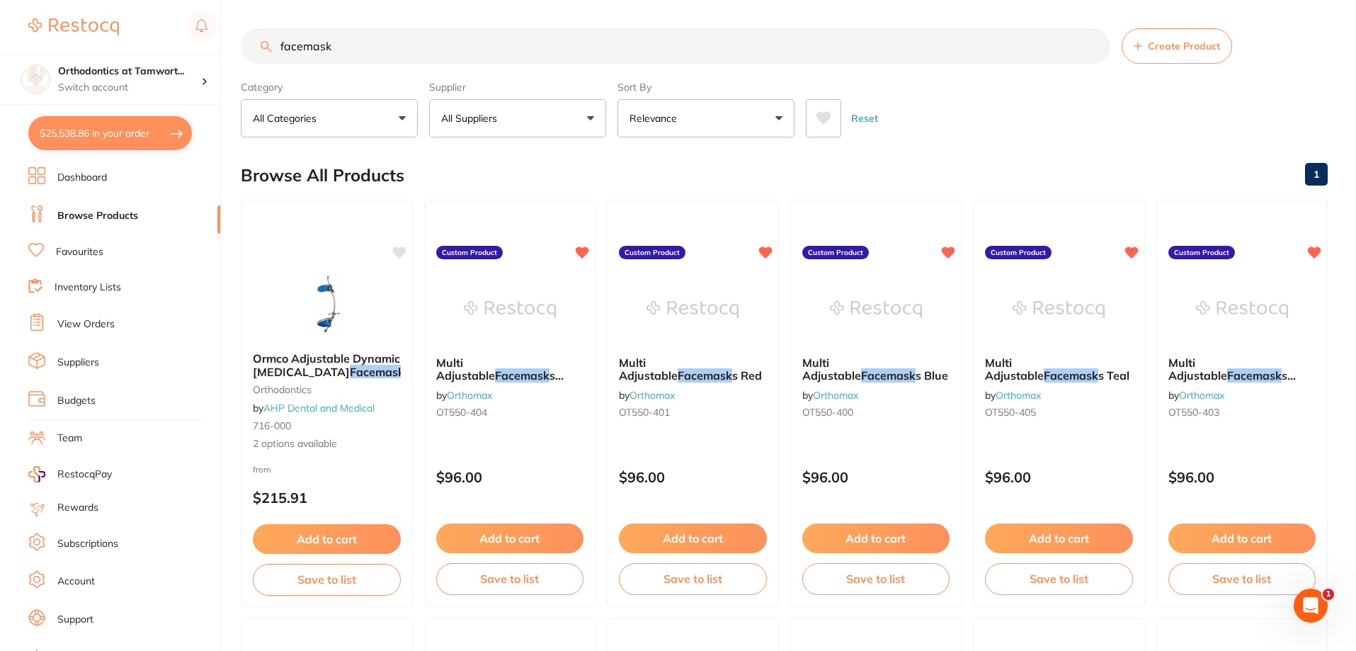
drag, startPoint x: 338, startPoint y: 48, endPoint x: 279, endPoint y: 52, distance: 58.9
click at [278, 51] on input "facemask" at bounding box center [675, 45] width 869 height 35
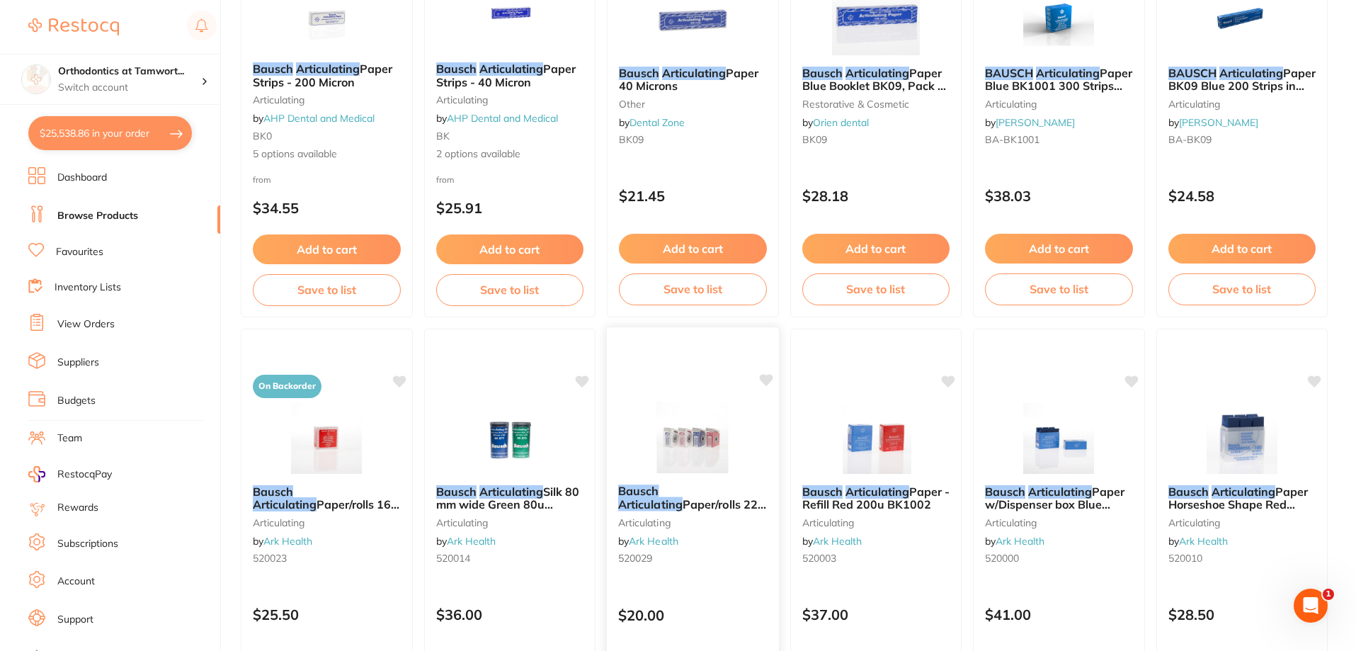
scroll to position [472, 0]
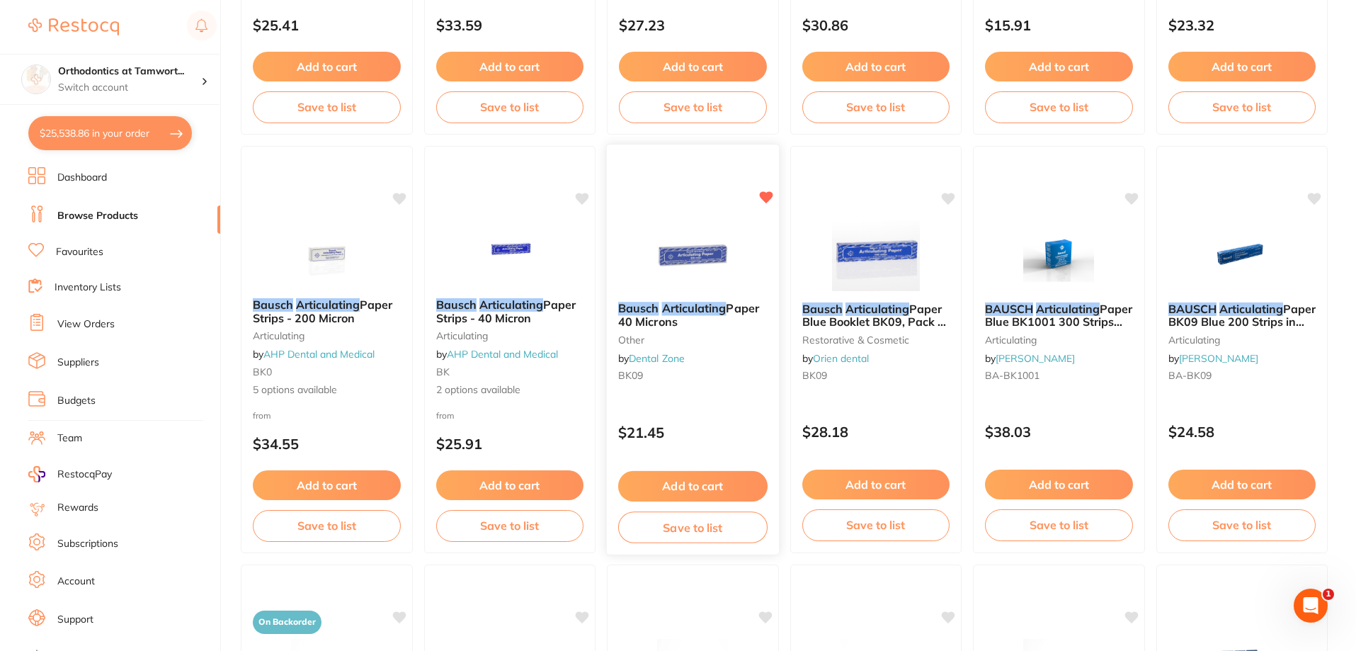
click at [695, 494] on button "Add to cart" at bounding box center [692, 486] width 149 height 30
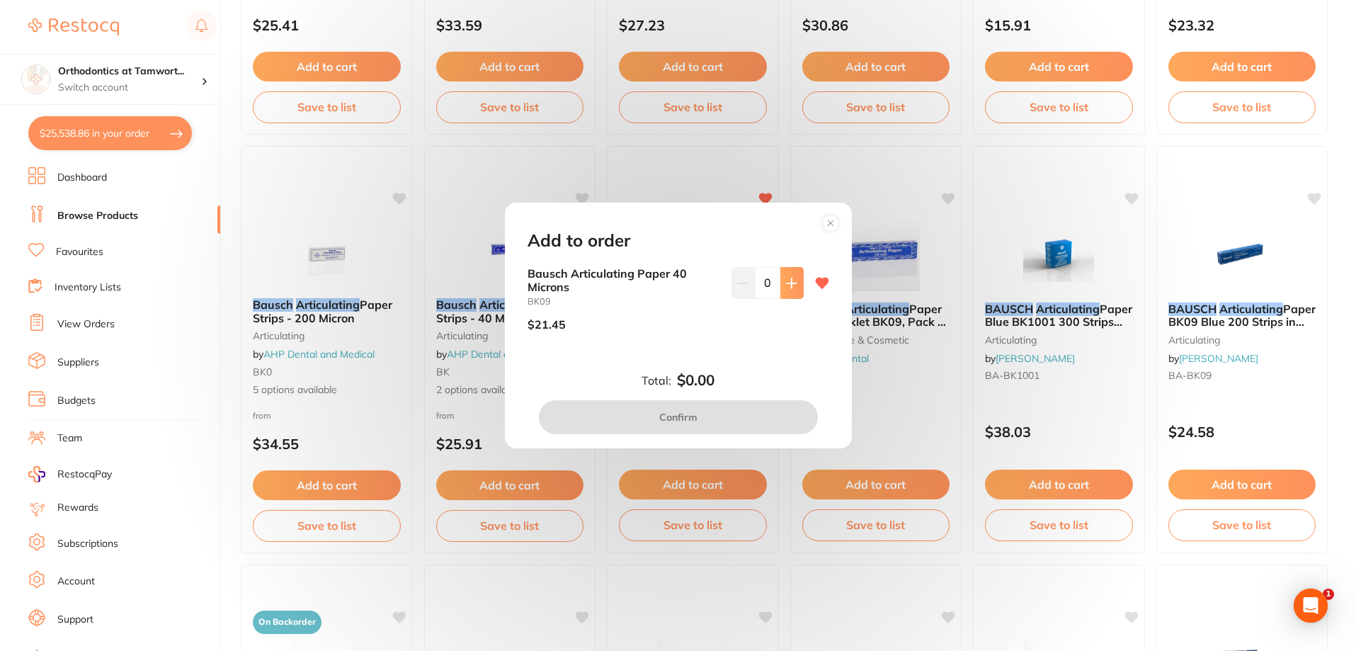
scroll to position [0, 0]
click at [789, 283] on icon at bounding box center [791, 282] width 9 height 9
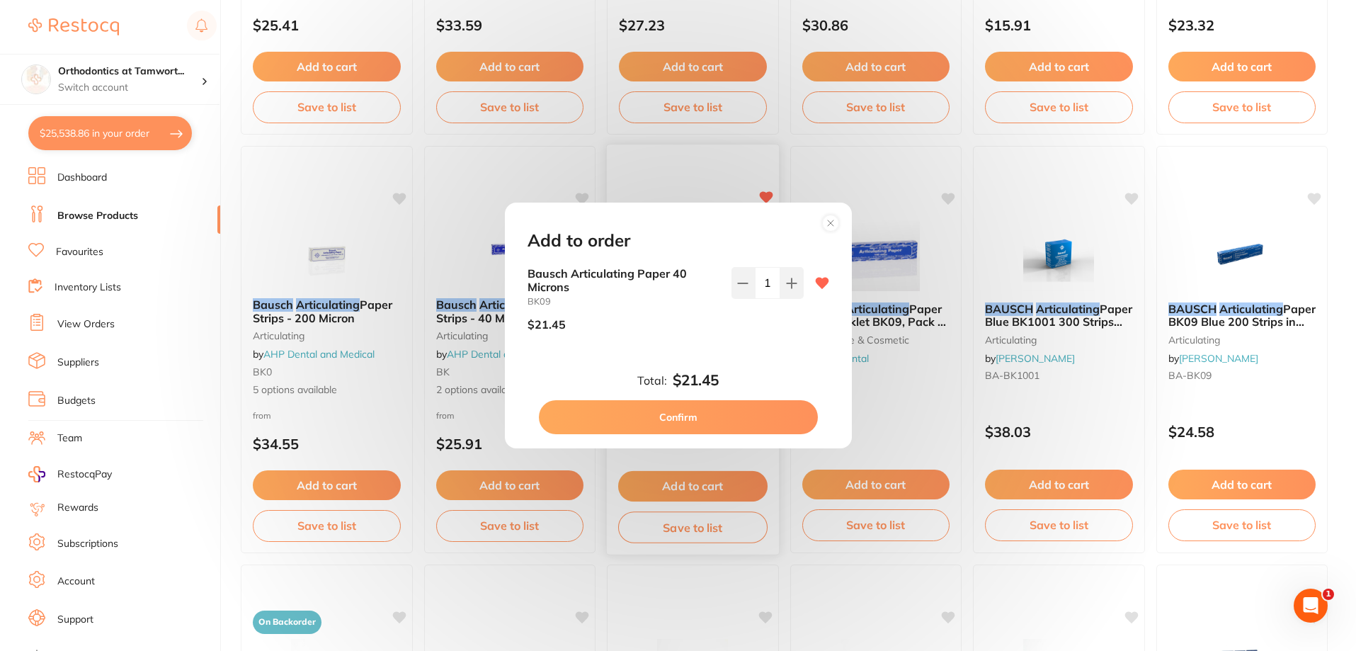
click at [726, 421] on button "Confirm" at bounding box center [678, 417] width 279 height 34
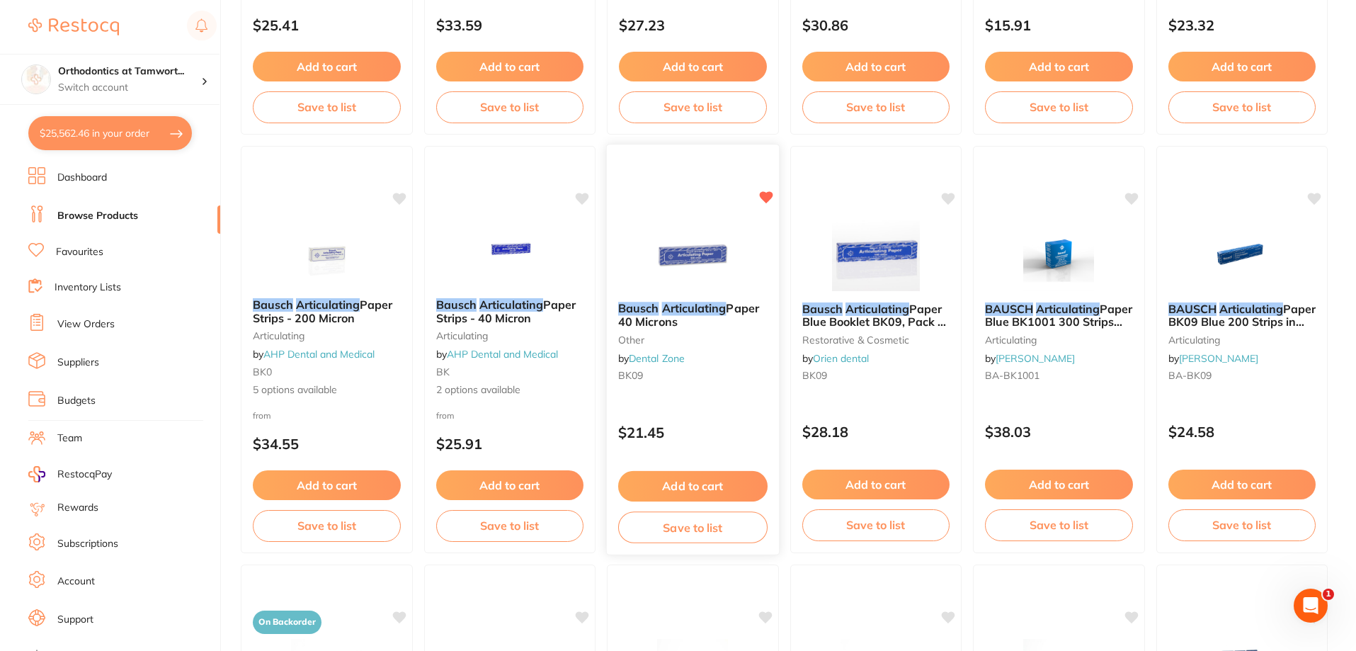
scroll to position [8565, 0]
click at [170, 131] on button "$25,562.46 in your order" at bounding box center [110, 133] width 164 height 34
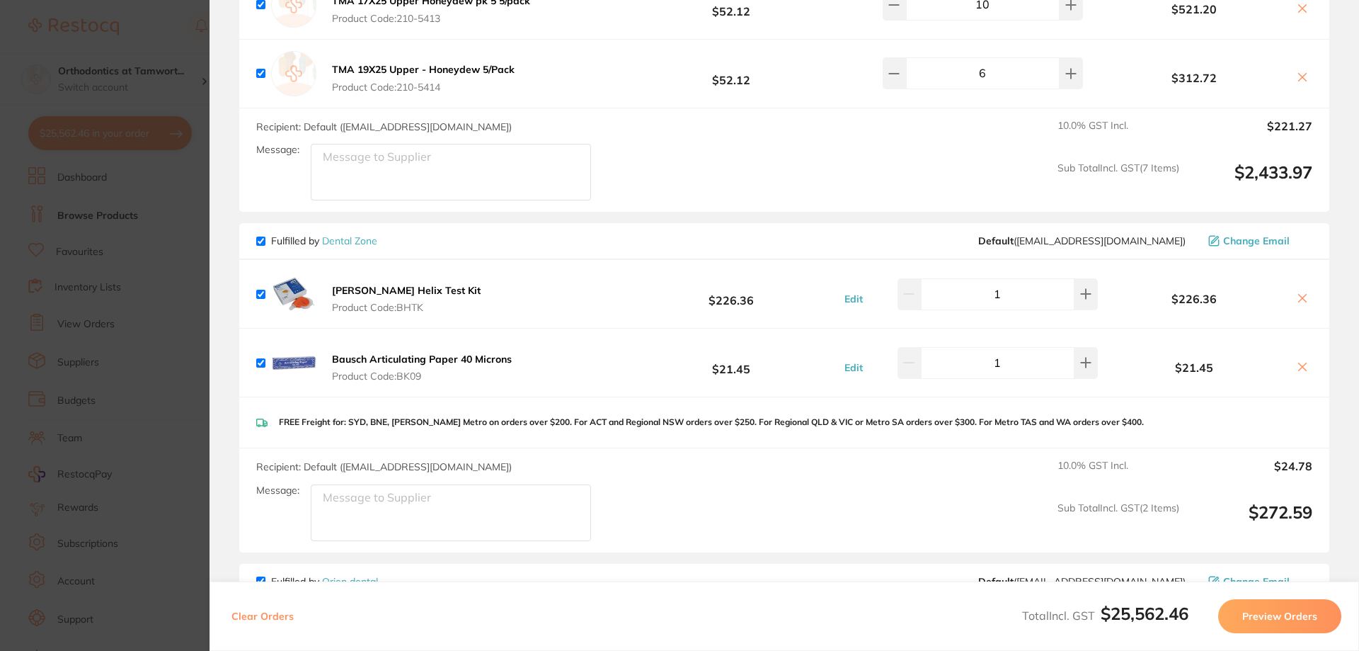
scroll to position [5768, 0]
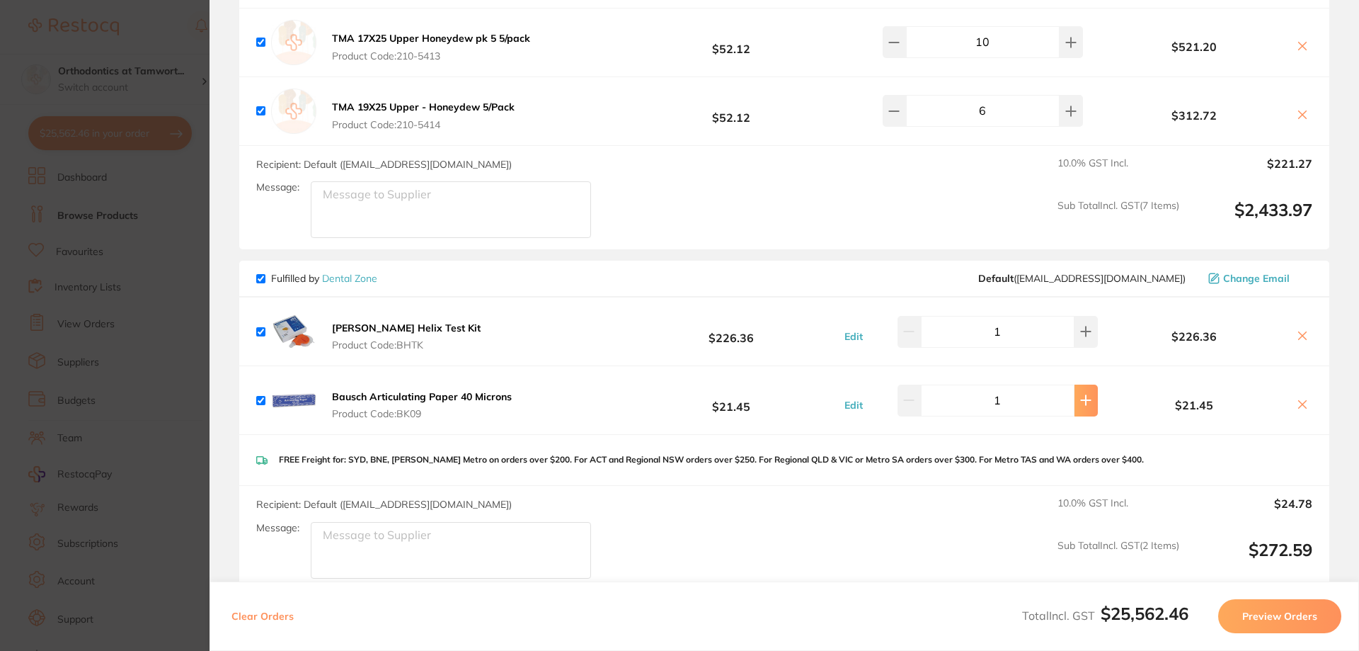
click at [1075, 384] on button at bounding box center [1086, 399] width 23 height 31
click at [1080, 387] on button at bounding box center [1086, 399] width 23 height 31
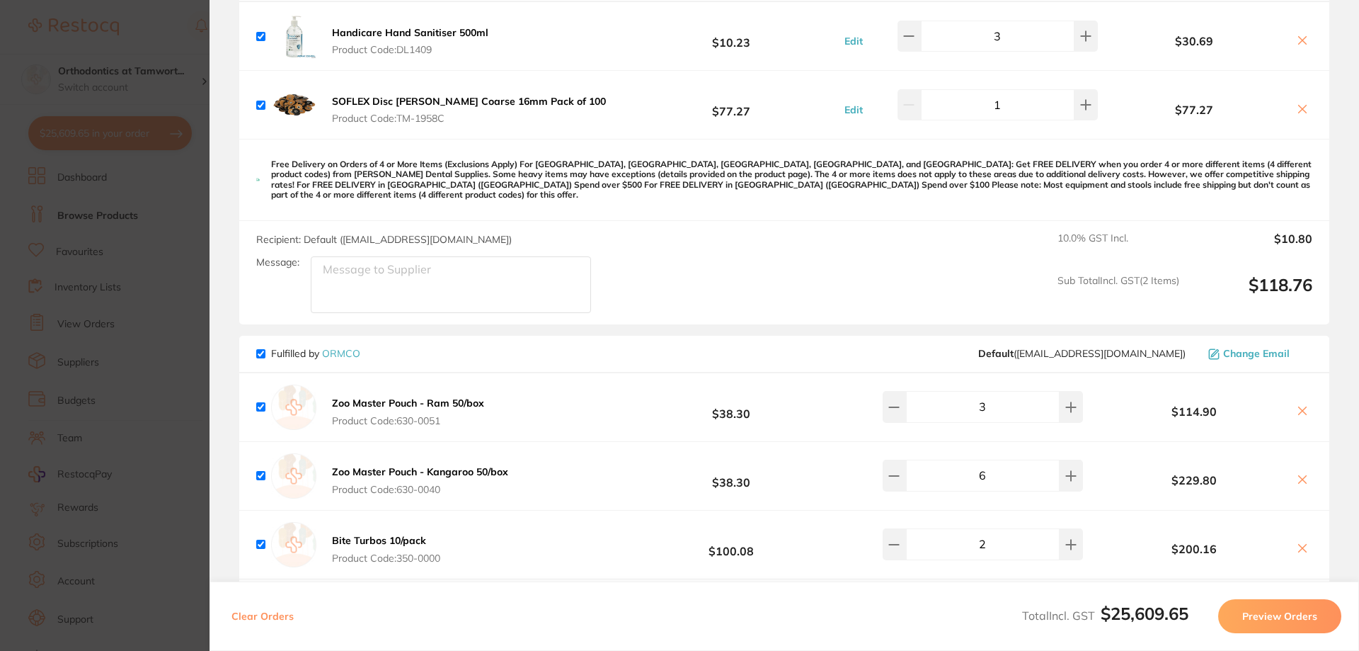
scroll to position [4823, 0]
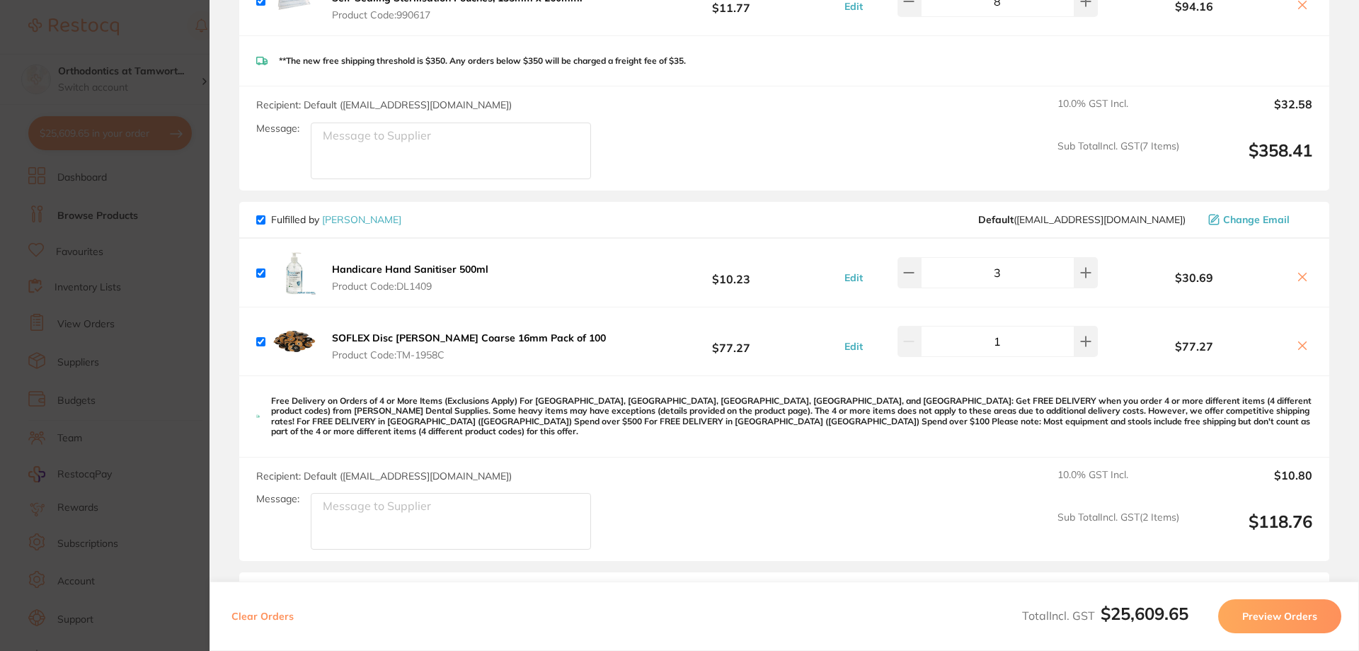
click at [182, 46] on section "Update RRP Set your pre negotiated price for this item. Item Agreed RRP (excl. …" at bounding box center [679, 325] width 1359 height 651
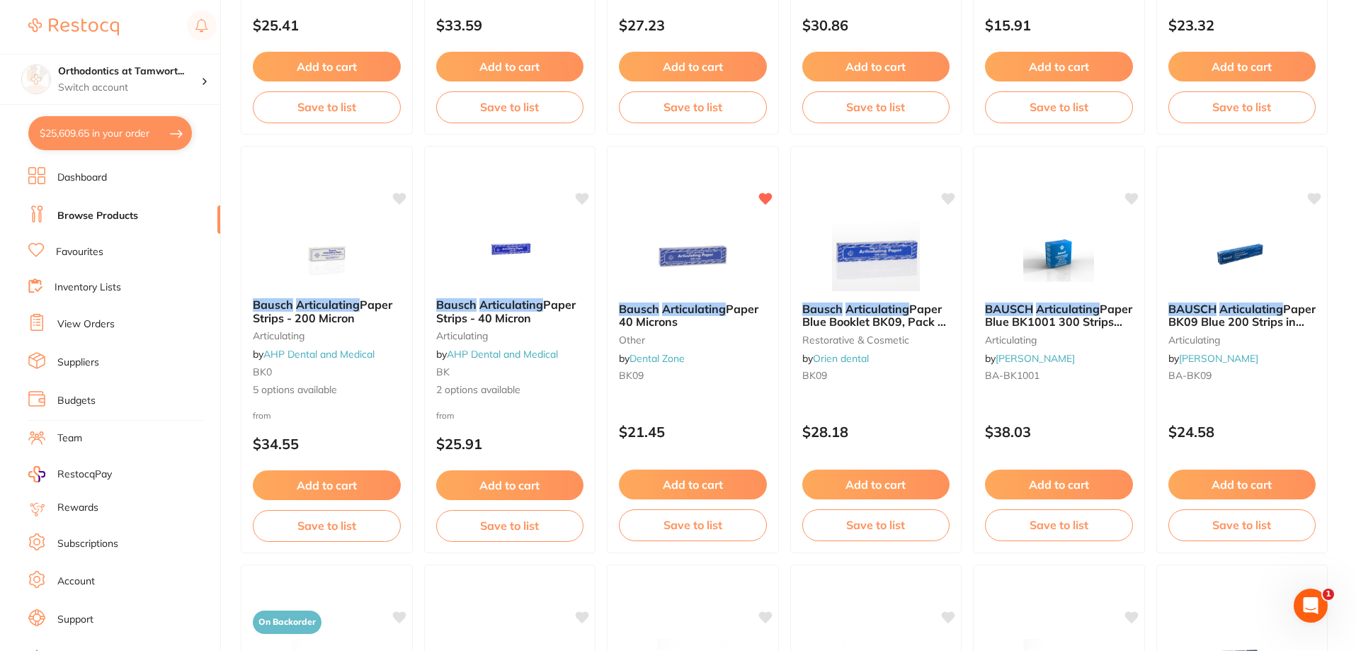
scroll to position [0, 0]
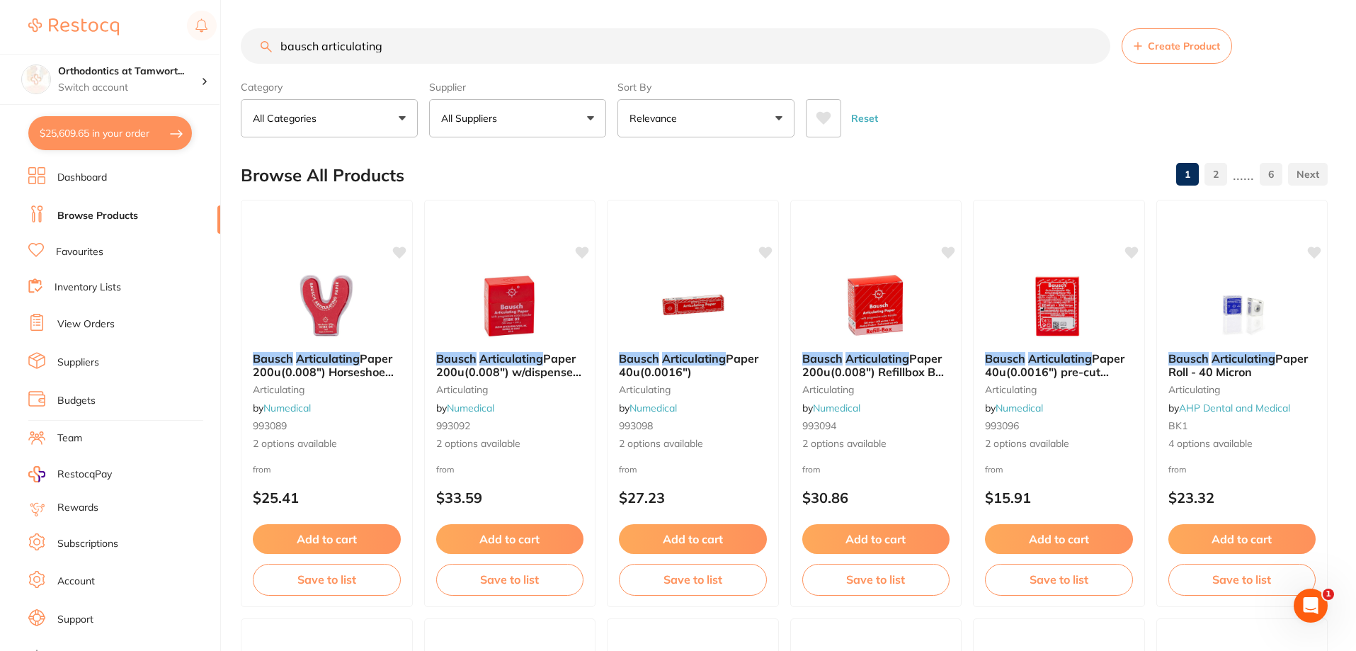
drag, startPoint x: 392, startPoint y: 47, endPoint x: 280, endPoint y: 50, distance: 111.2
click at [280, 50] on input "bausch articulating" at bounding box center [675, 45] width 869 height 35
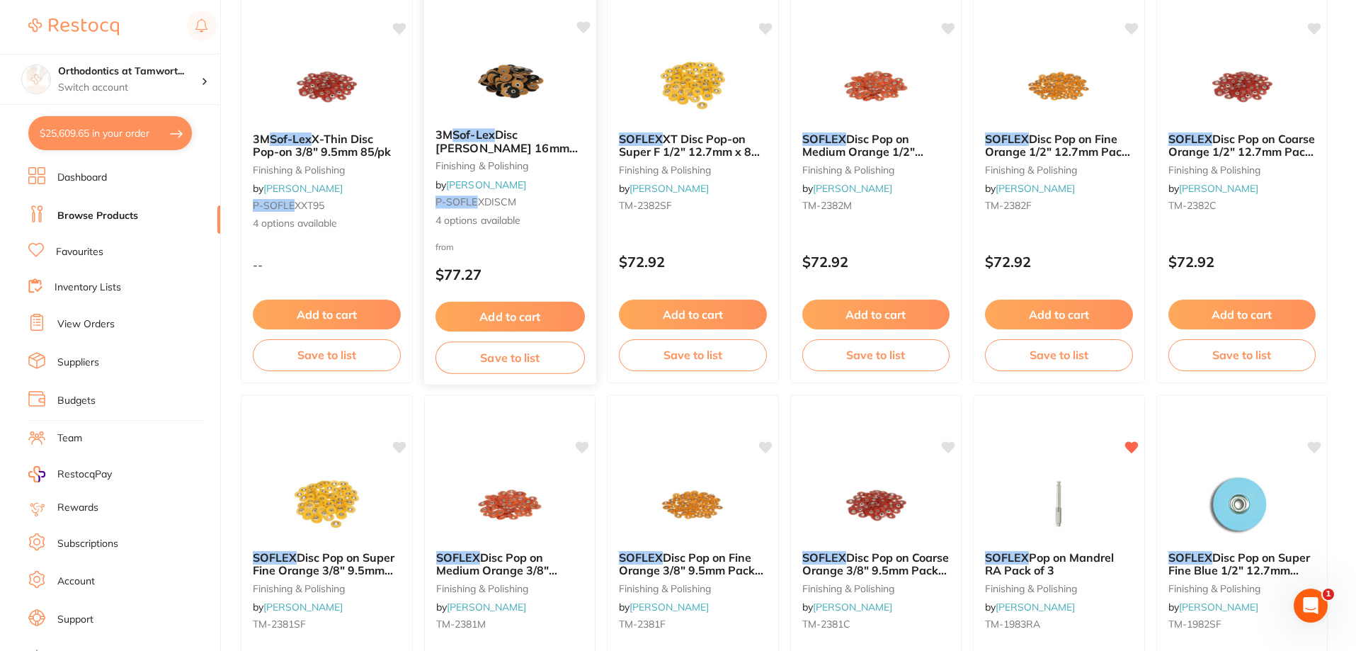
scroll to position [236, 0]
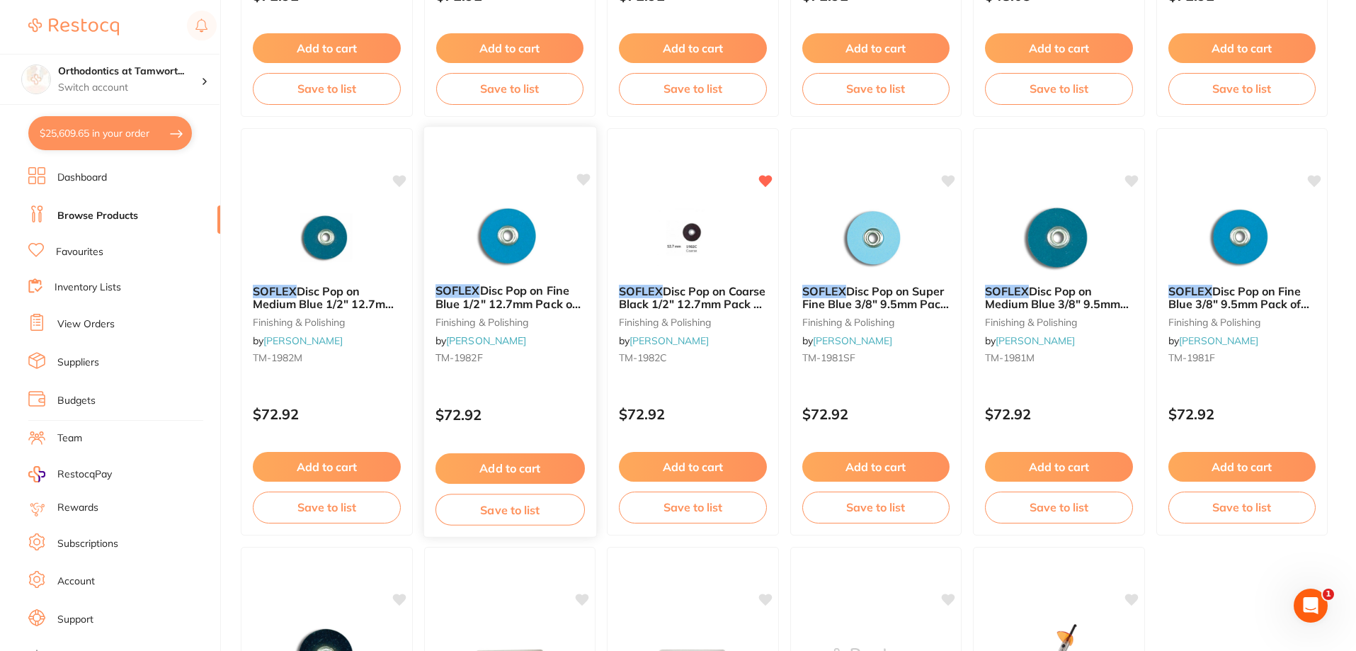
scroll to position [944, 0]
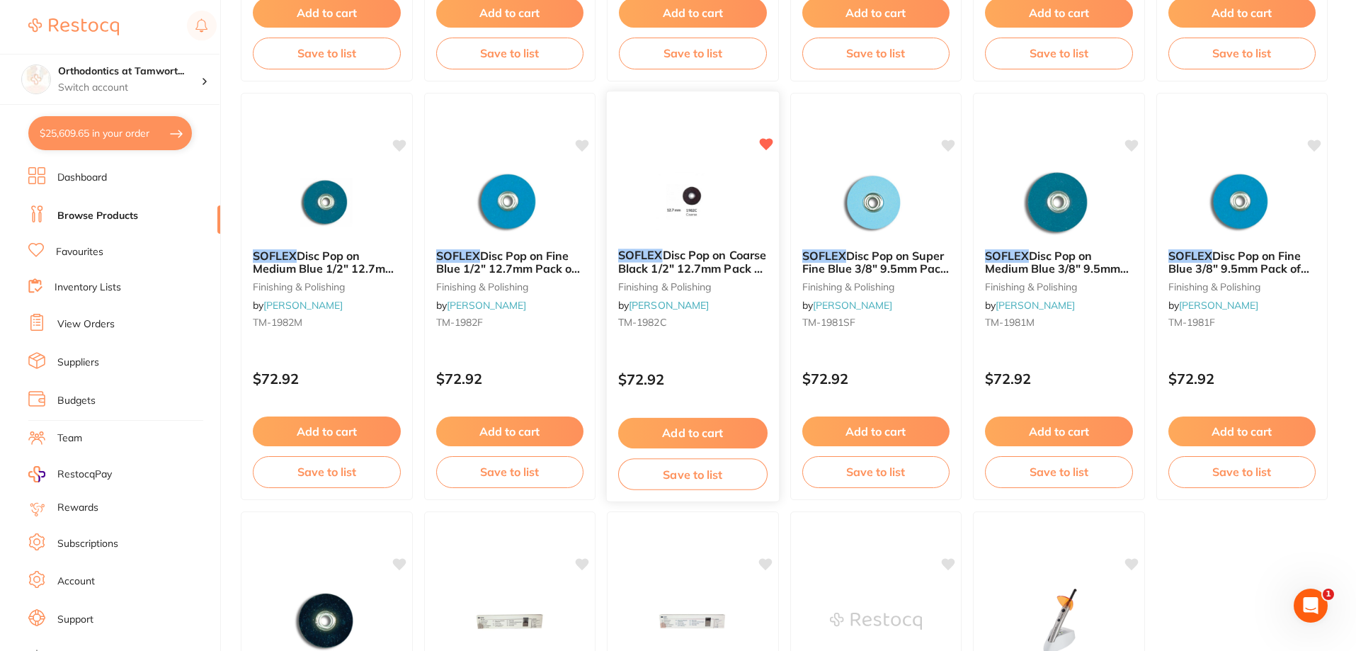
type input "soflex"
click at [680, 266] on span "Disc Pop on Coarse Black 1/2" 12.7mm Pack of 85" at bounding box center [692, 268] width 148 height 40
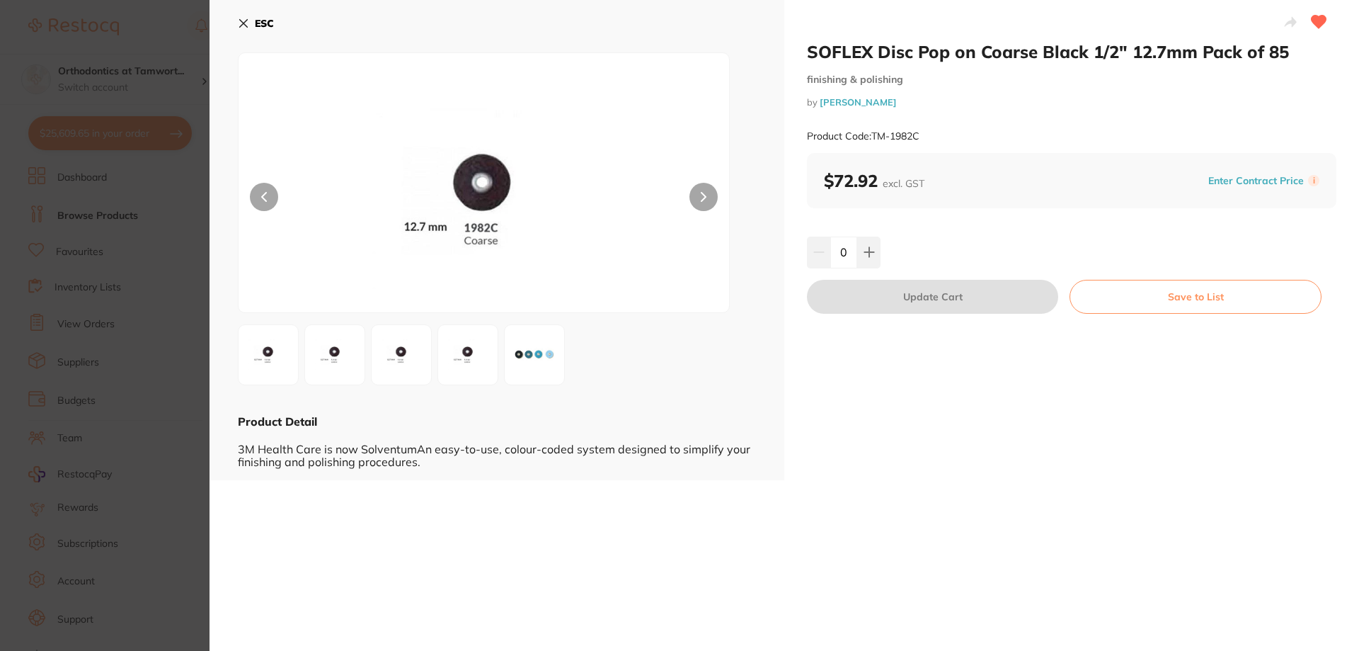
click at [264, 22] on b "ESC" at bounding box center [264, 23] width 19 height 13
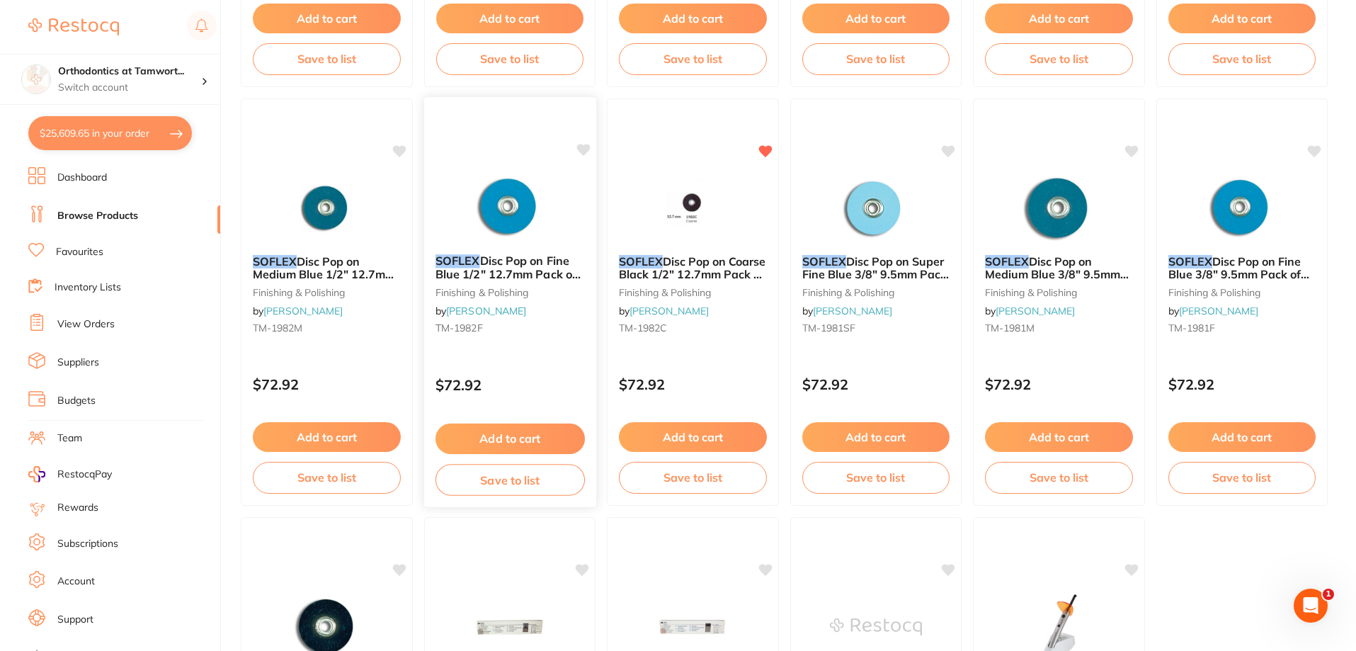
scroll to position [944, 0]
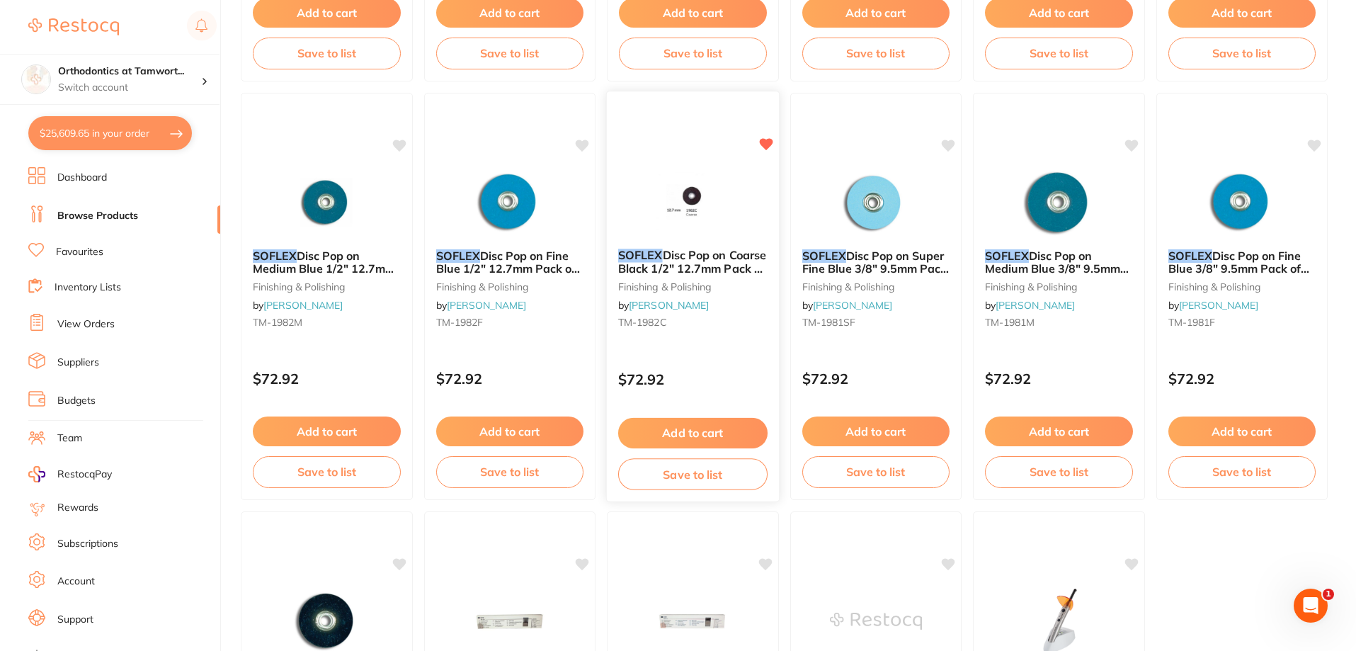
click at [703, 430] on button "Add to cart" at bounding box center [692, 433] width 149 height 30
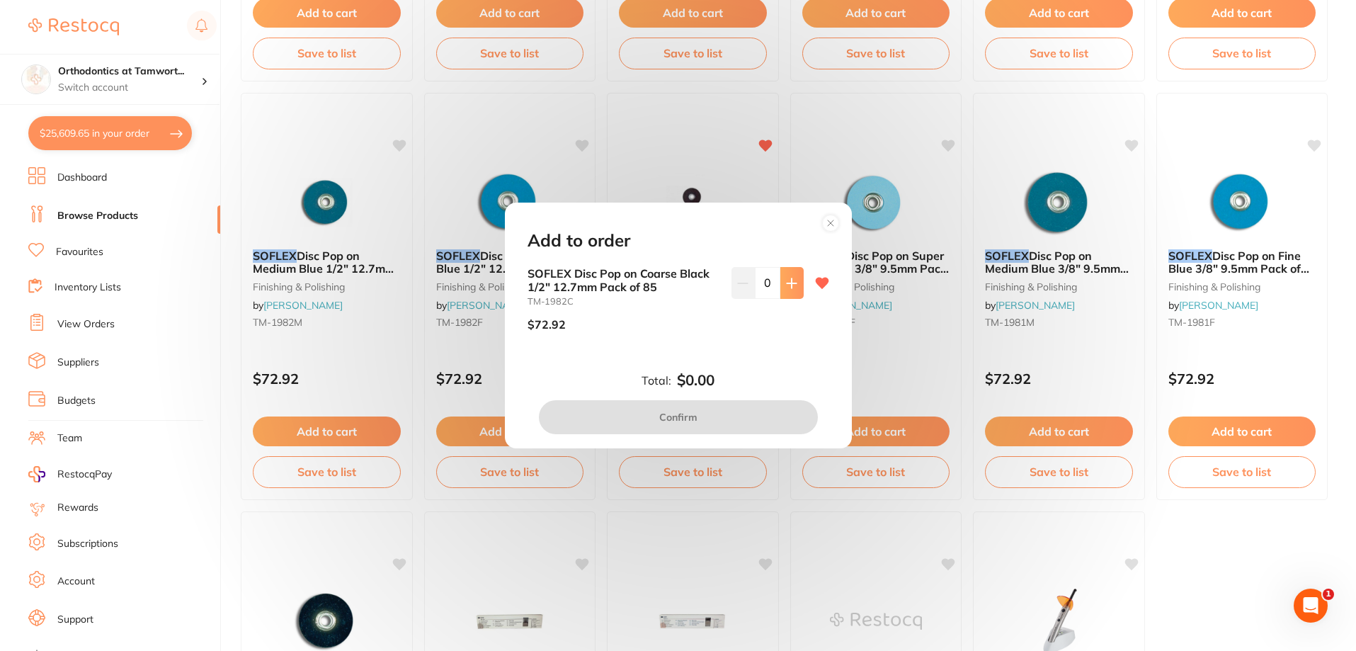
scroll to position [0, 0]
click at [786, 285] on icon at bounding box center [791, 283] width 11 height 11
type input "1"
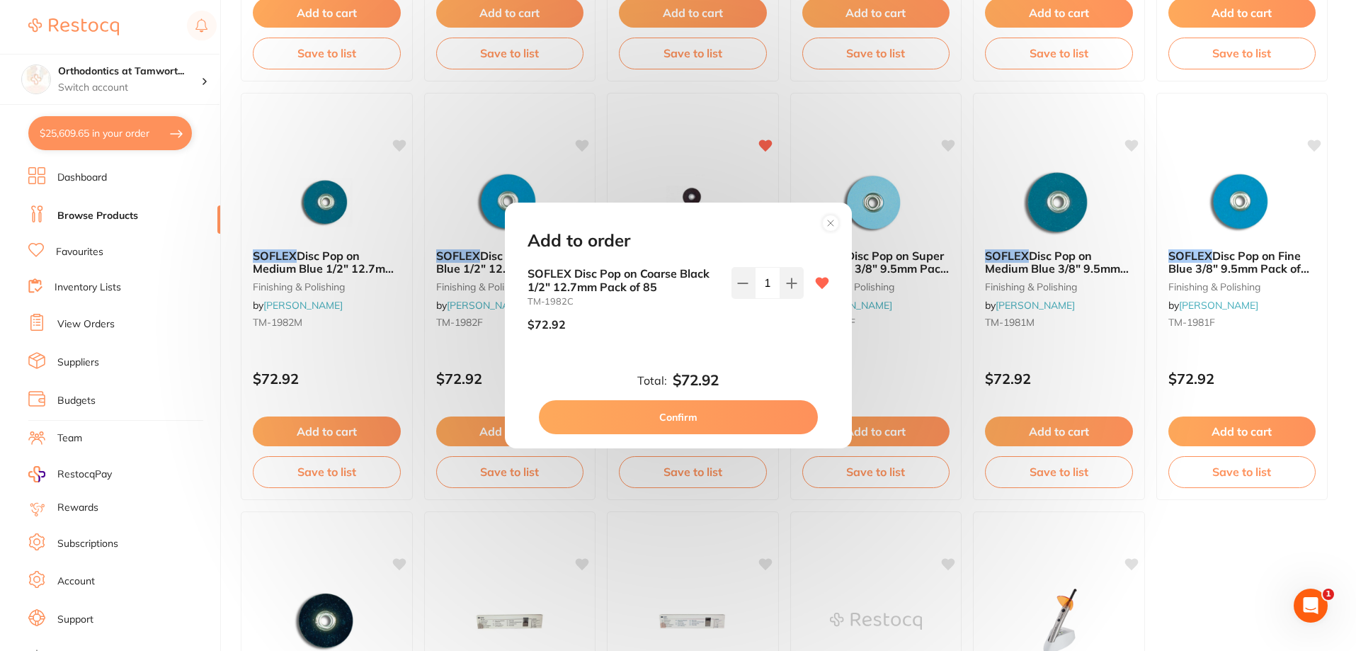
click at [695, 420] on button "Confirm" at bounding box center [678, 417] width 279 height 34
checkbox input "false"
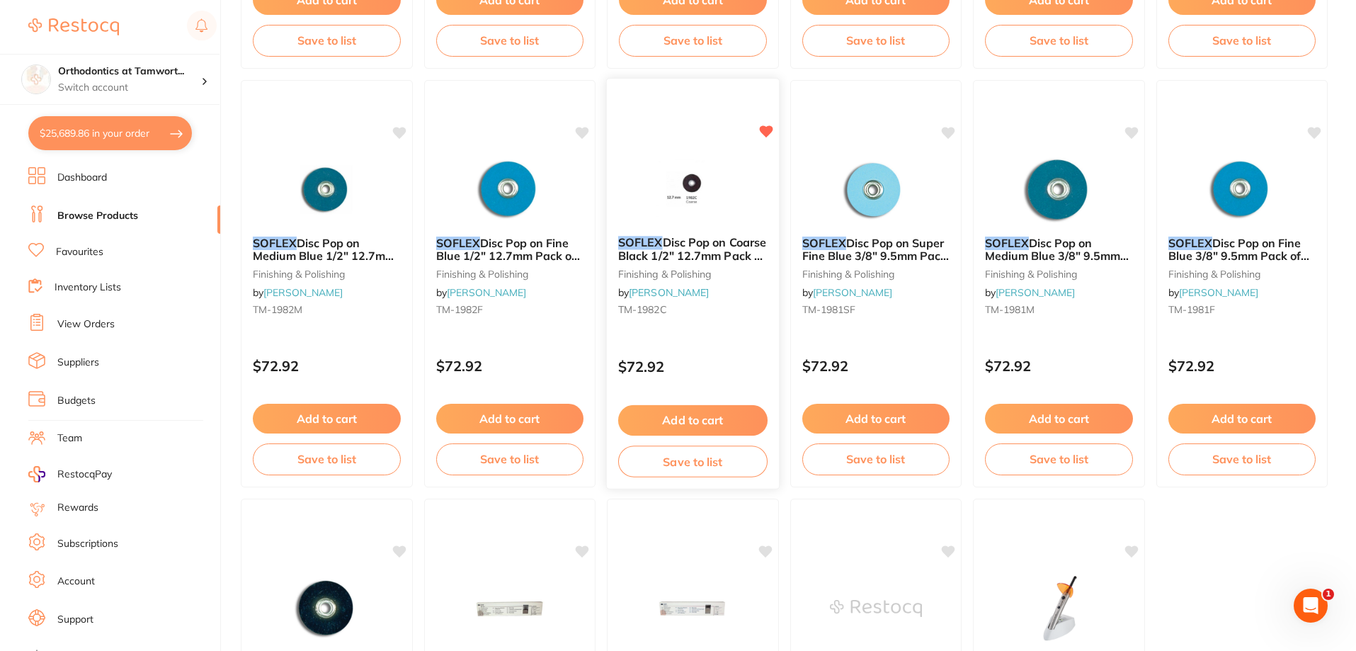
scroll to position [944, 0]
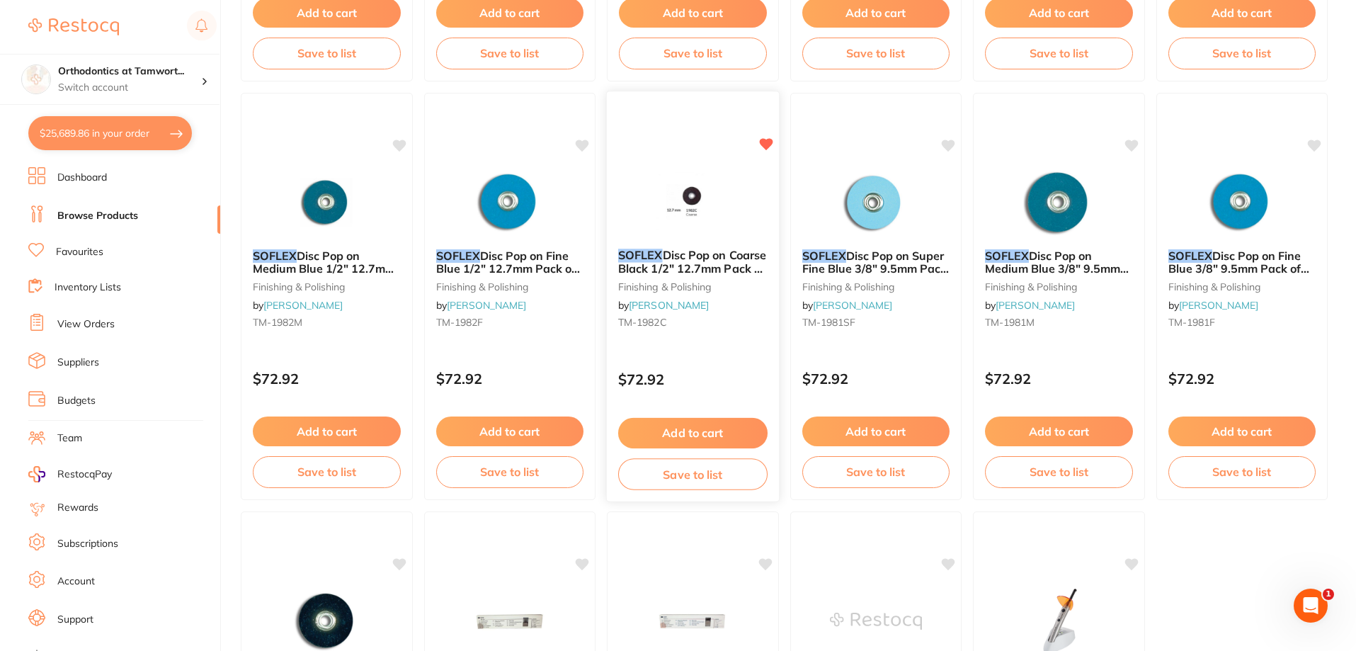
click at [696, 477] on button "Save to list" at bounding box center [692, 474] width 149 height 32
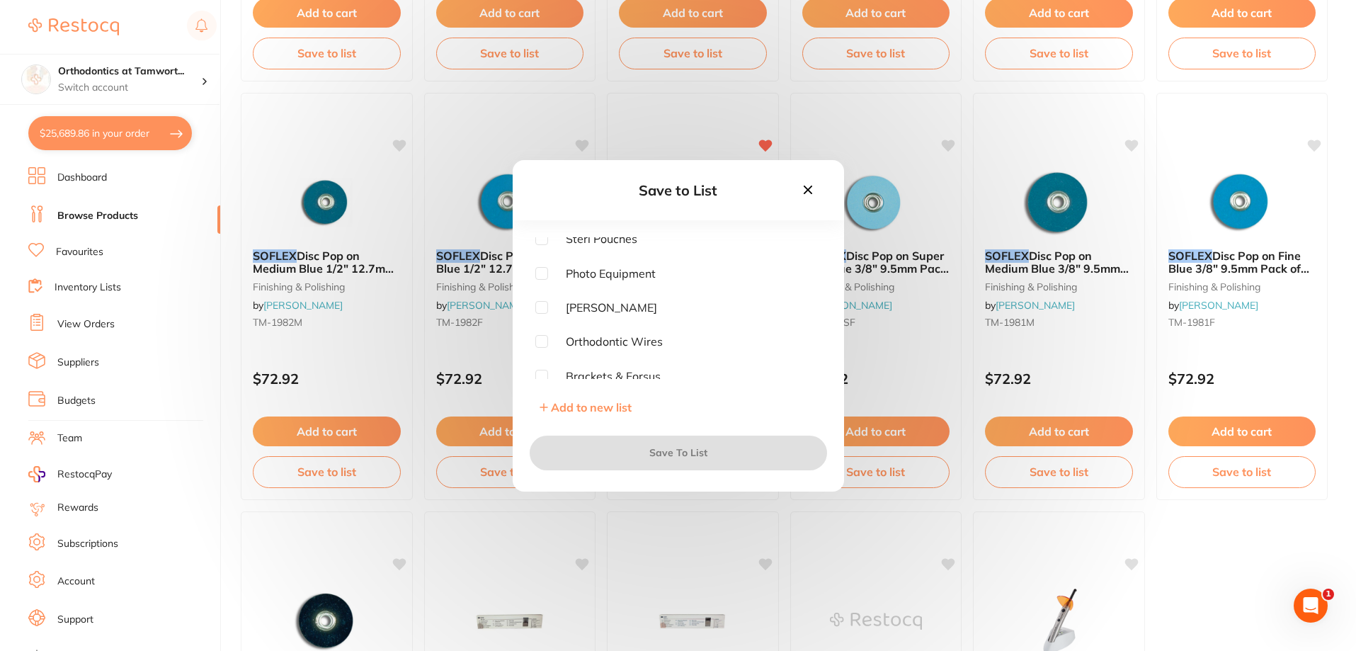
scroll to position [285, 0]
click at [537, 371] on input "checkbox" at bounding box center [541, 369] width 13 height 13
checkbox input "true"
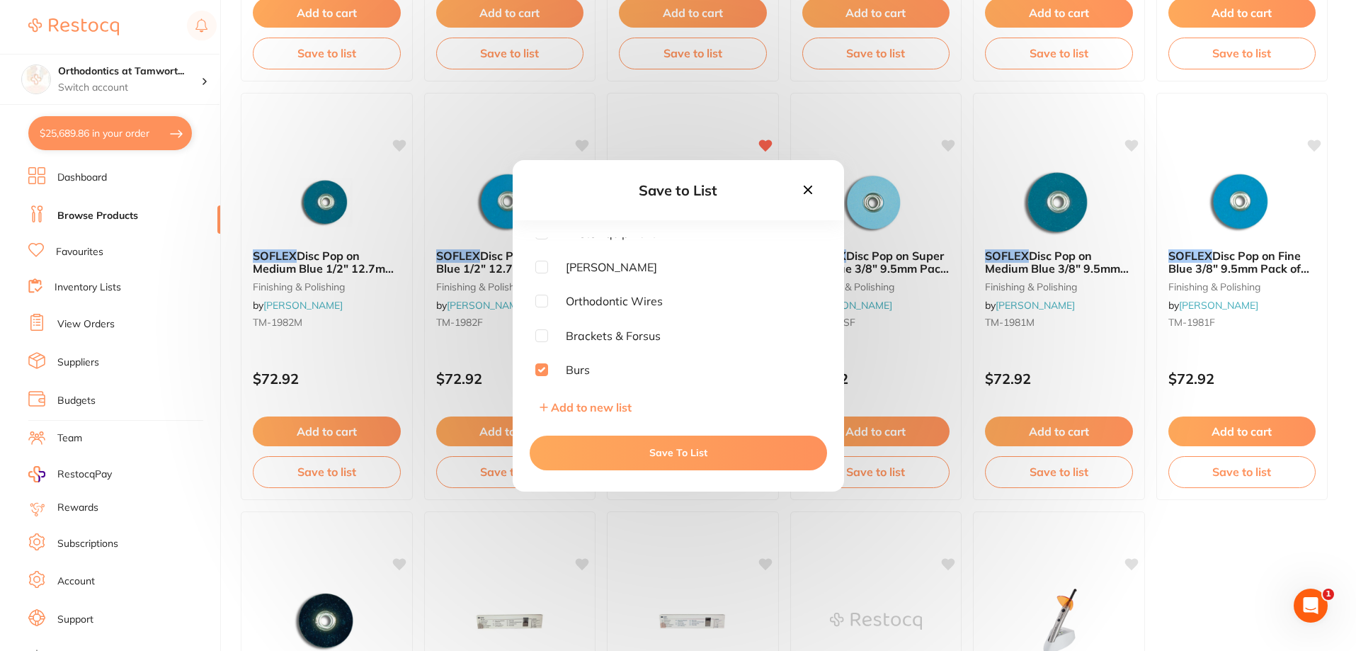
click at [660, 456] on button "Save To List" at bounding box center [678, 452] width 297 height 34
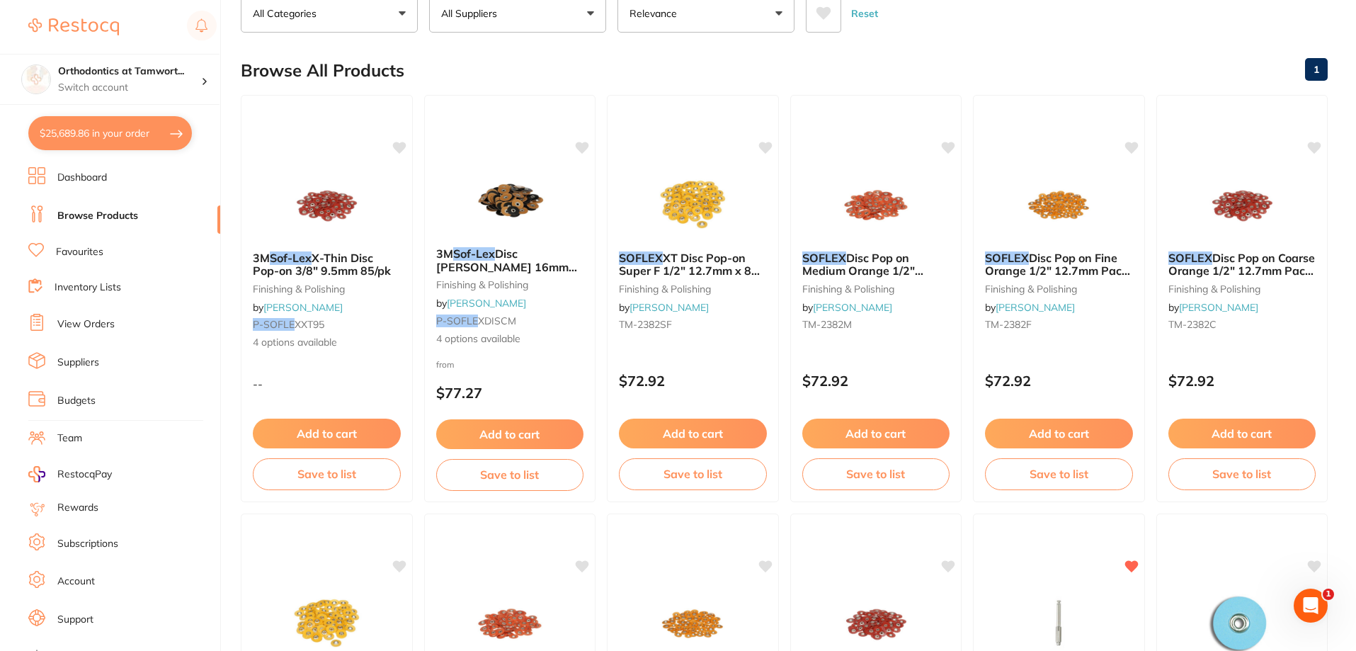
scroll to position [577, 0]
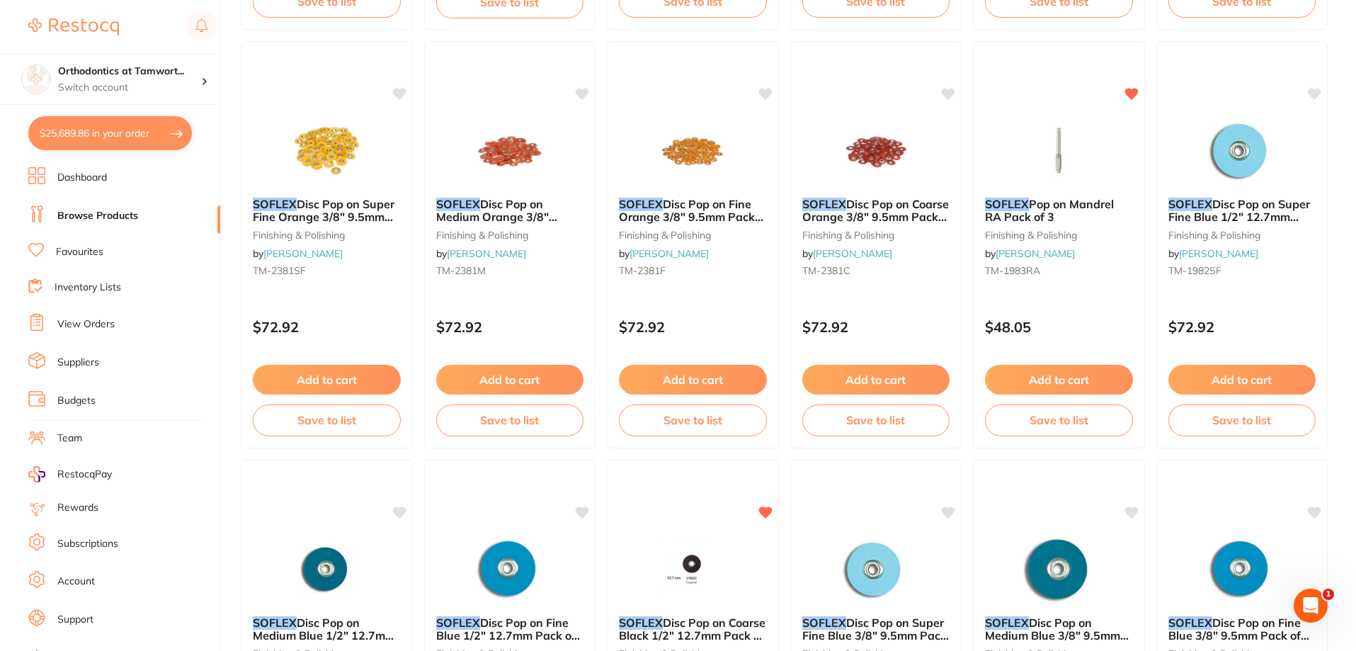
click at [176, 135] on button "$25,689.86 in your order" at bounding box center [110, 133] width 164 height 34
checkbox input "true"
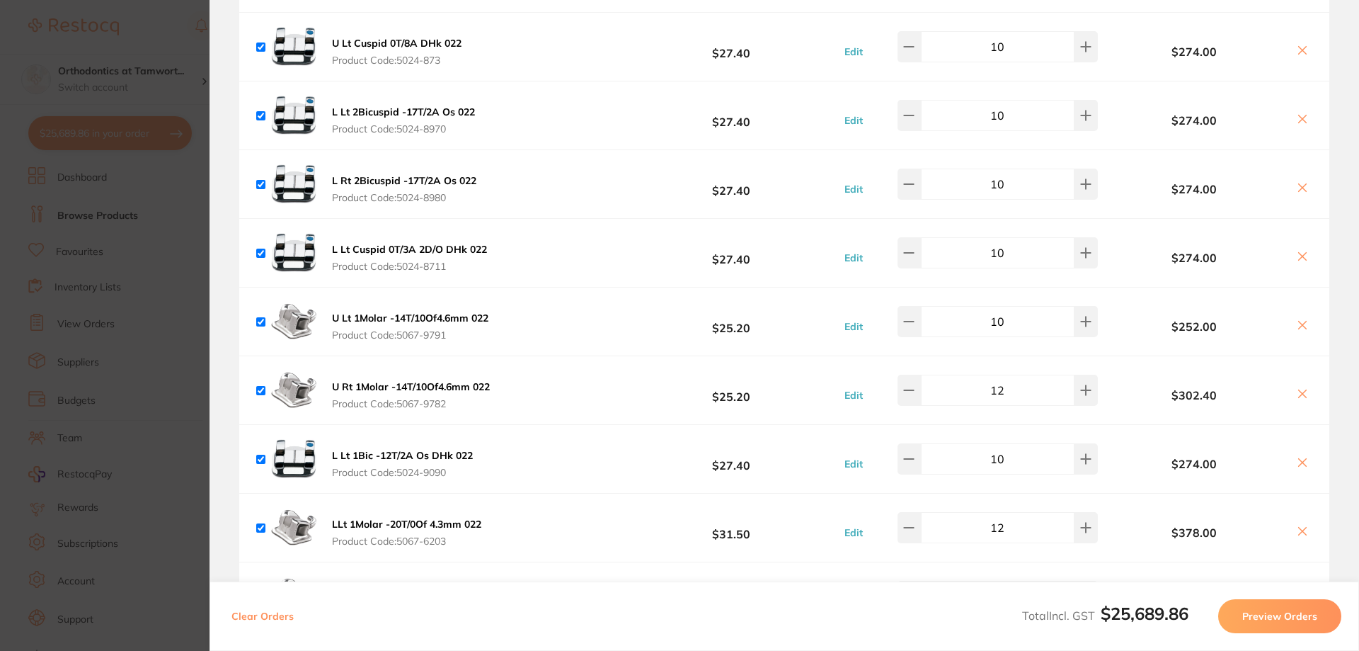
scroll to position [2463, 0]
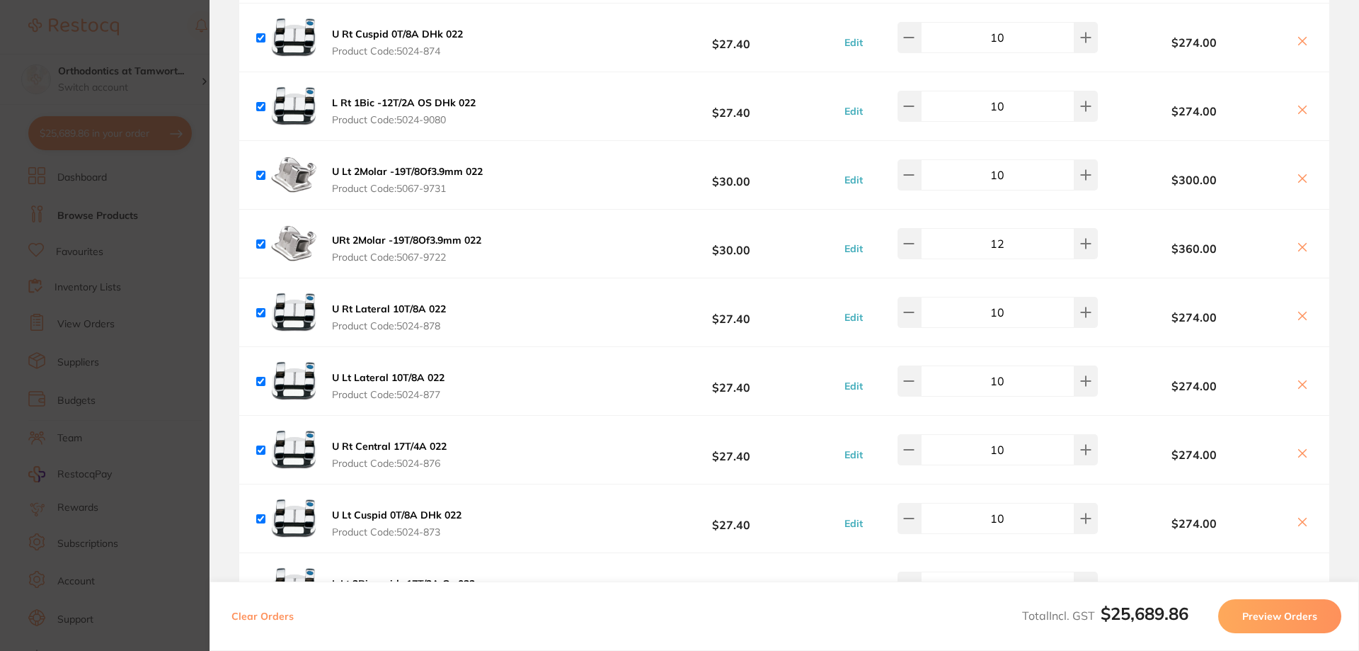
click at [181, 19] on section "Update RRP Set your pre negotiated price for this item. Item Agreed RRP (excl. …" at bounding box center [679, 325] width 1359 height 651
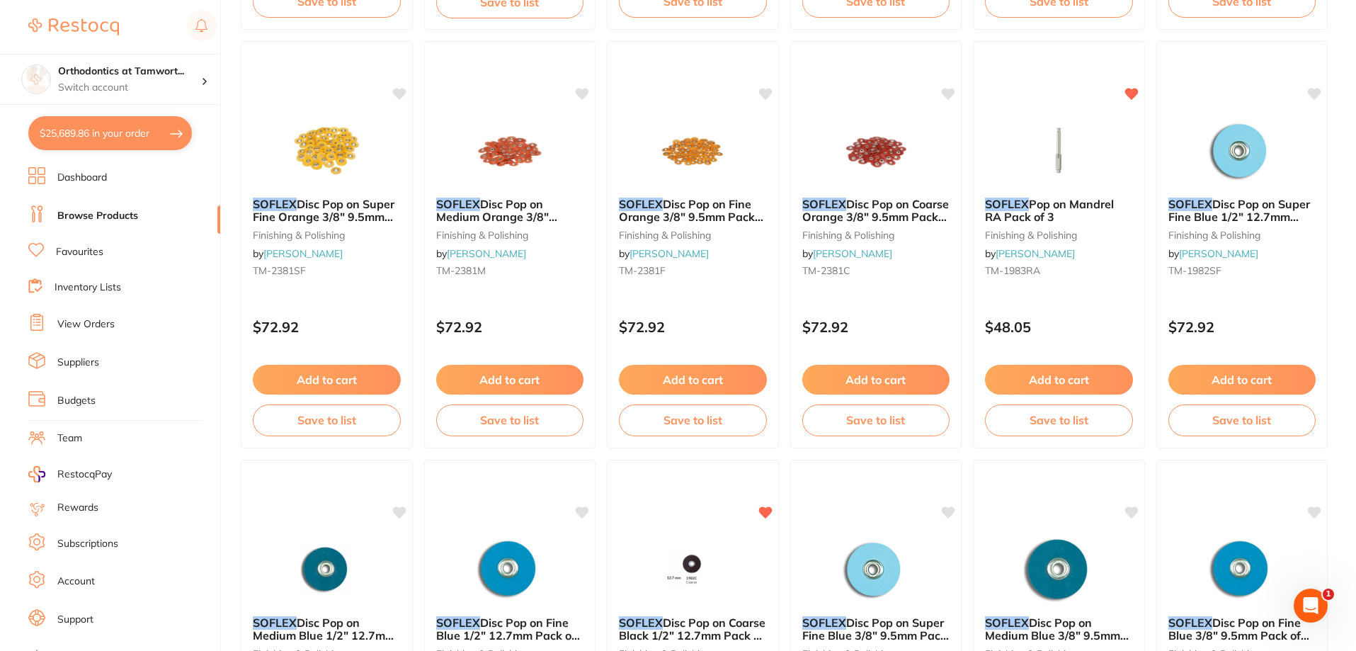
scroll to position [0, 0]
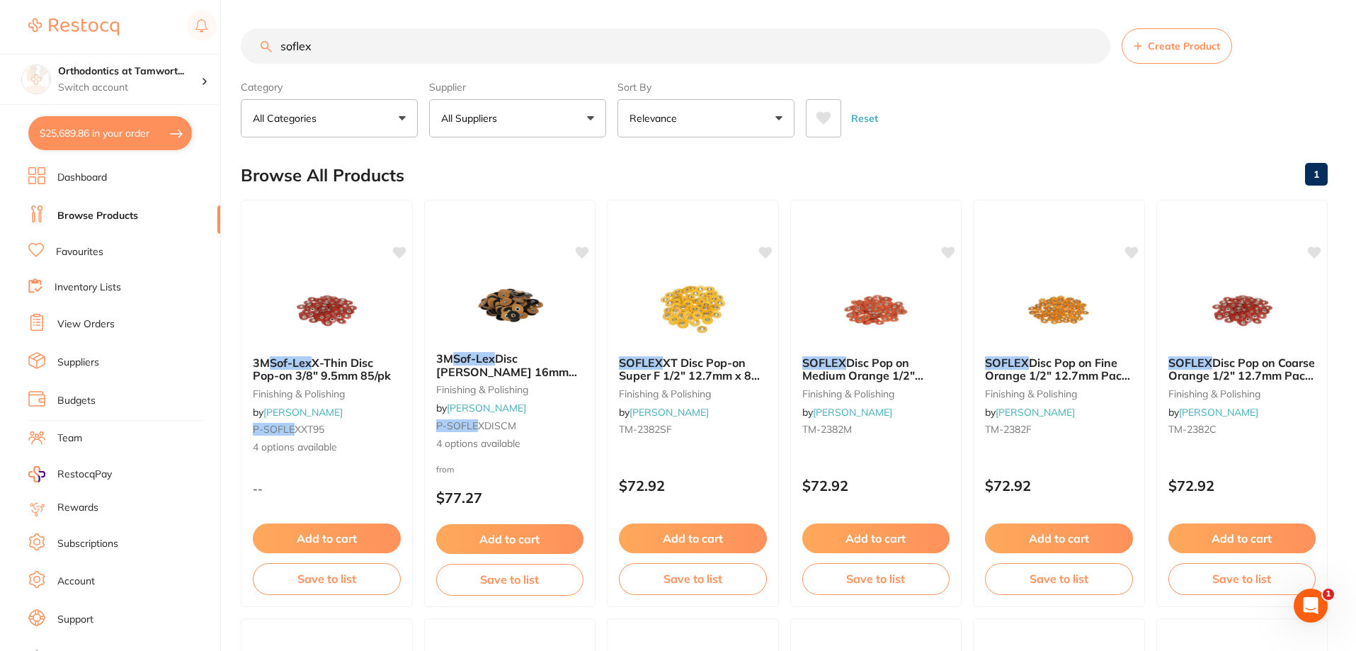
drag, startPoint x: 350, startPoint y: 47, endPoint x: 253, endPoint y: 42, distance: 97.8
click at [253, 42] on input "soflex" at bounding box center [675, 45] width 869 height 35
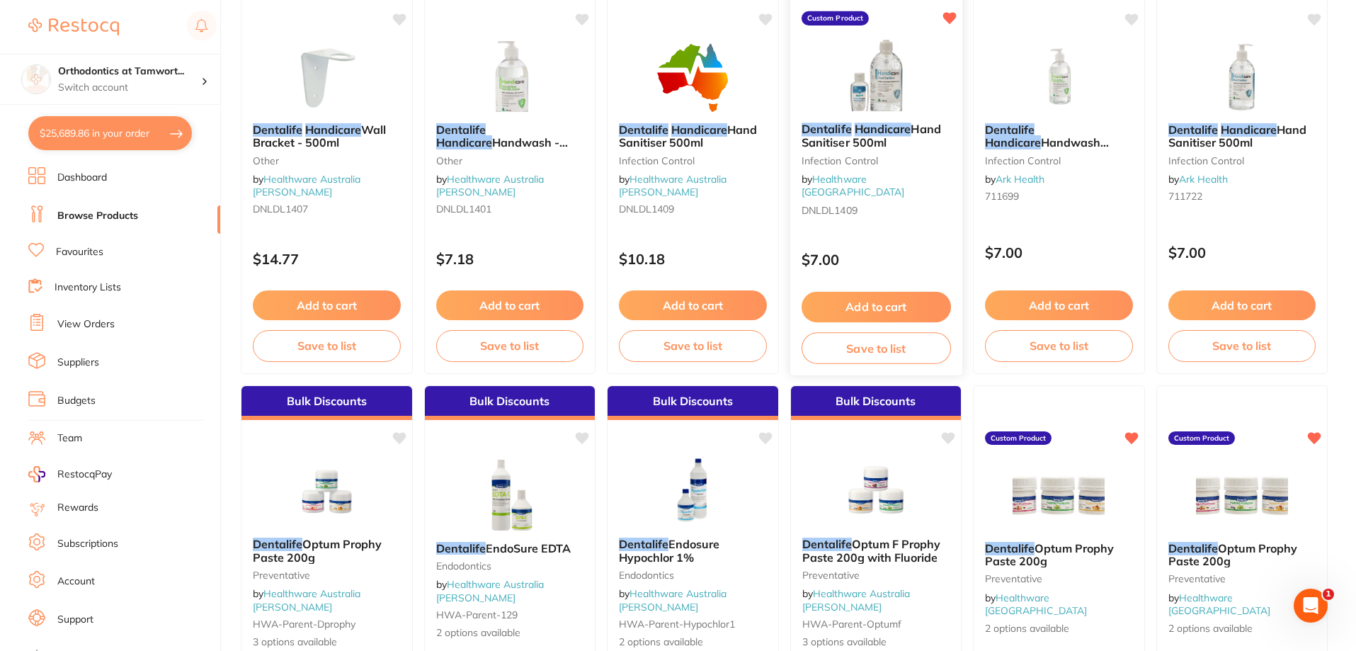
scroll to position [236, 0]
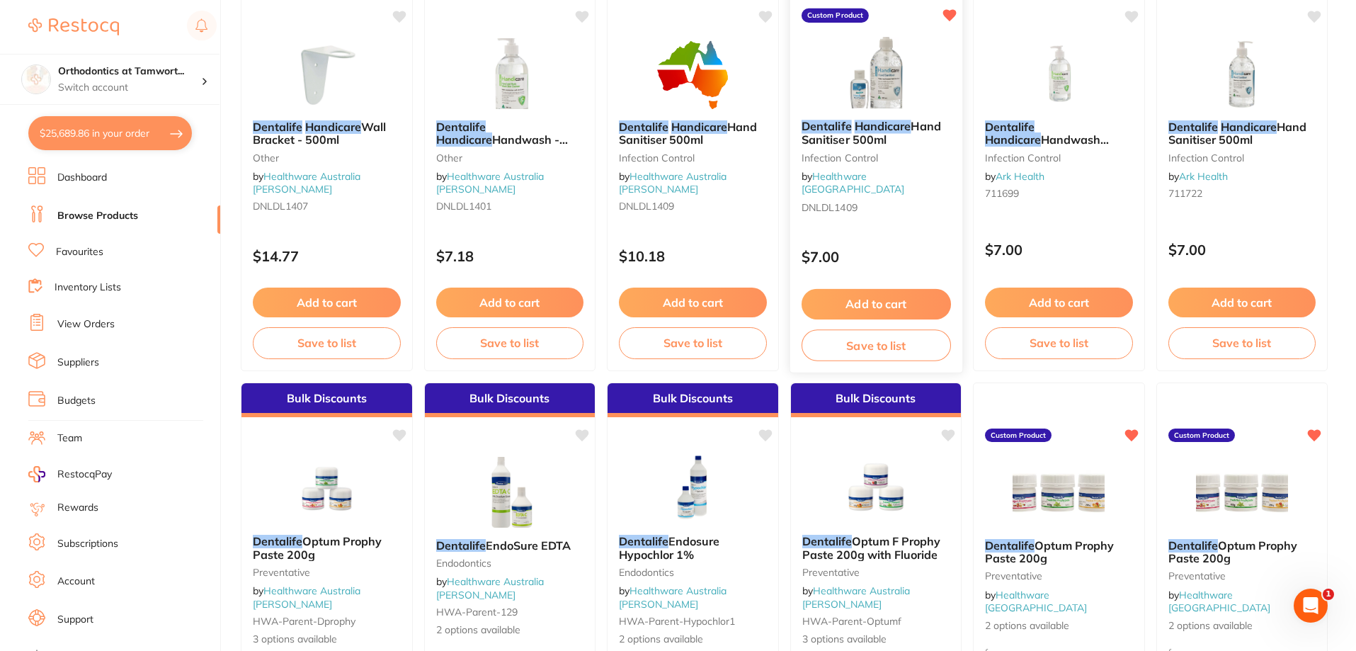
type input "dentalife handicare"
click at [866, 130] on em "Handicare" at bounding box center [882, 126] width 57 height 14
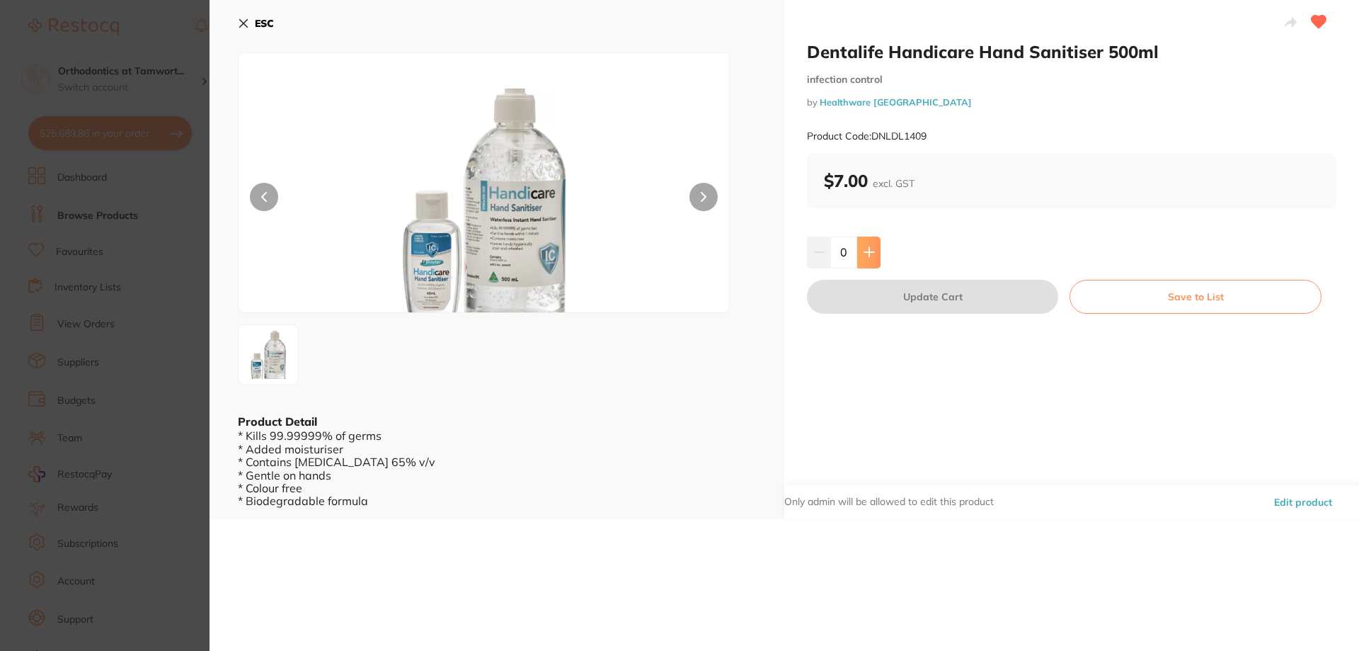
click at [865, 253] on icon at bounding box center [869, 252] width 9 height 9
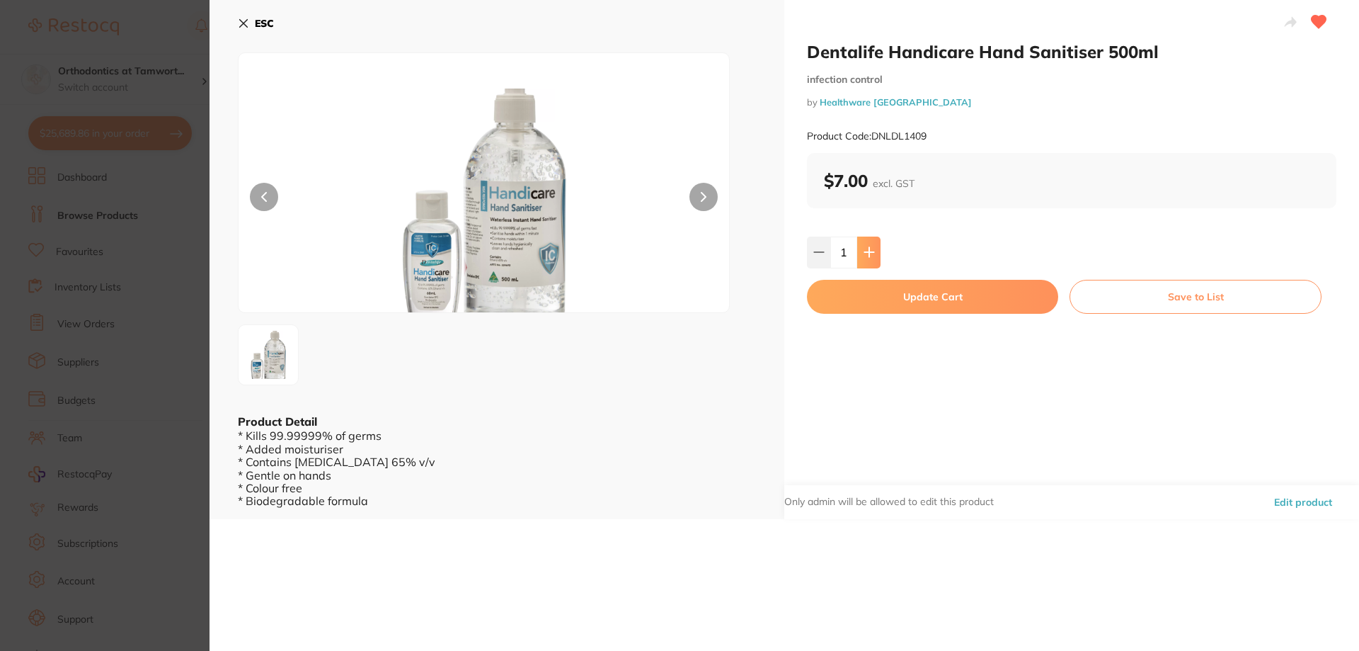
click at [872, 259] on button at bounding box center [868, 251] width 23 height 31
type input "2"
click at [914, 303] on button "Update Cart" at bounding box center [932, 297] width 251 height 34
checkbox input "false"
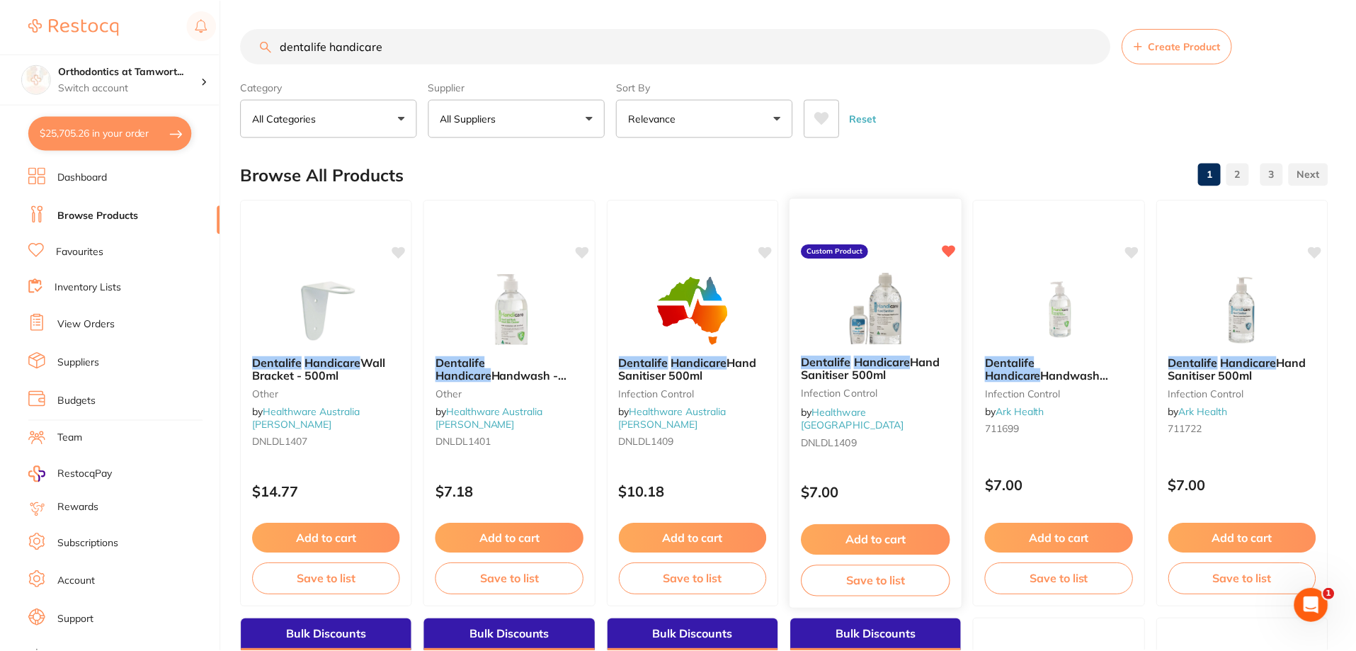
scroll to position [236, 0]
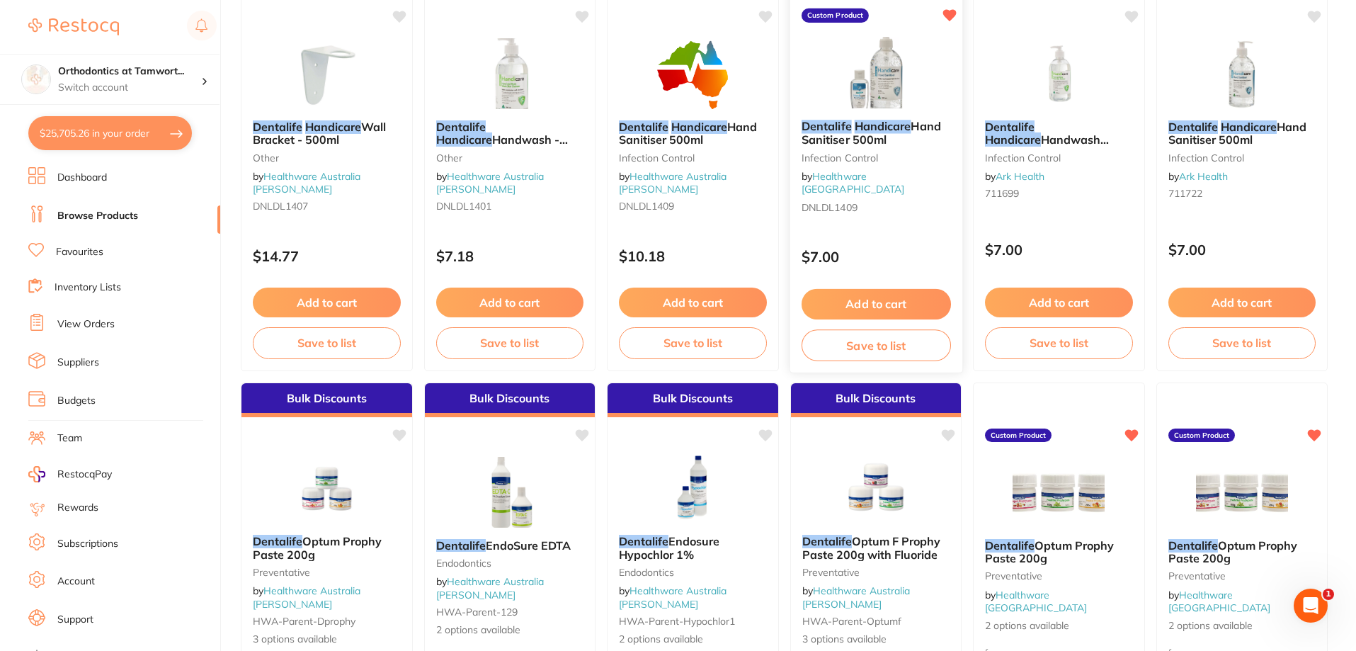
click at [872, 353] on button "Save to list" at bounding box center [875, 345] width 149 height 32
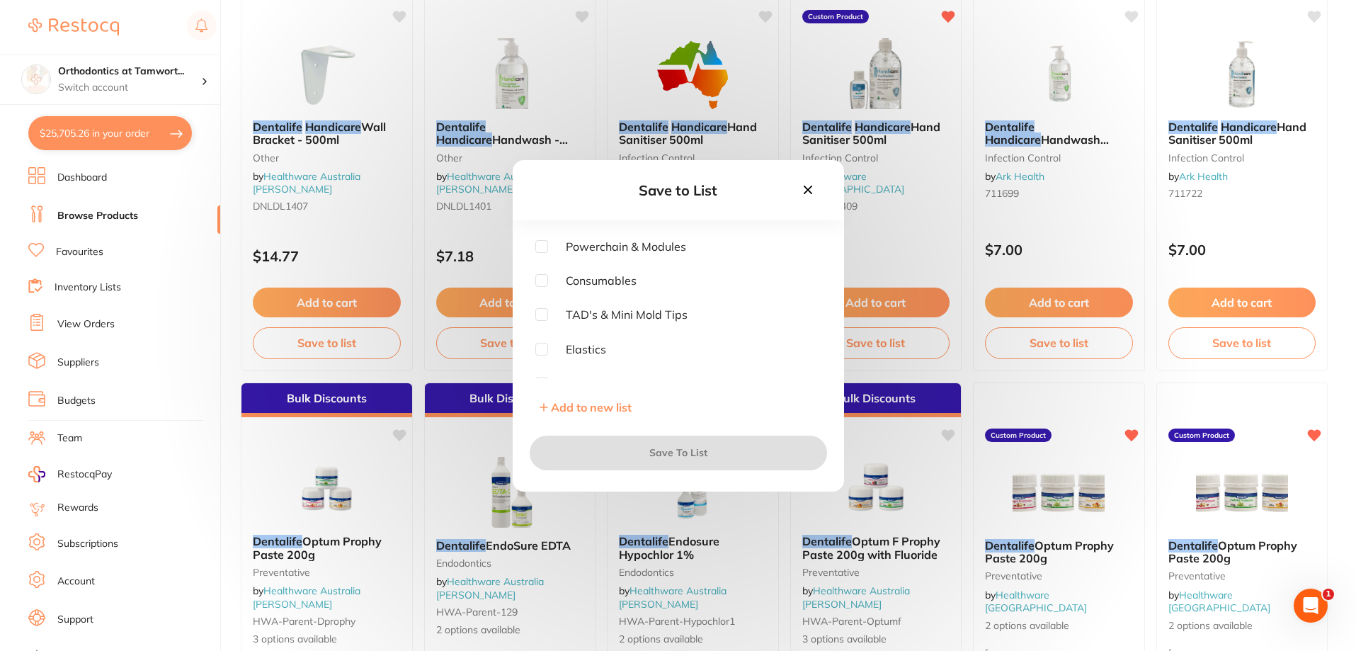
scroll to position [96, 0]
click at [539, 283] on input "checkbox" at bounding box center [541, 284] width 13 height 13
checkbox input "true"
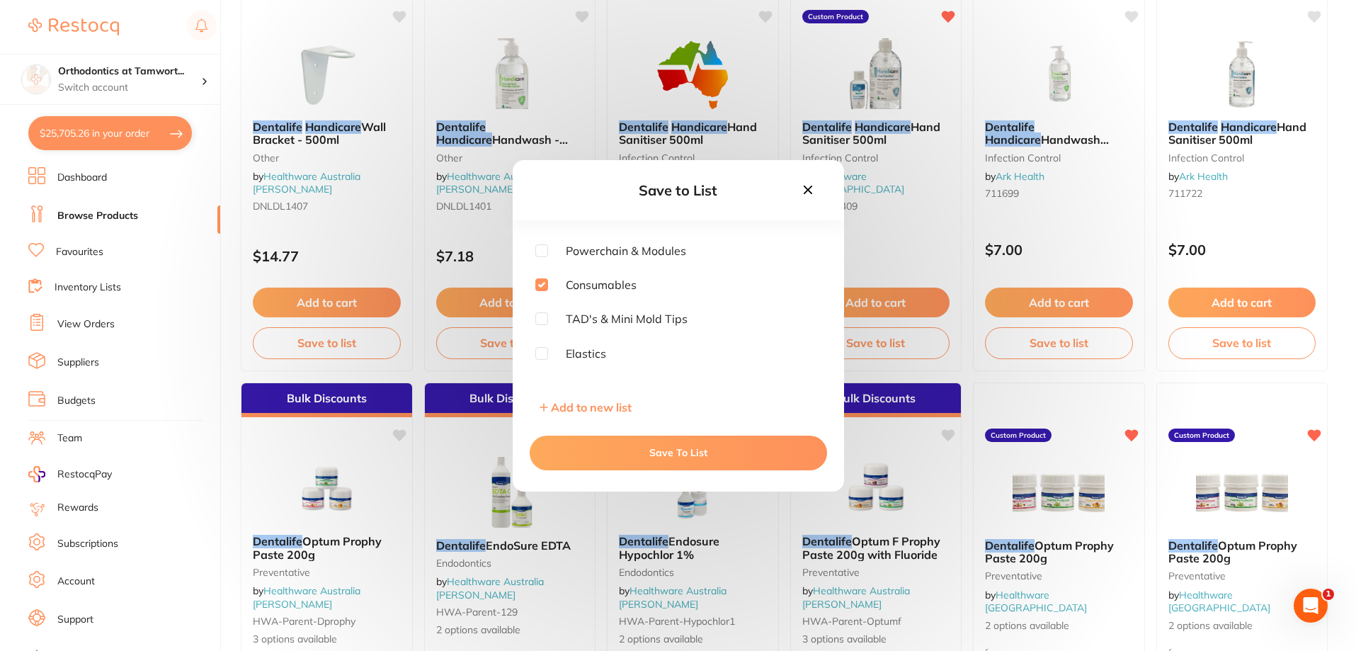
click at [686, 455] on button "Save To List" at bounding box center [678, 452] width 297 height 34
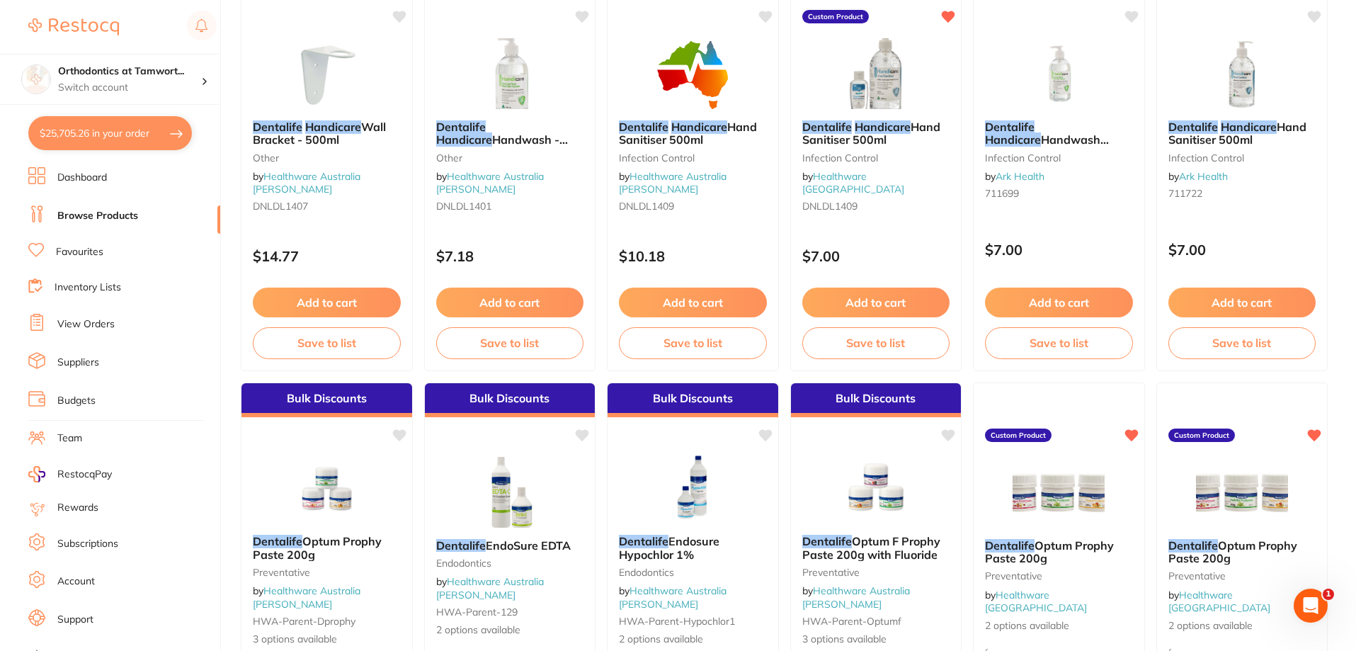
click at [174, 132] on button "$25,705.26 in your order" at bounding box center [110, 133] width 164 height 34
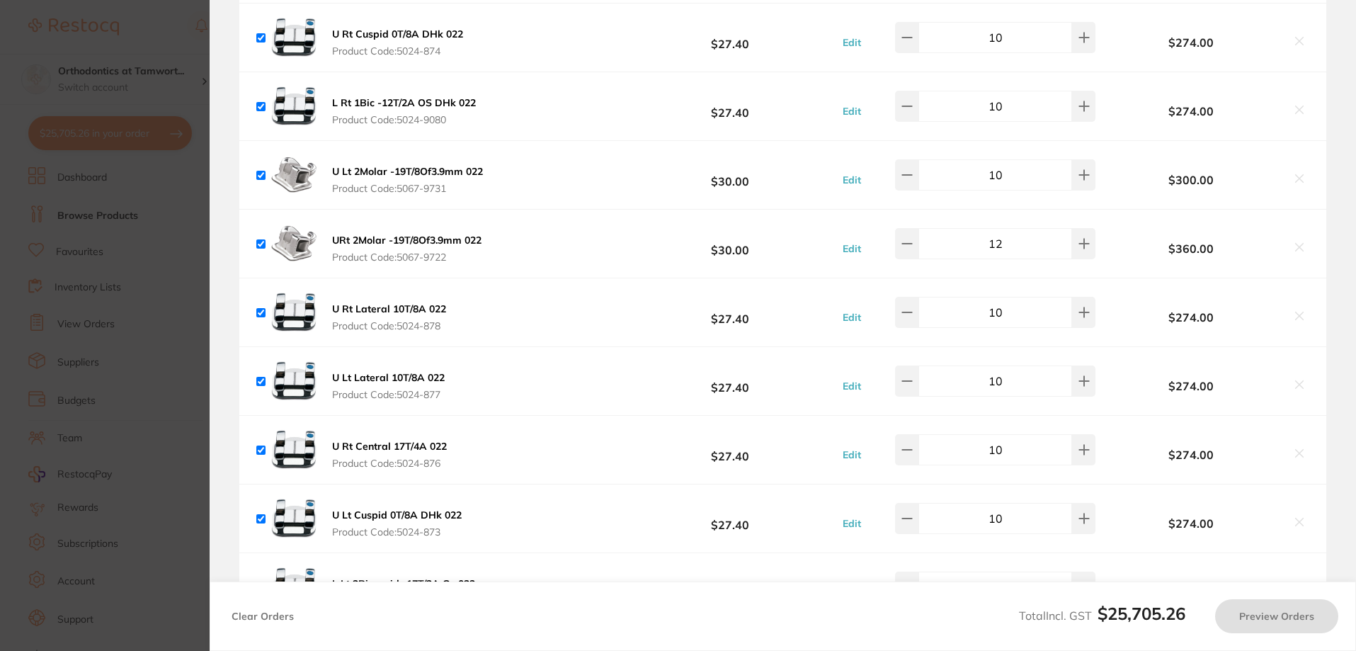
checkbox input "true"
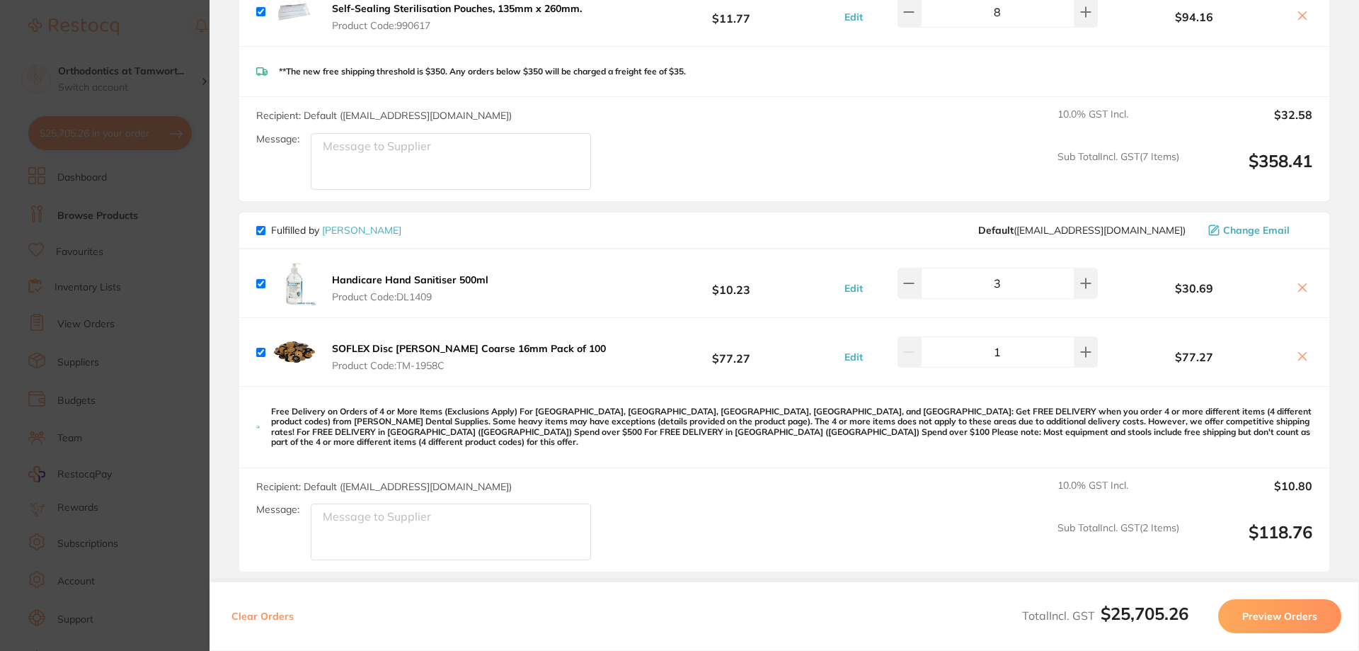
scroll to position [4823, 0]
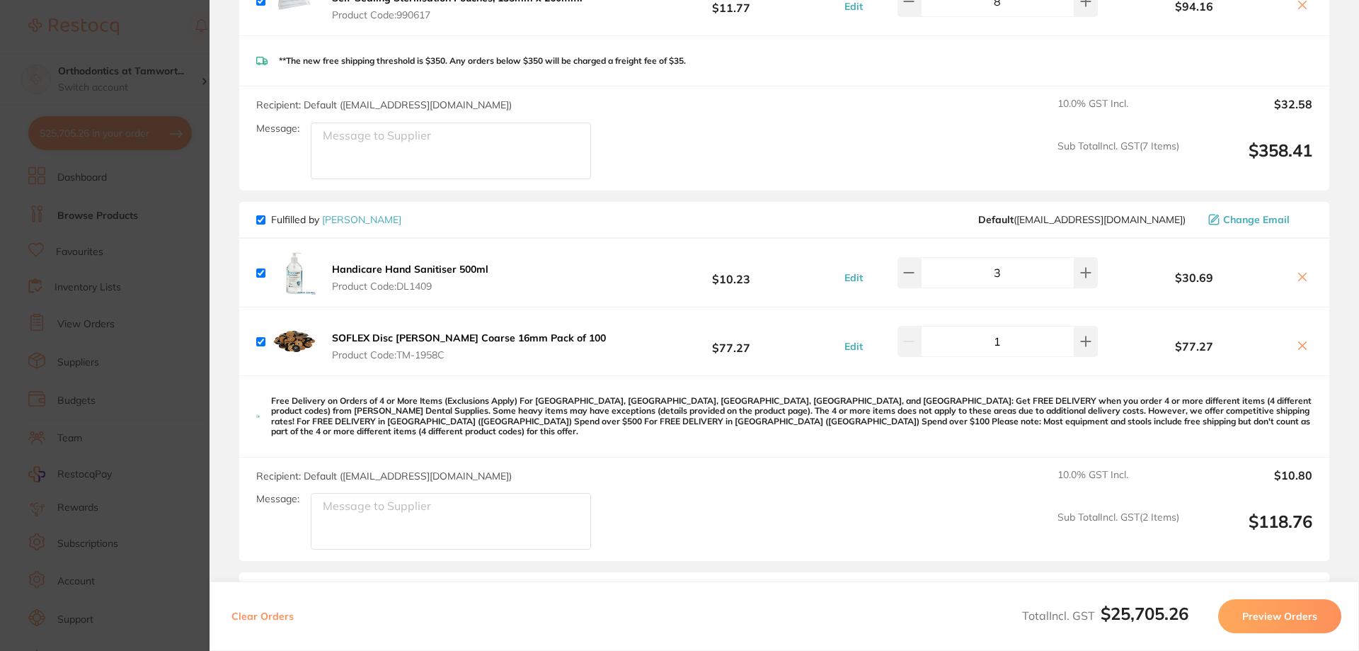
click at [1297, 271] on icon at bounding box center [1302, 276] width 11 height 11
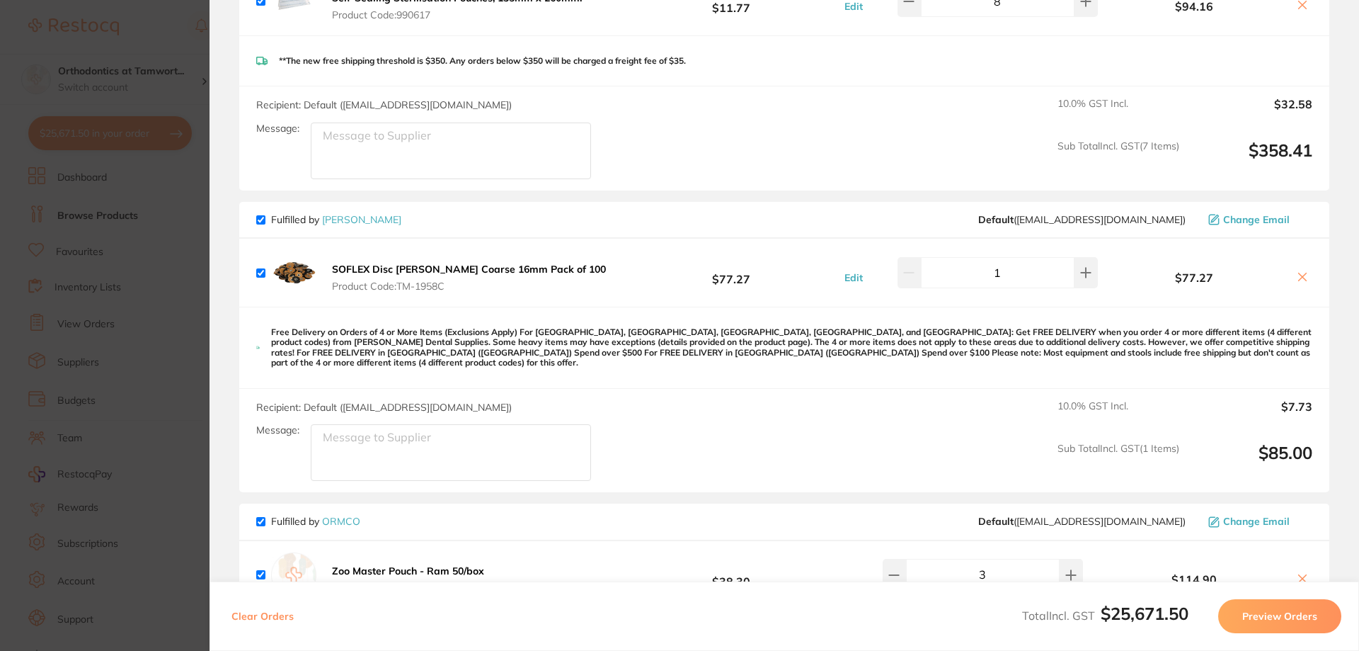
click at [1298, 271] on icon at bounding box center [1302, 276] width 11 height 11
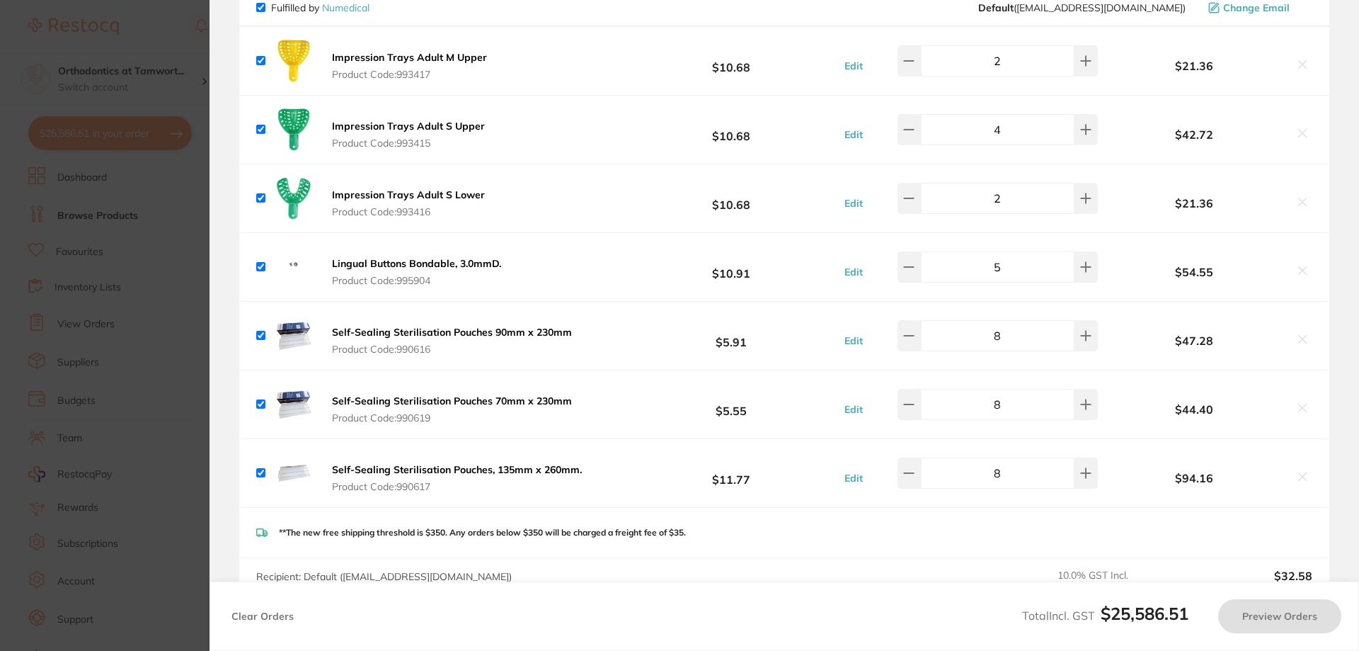
scroll to position [4587, 0]
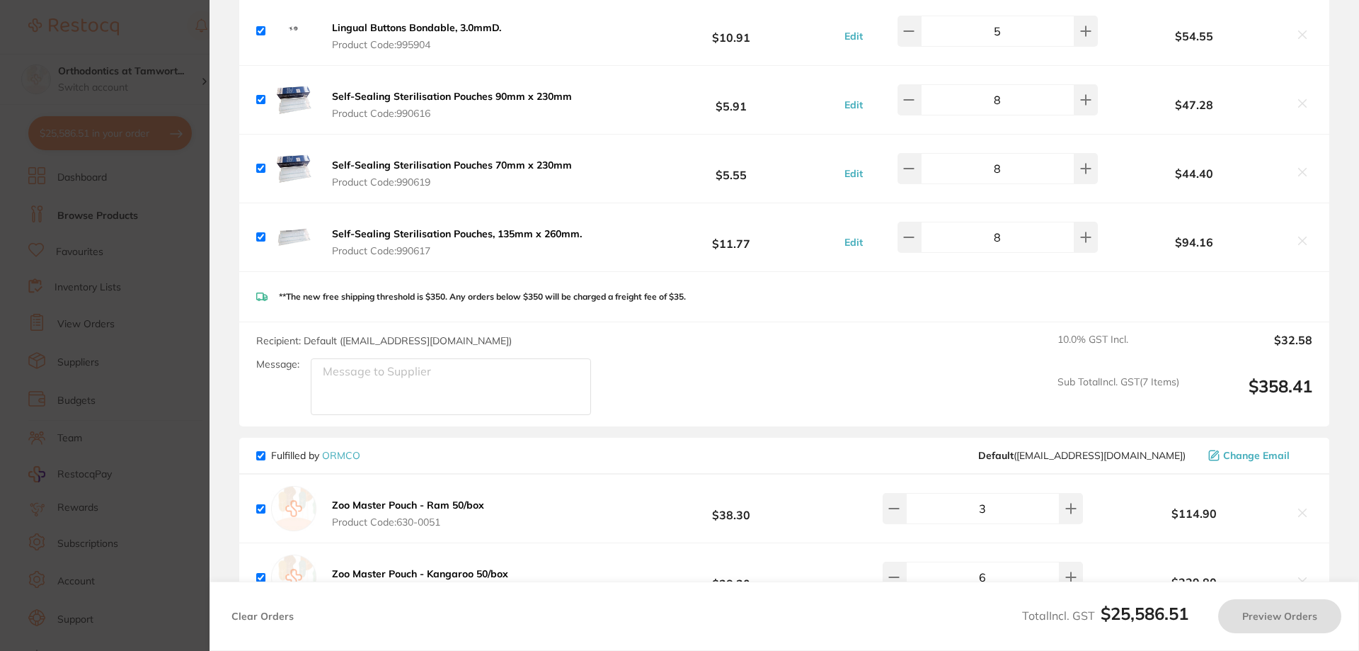
checkbox input "true"
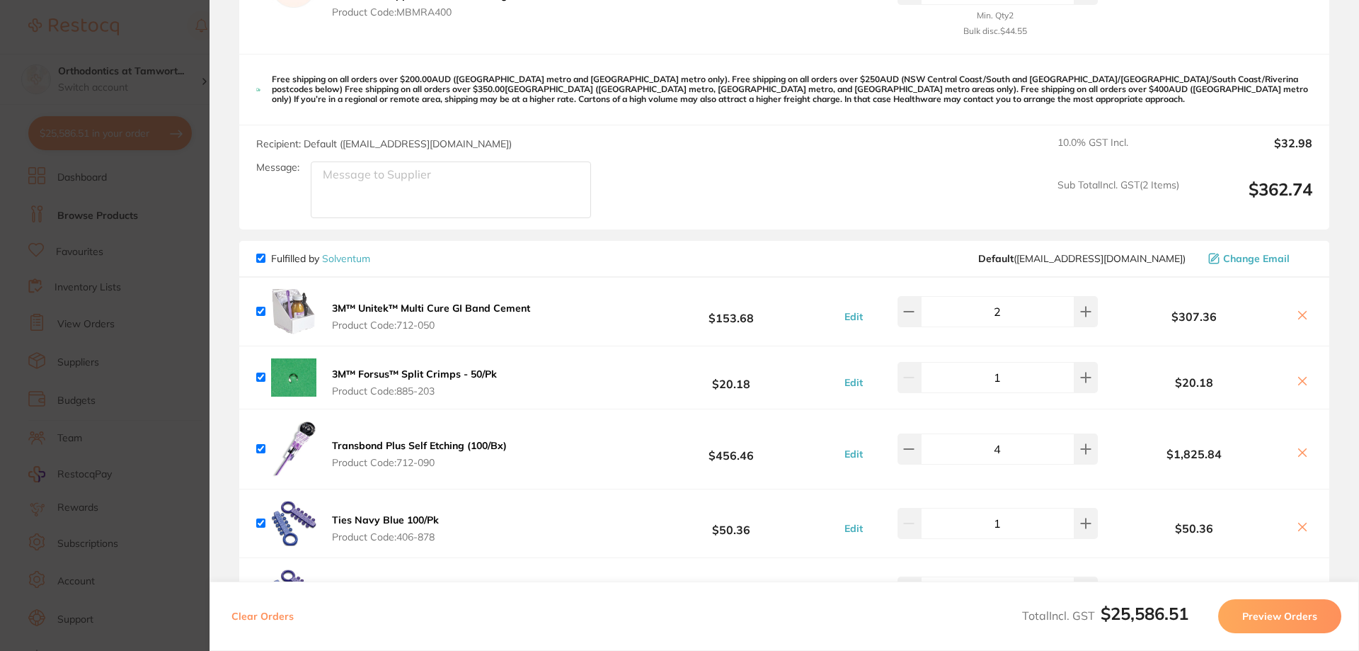
scroll to position [1047, 0]
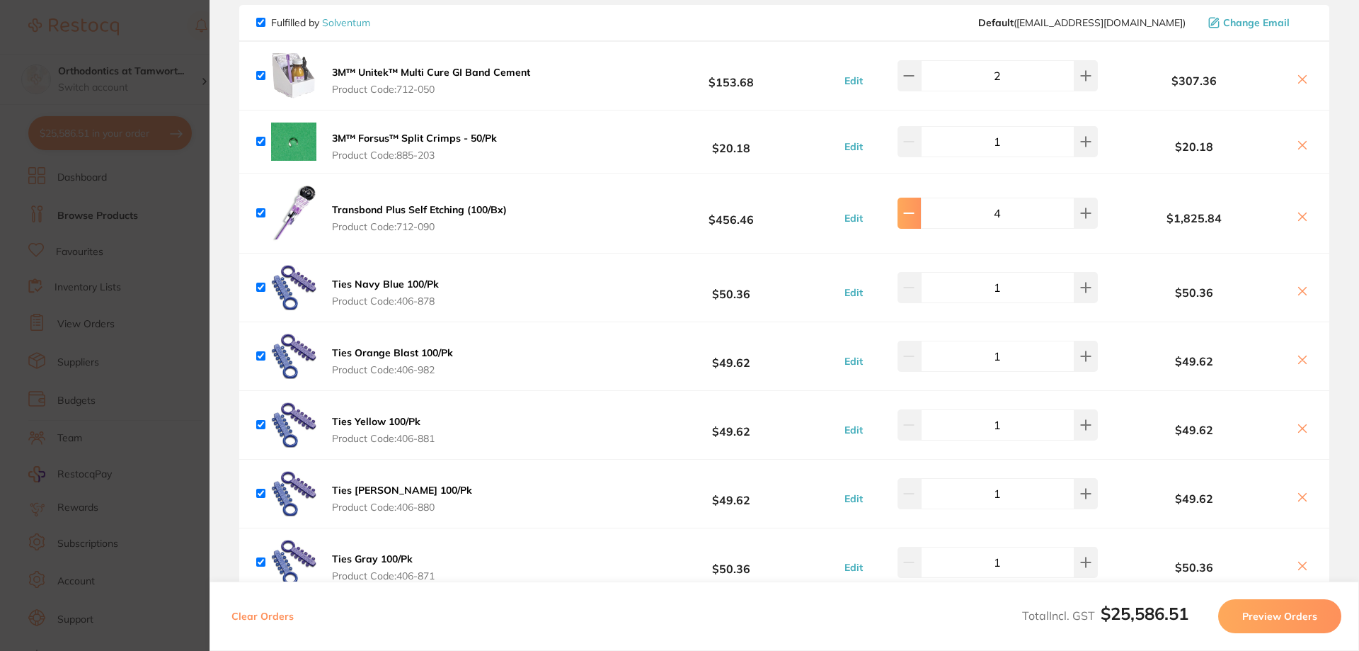
click at [909, 207] on icon at bounding box center [908, 212] width 11 height 11
type input "3"
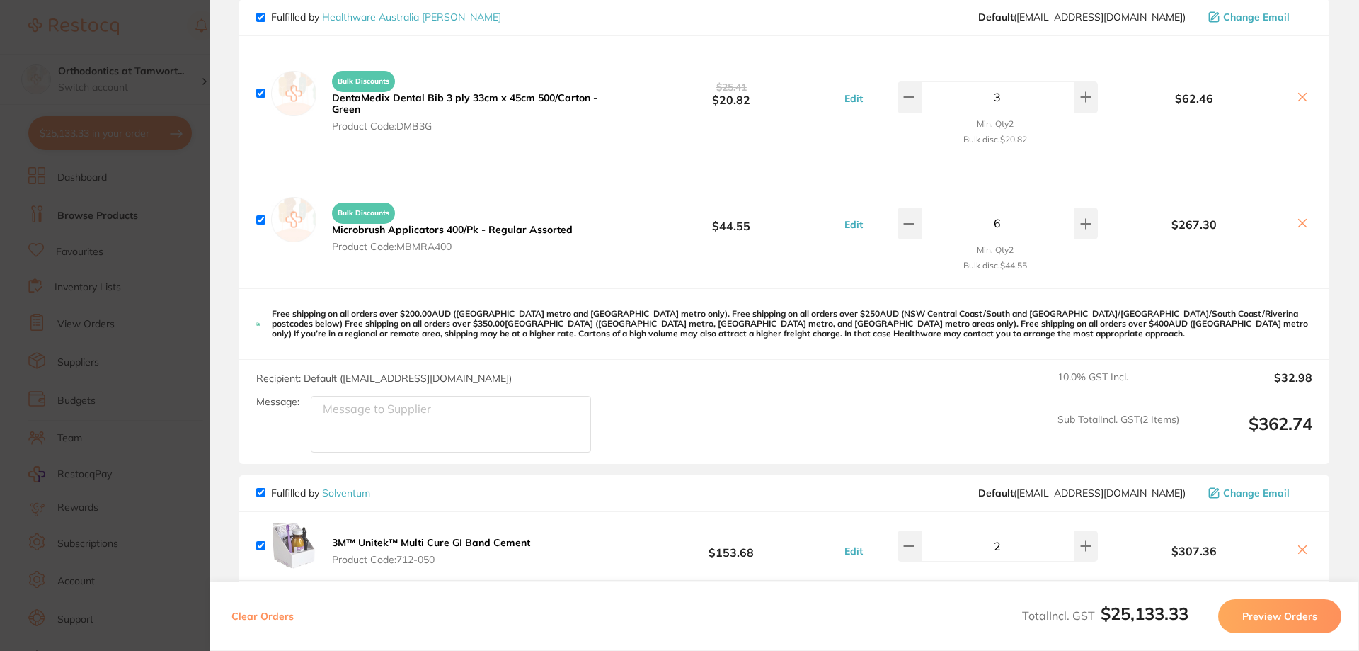
scroll to position [564, 0]
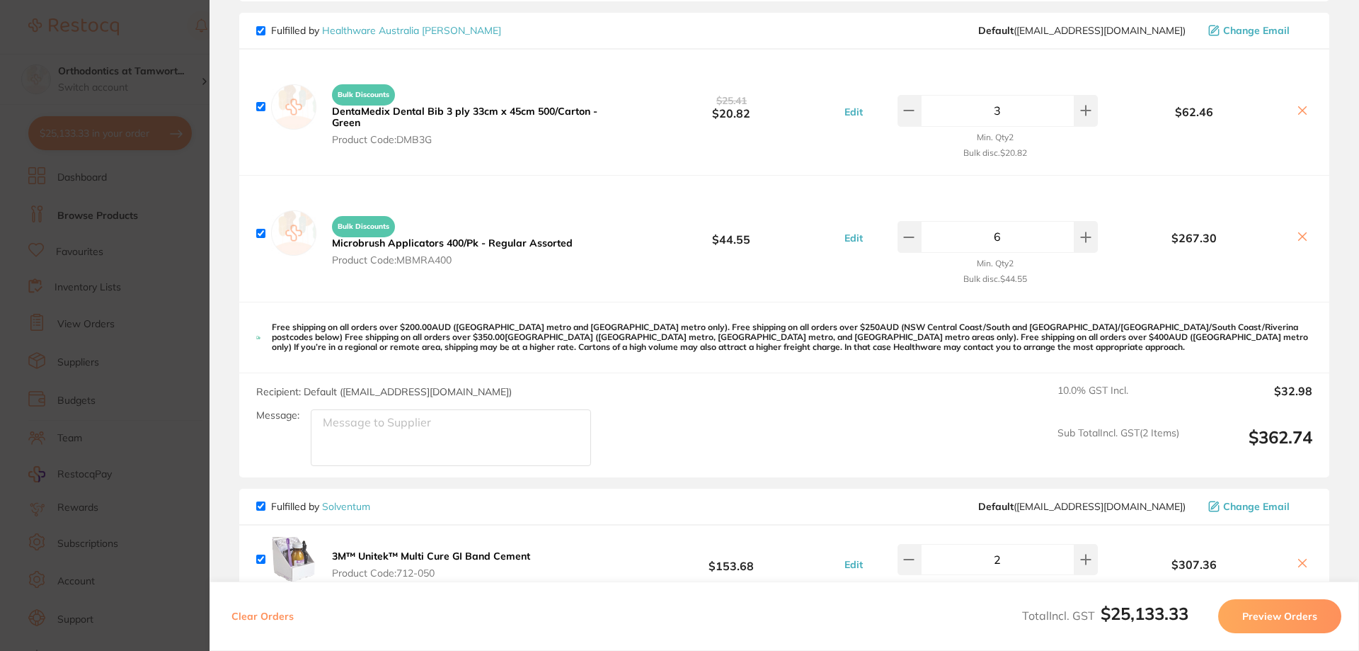
click at [155, 72] on section "Update RRP Set your pre negotiated price for this item. Item Agreed RRP (excl. …" at bounding box center [679, 325] width 1359 height 651
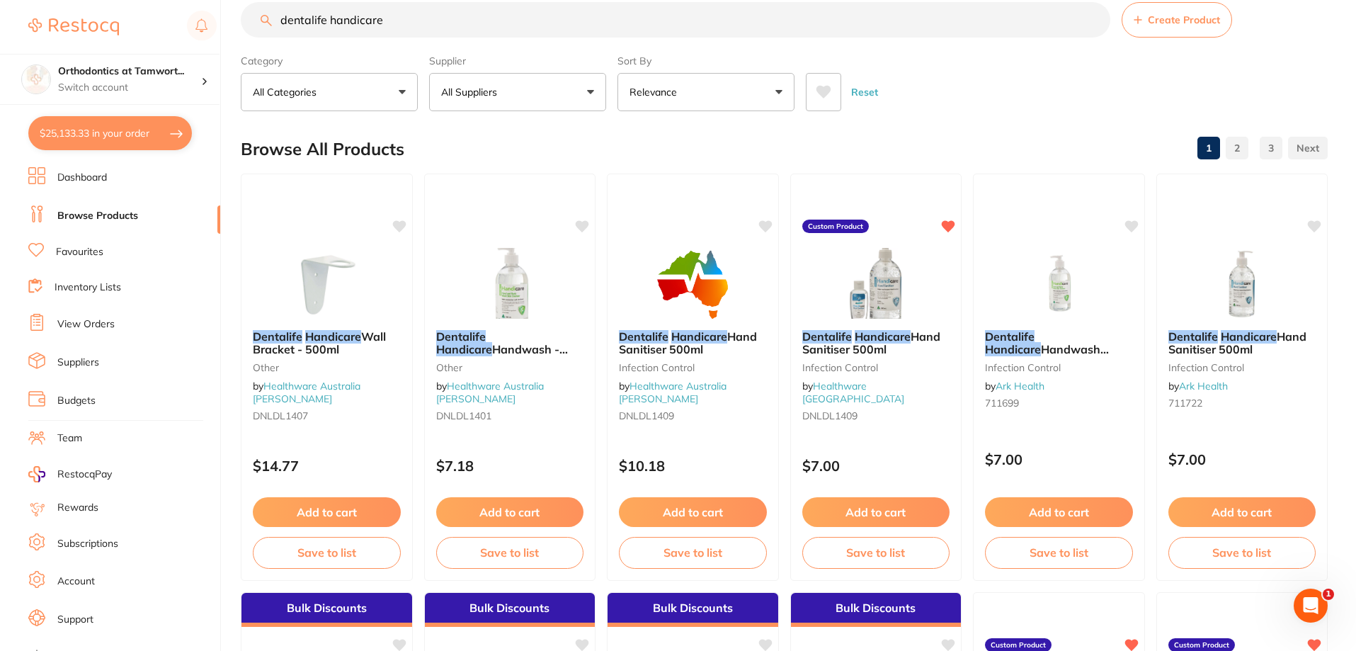
scroll to position [0, 0]
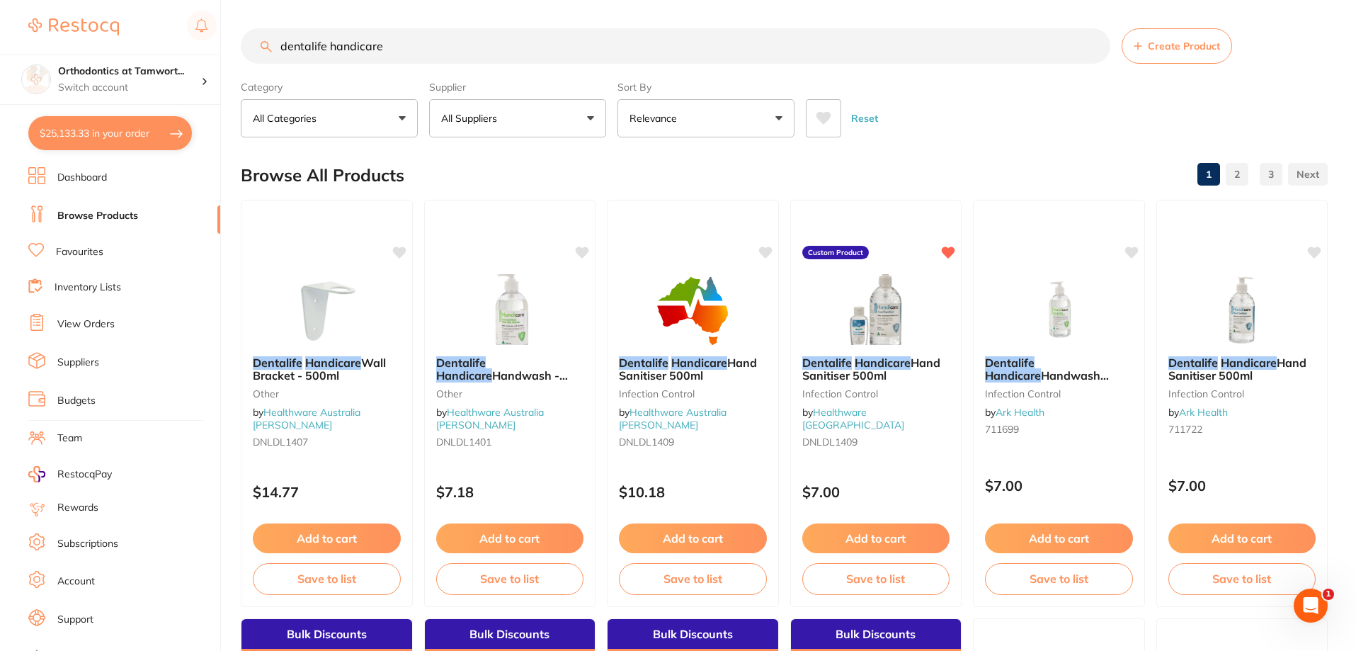
click at [472, 47] on input "dentalife handicare" at bounding box center [675, 45] width 869 height 35
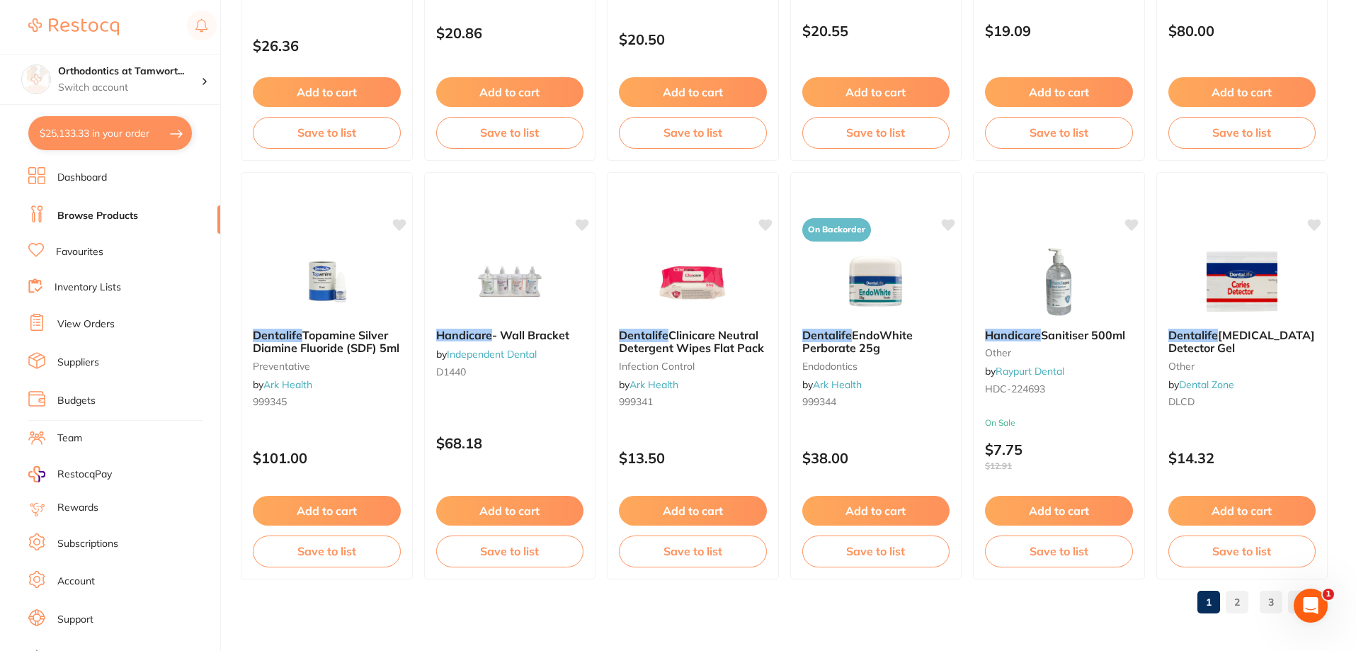
scroll to position [3377, 0]
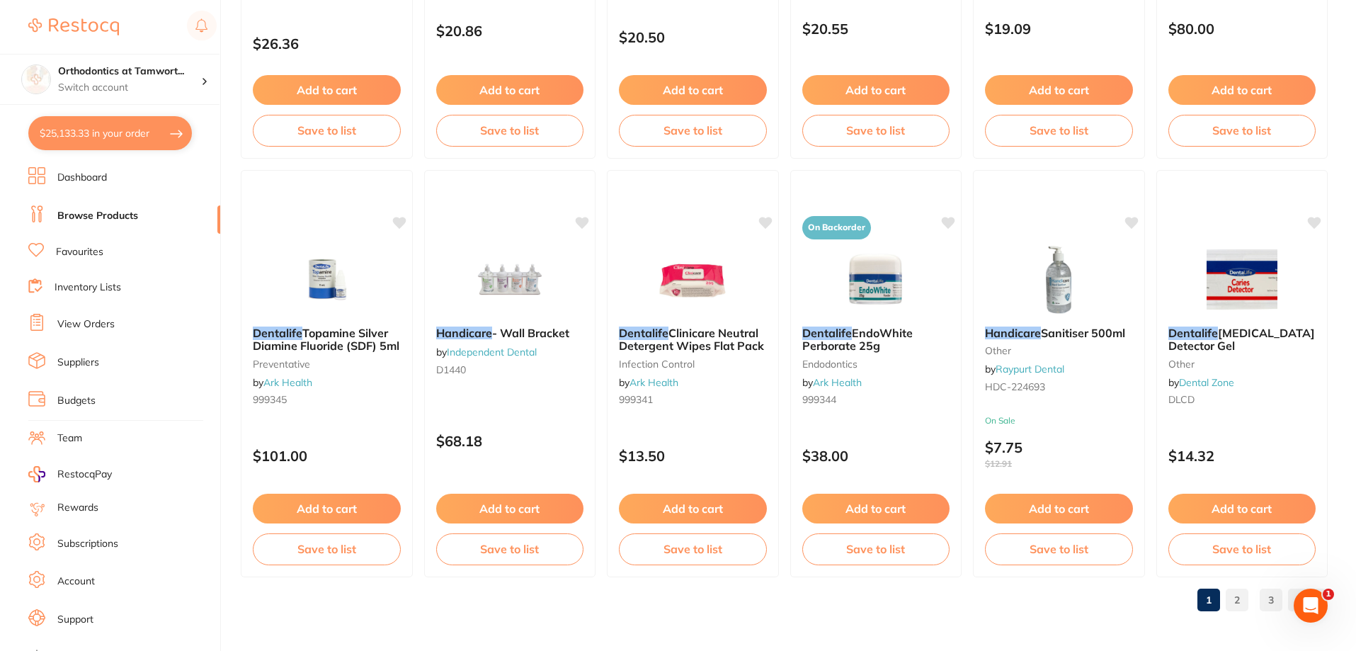
type input "dentalife handicare"
click at [1233, 607] on link "2" at bounding box center [1237, 600] width 23 height 28
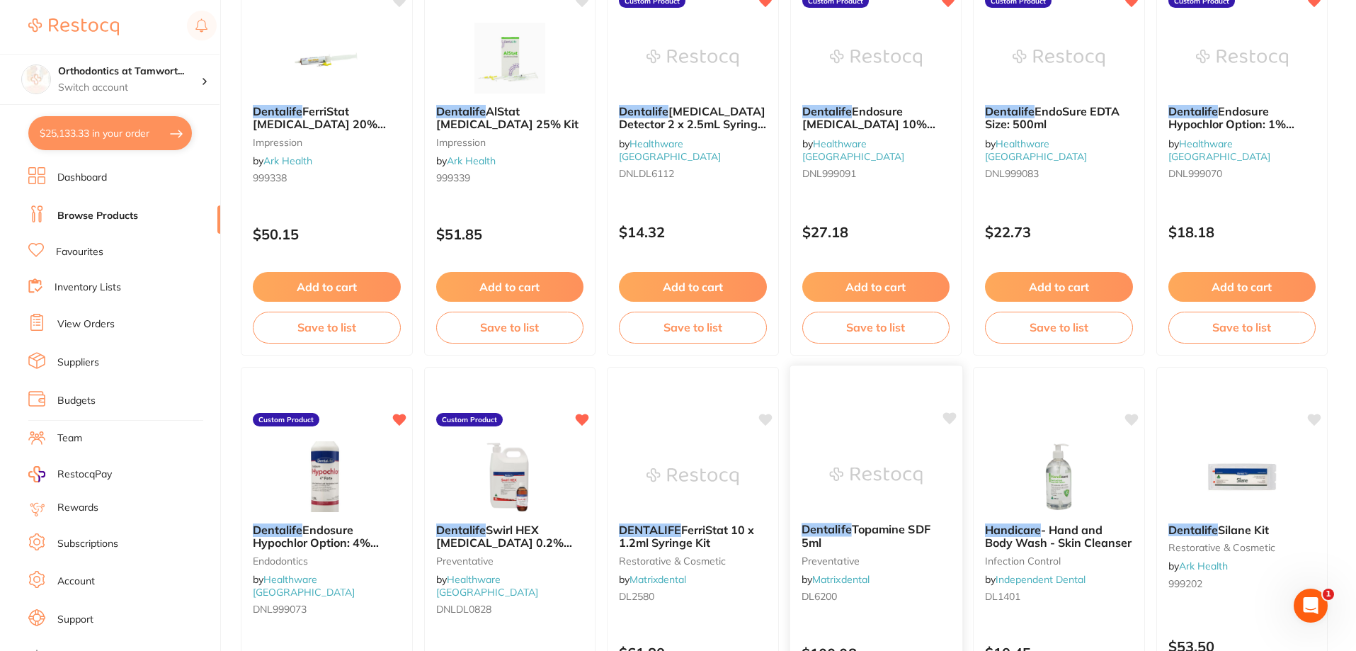
scroll to position [0, 0]
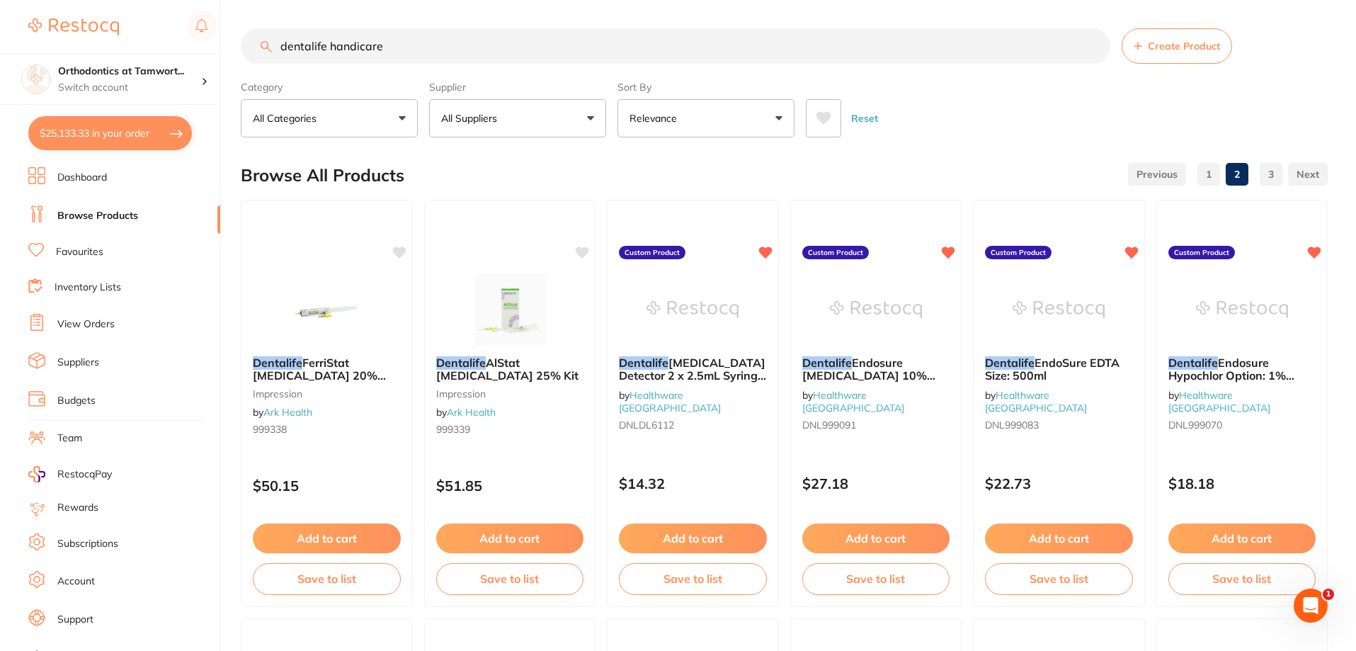
click at [1215, 183] on link "1" at bounding box center [1208, 174] width 23 height 28
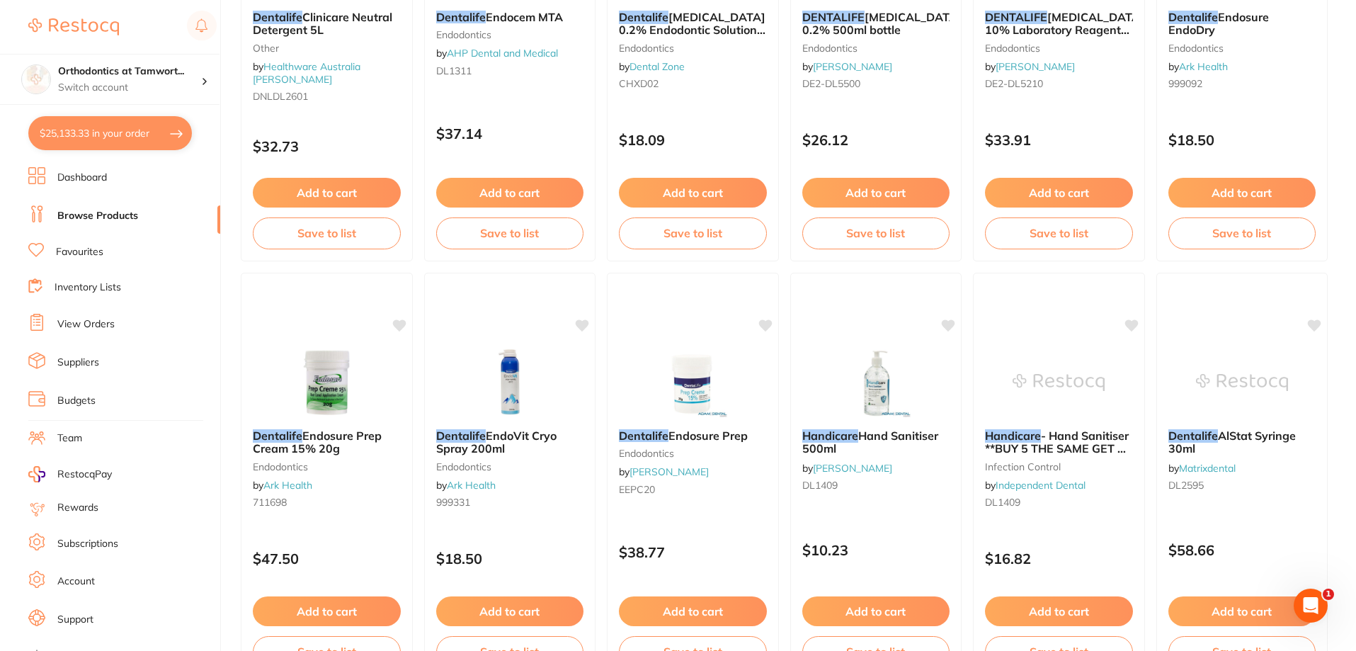
scroll to position [1652, 0]
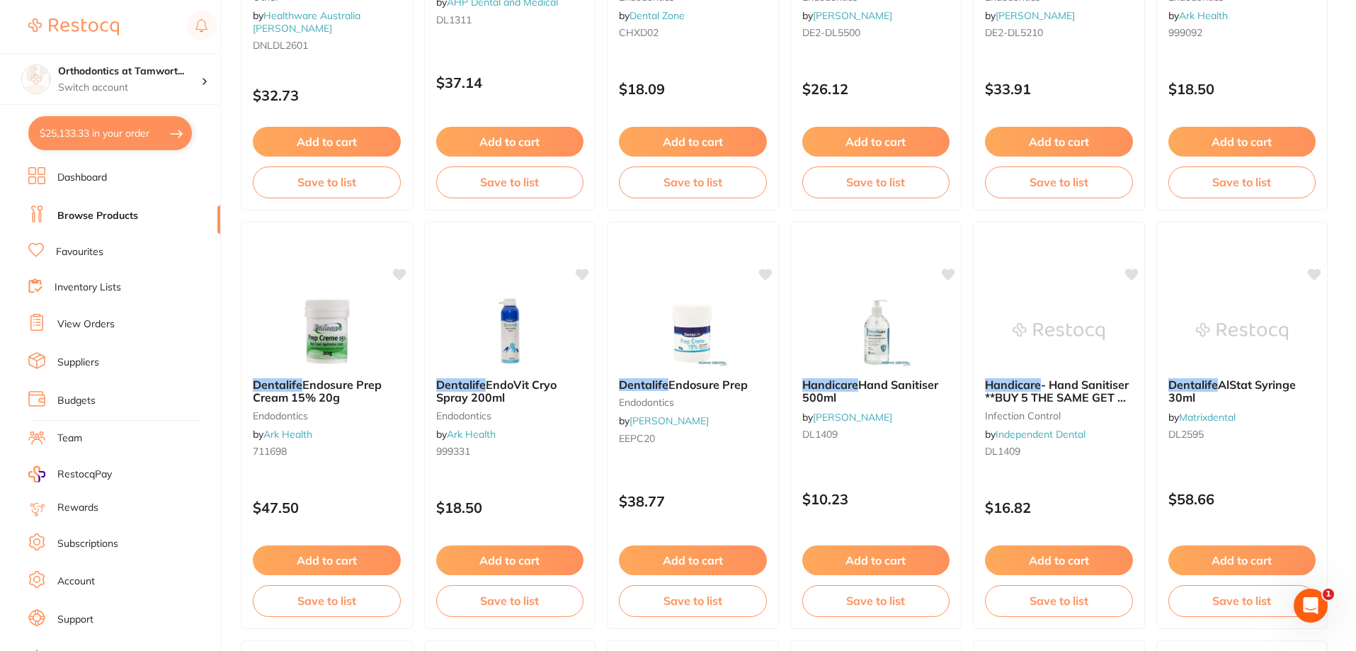
click at [101, 218] on link "Browse Products" at bounding box center [97, 216] width 81 height 14
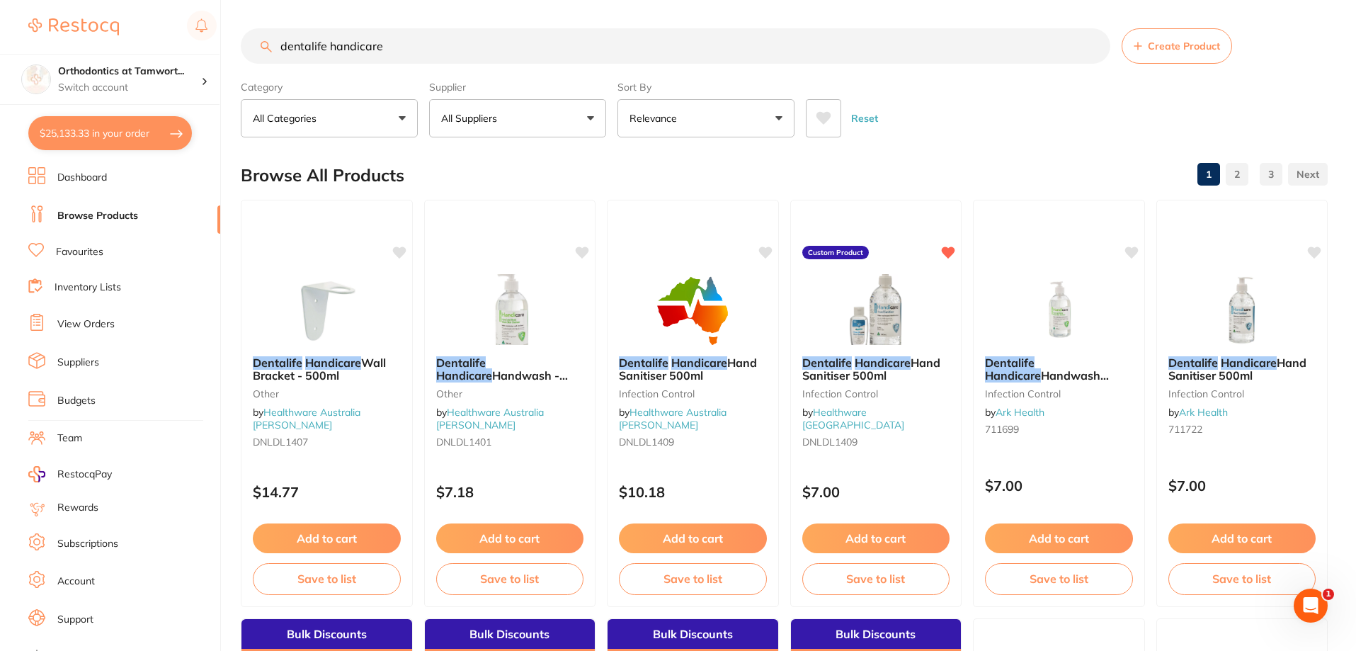
drag, startPoint x: 372, startPoint y: 50, endPoint x: 273, endPoint y: 52, distance: 99.8
click at [273, 52] on input "dentalife handicare" at bounding box center [675, 45] width 869 height 35
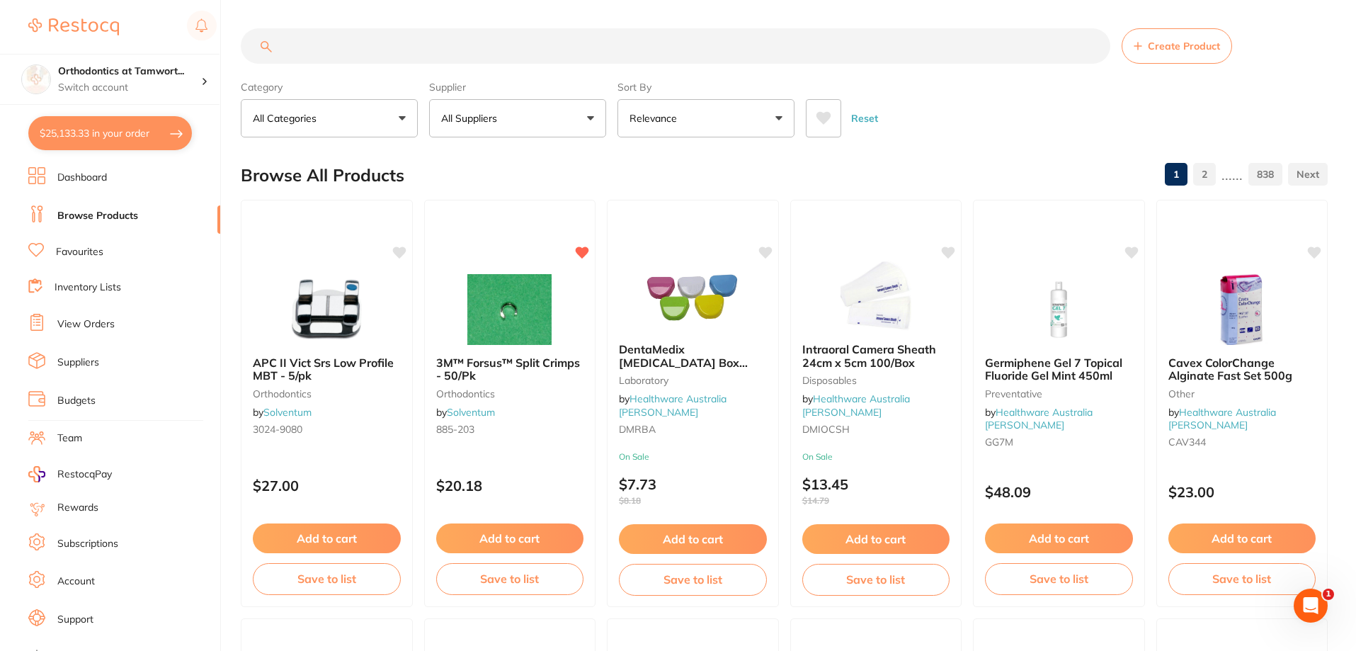
click at [339, 46] on input "search" at bounding box center [675, 45] width 869 height 35
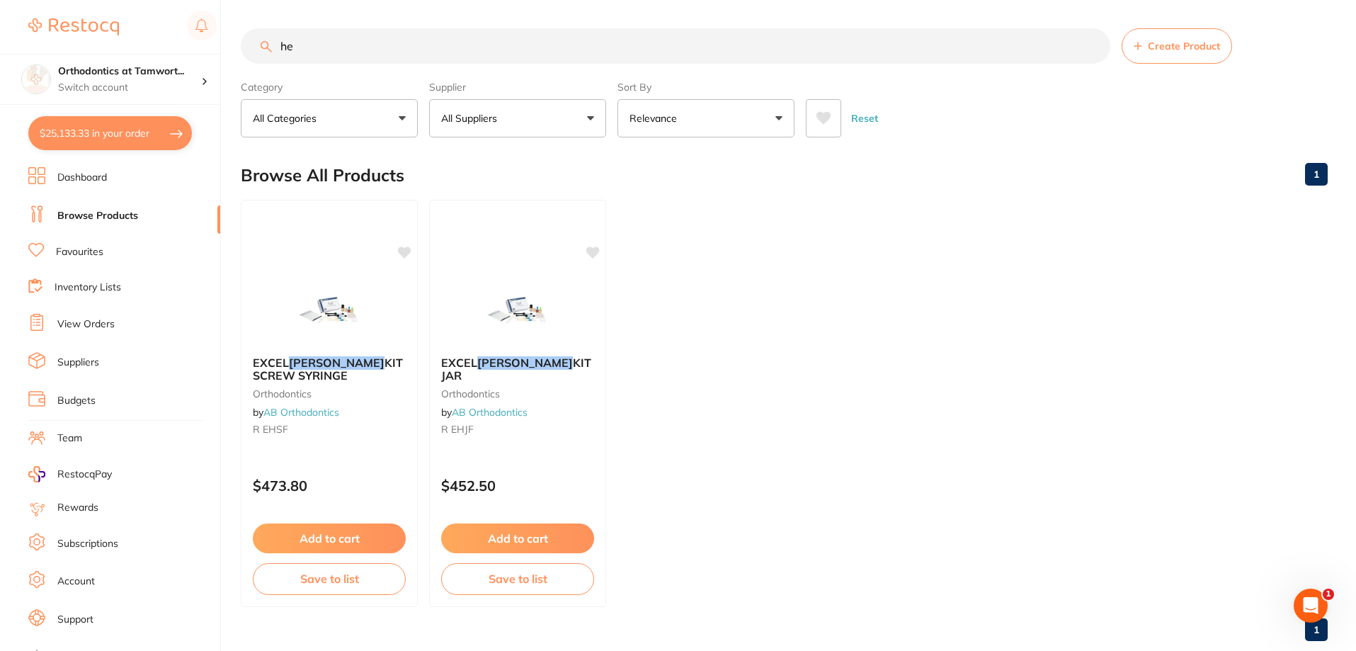
type input "h"
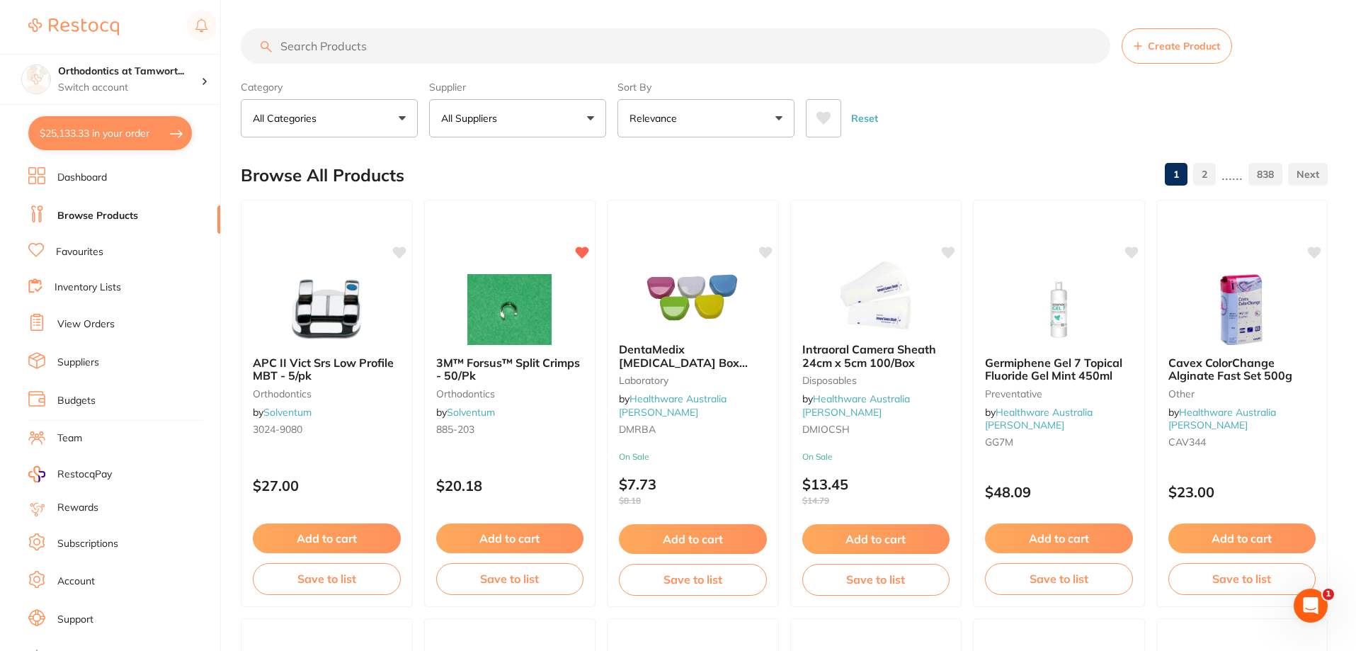
click at [431, 52] on input "search" at bounding box center [675, 45] width 869 height 35
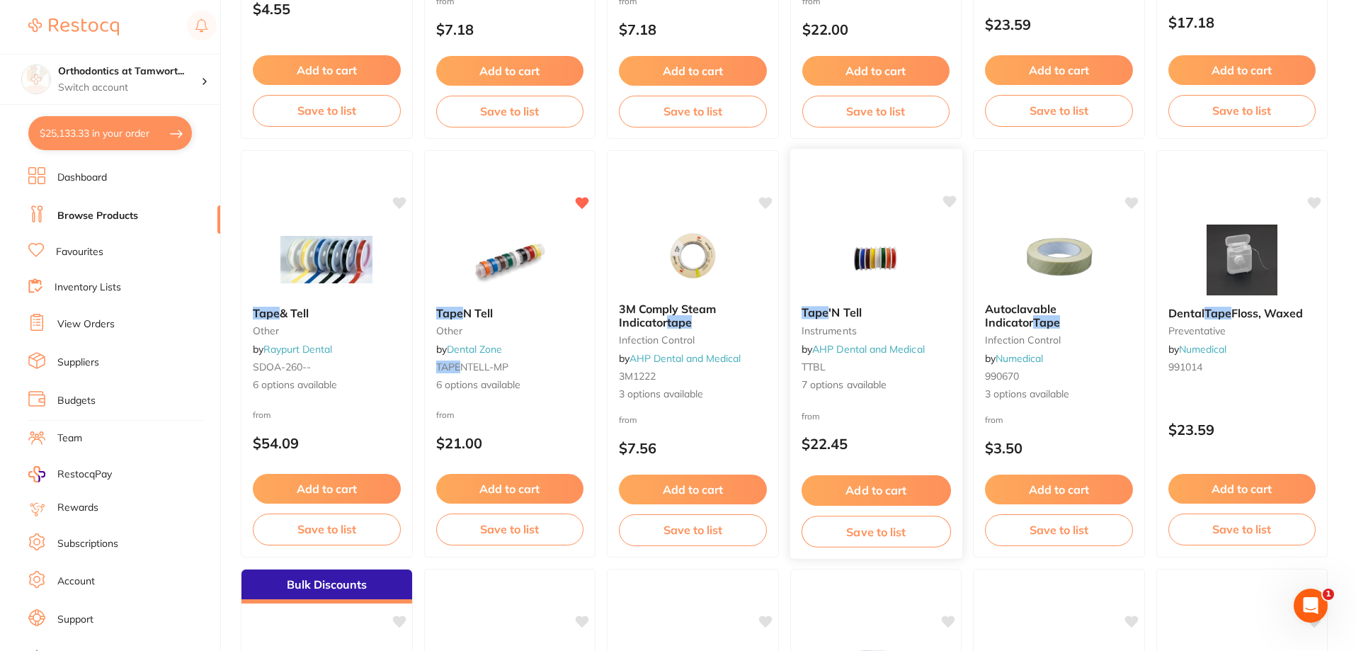
scroll to position [472, 0]
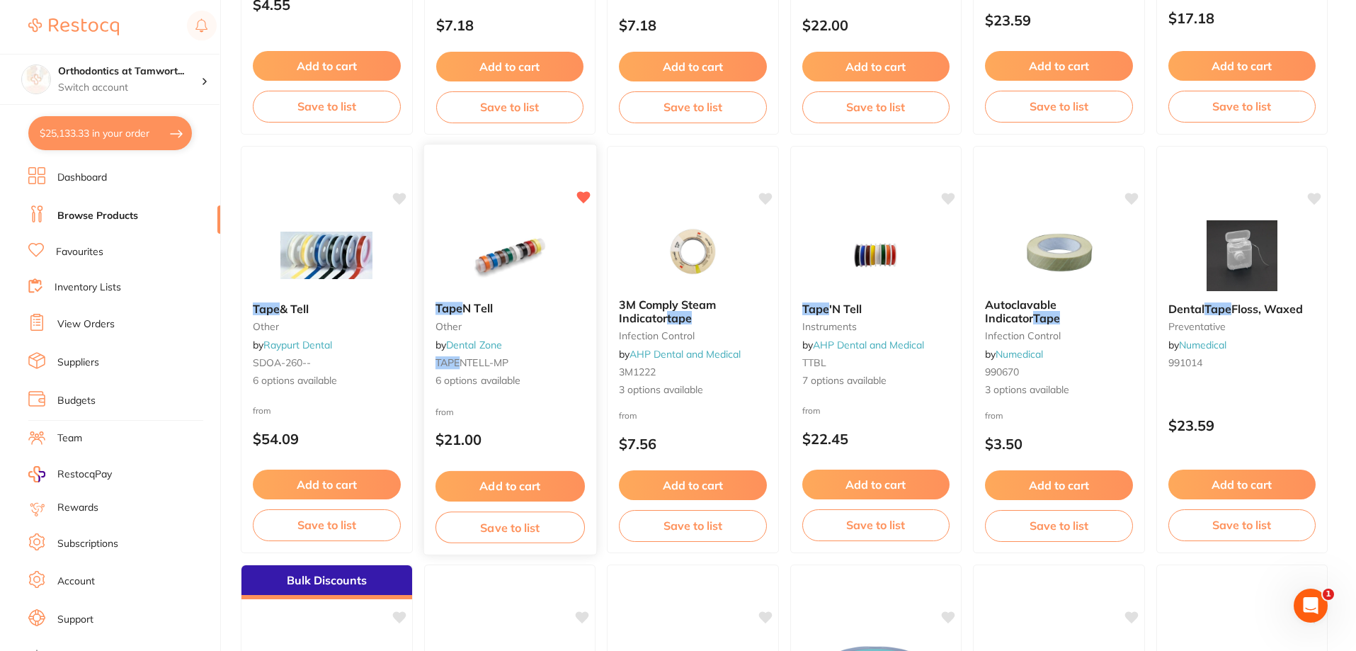
type input "tape"
click at [512, 532] on button "Save to list" at bounding box center [509, 527] width 149 height 32
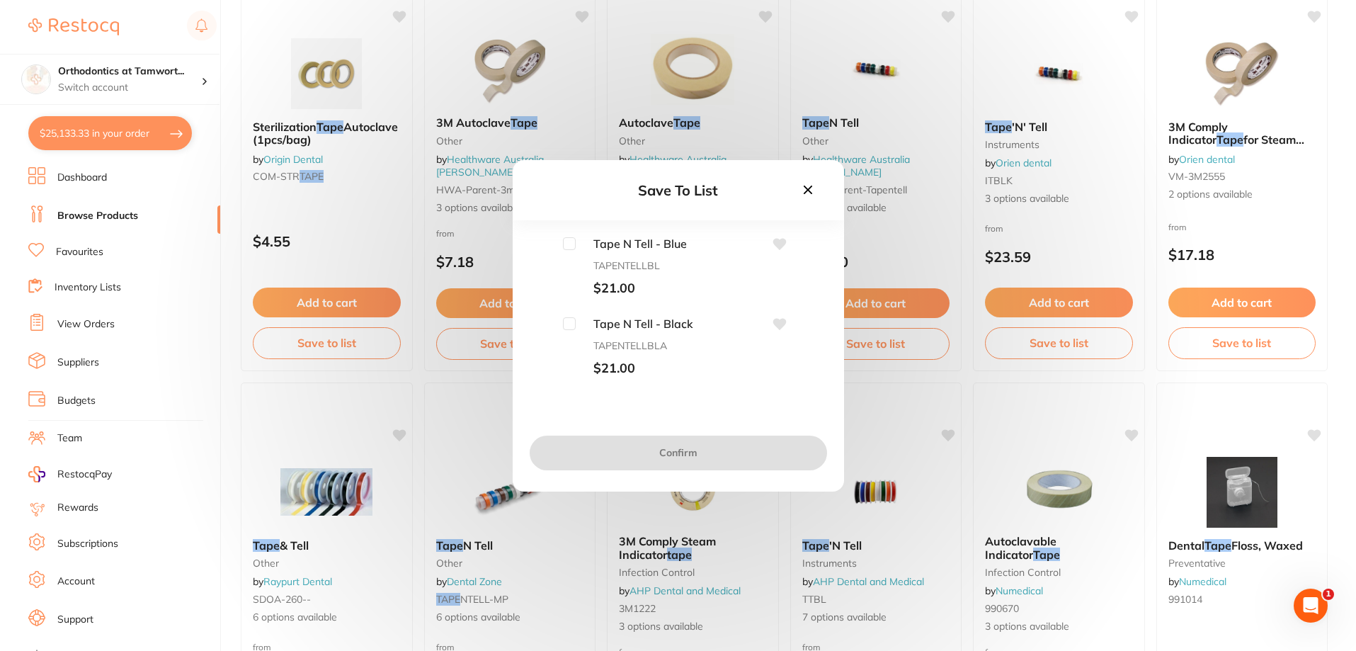
scroll to position [0, 0]
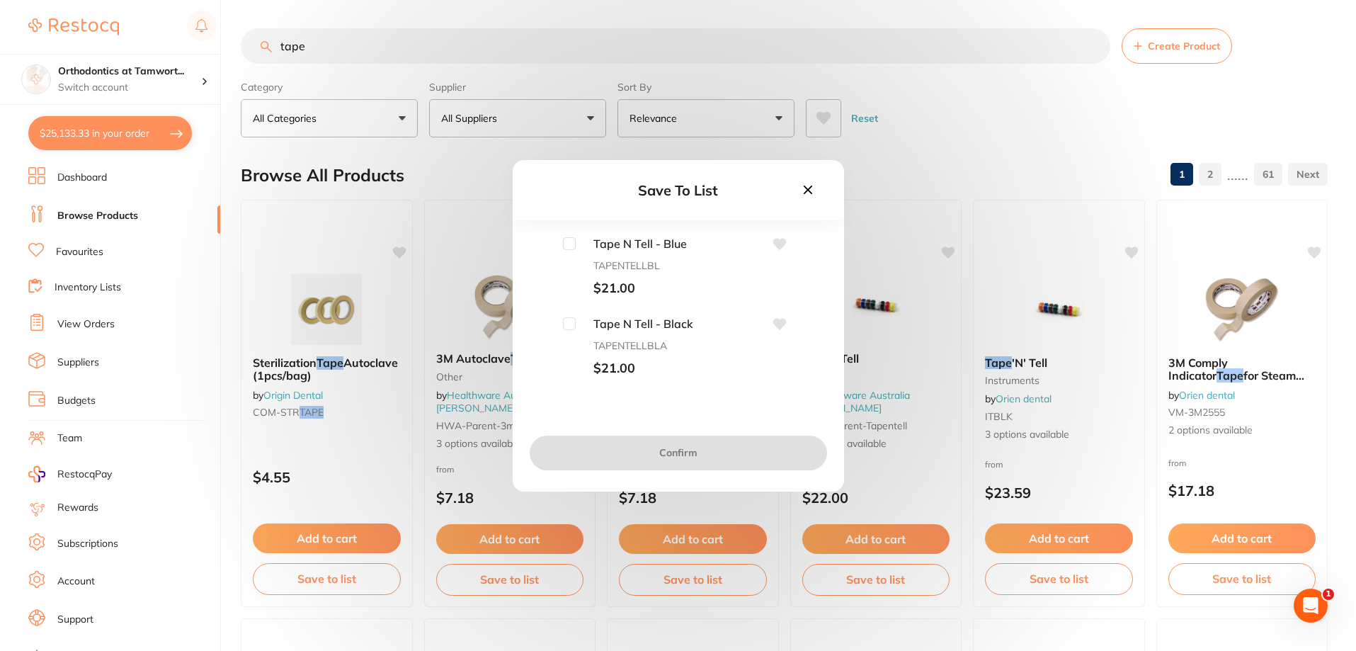
click at [571, 244] on input "checkbox" at bounding box center [569, 243] width 13 height 13
checkbox input "true"
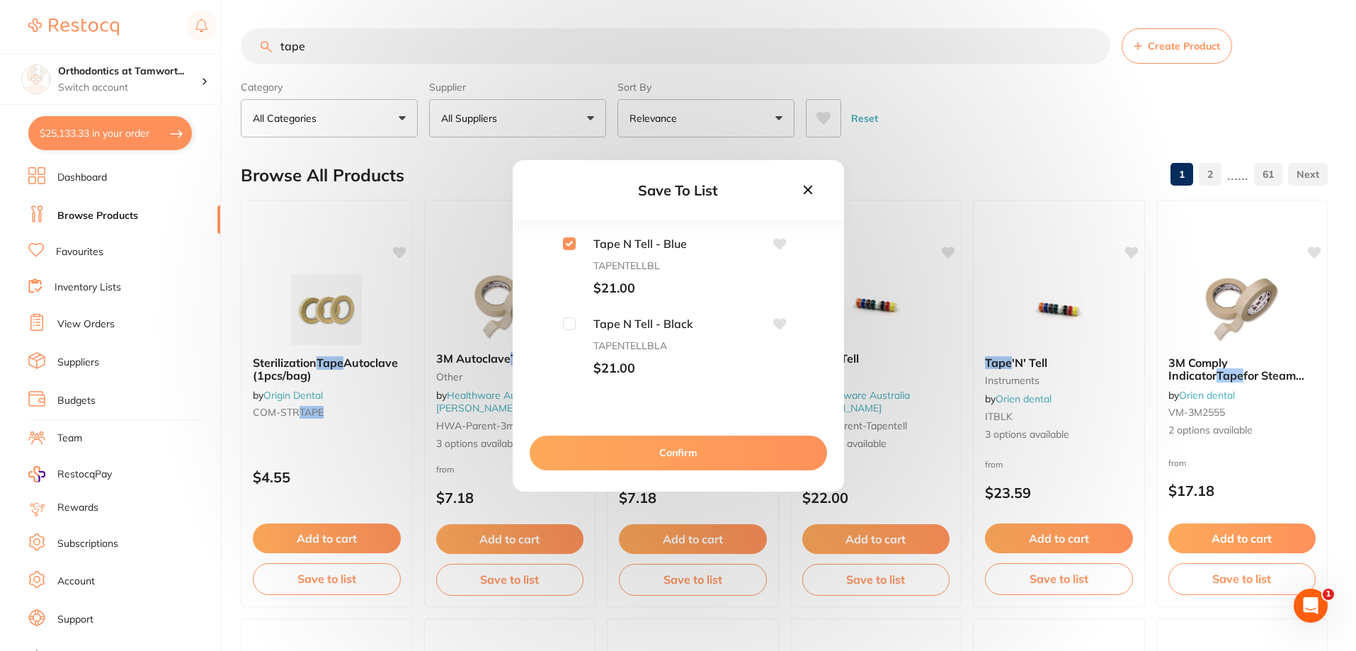
click at [573, 321] on input "checkbox" at bounding box center [569, 323] width 13 height 13
checkbox input "true"
click at [569, 248] on input "checkbox" at bounding box center [569, 245] width 13 height 13
checkbox input "true"
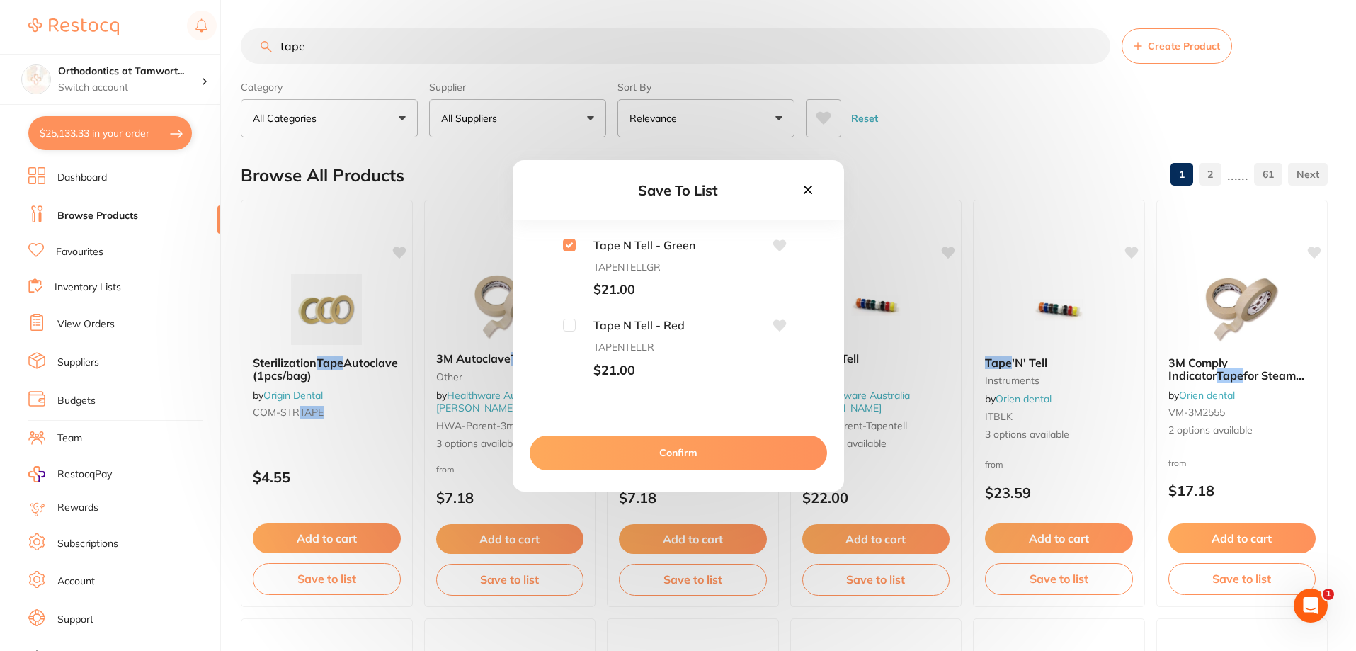
click at [566, 321] on div "Tape N Tell - Blue TAPENTELLBL $21.00 Tape N Tell - Black TAPENTELLBLA $21.00 T…" at bounding box center [678, 308] width 286 height 142
drag, startPoint x: 562, startPoint y: 324, endPoint x: 573, endPoint y: 329, distance: 11.4
click at [564, 324] on input "checkbox" at bounding box center [569, 325] width 13 height 13
checkbox input "true"
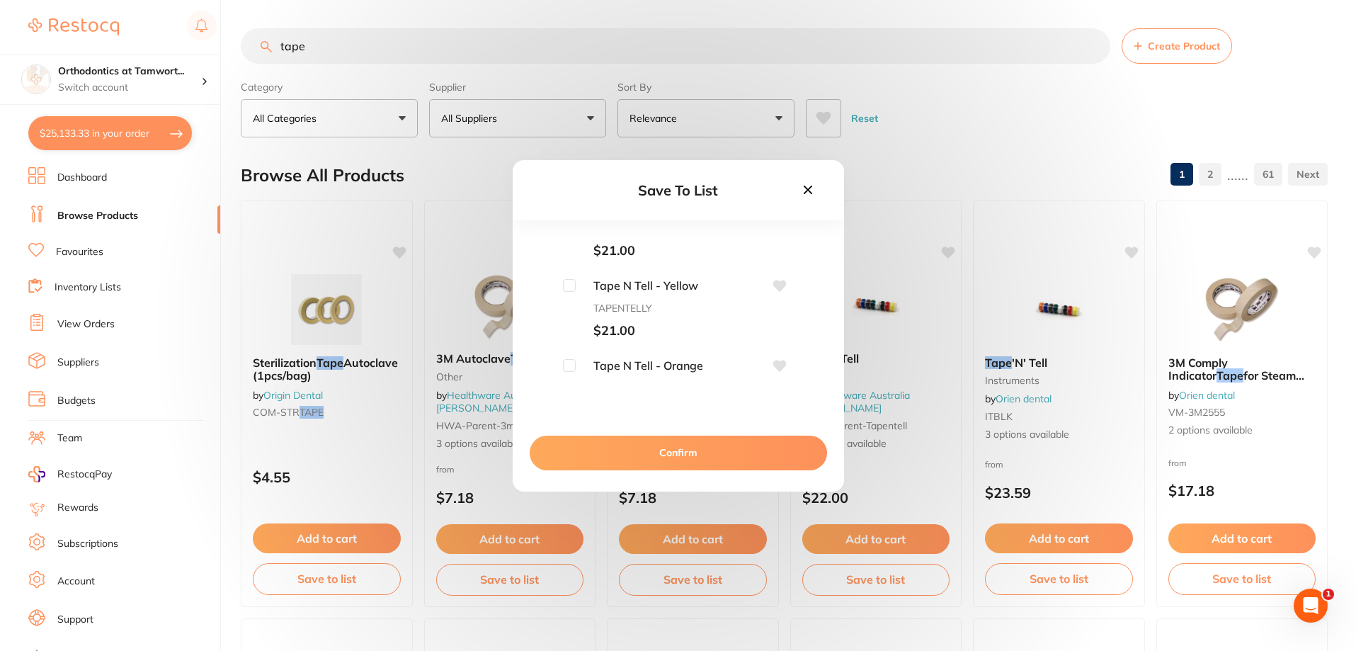
click at [567, 288] on input "checkbox" at bounding box center [569, 285] width 13 height 13
checkbox input "true"
click at [569, 363] on input "checkbox" at bounding box center [569, 365] width 13 height 13
checkbox input "true"
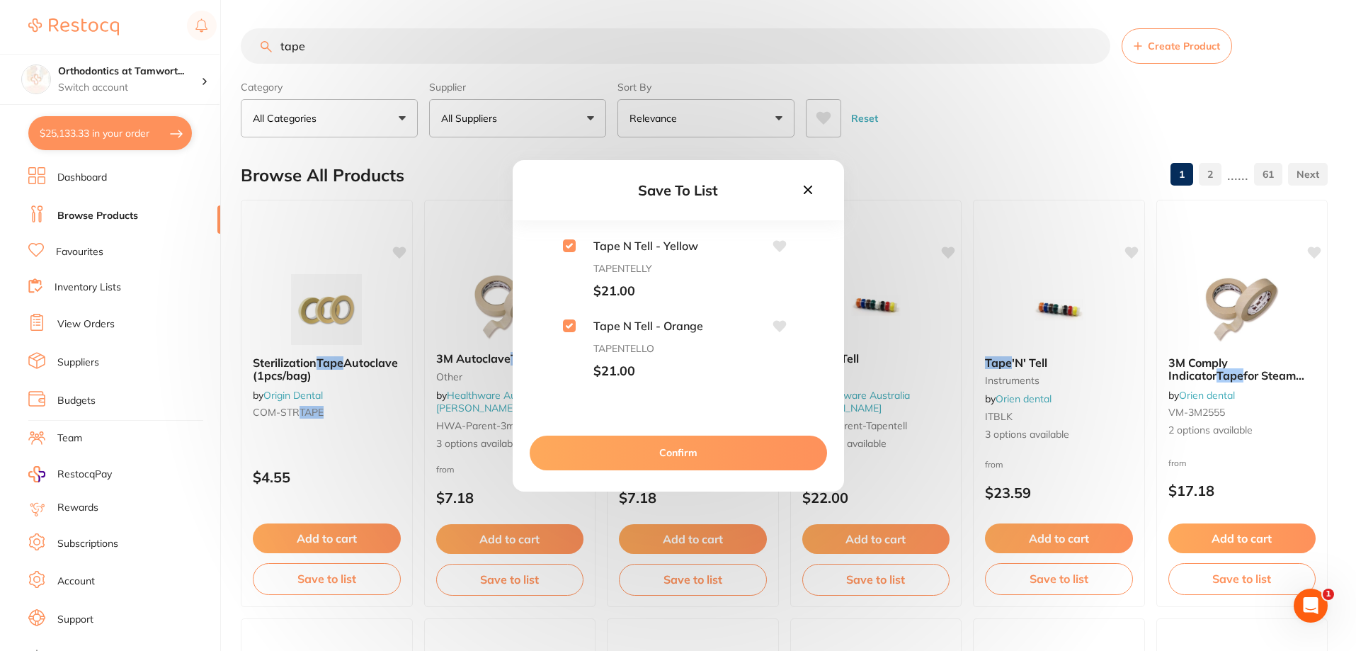
click at [775, 326] on icon at bounding box center [778, 326] width 13 height 11
click at [775, 245] on icon at bounding box center [778, 246] width 13 height 11
click at [775, 300] on icon at bounding box center [778, 300] width 13 height 11
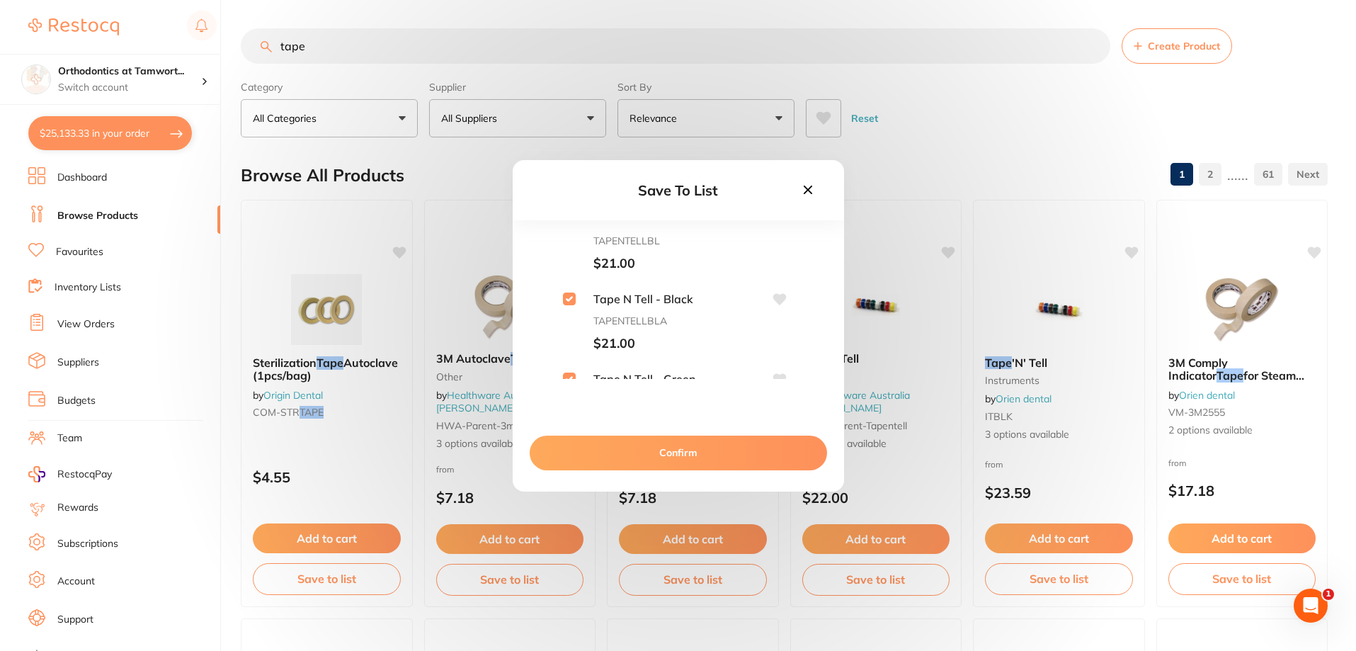
click at [680, 451] on button "Confirm" at bounding box center [678, 452] width 297 height 34
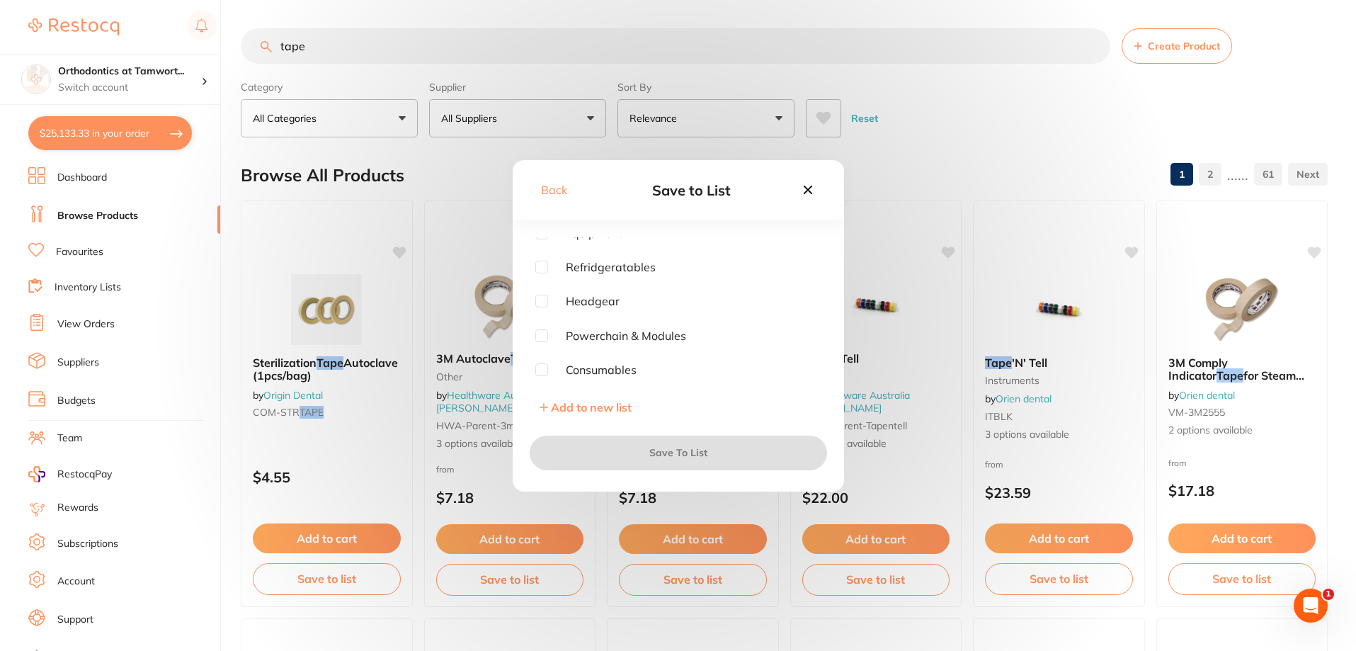
scroll to position [0, 0]
click at [605, 241] on span "Equipment" at bounding box center [585, 243] width 74 height 13
click at [535, 241] on input "checkbox" at bounding box center [541, 243] width 13 height 13
checkbox input "true"
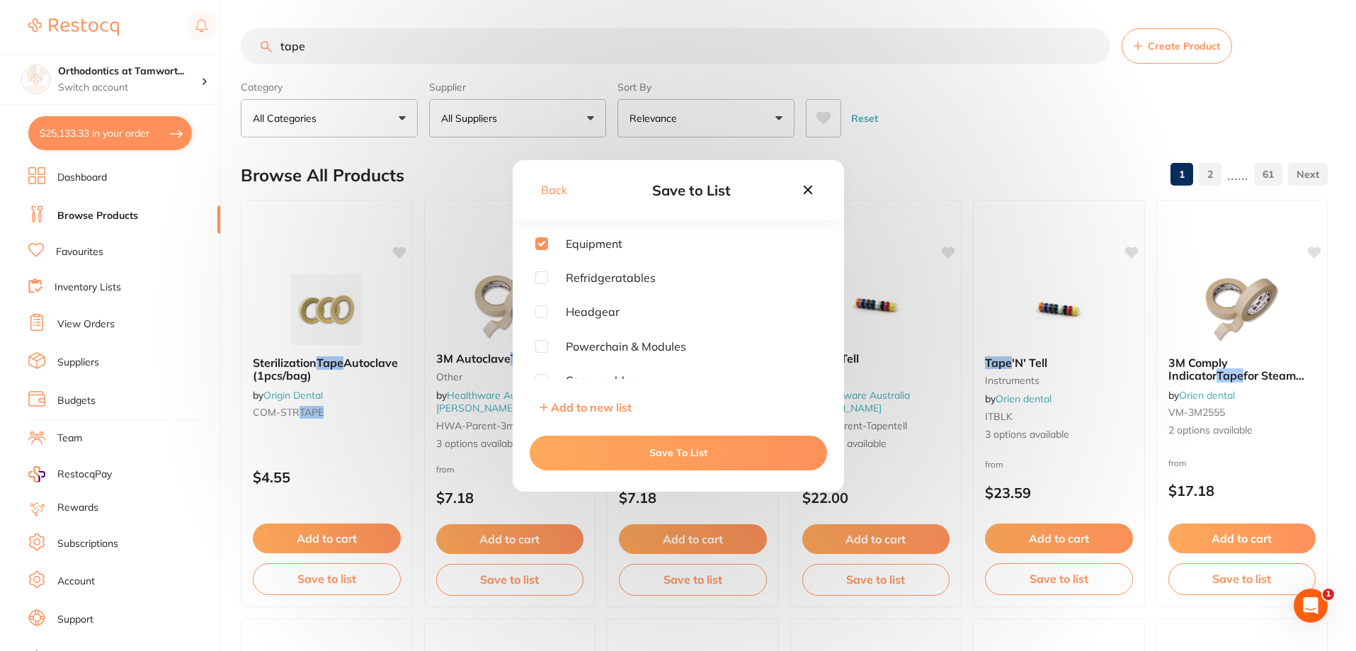
click at [674, 449] on button "Save To List" at bounding box center [678, 452] width 297 height 34
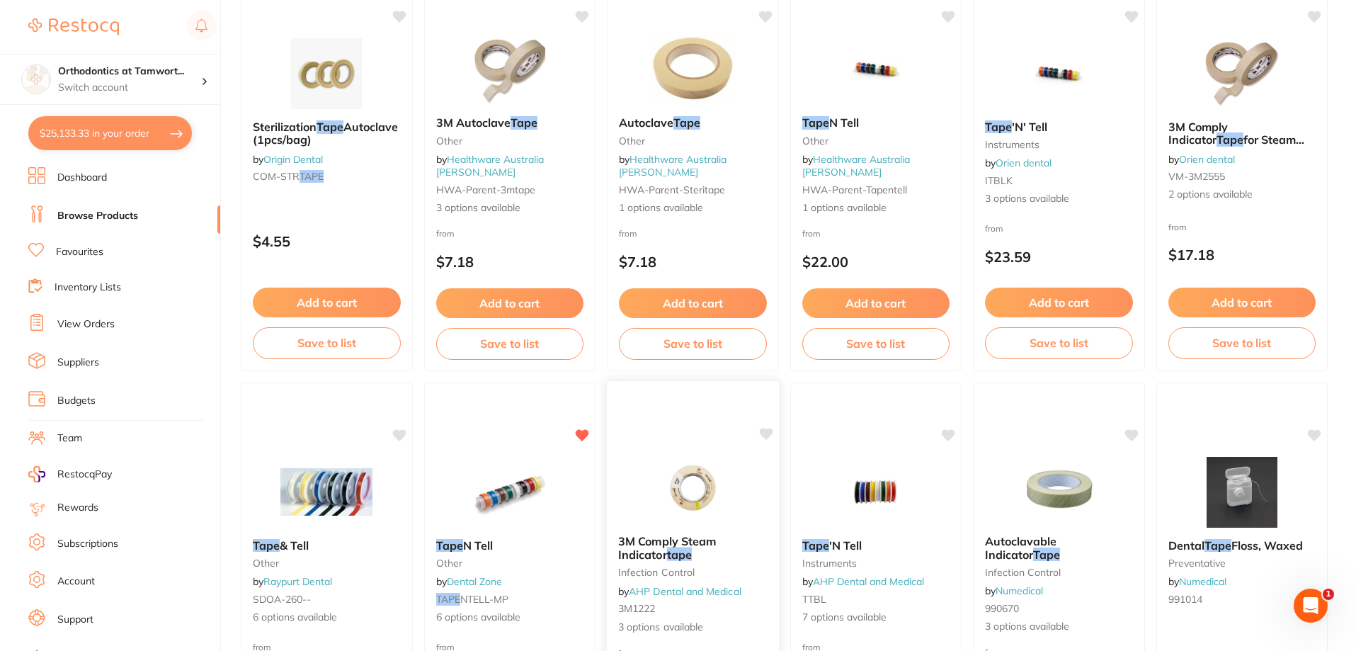
scroll to position [472, 0]
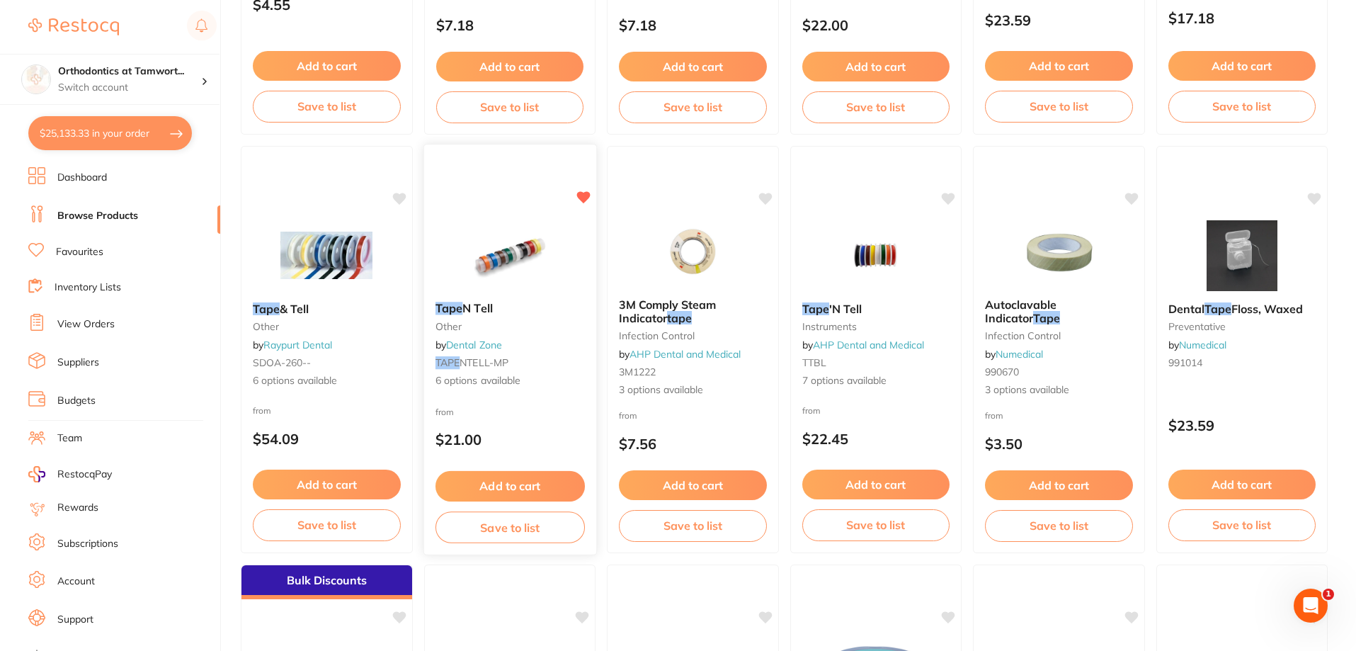
click at [520, 485] on button "Add to cart" at bounding box center [509, 486] width 149 height 30
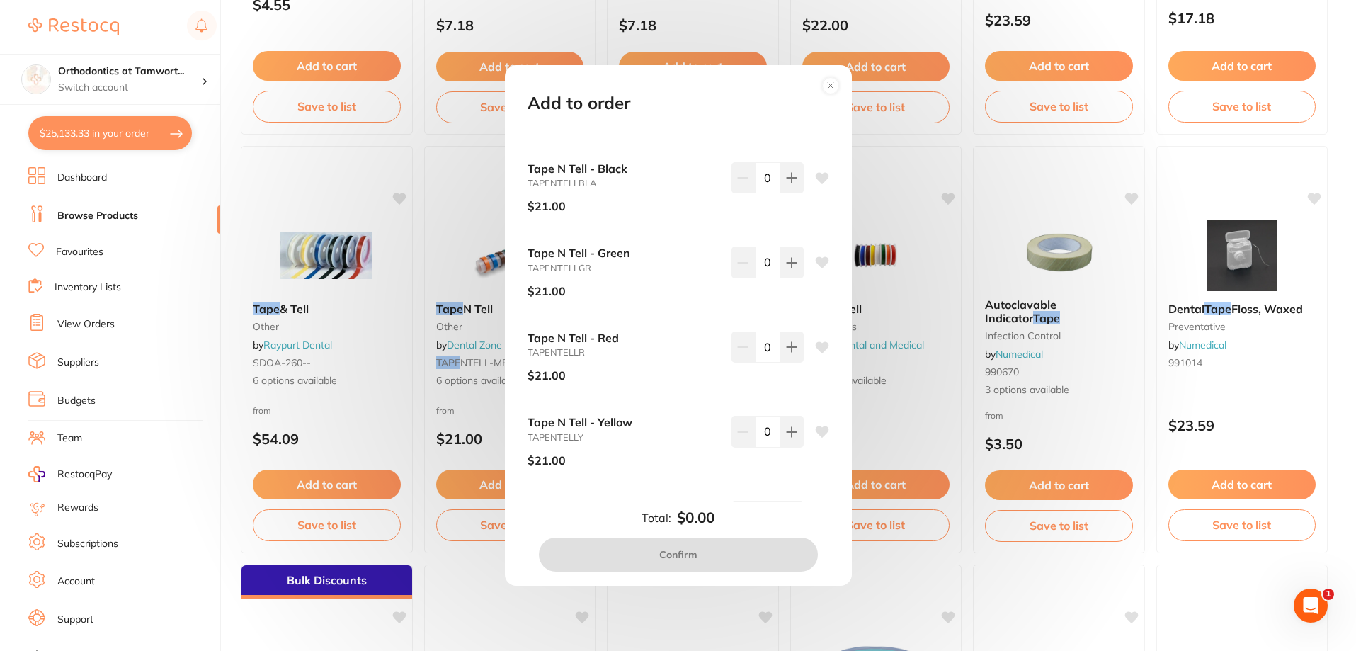
scroll to position [0, 0]
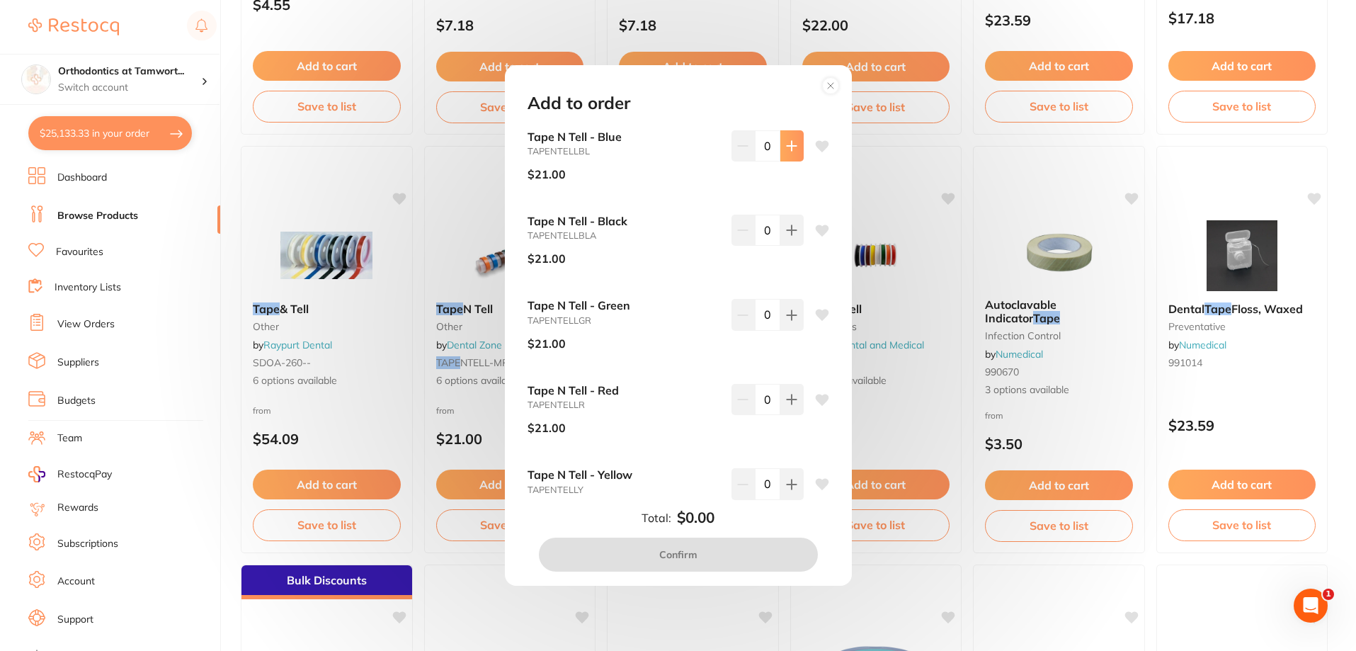
click at [788, 147] on icon at bounding box center [791, 145] width 9 height 9
type input "1"
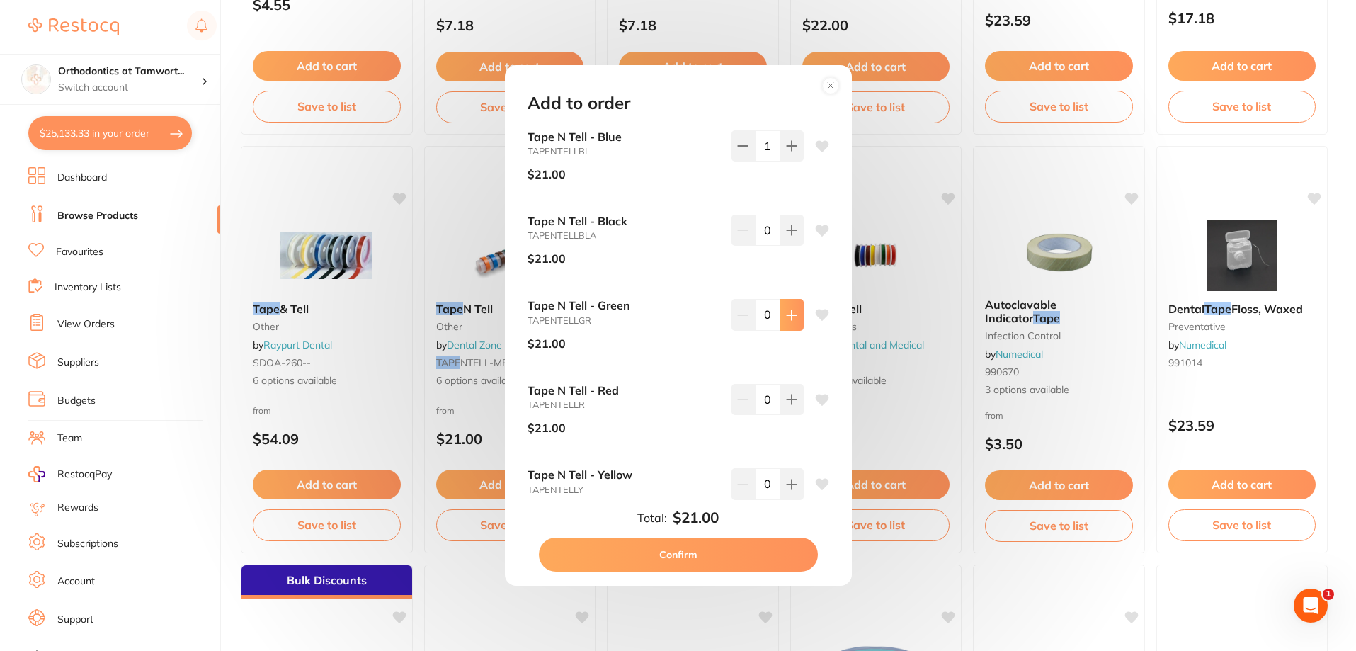
click at [790, 321] on button at bounding box center [791, 314] width 23 height 31
type input "1"
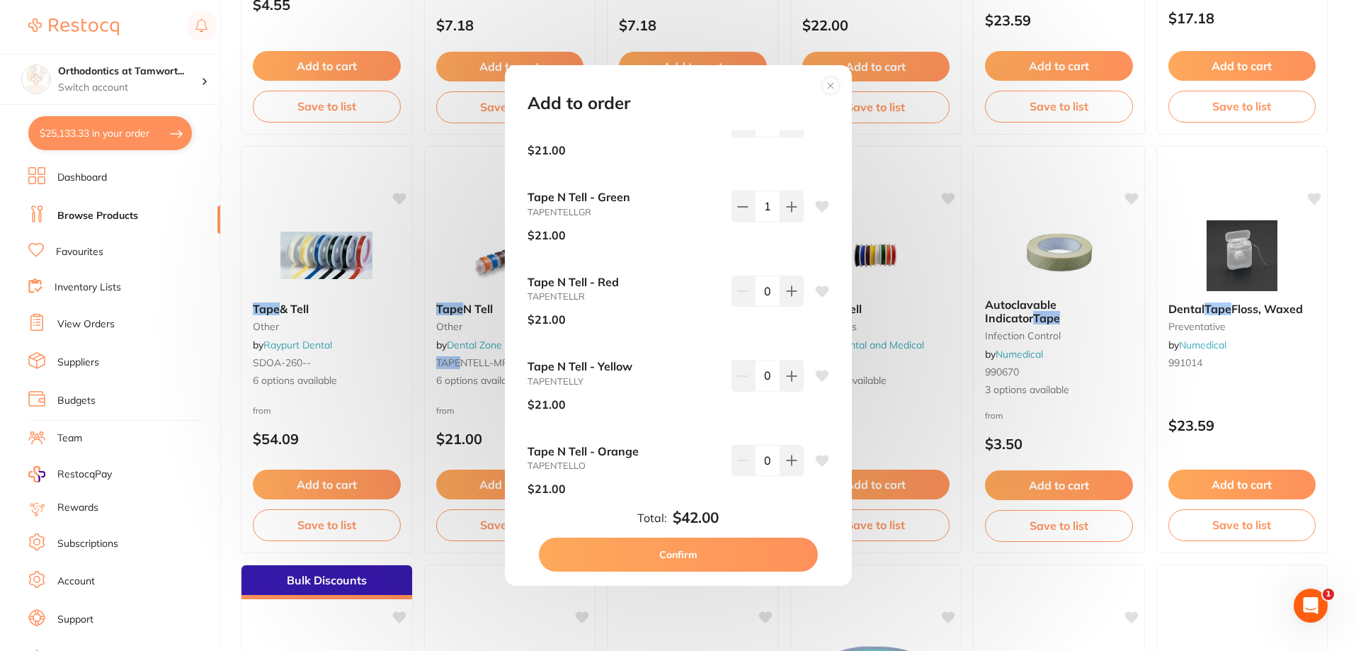
scroll to position [135, 0]
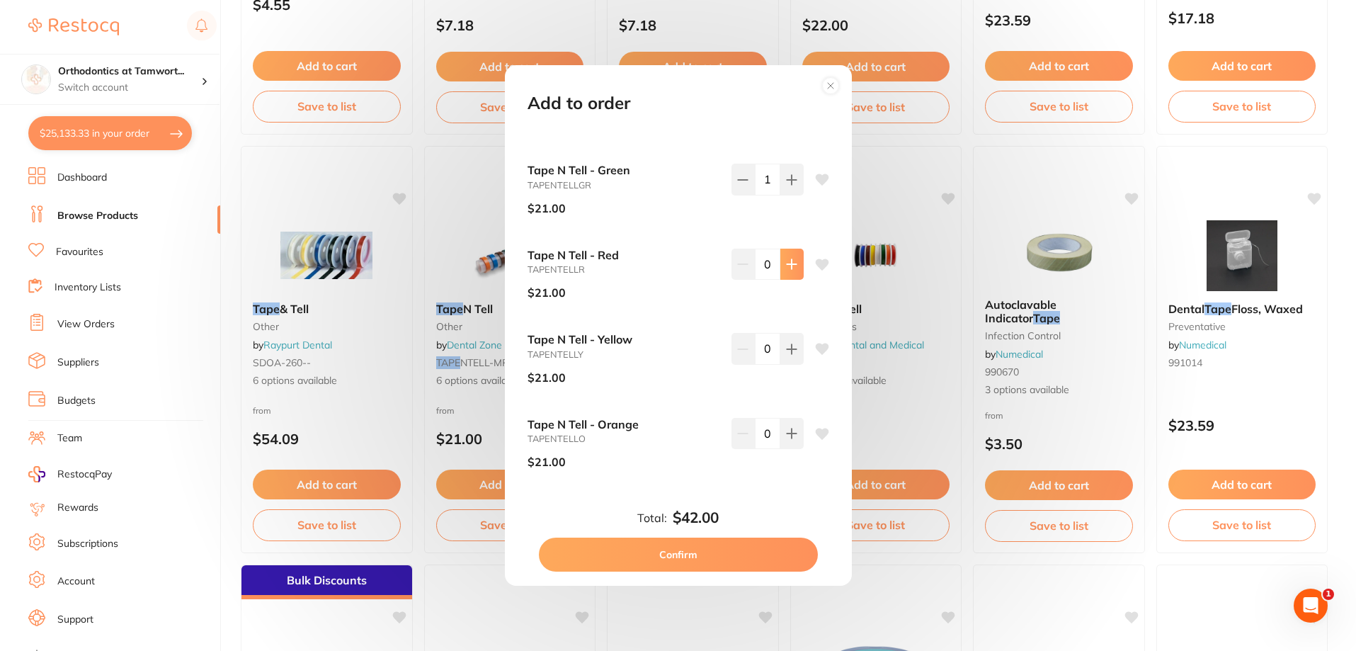
click at [787, 269] on icon at bounding box center [791, 263] width 11 height 11
type input "1"
click at [786, 354] on icon at bounding box center [791, 348] width 11 height 11
type input "1"
click at [787, 433] on icon at bounding box center [791, 432] width 9 height 9
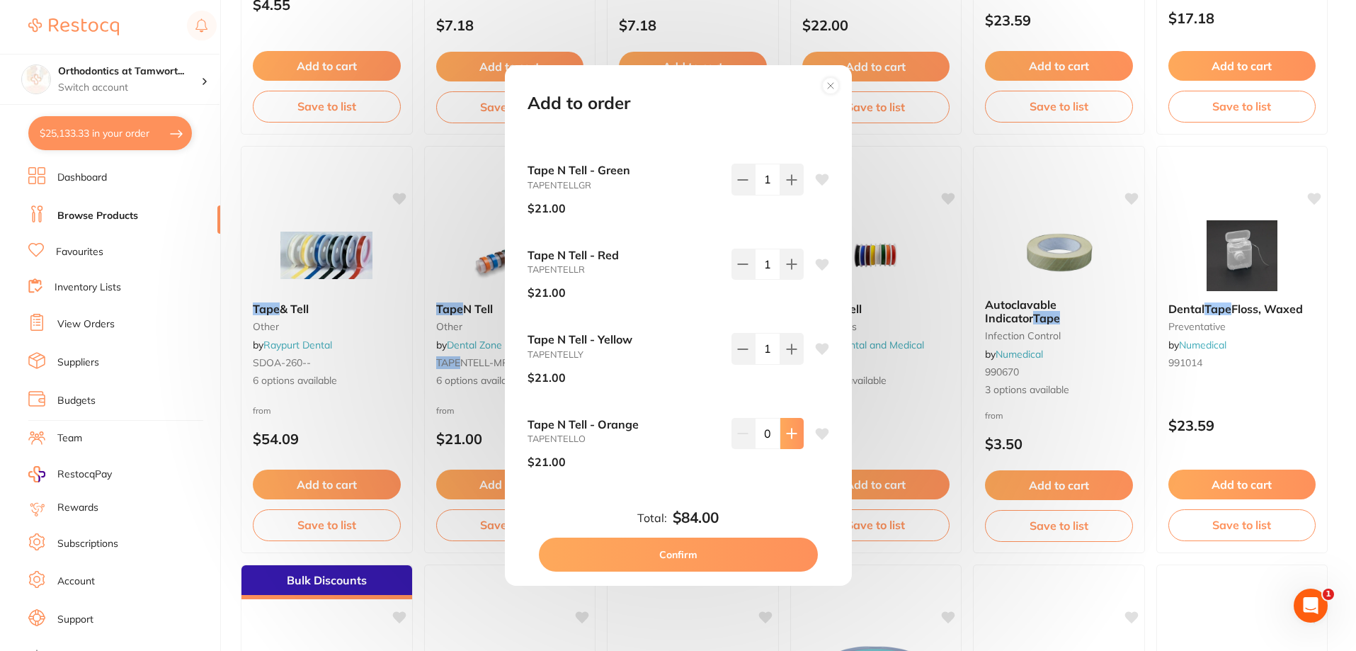
type input "1"
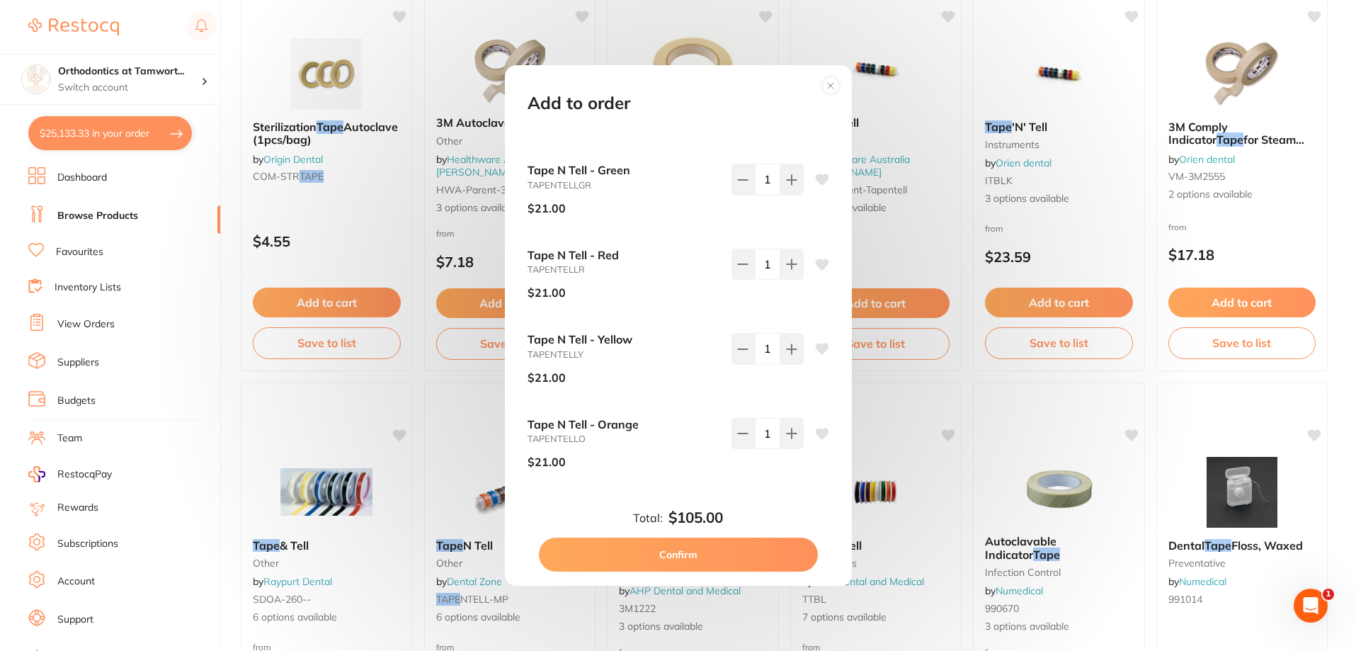
scroll to position [0, 0]
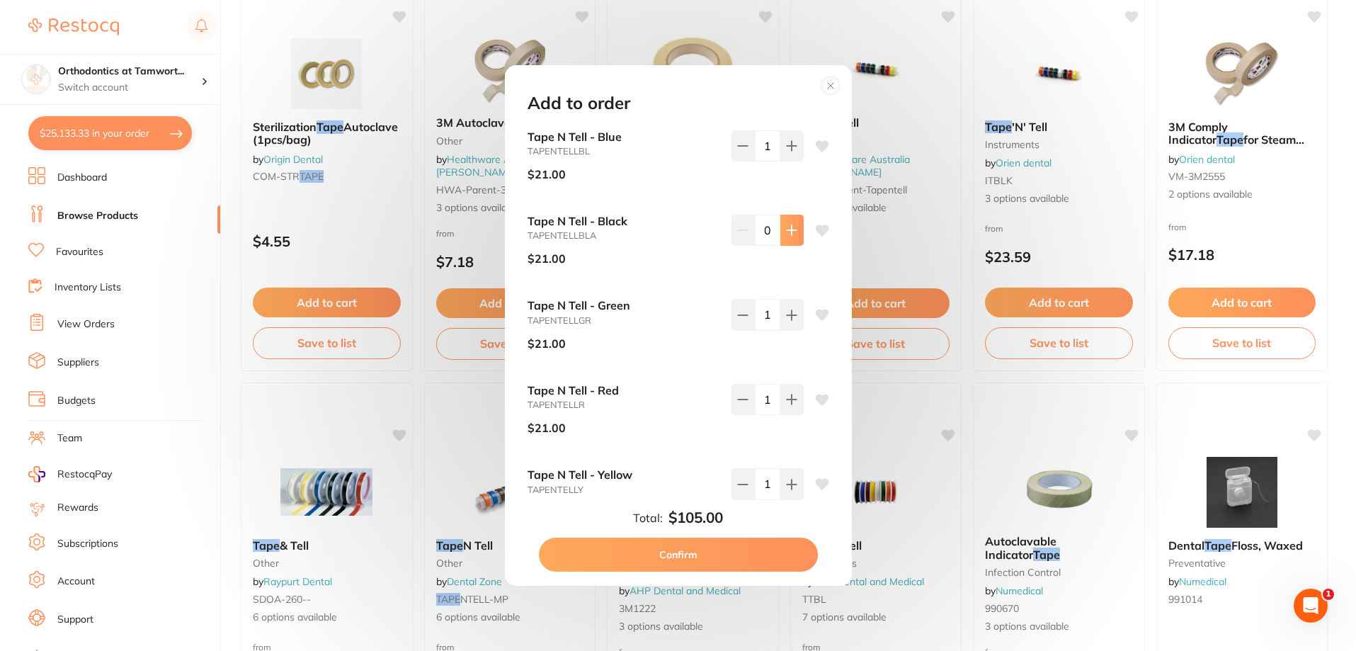
click at [790, 232] on icon at bounding box center [791, 229] width 11 height 11
type input "1"
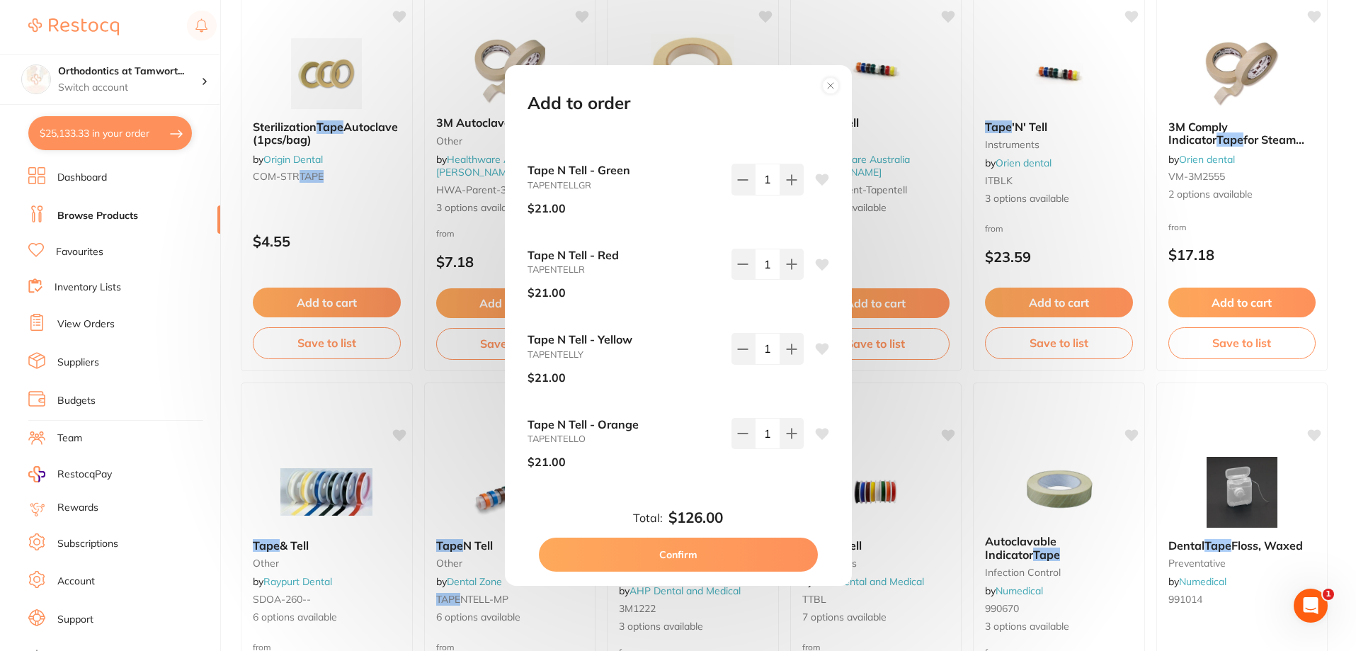
click at [674, 554] on button "Confirm" at bounding box center [678, 554] width 279 height 34
checkbox input "false"
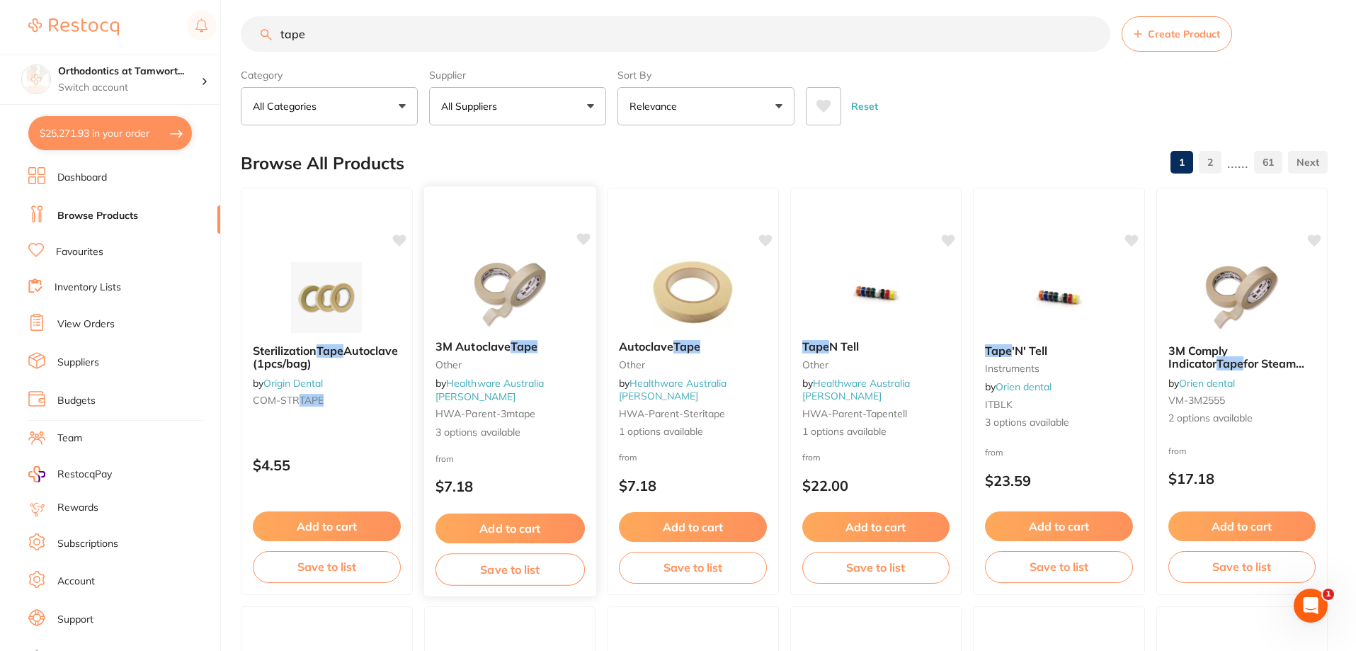
scroll to position [0, 0]
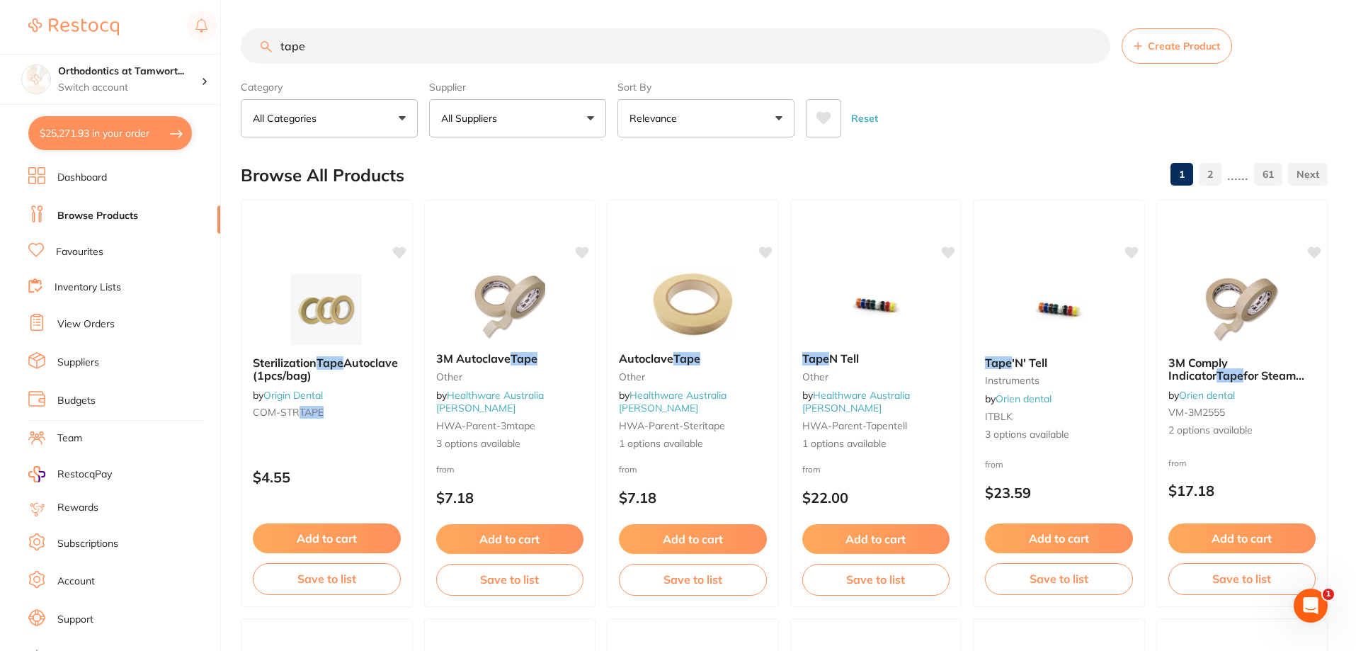
click at [74, 175] on link "Dashboard" at bounding box center [82, 178] width 50 height 14
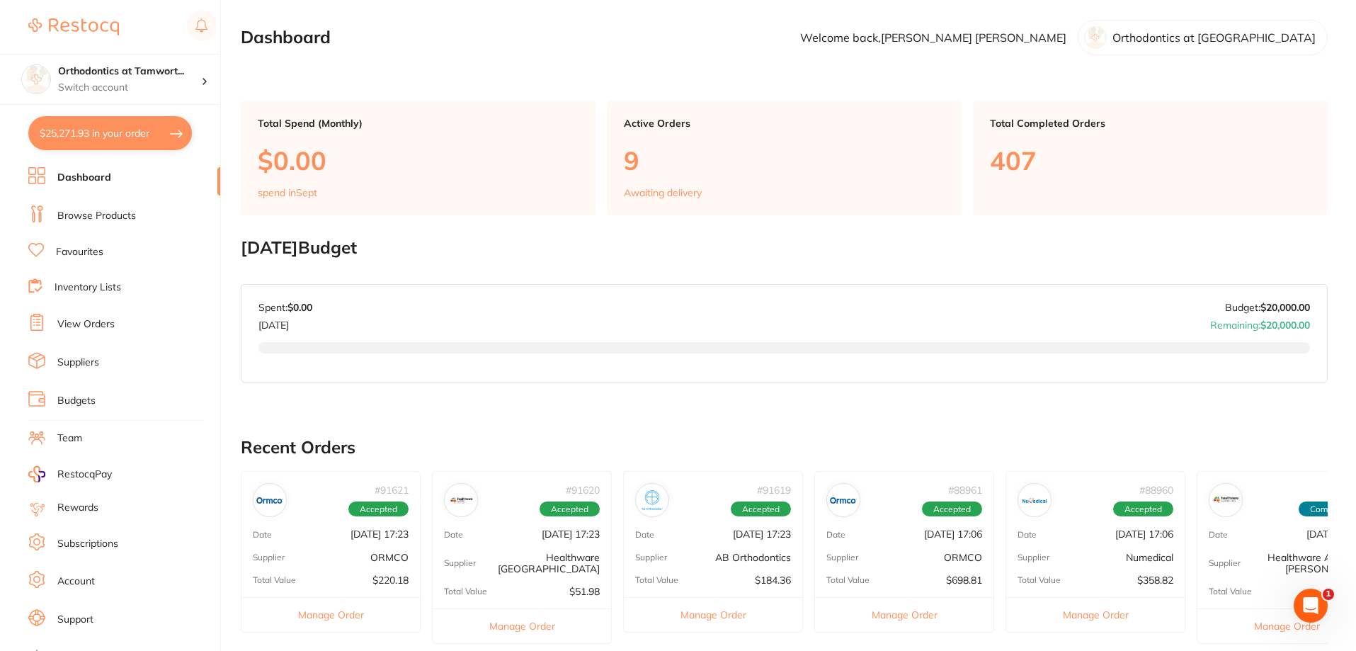
click at [178, 134] on button "$25,271.93 in your order" at bounding box center [110, 133] width 164 height 34
checkbox input "true"
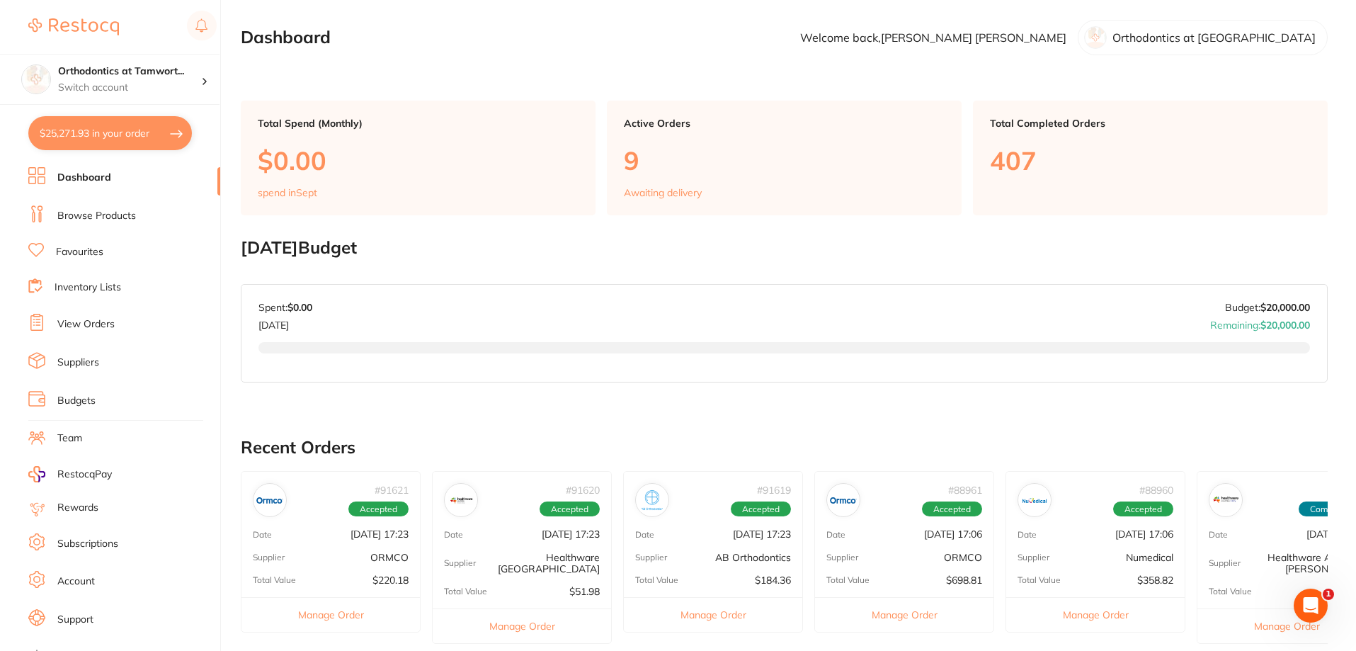
checkbox input "true"
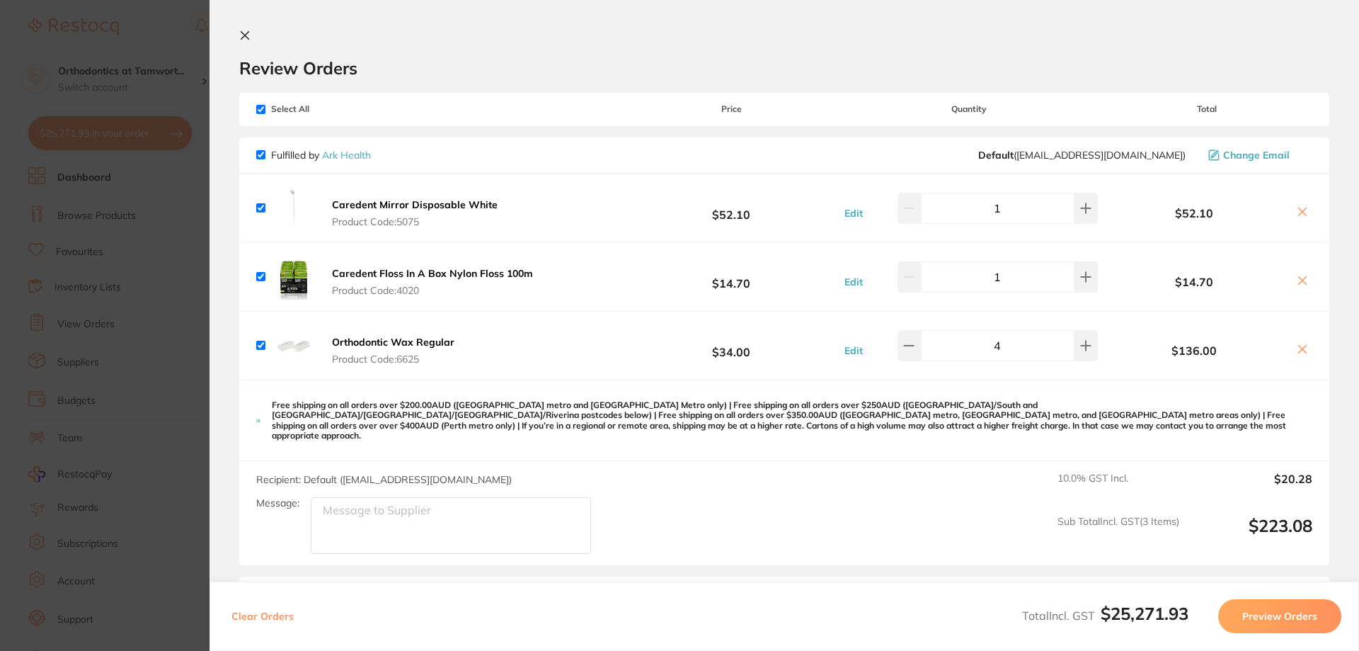
click at [244, 34] on icon at bounding box center [245, 36] width 8 height 8
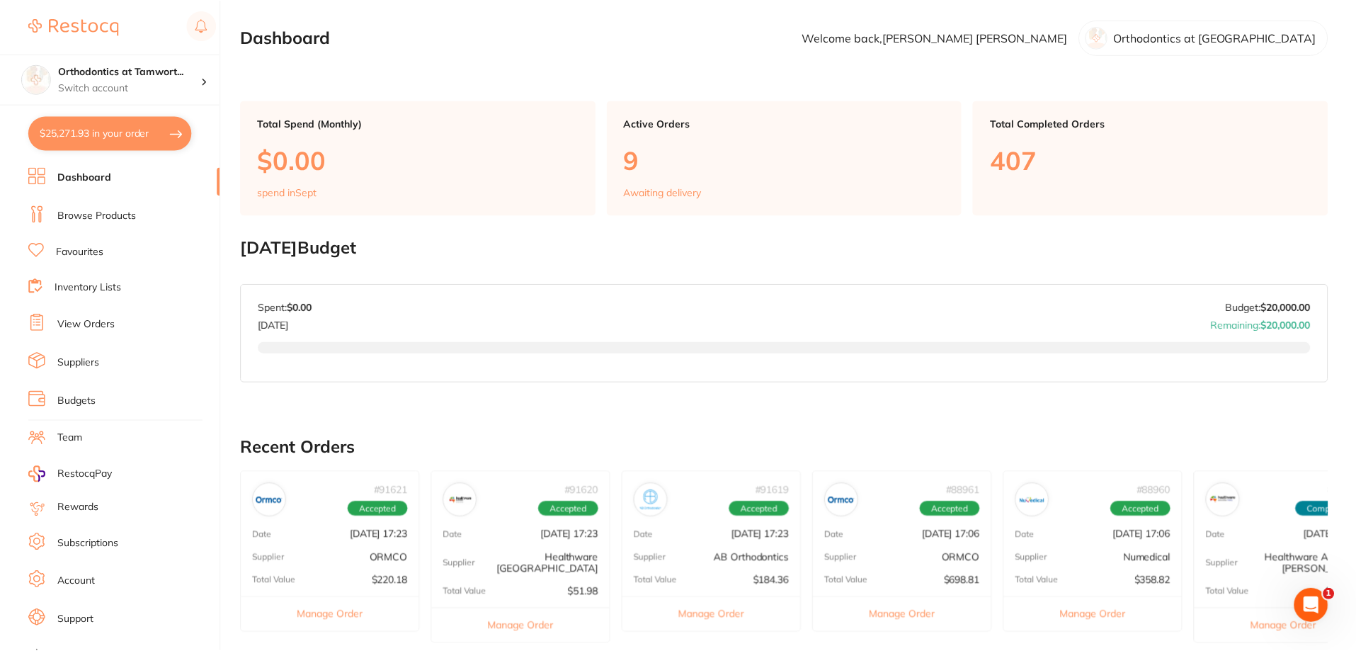
scroll to position [1, 0]
click at [167, 138] on button "$25,271.93 in your order" at bounding box center [110, 133] width 164 height 34
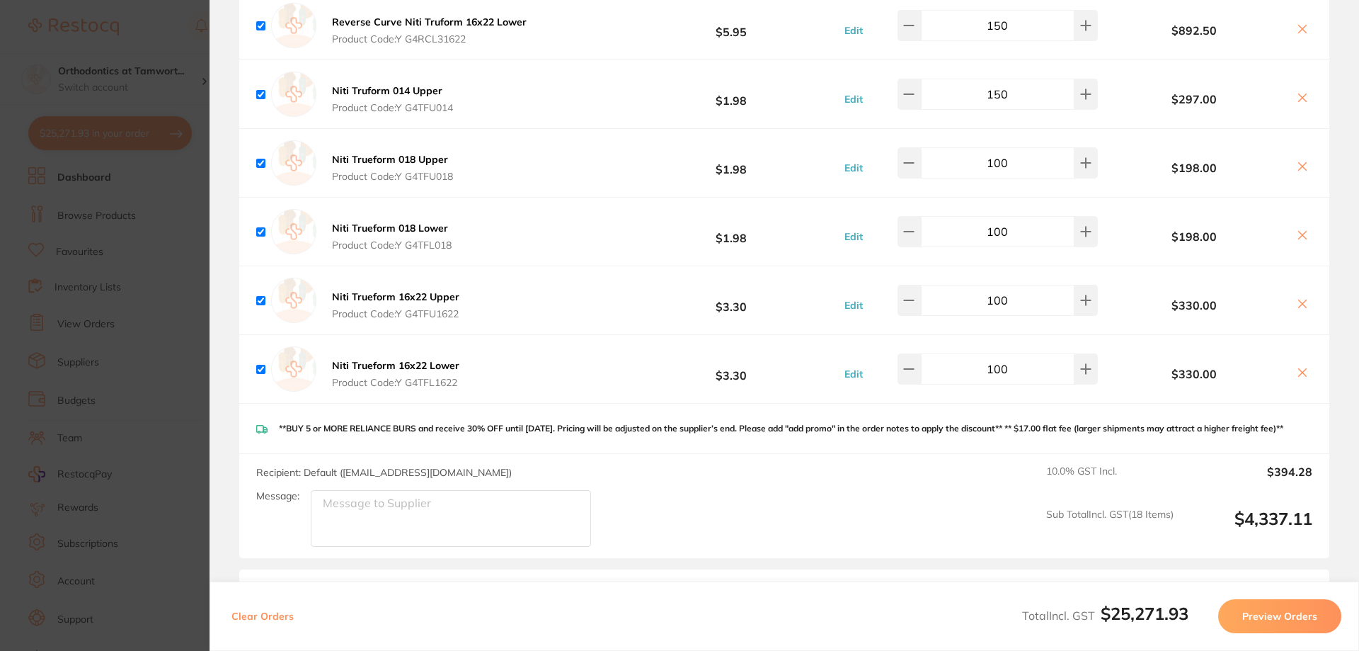
scroll to position [8969, 0]
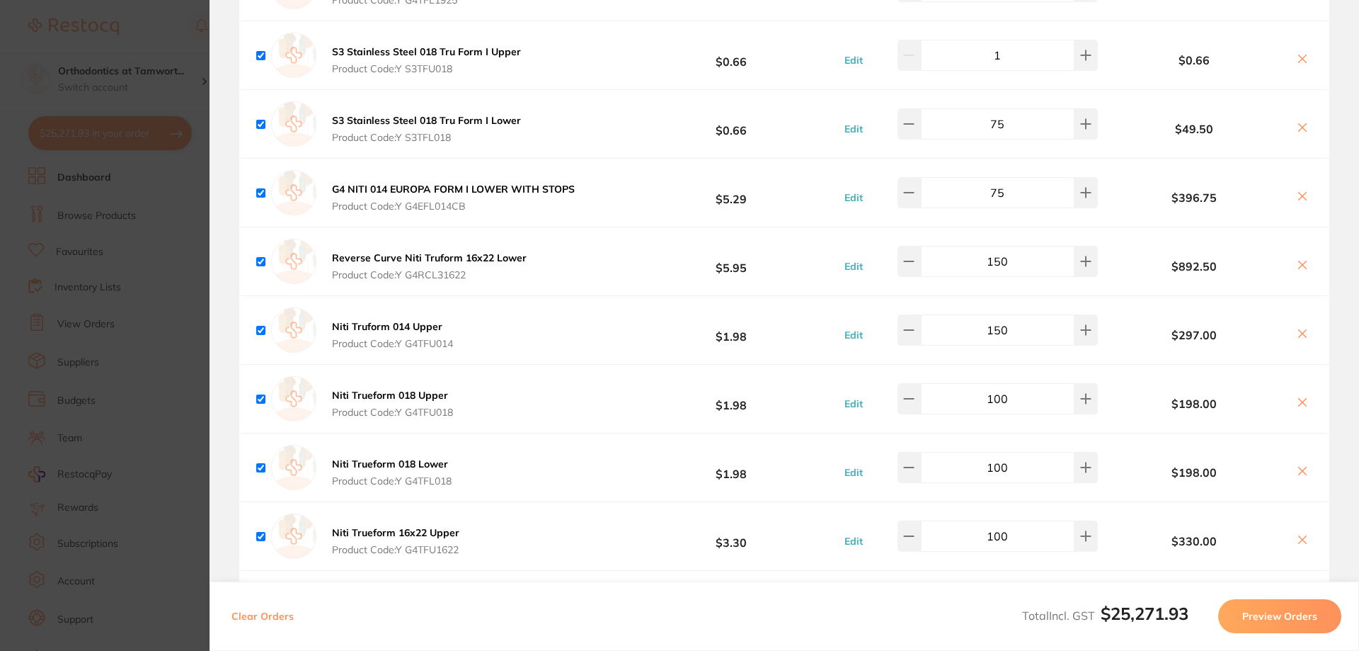
click at [999, 314] on input "150" at bounding box center [998, 329] width 154 height 31
type input "100"
click at [1048, 246] on input "150" at bounding box center [998, 261] width 154 height 31
click at [1002, 246] on input "150" at bounding box center [998, 261] width 154 height 31
click at [1028, 248] on input "100" at bounding box center [998, 261] width 154 height 31
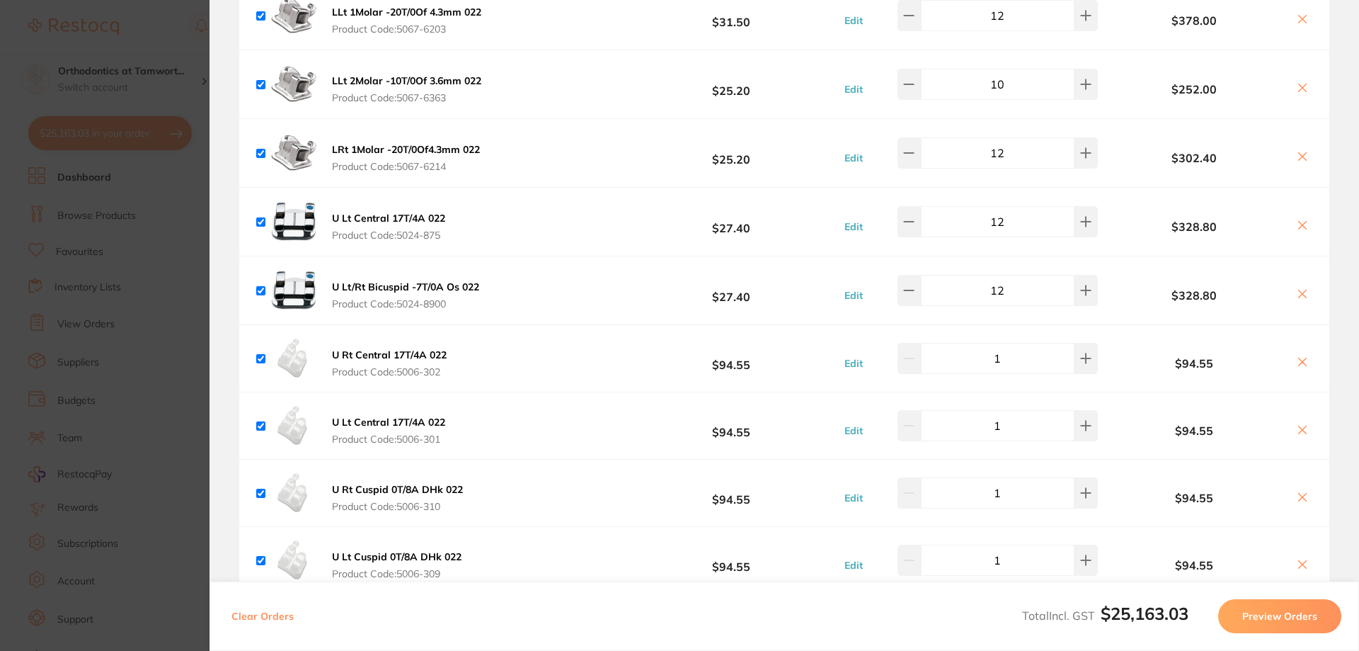
scroll to position [3349, 0]
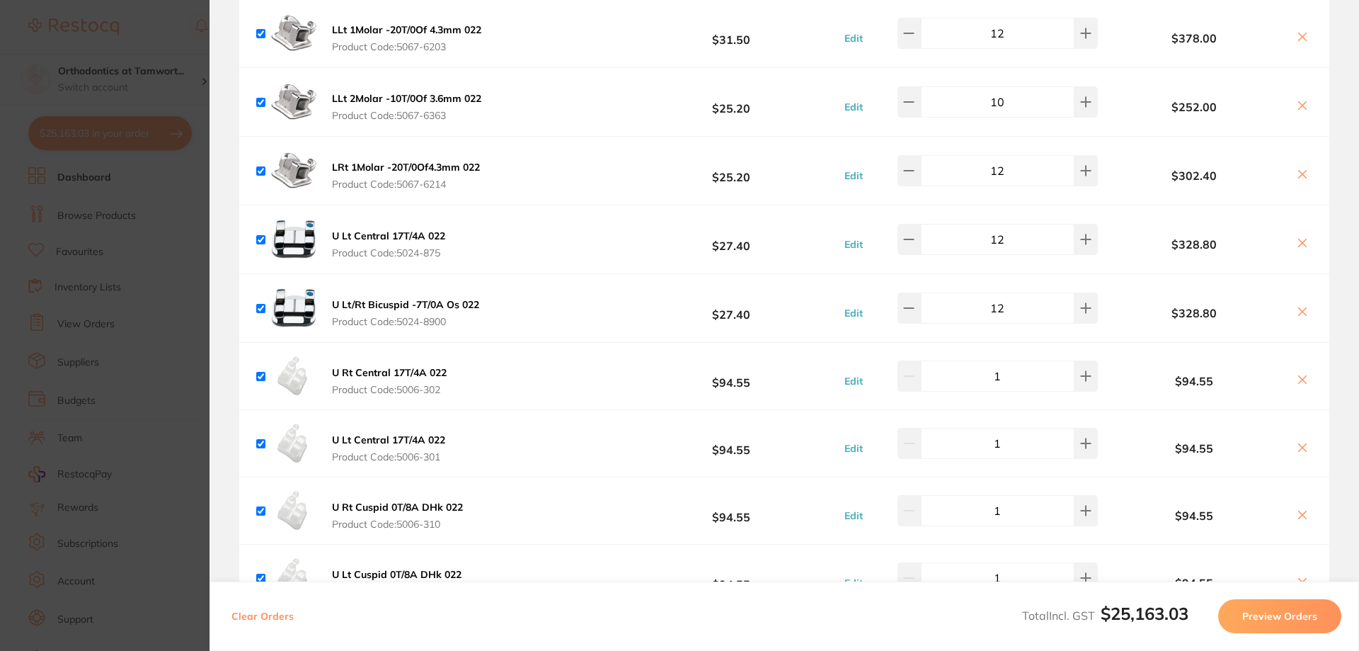
type input "100"
click at [1004, 292] on input "12" at bounding box center [998, 307] width 154 height 31
type input "10"
click at [1005, 229] on input "12" at bounding box center [998, 239] width 154 height 31
type input "10"
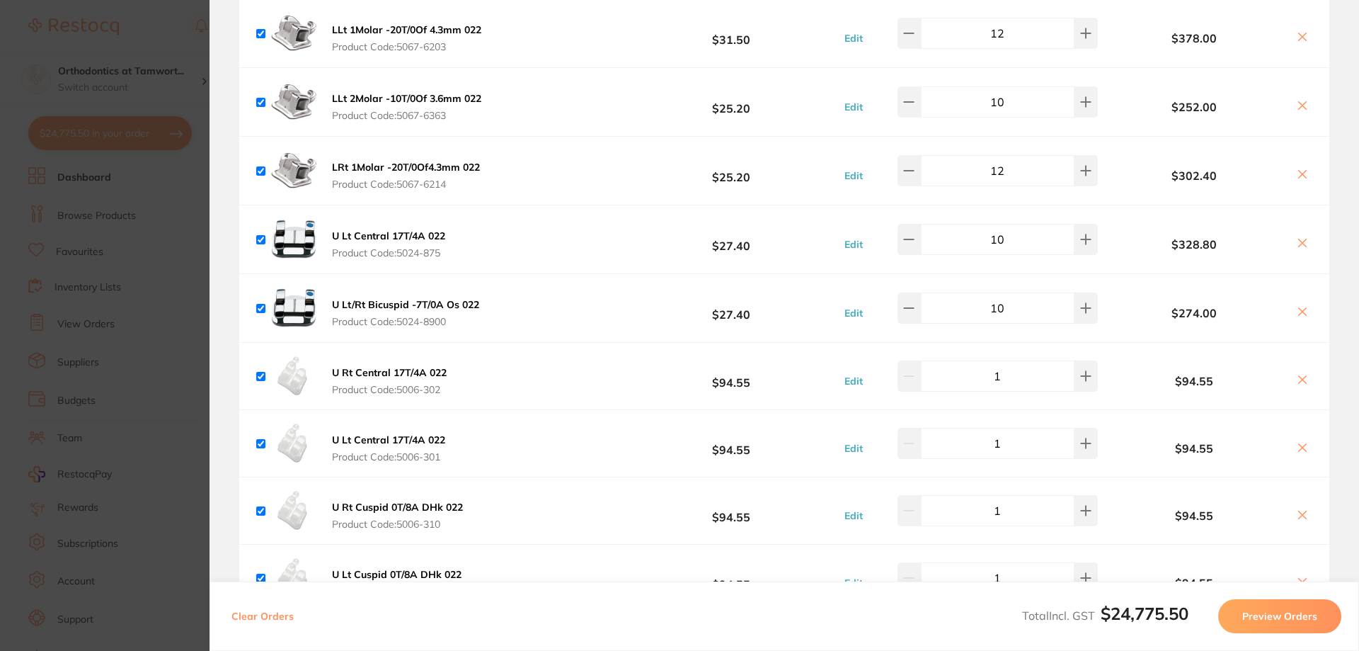
click at [1007, 164] on input "12" at bounding box center [998, 170] width 154 height 31
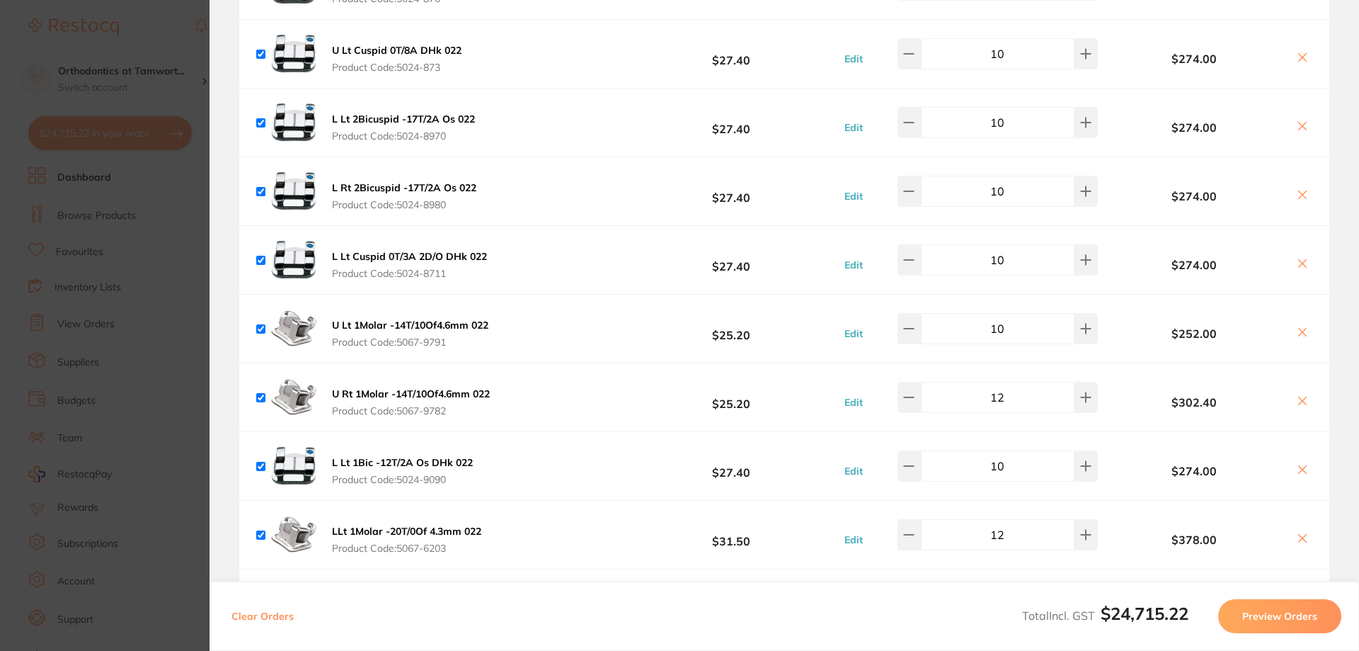
scroll to position [3113, 0]
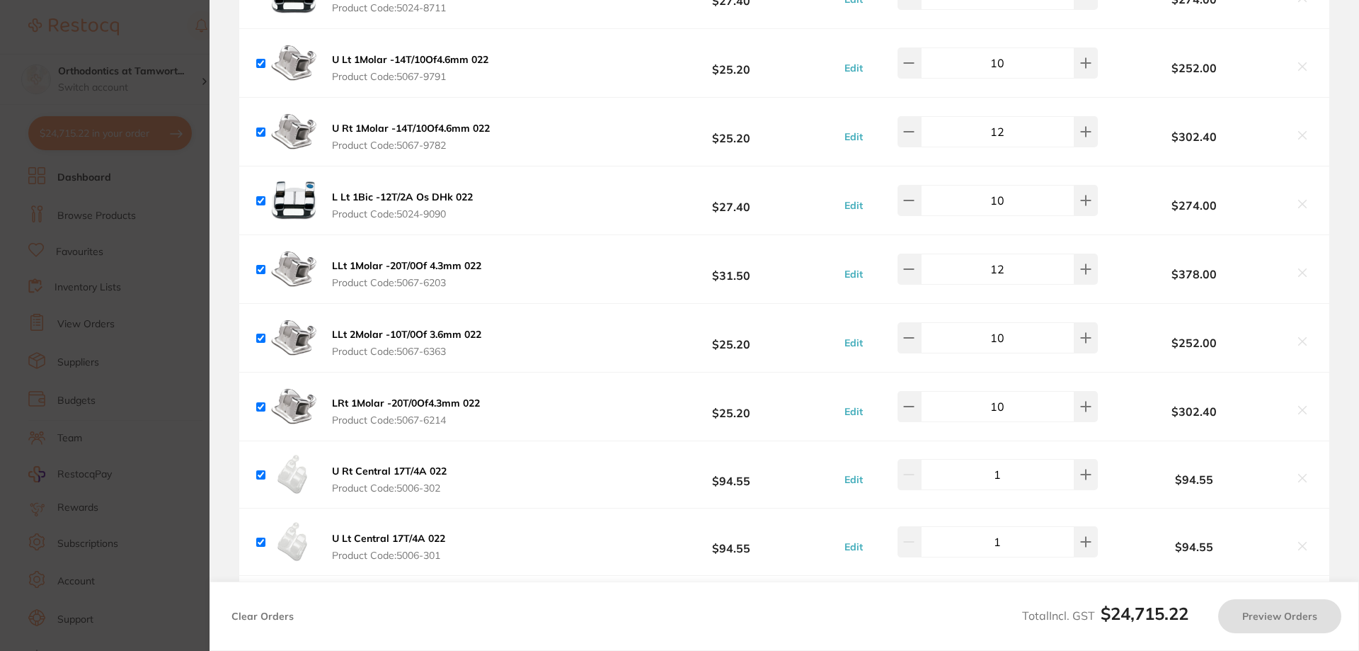
type input "10"
click at [1010, 261] on input "12" at bounding box center [998, 268] width 154 height 31
type input "10"
click at [1007, 118] on input "12" at bounding box center [998, 131] width 154 height 31
type input "10"
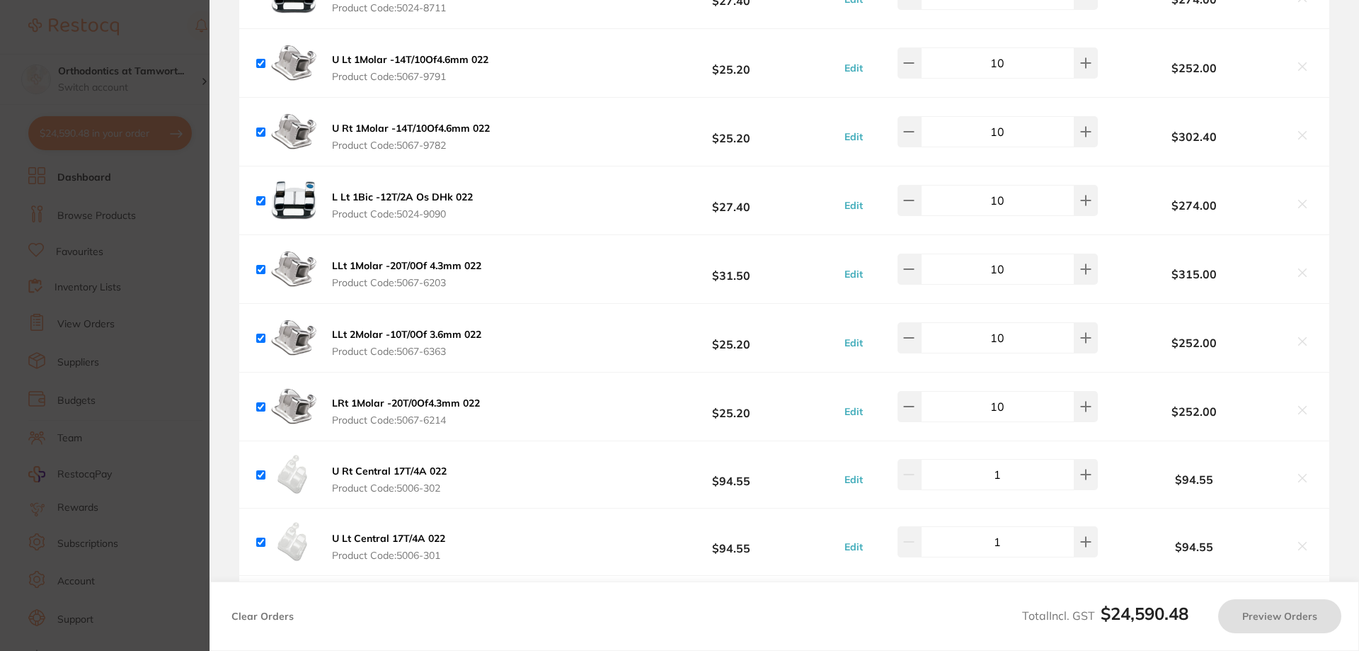
type input "12"
type input "10"
click at [1011, 261] on input "12" at bounding box center [998, 268] width 154 height 31
type input "10"
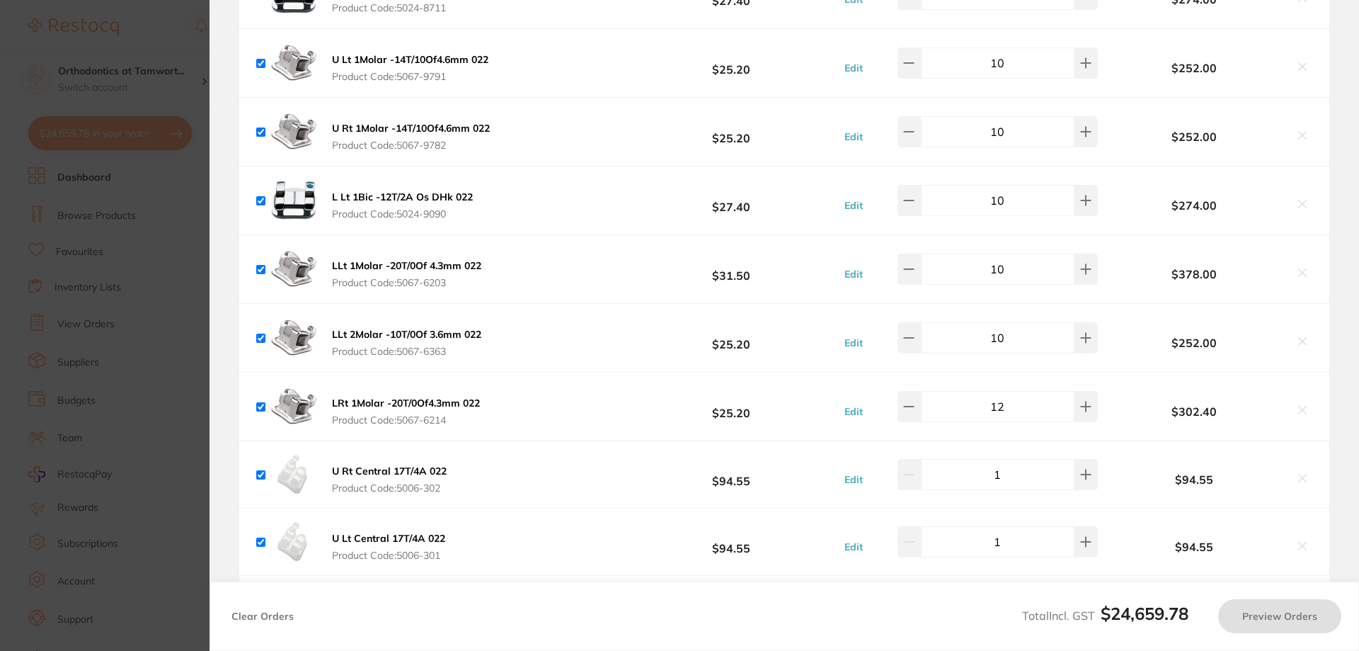
click at [1129, 268] on b "$378.00" at bounding box center [1195, 274] width 186 height 13
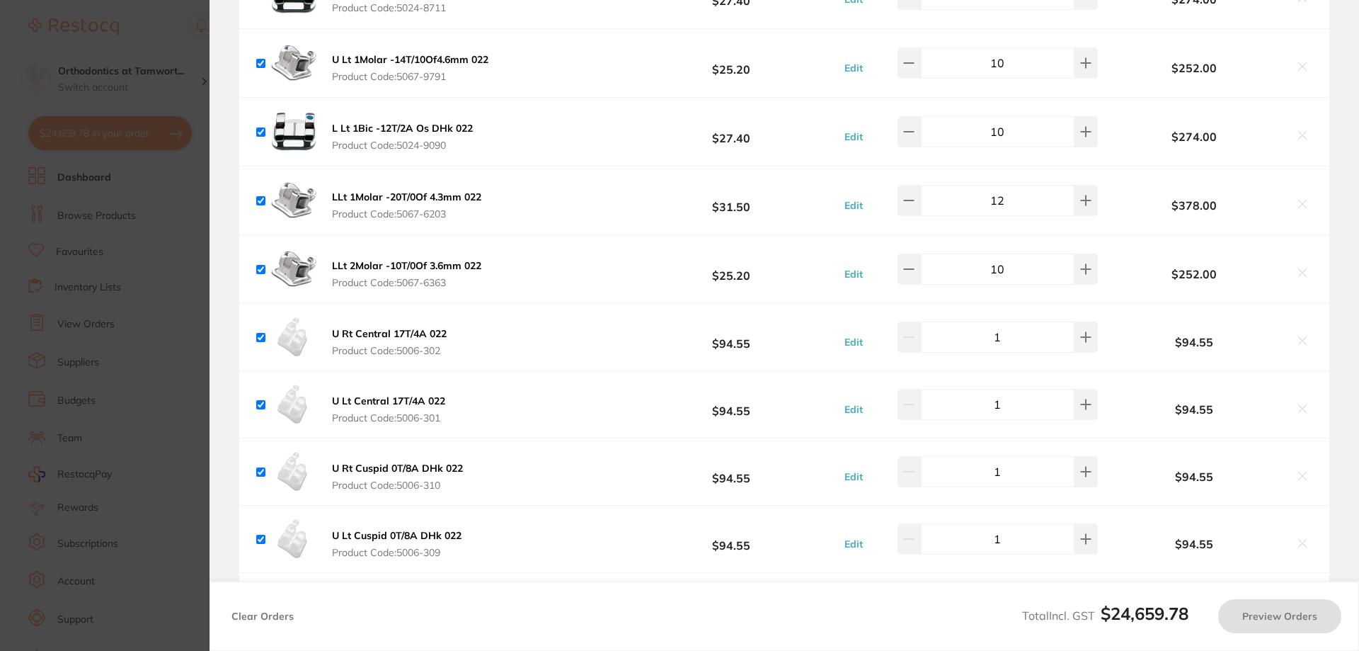
type input "10"
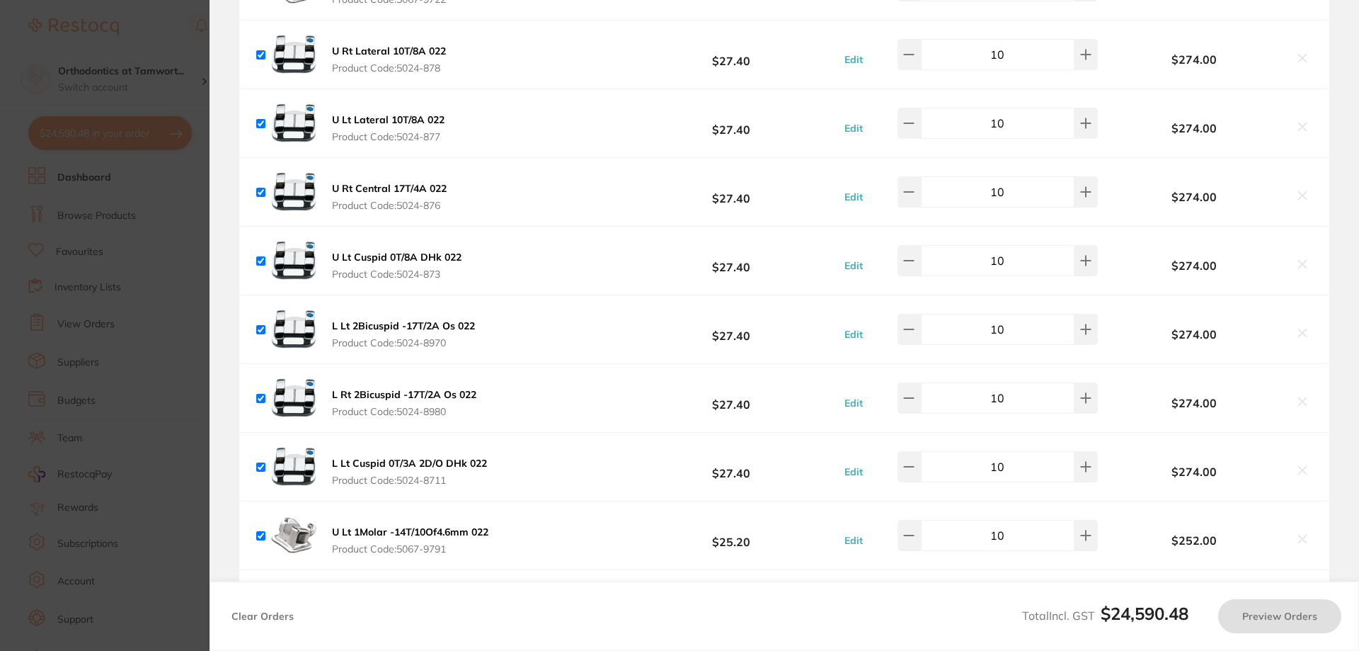
scroll to position [2405, 0]
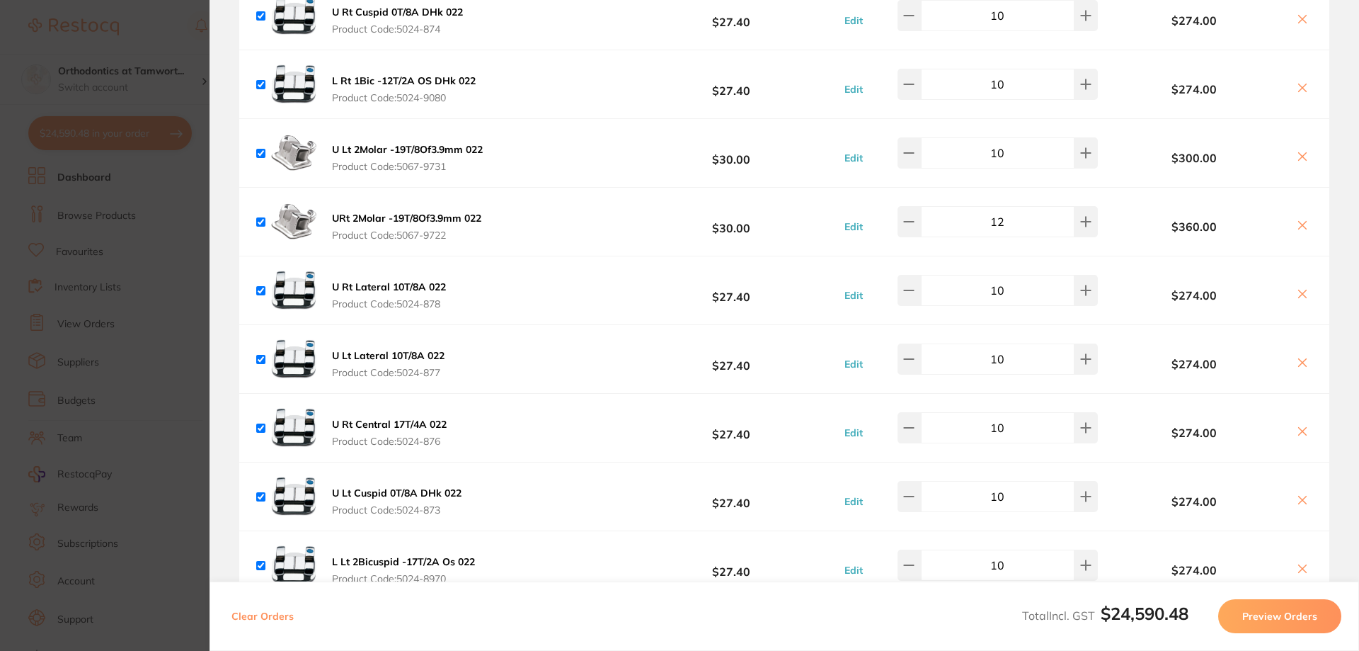
click at [1005, 212] on input "12" at bounding box center [998, 221] width 154 height 31
type input "10"
click at [1111, 220] on b "$360.00" at bounding box center [1195, 226] width 186 height 13
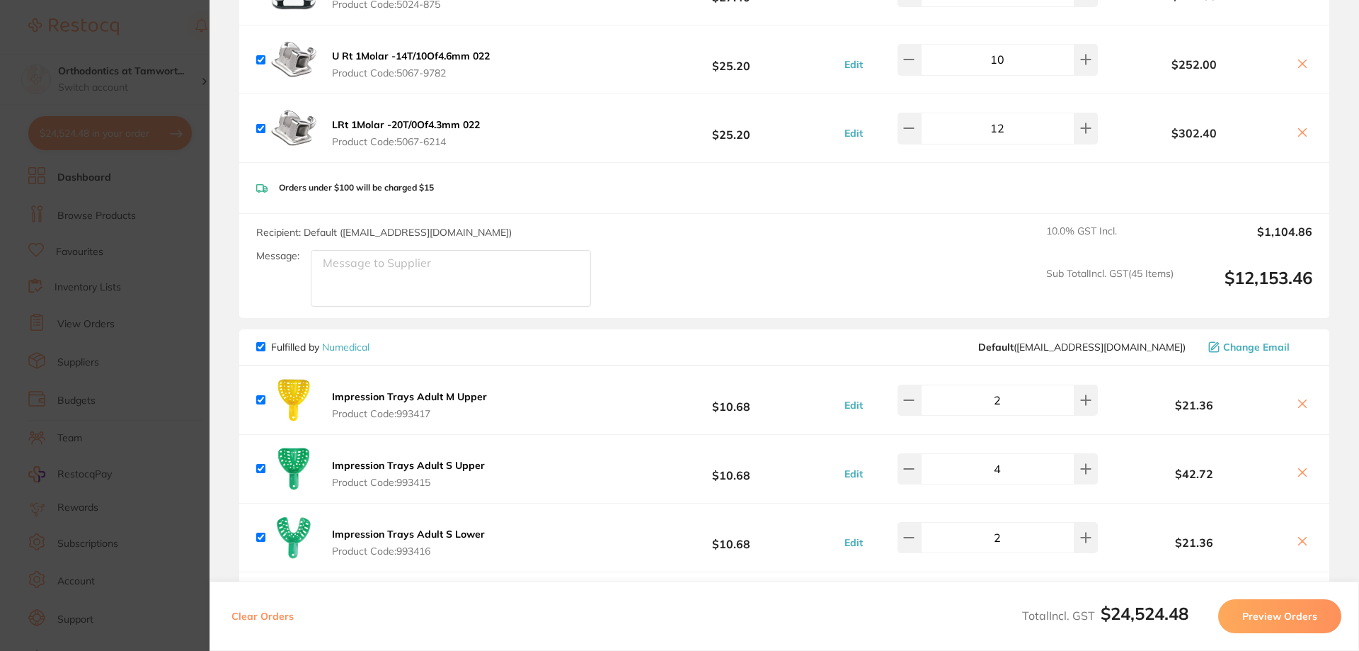
scroll to position [3776, 0]
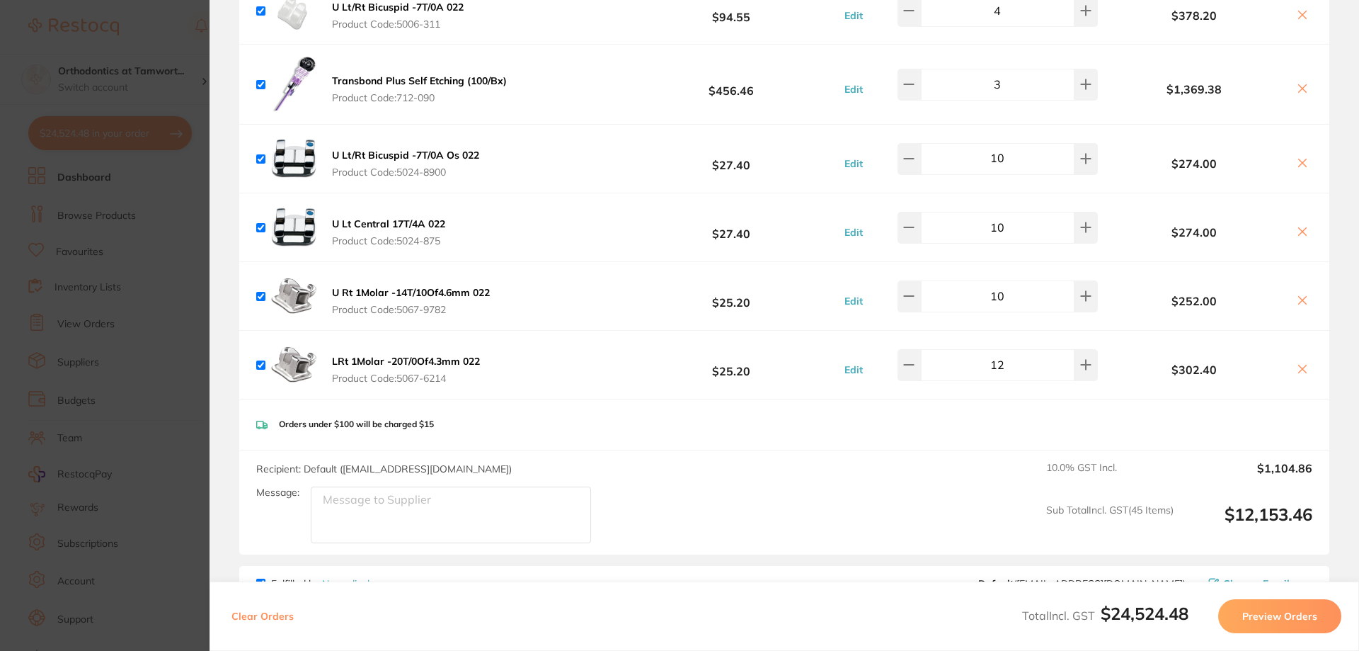
click at [1010, 352] on input "12" at bounding box center [998, 364] width 154 height 31
type input "10"
click at [843, 474] on div "Recipient: Default ( orthoanz1@solventum.com ) Message: 10.0 % GST Incl. $1,104…" at bounding box center [784, 502] width 1090 height 104
click at [1007, 356] on input "10" at bounding box center [998, 364] width 154 height 31
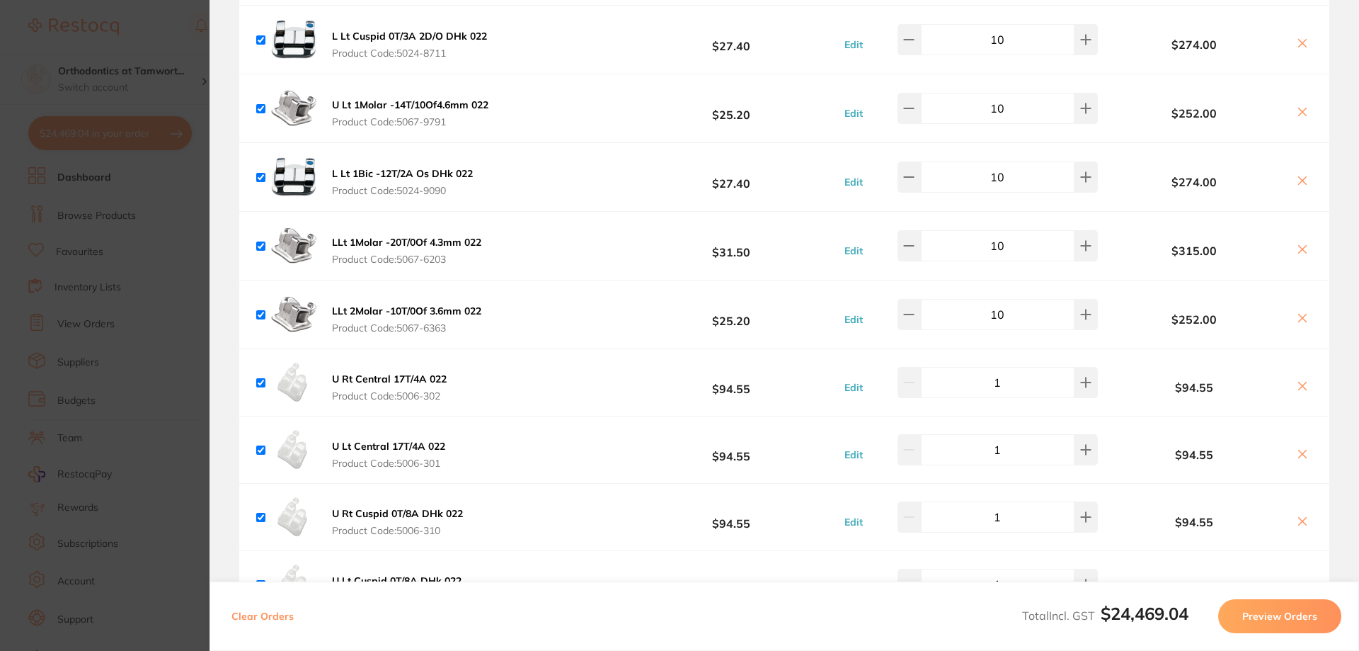
scroll to position [2832, 0]
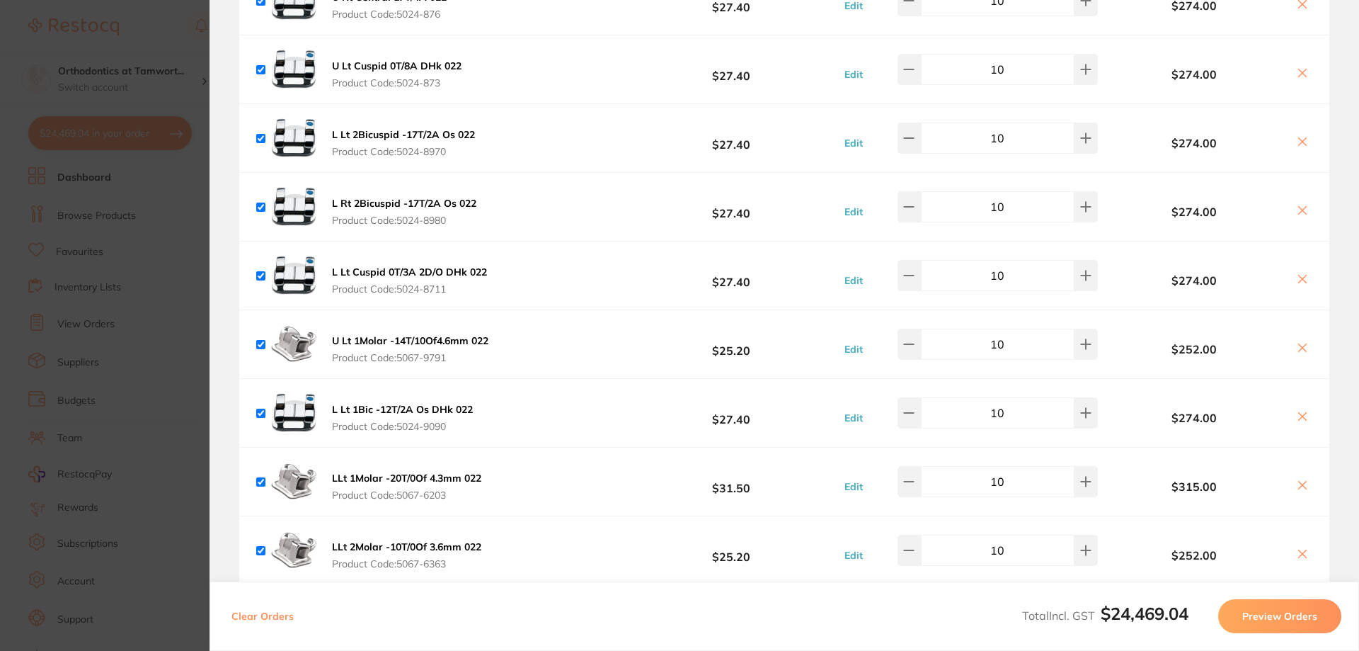
click at [1013, 57] on input "10" at bounding box center [998, 69] width 154 height 31
type input "8"
click at [1005, 130] on input "10" at bounding box center [998, 137] width 154 height 31
type input "8"
click at [1009, 198] on input "10" at bounding box center [998, 206] width 154 height 31
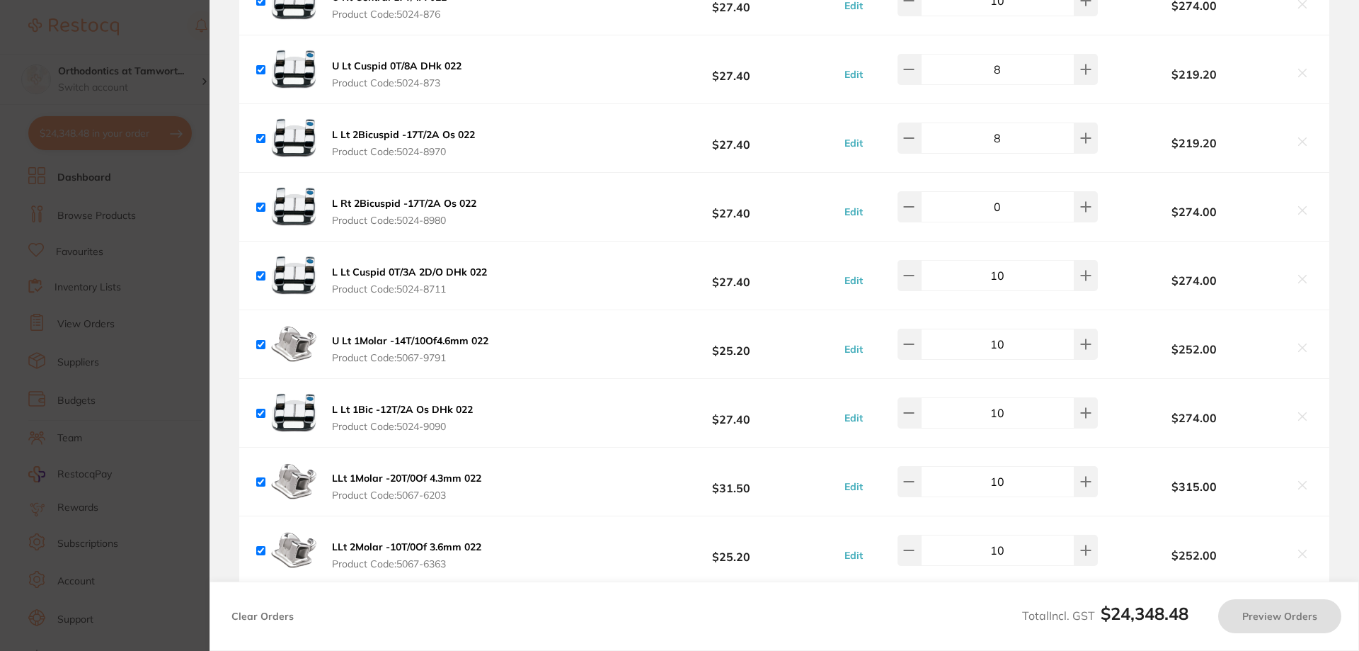
type input "8"
click at [1009, 261] on input "10" at bounding box center [998, 275] width 154 height 31
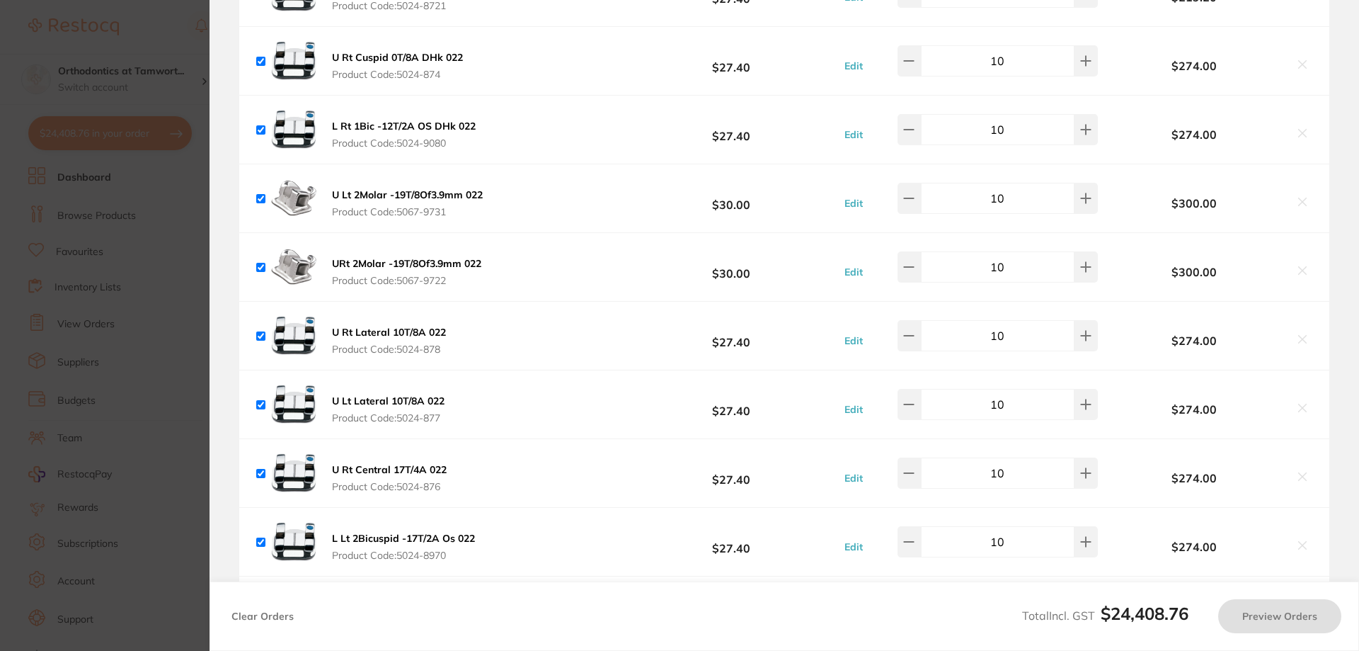
scroll to position [2124, 0]
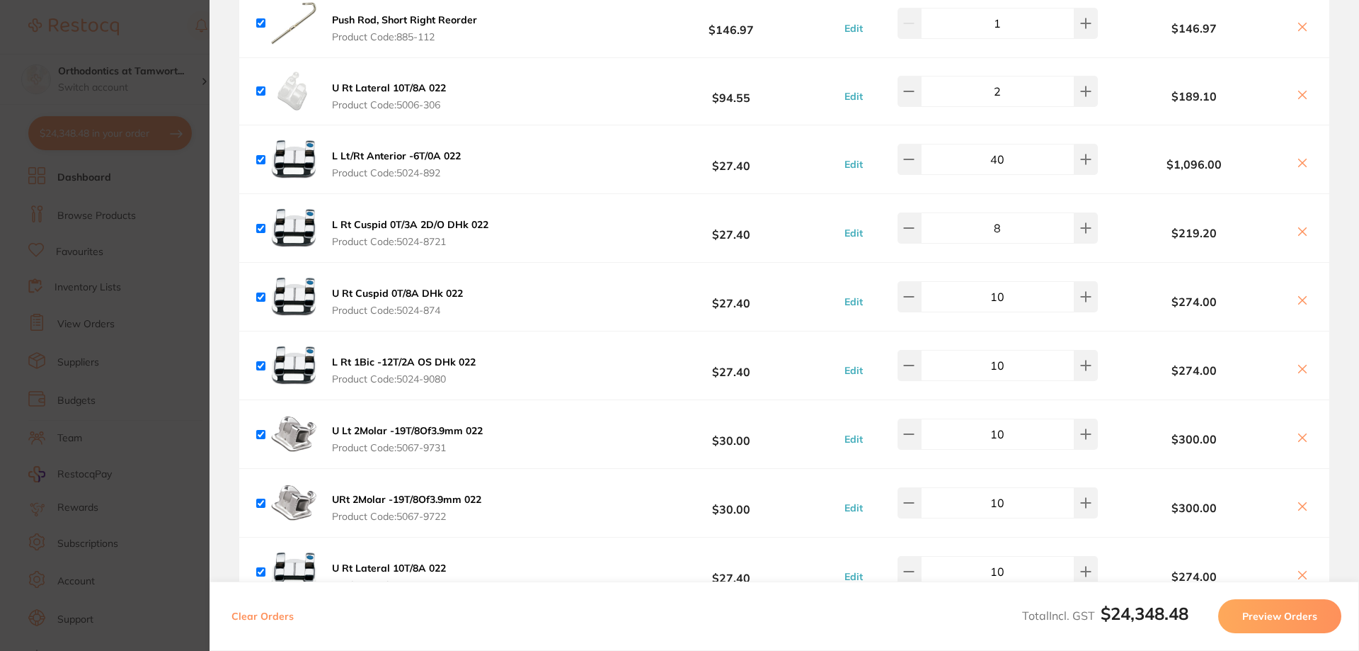
click at [1013, 283] on input "10" at bounding box center [998, 296] width 154 height 31
click at [1031, 365] on input "10" at bounding box center [998, 365] width 154 height 31
click at [1020, 287] on input "10" at bounding box center [998, 296] width 154 height 31
click at [1021, 360] on input "10" at bounding box center [998, 365] width 154 height 31
click at [1007, 290] on input "10" at bounding box center [998, 296] width 154 height 31
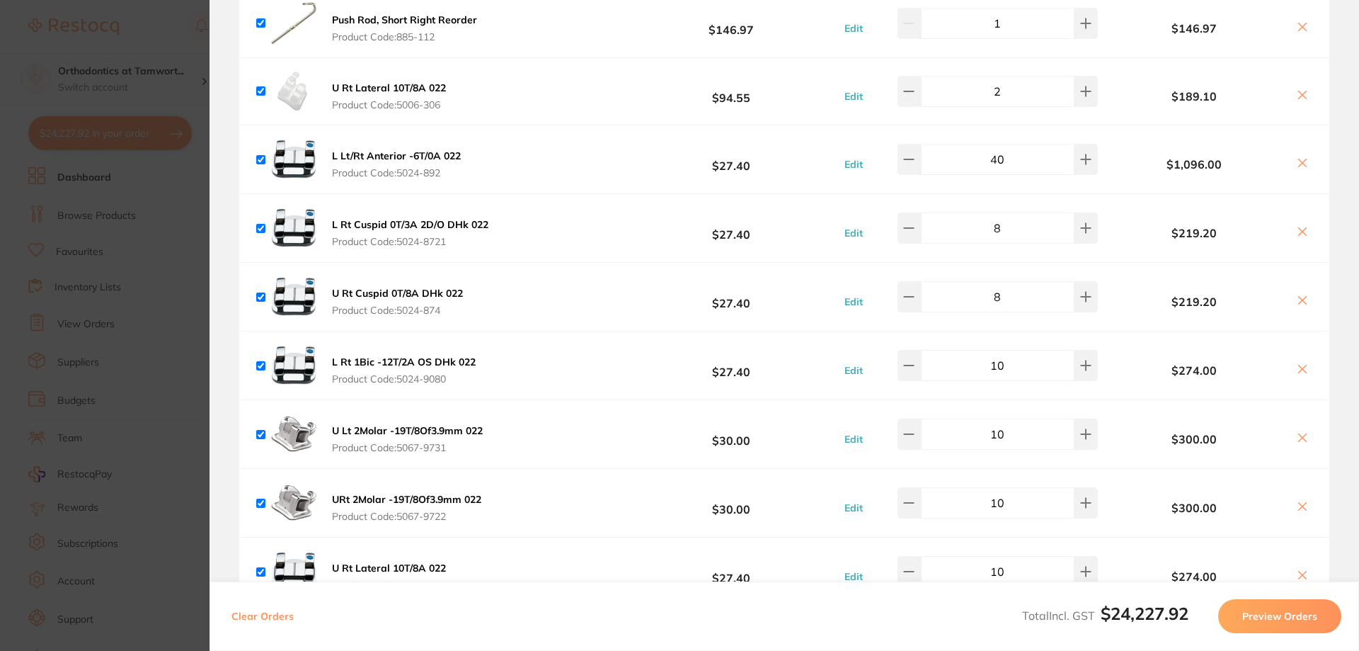
click at [1015, 354] on input "10" at bounding box center [998, 365] width 154 height 31
click at [1005, 285] on input "10" at bounding box center [998, 296] width 154 height 31
click at [1013, 355] on input "10" at bounding box center [998, 365] width 154 height 31
click at [1005, 286] on input "10" at bounding box center [998, 296] width 154 height 31
type input "8"
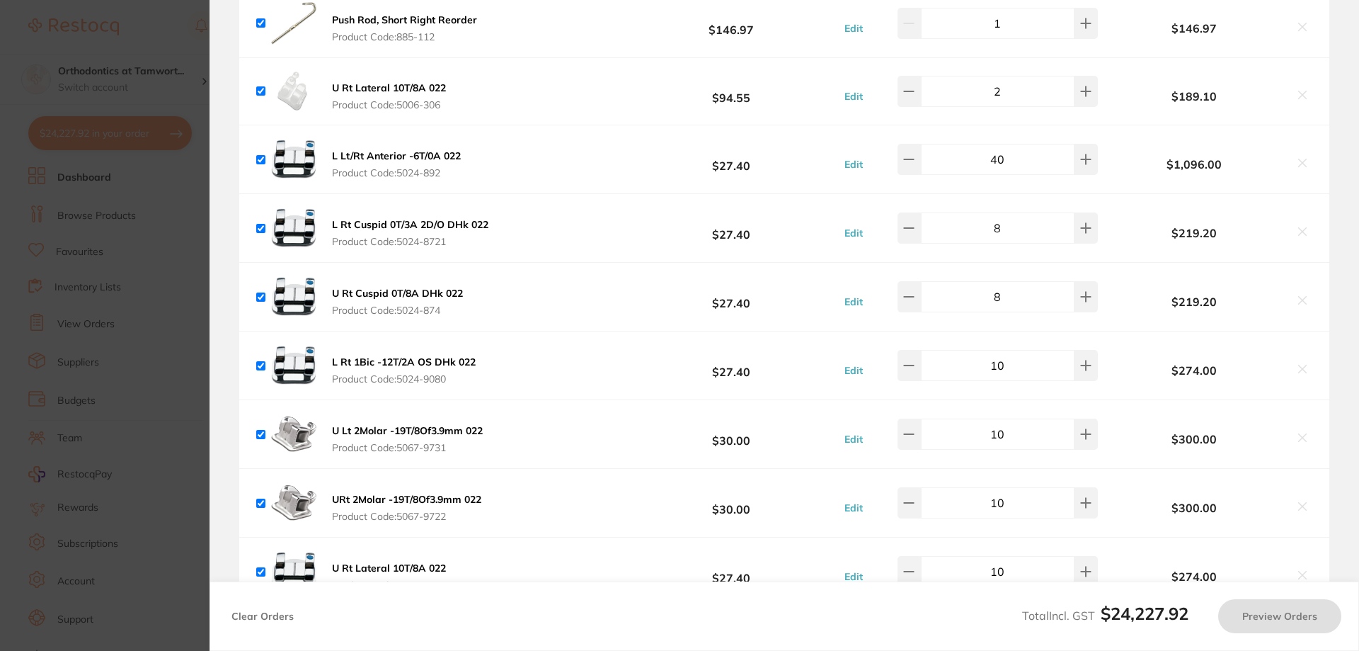
click at [1013, 355] on input "10" at bounding box center [998, 365] width 154 height 31
type input "1"
type input "10"
type input "8"
click at [1029, 283] on input "10" at bounding box center [998, 296] width 154 height 31
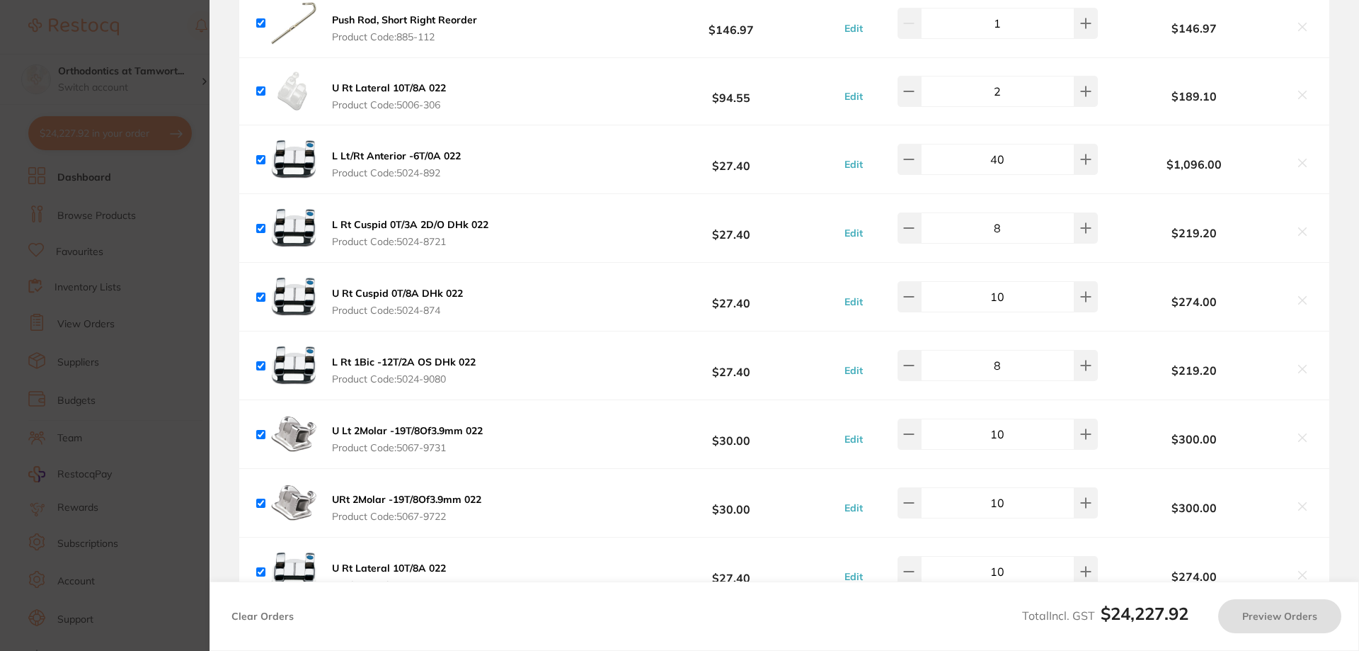
type input "8"
click at [1020, 355] on input "10" at bounding box center [998, 365] width 154 height 31
type input "8"
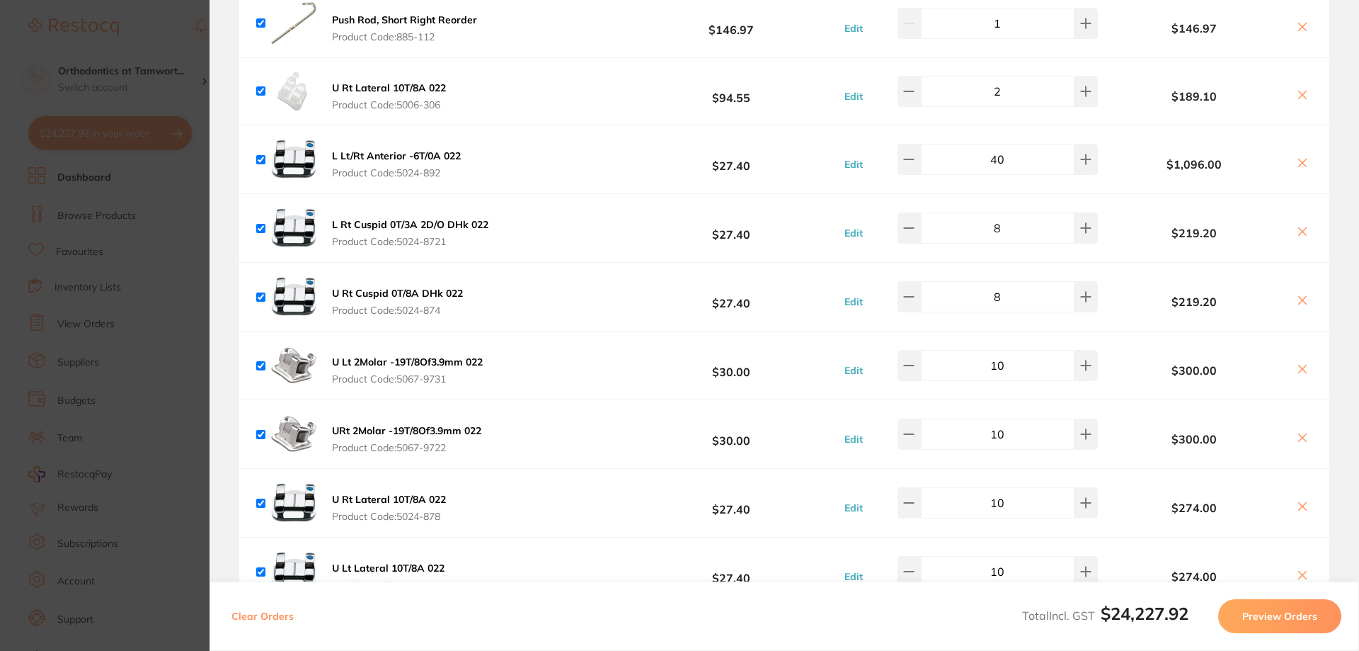
click at [1008, 354] on input "10" at bounding box center [998, 365] width 154 height 31
click at [1030, 434] on input "10" at bounding box center [998, 433] width 154 height 31
click at [1002, 351] on input "10" at bounding box center [998, 365] width 154 height 31
type input "8"
drag, startPoint x: 1006, startPoint y: 426, endPoint x: 984, endPoint y: 425, distance: 22.0
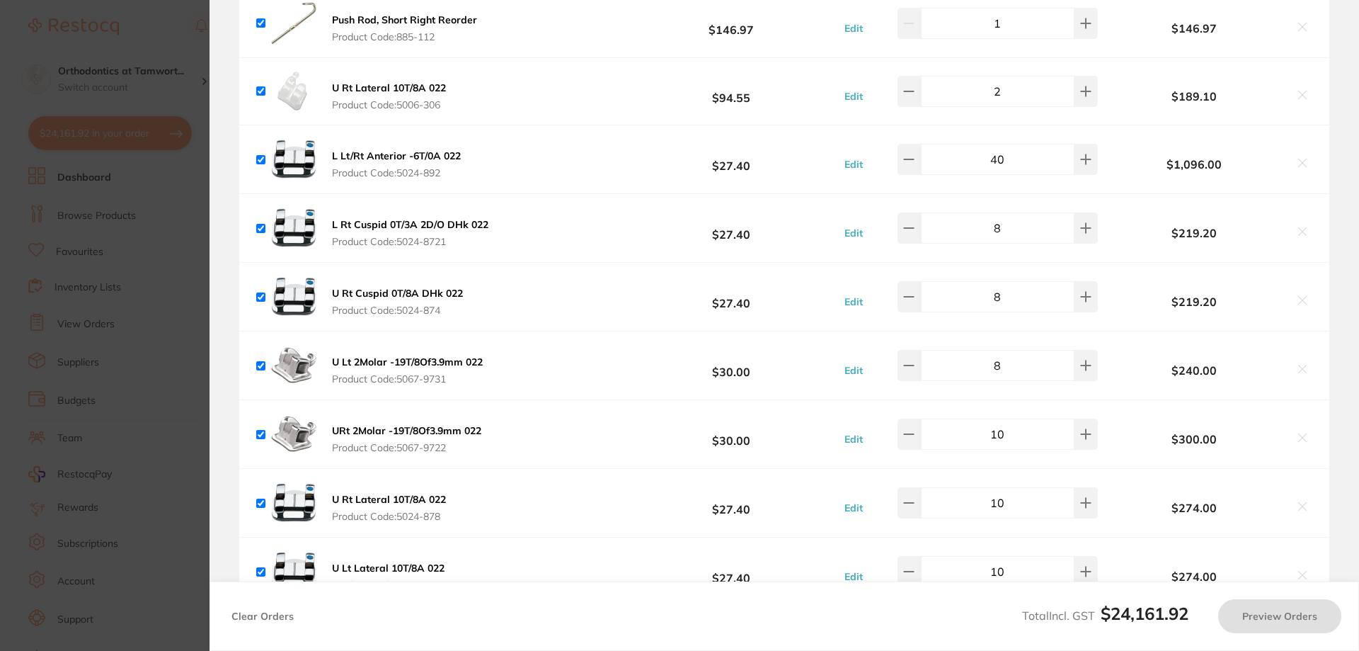
click at [984, 425] on input "10" at bounding box center [998, 433] width 154 height 31
type input "8"
drag, startPoint x: 1007, startPoint y: 496, endPoint x: 993, endPoint y: 494, distance: 14.2
click at [993, 494] on input "10" at bounding box center [998, 502] width 154 height 31
type input "8"
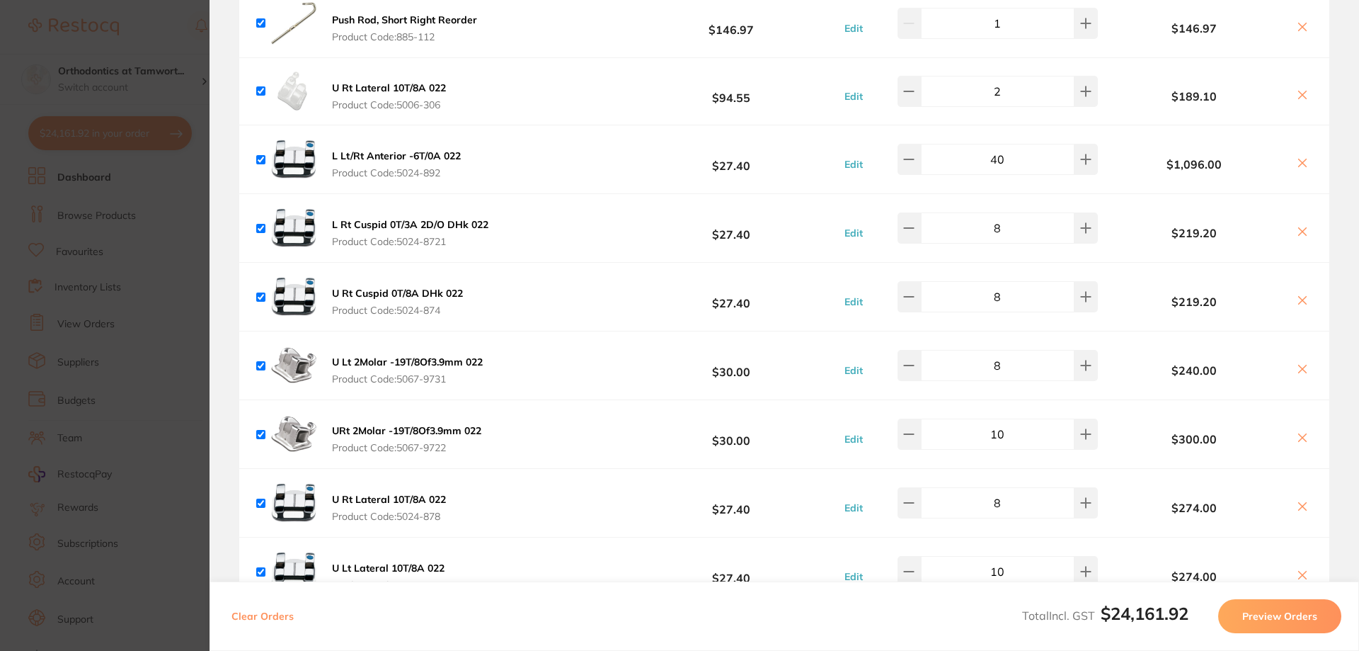
scroll to position [2360, 0]
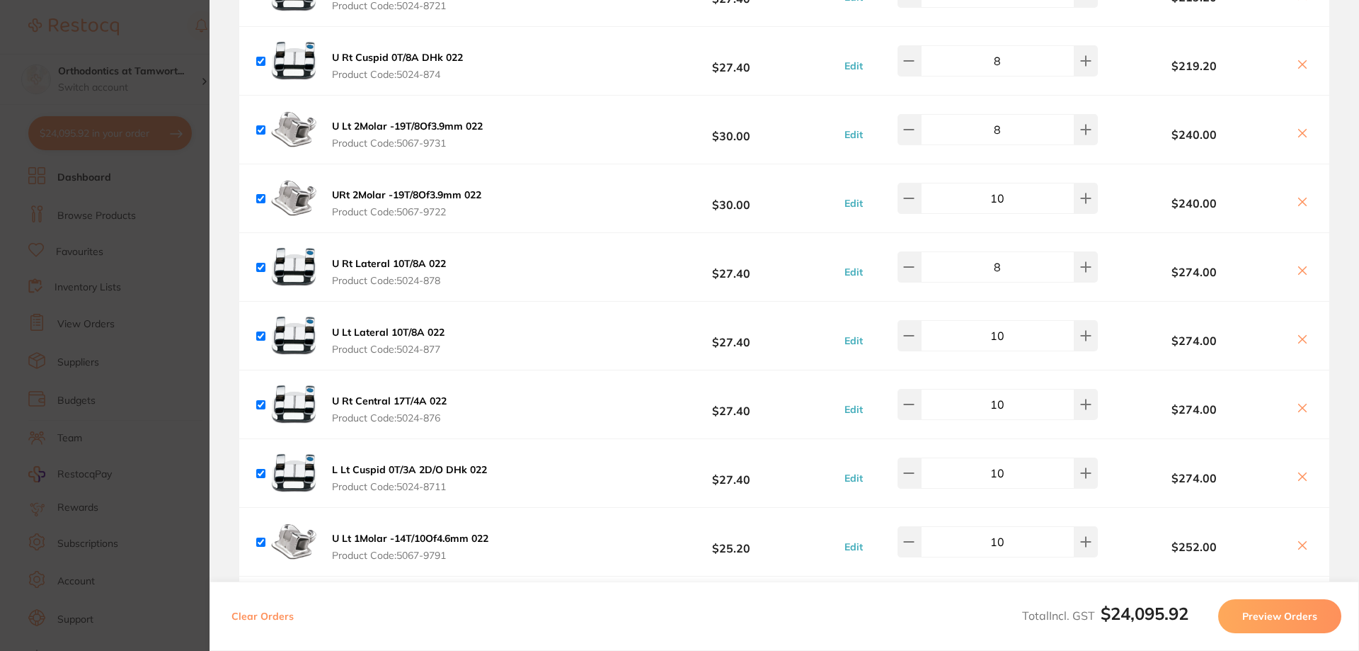
type input "8"
drag, startPoint x: 1004, startPoint y: 324, endPoint x: 993, endPoint y: 323, distance: 11.4
click at [993, 323] on input "10" at bounding box center [998, 335] width 154 height 31
type input "8"
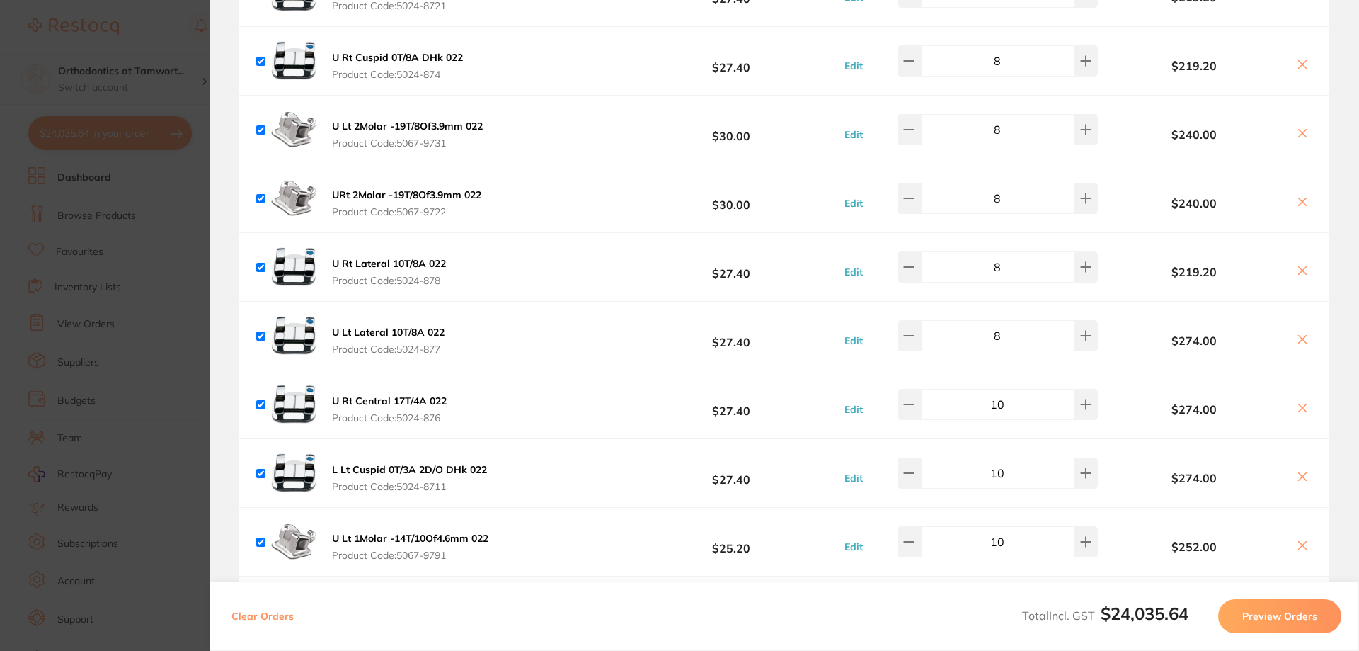
click at [1028, 389] on input "10" at bounding box center [998, 404] width 154 height 31
click at [1005, 253] on input "10" at bounding box center [998, 266] width 154 height 31
type input "8"
click at [1013, 329] on input "10" at bounding box center [998, 335] width 154 height 31
click at [993, 326] on input "10" at bounding box center [998, 335] width 154 height 31
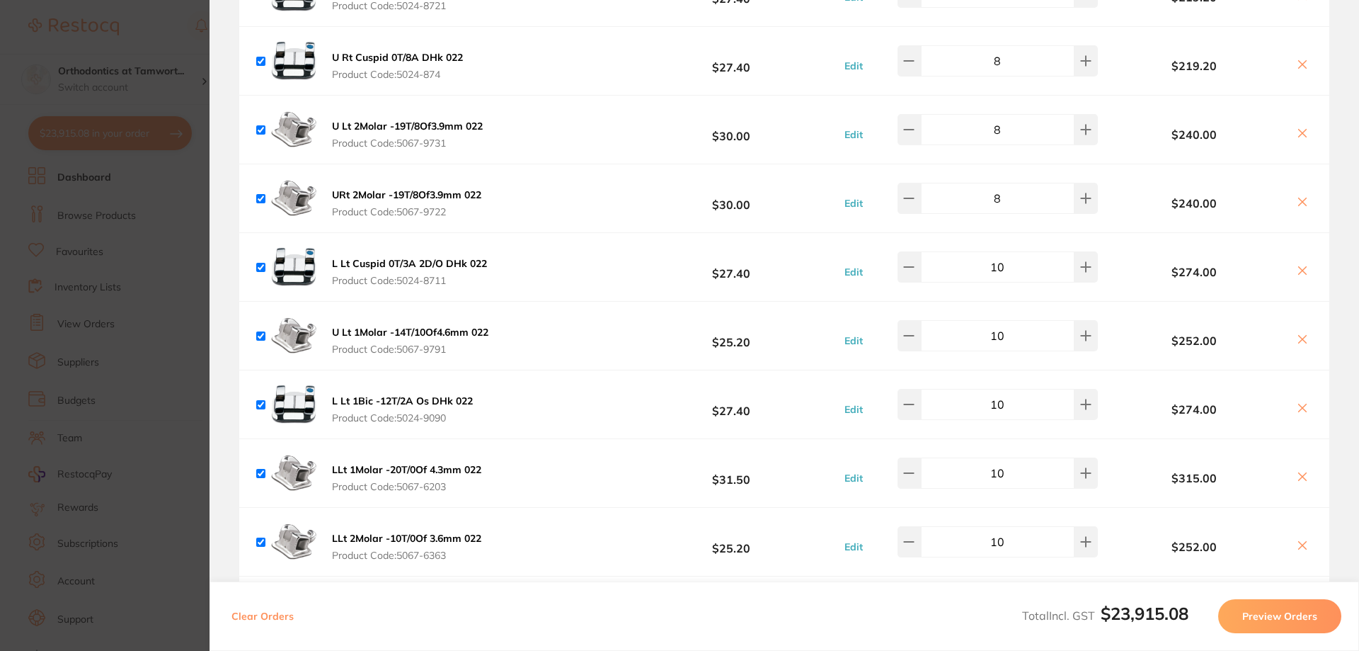
click at [1007, 332] on input "10" at bounding box center [998, 335] width 154 height 31
click at [921, 325] on button at bounding box center [909, 335] width 23 height 31
type input "8"
click at [1017, 394] on input "10" at bounding box center [998, 404] width 154 height 31
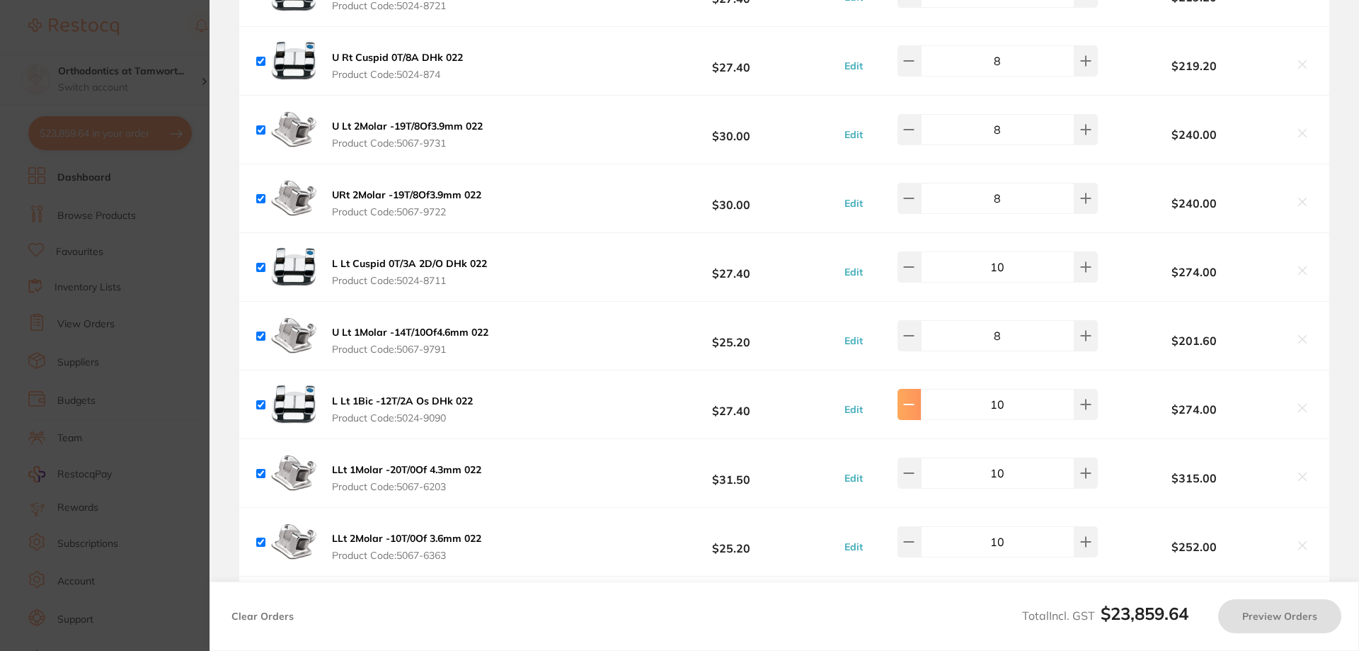
click at [921, 397] on button at bounding box center [909, 404] width 23 height 31
type input "8"
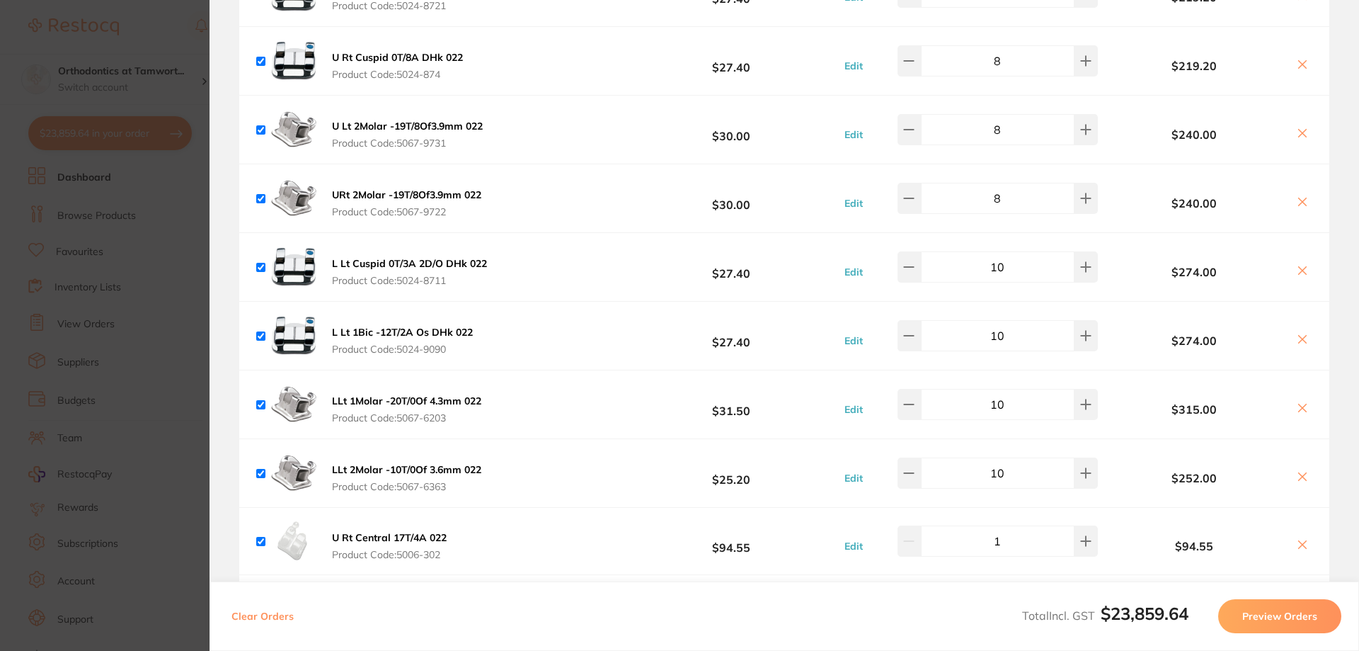
click at [1015, 263] on input "10" at bounding box center [998, 266] width 154 height 31
click at [921, 263] on button at bounding box center [909, 266] width 23 height 31
type input "8"
click at [1009, 331] on input "10" at bounding box center [998, 335] width 154 height 31
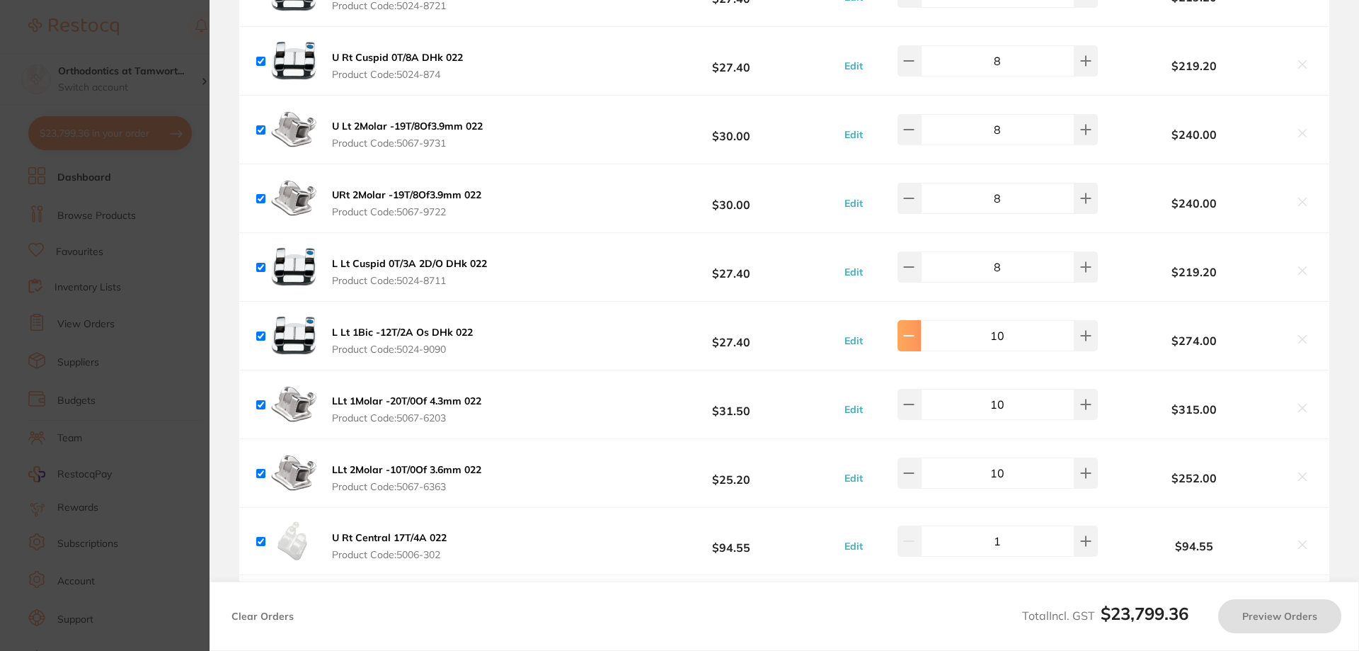
click at [907, 325] on button at bounding box center [909, 335] width 23 height 31
type input "8"
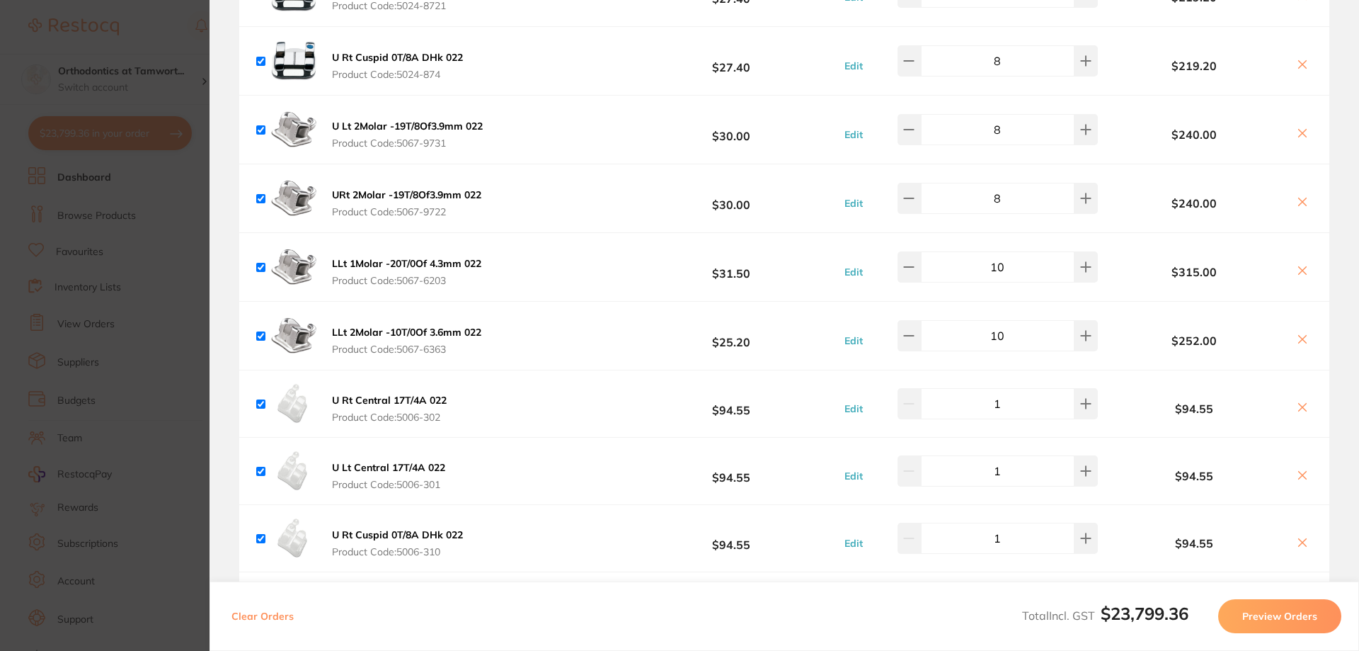
click at [1027, 261] on input "10" at bounding box center [998, 266] width 154 height 31
click at [918, 263] on button at bounding box center [909, 266] width 23 height 31
click at [1013, 328] on input "10" at bounding box center [998, 335] width 154 height 31
type input "10"
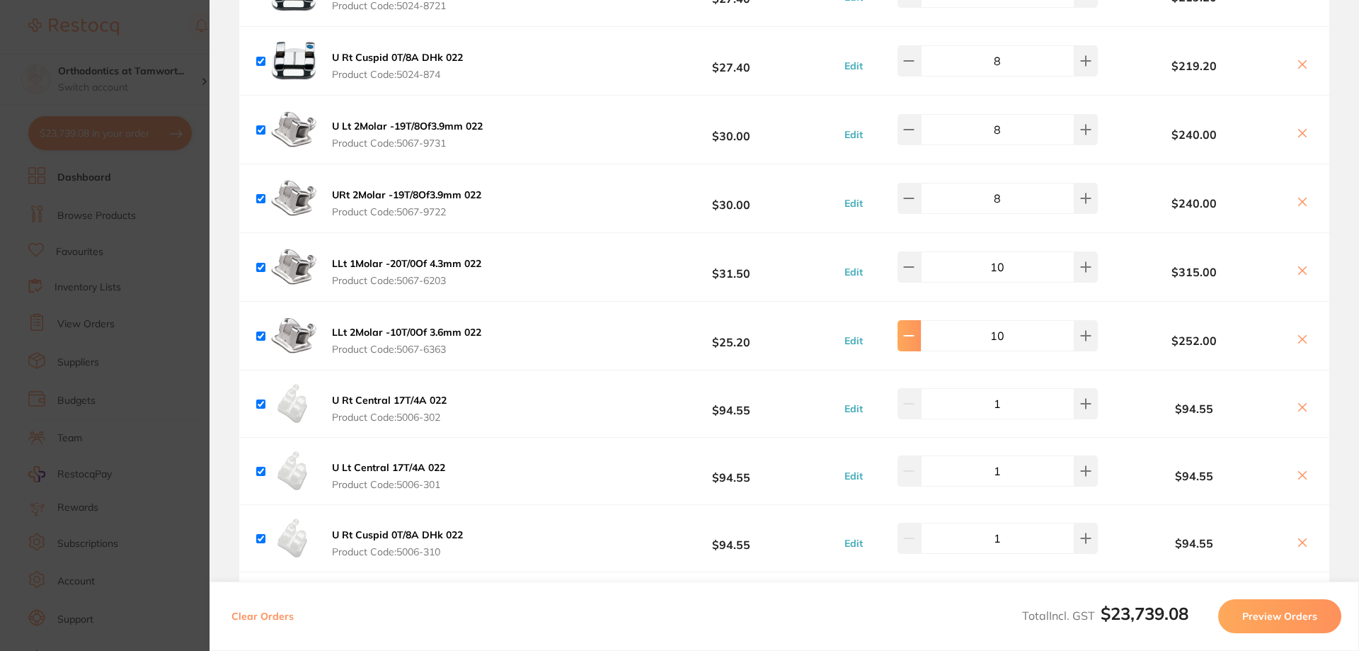
click at [921, 326] on button at bounding box center [909, 335] width 23 height 31
type input "8"
click at [1004, 261] on input "10" at bounding box center [998, 266] width 154 height 31
type input "8"
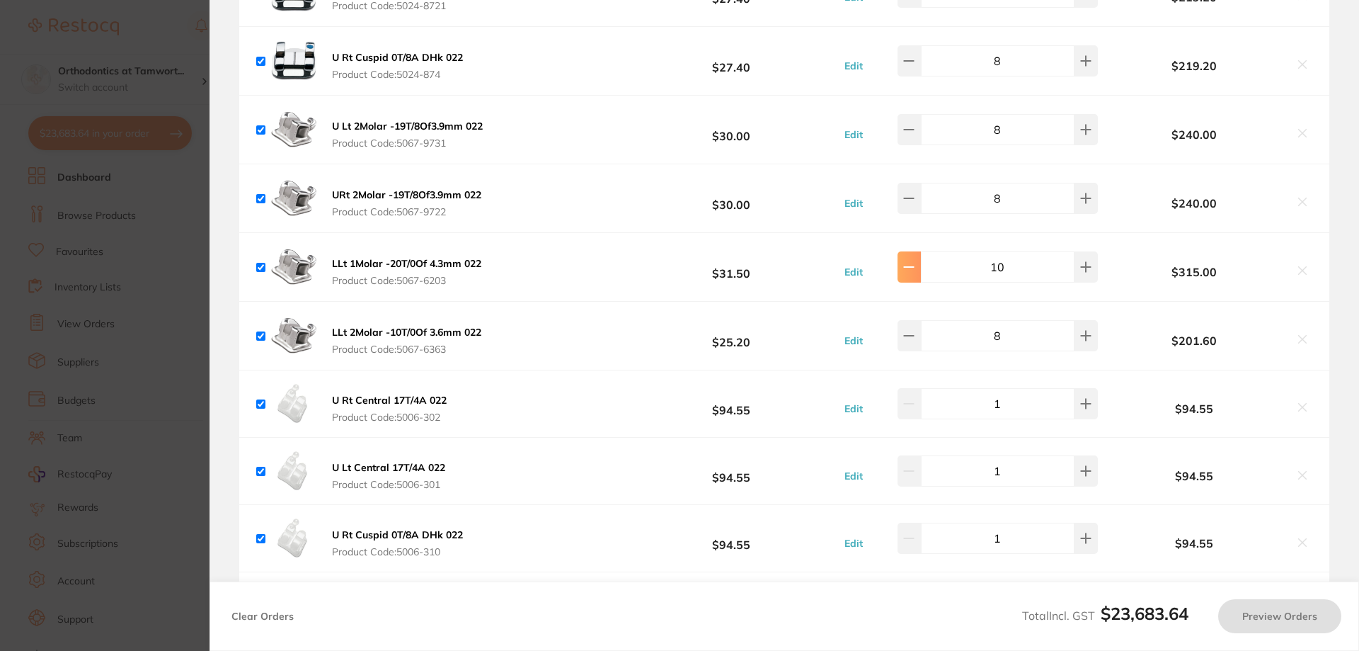
type input "10"
click at [1011, 331] on input "10" at bounding box center [998, 335] width 154 height 31
type input "10"
type input "8"
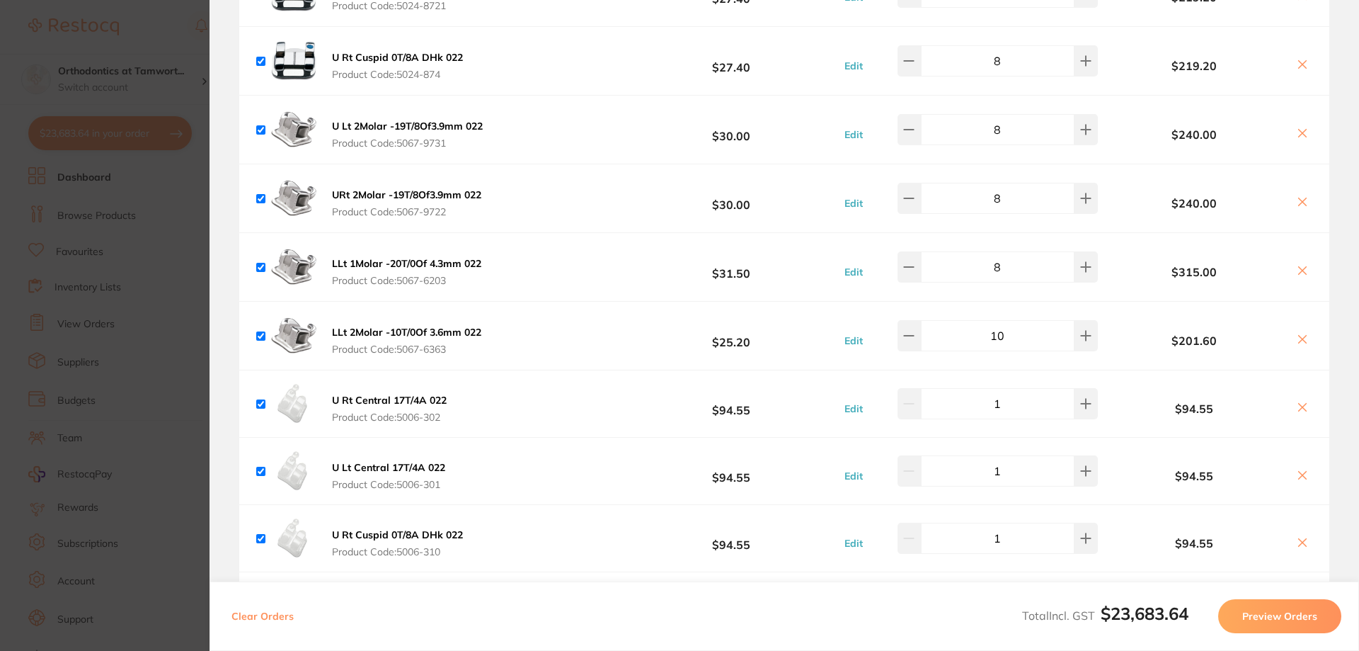
type input "8"
click at [914, 336] on icon at bounding box center [909, 336] width 9 height 0
click at [1075, 329] on button at bounding box center [1086, 335] width 23 height 31
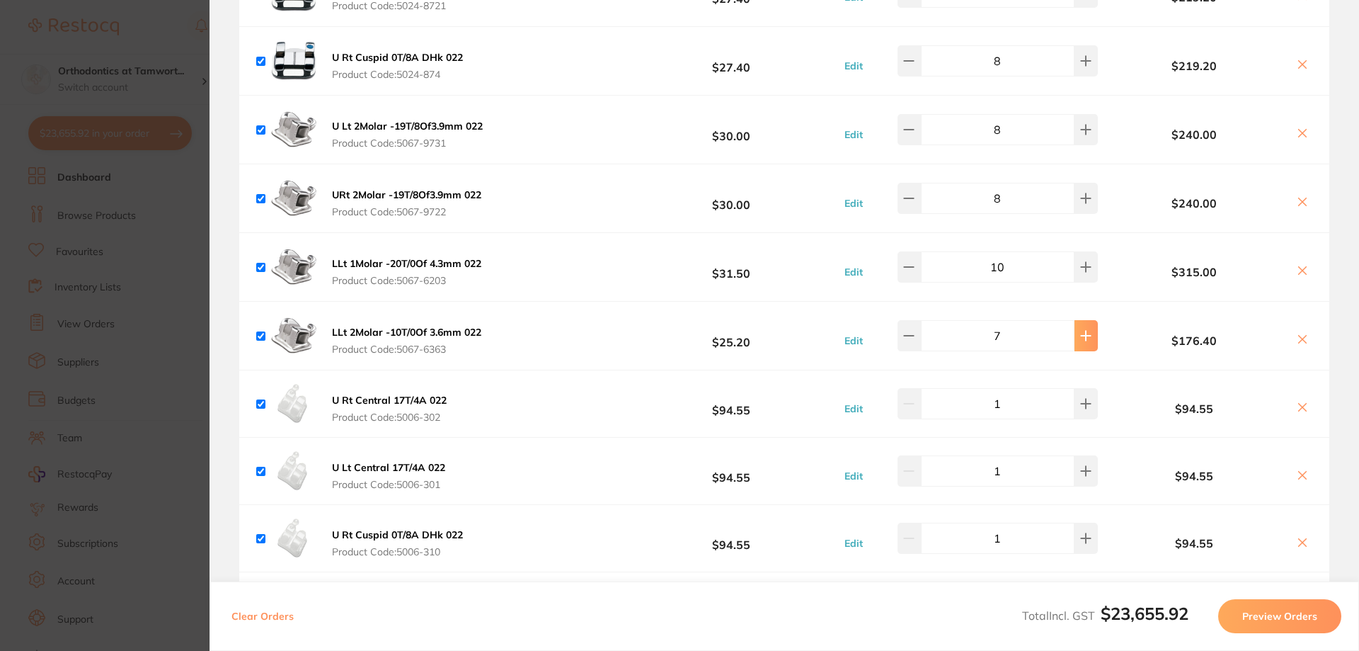
type input "8"
click at [1020, 255] on input "10" at bounding box center [998, 266] width 154 height 31
type input "8"
type input "10"
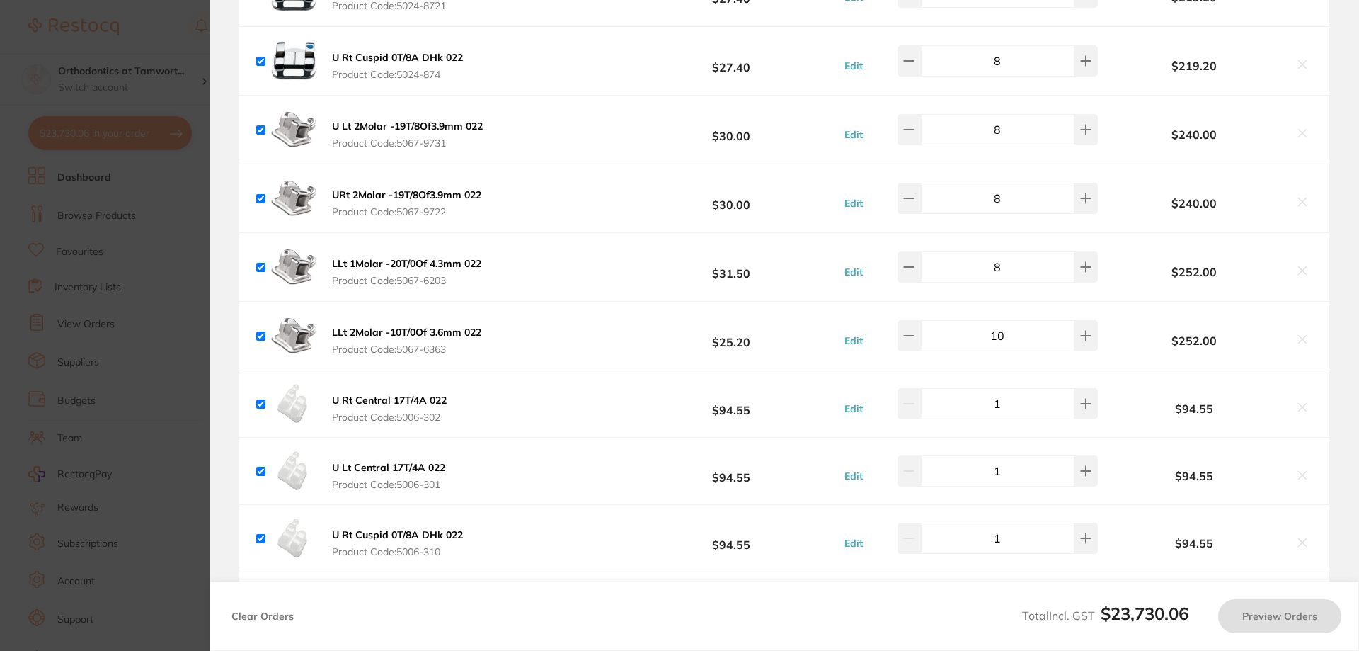
click at [958, 330] on input "10" at bounding box center [998, 335] width 154 height 31
click at [915, 330] on icon at bounding box center [908, 335] width 11 height 11
type input "8"
click at [1129, 334] on b "$201.60" at bounding box center [1195, 340] width 186 height 13
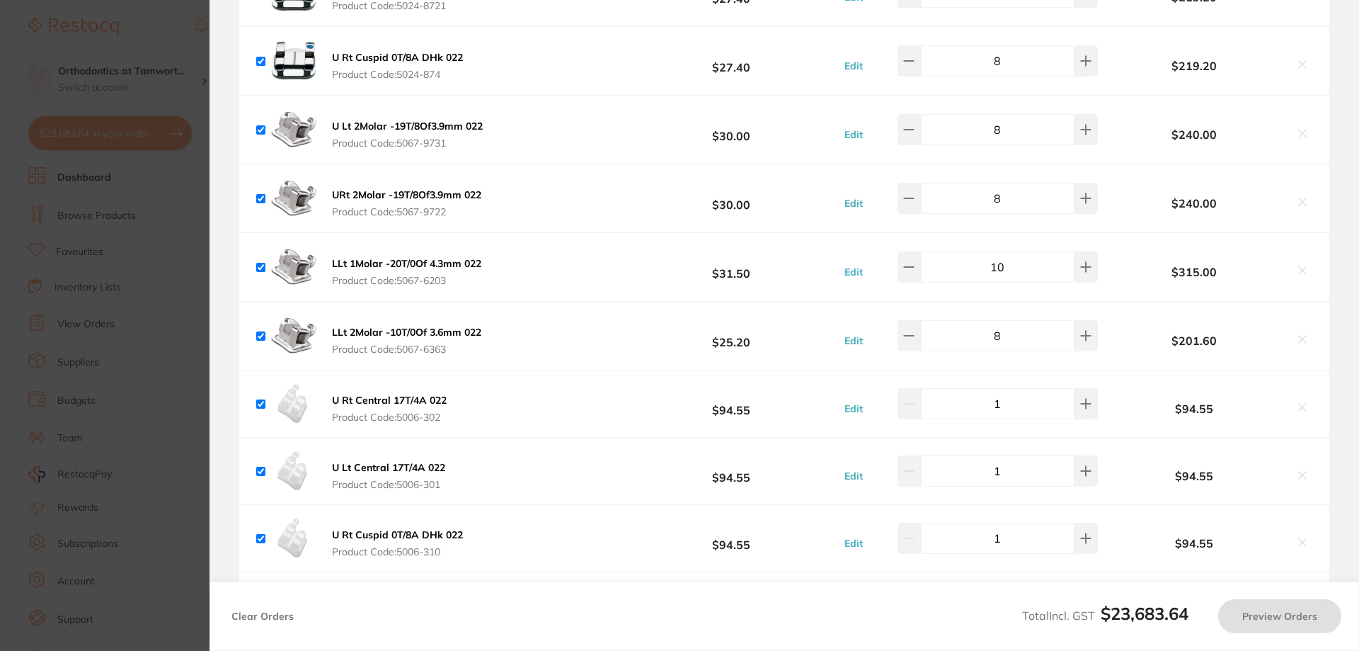
click at [1022, 260] on input "10" at bounding box center [998, 266] width 154 height 31
type input "8"
click at [921, 335] on button at bounding box center [909, 335] width 23 height 31
type input "8"
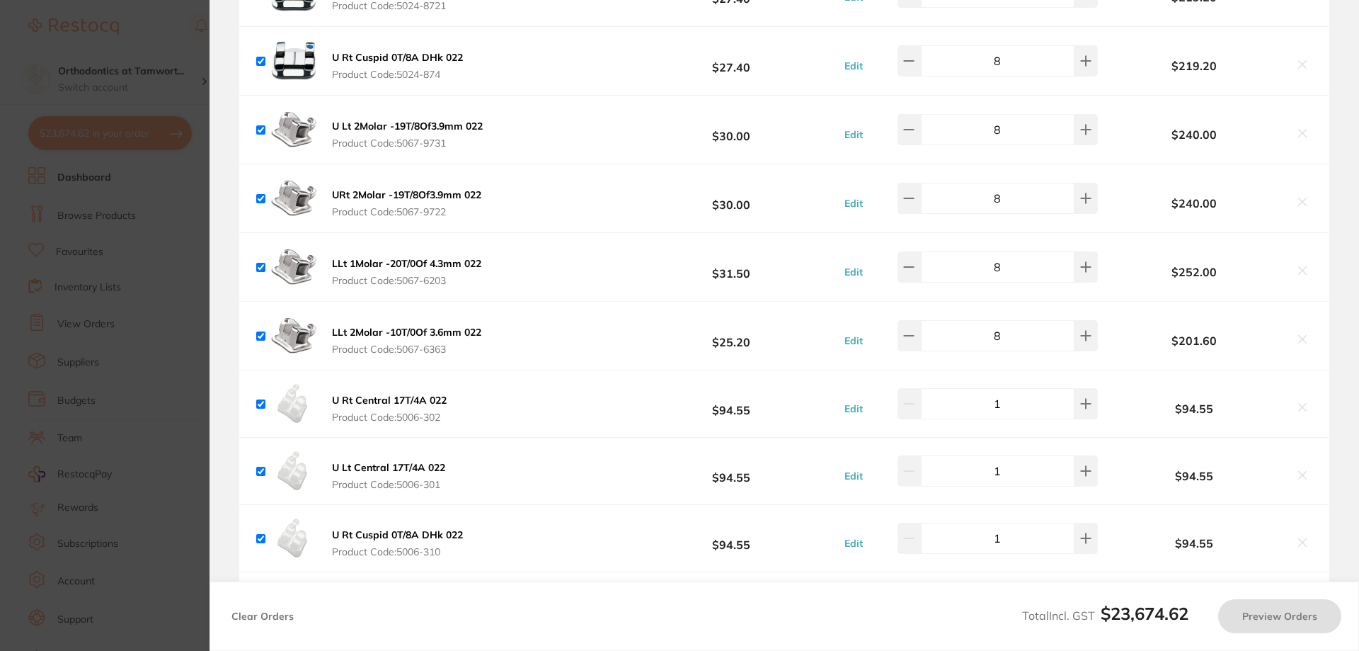
click at [1114, 334] on b "$201.60" at bounding box center [1195, 340] width 186 height 13
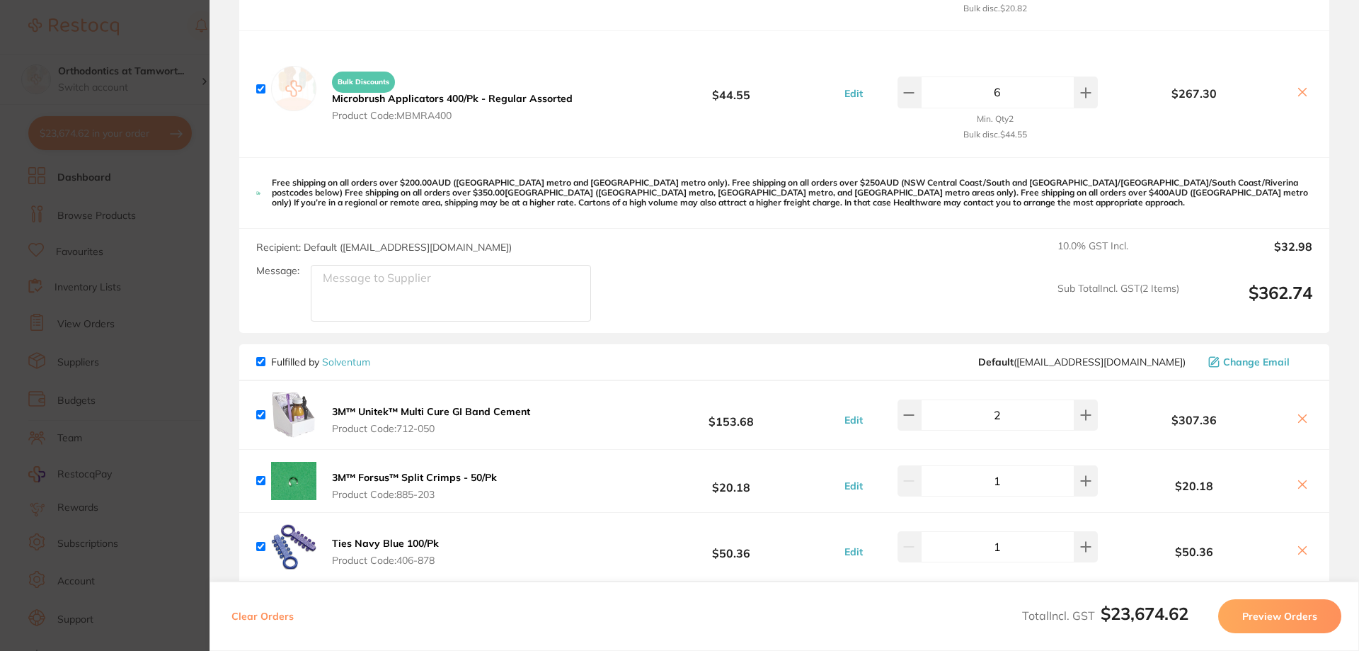
scroll to position [472, 0]
